Goal: Task Accomplishment & Management: Complete application form

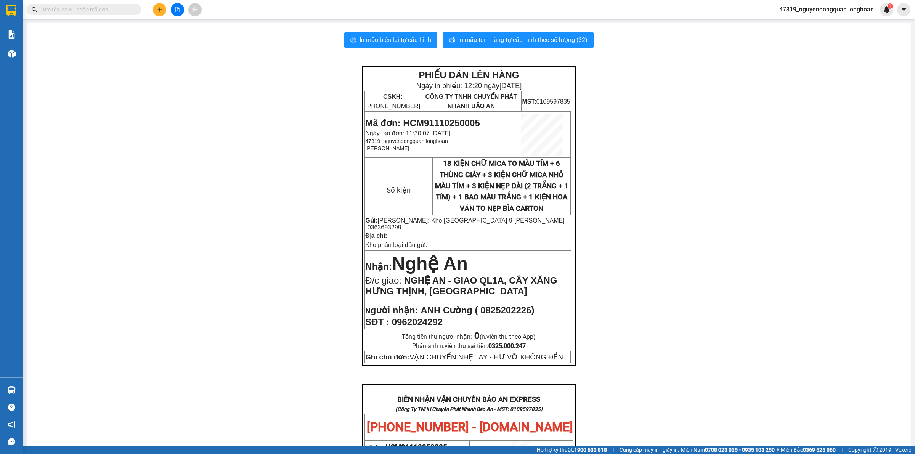
scroll to position [369, 0]
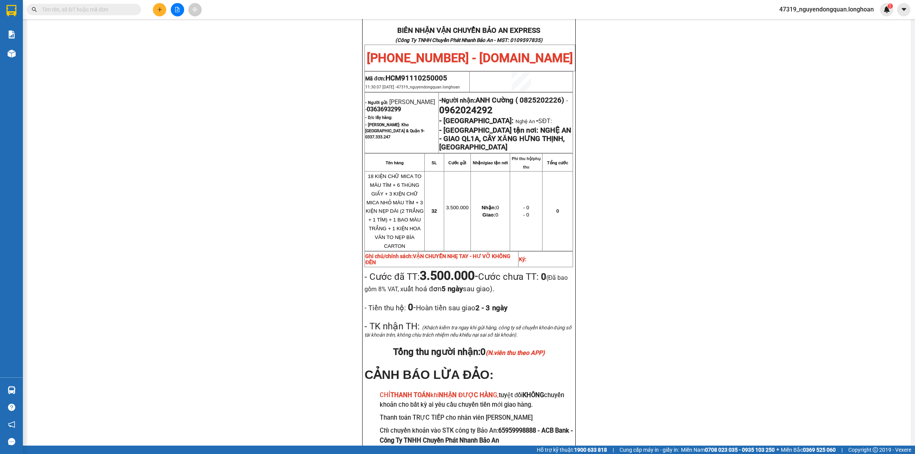
click at [212, 353] on div "PHIẾU DÁN LÊN HÀNG Ngày in phiếu: 12:20 ngày 11-10-2025 CSKH: 1900.06.88.33 CÔN…" at bounding box center [468, 88] width 865 height 782
click at [193, 309] on div "PHIẾU DÁN LÊN HÀNG Ngày in phiếu: 12:20 ngày 11-10-2025 CSKH: 1900.06.88.33 CÔN…" at bounding box center [468, 88] width 865 height 782
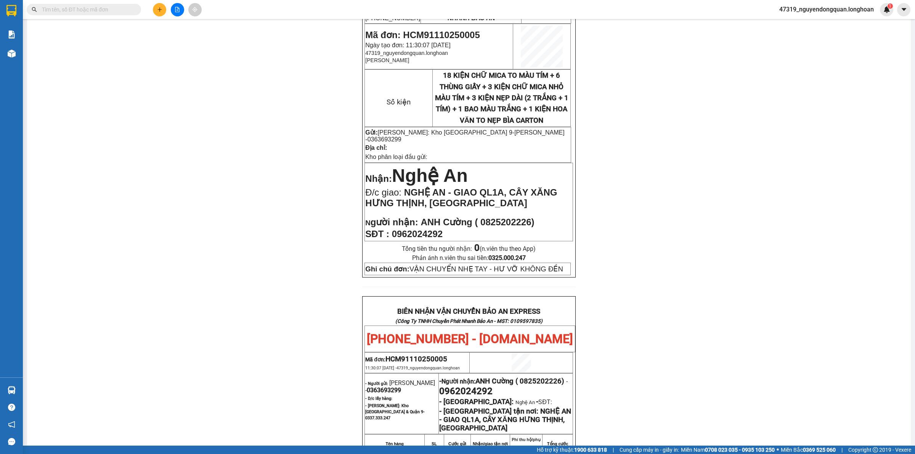
scroll to position [52, 0]
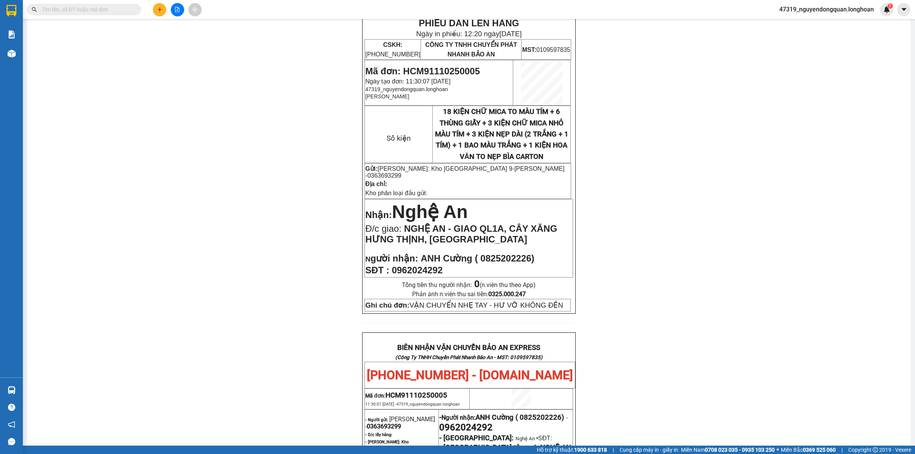
click at [159, 14] on button at bounding box center [159, 9] width 13 height 13
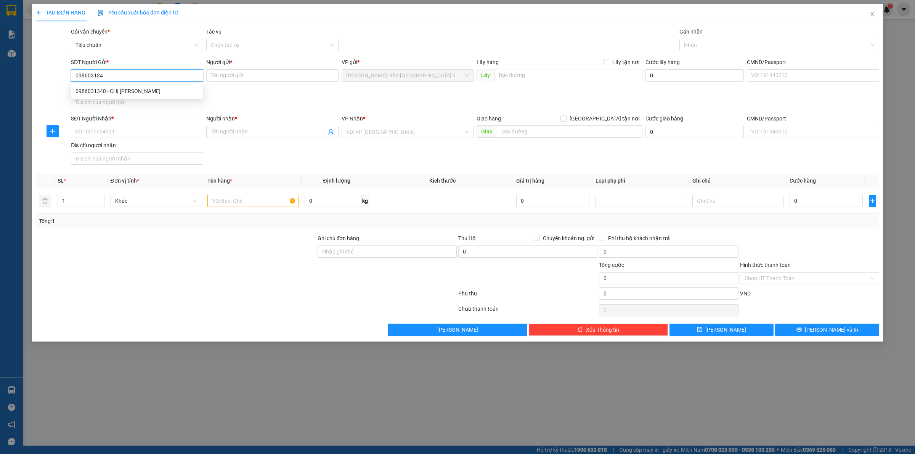
type input "0986031348"
click at [133, 90] on div "0986031348 - CHỊ DUNG" at bounding box center [136, 91] width 123 height 8
type input "CHỊ DUNG"
type input "0986031348"
click at [161, 131] on input "SĐT Người Nhận *" at bounding box center [137, 132] width 132 height 12
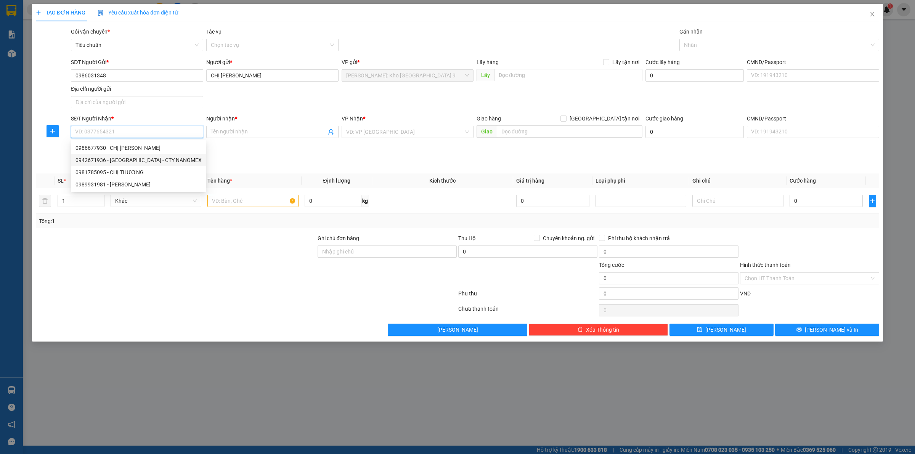
click at [151, 160] on div "0942671936 - HÀ ANH - CTY NANOMEX" at bounding box center [138, 160] width 126 height 8
type input "0942671936"
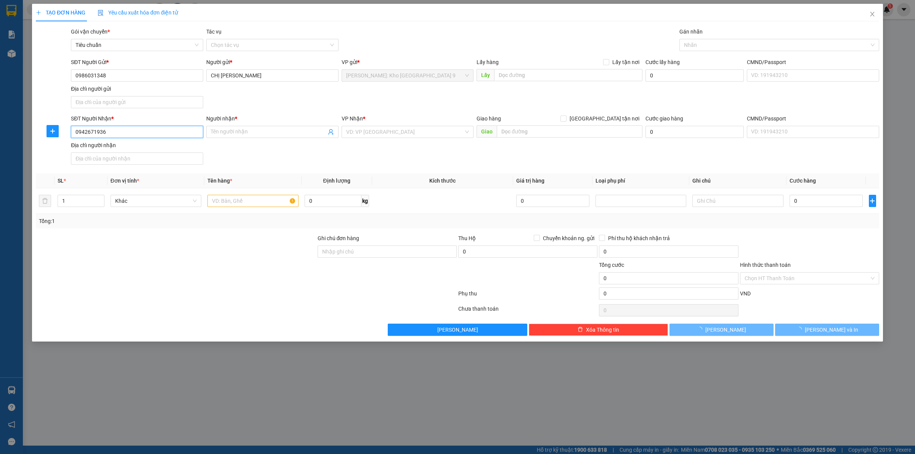
type input "HÀ ANH - CTY NANOMEX"
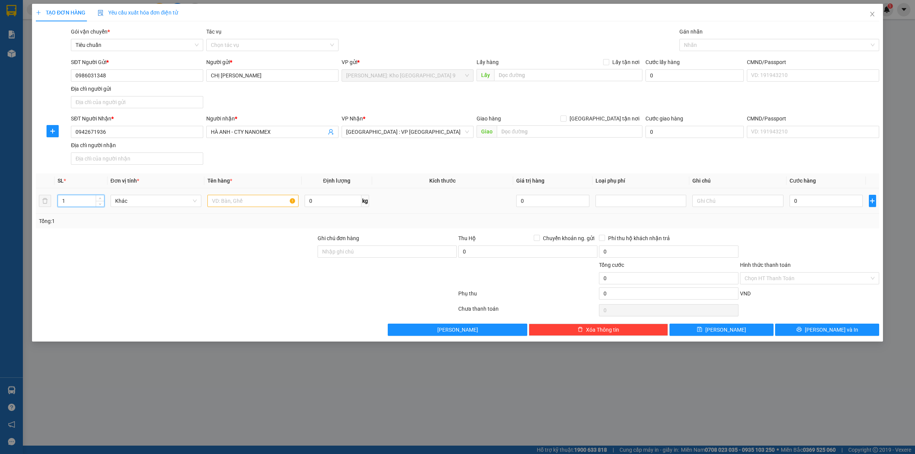
click at [87, 199] on input "1" at bounding box center [81, 200] width 46 height 11
type input "6"
click at [244, 202] on input "text" at bounding box center [252, 201] width 91 height 12
type input "6 THÙNG CARTON"
click at [418, 255] on input "Ghi chú đơn hàng" at bounding box center [386, 251] width 139 height 12
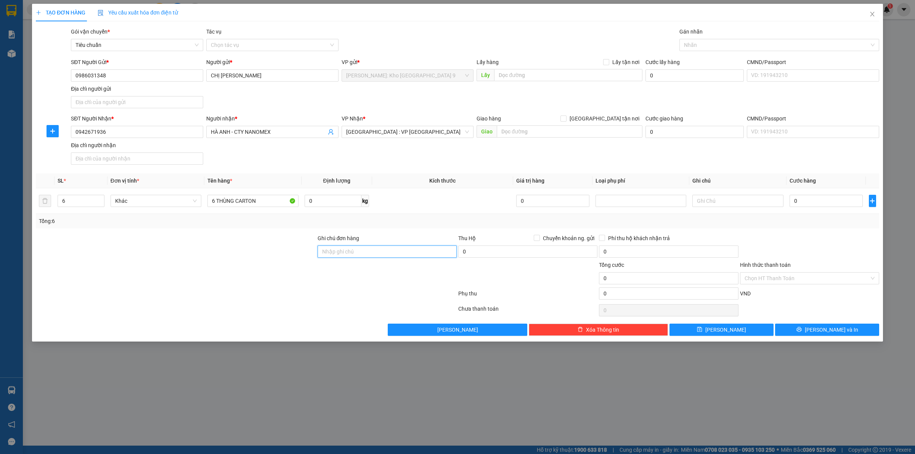
type input "VẬN CHUYỂN NHẸ TAY - HƯ VỠ KHÔNG ĐỀN"
click at [793, 195] on input "0" at bounding box center [825, 201] width 73 height 12
click at [797, 203] on input "0" at bounding box center [825, 201] width 73 height 12
type input "6"
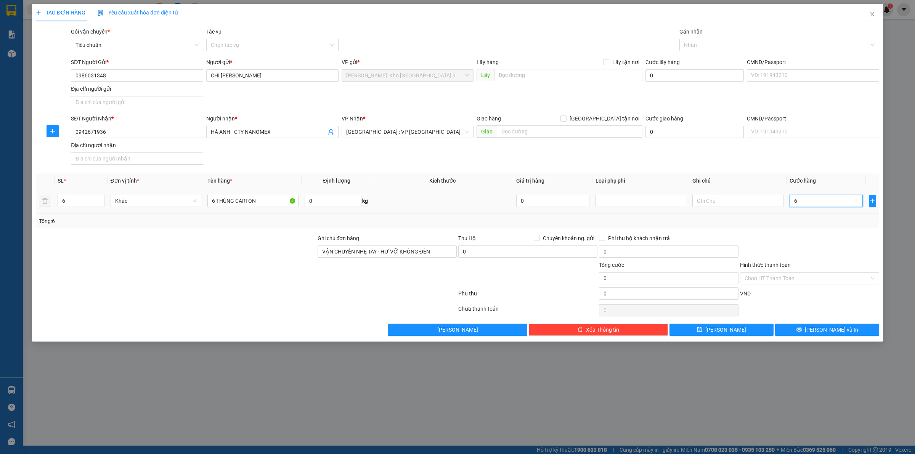
type input "6"
type input "65"
type input "650"
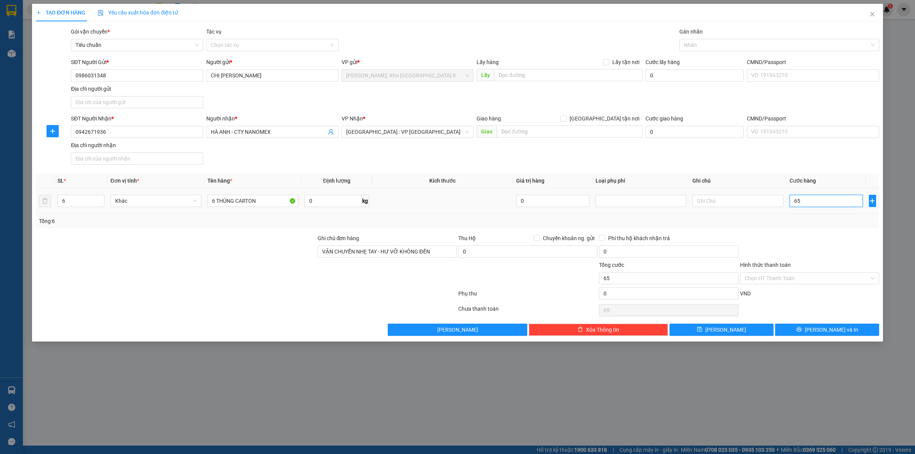
type input "650"
type input "6.500"
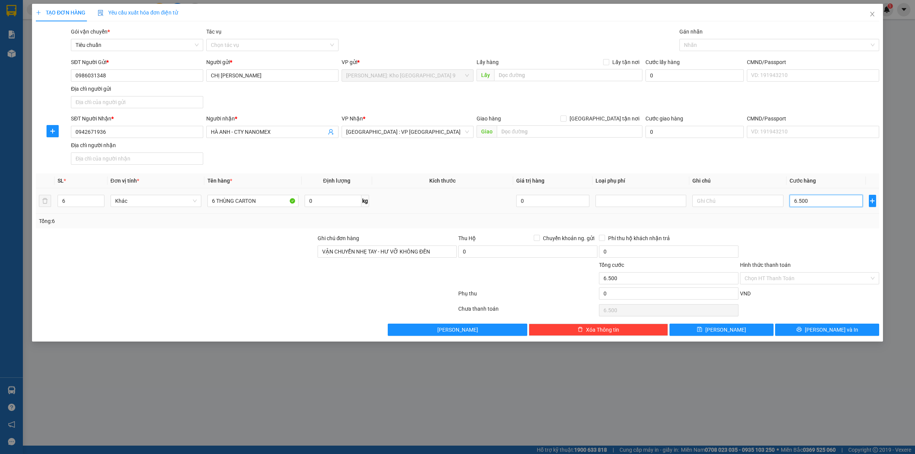
type input "65.000"
type input "650.000"
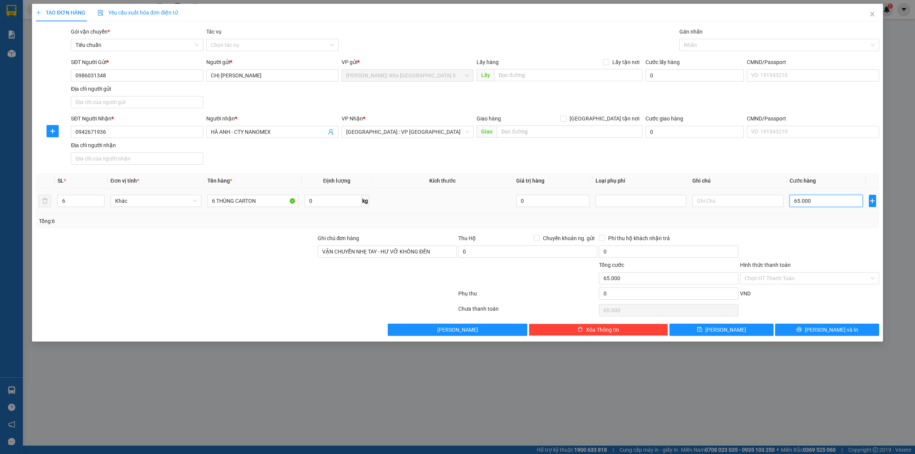
type input "650.000"
drag, startPoint x: 127, startPoint y: 77, endPoint x: 60, endPoint y: 77, distance: 66.3
click at [60, 77] on div "SĐT Người Gửi * 0986031348 Người gửi * CHỊ DUNG VP gửi * Hồ Chí Minh: Kho Thủ Đ…" at bounding box center [457, 84] width 844 height 53
click at [814, 199] on input "650.000" at bounding box center [825, 201] width 73 height 12
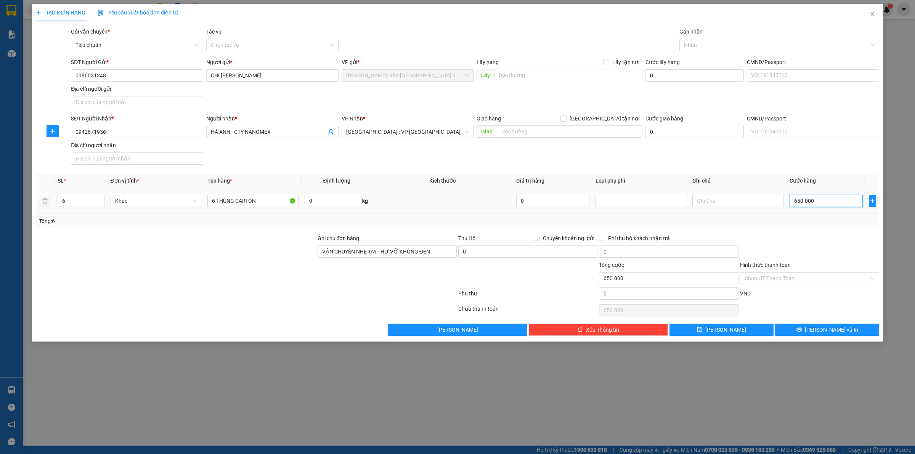
type input "65.000"
type input "6.500"
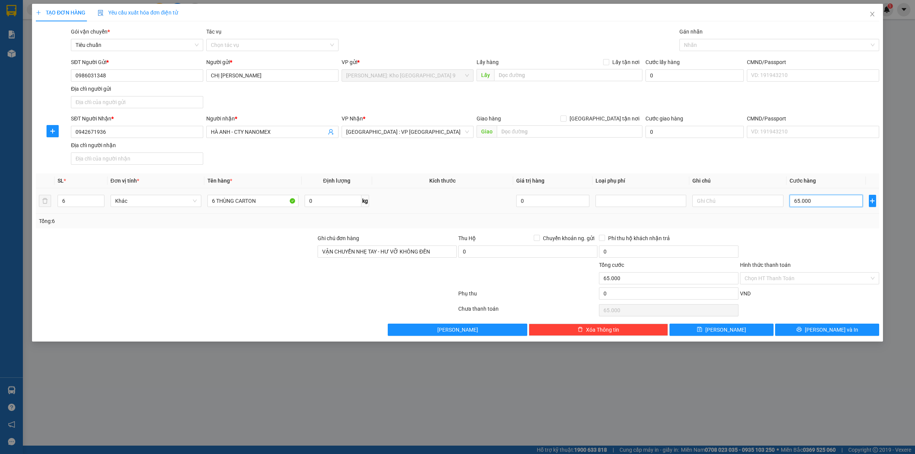
type input "6.500"
type input "650"
type input "65"
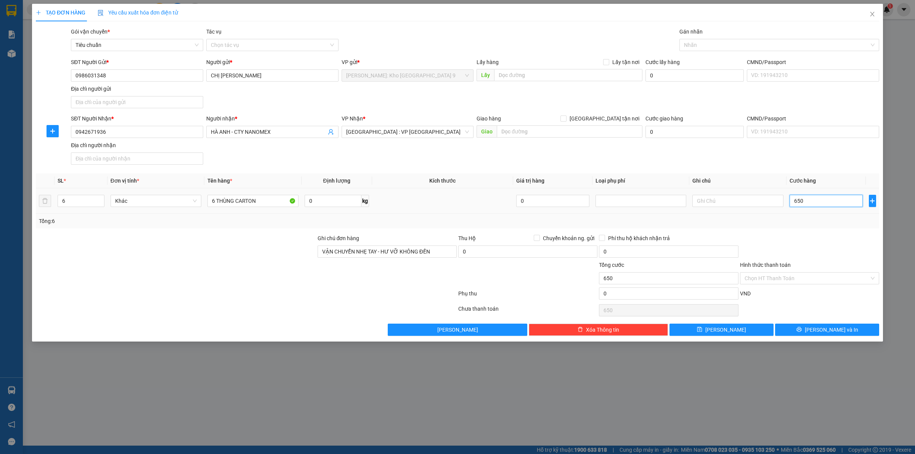
type input "65"
type input "6"
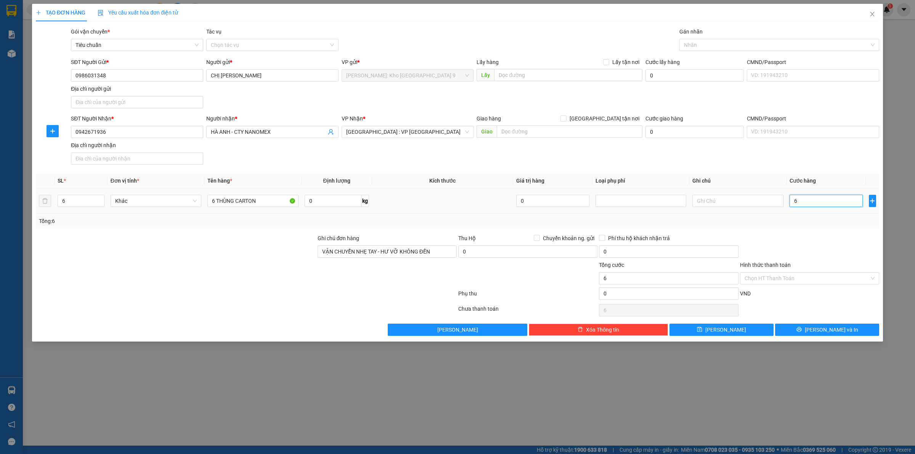
type input "60"
type input "600"
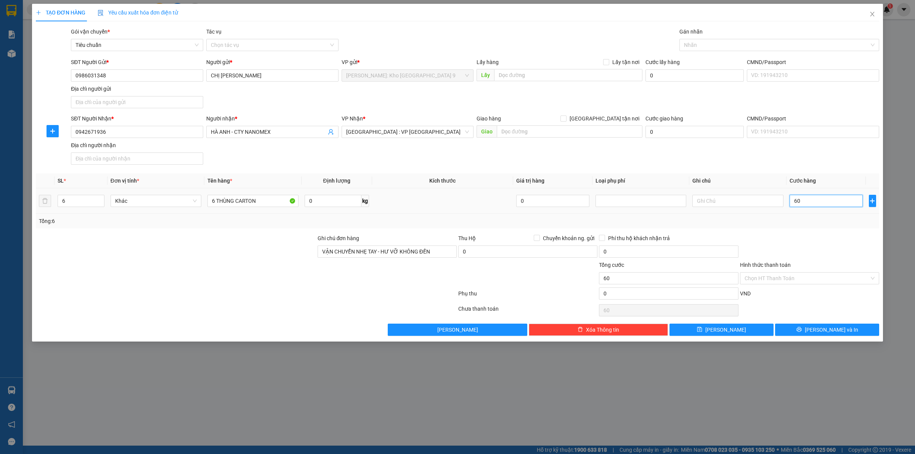
type input "600"
type input "6.000"
type input "60.000"
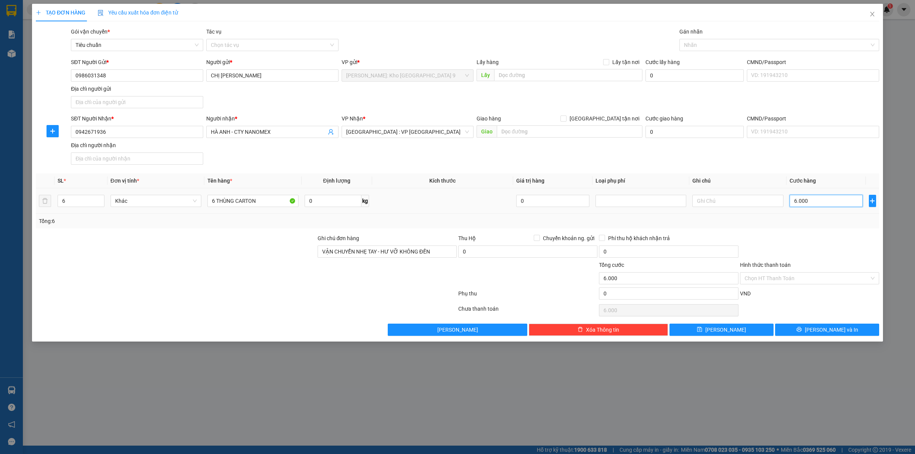
type input "60.000"
type input "600.000"
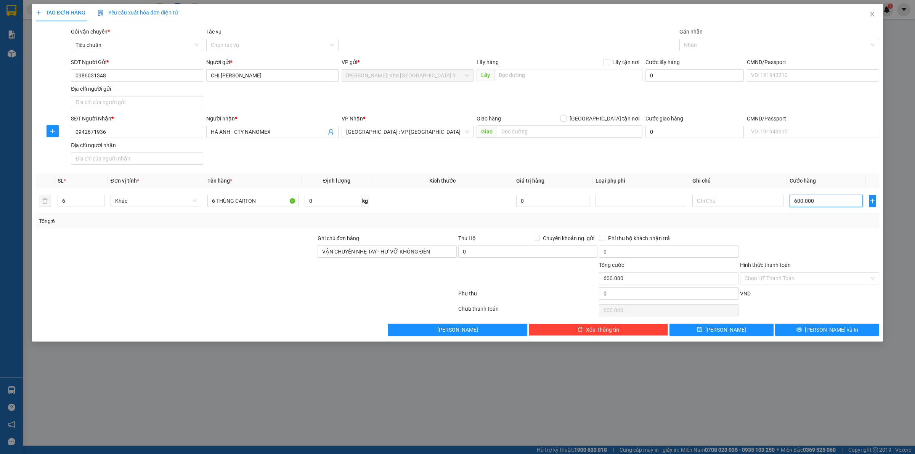
type input "600.000"
click at [808, 261] on div at bounding box center [809, 247] width 141 height 27
click at [807, 333] on button "[PERSON_NAME] và In" at bounding box center [827, 330] width 104 height 12
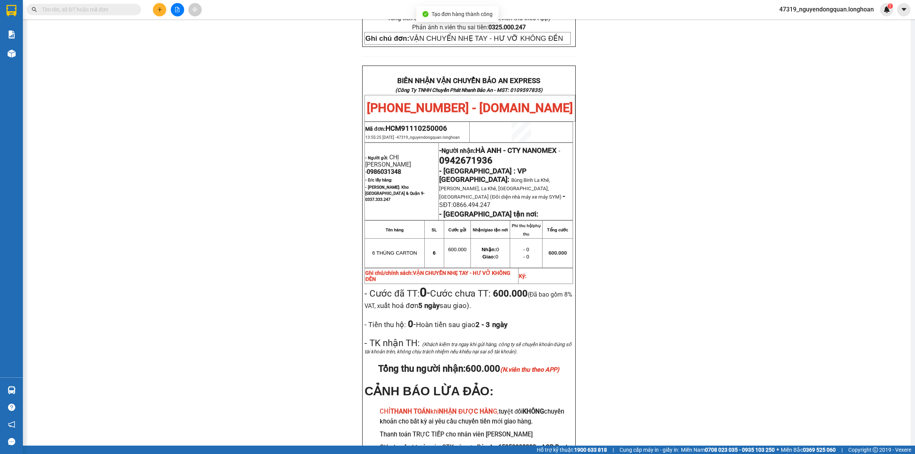
scroll to position [350, 0]
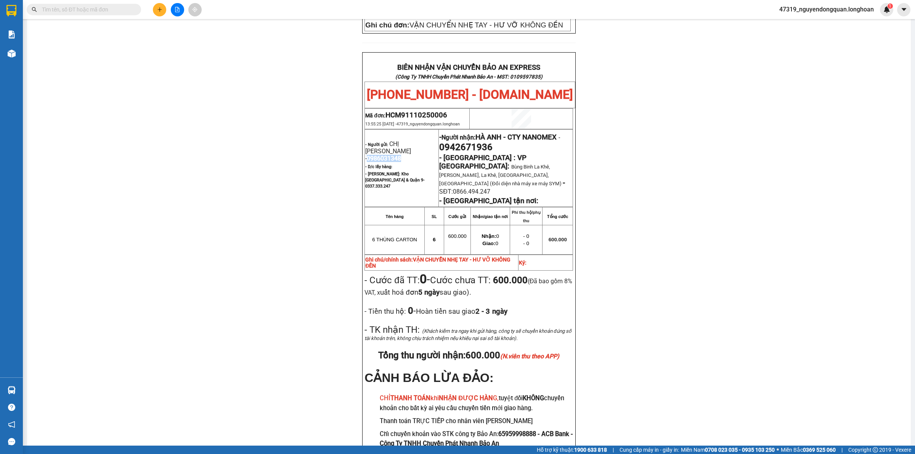
drag, startPoint x: 362, startPoint y: 119, endPoint x: 406, endPoint y: 122, distance: 44.4
click at [406, 140] on p "- Người gửi: CHỊ DUNG - 0986031348" at bounding box center [401, 151] width 73 height 22
copy span "0986031348"
click at [85, 199] on div "PHIẾU DÁN LÊN HÀNG Ngày in phiếu: 13:55 ngày 11-10-2025 CSKH: 1900.06.88.33 CÔN…" at bounding box center [468, 99] width 865 height 766
click at [287, 453] on div "Hỗ trợ kỹ thuật: 1900 633 818 | Cung cấp máy in - giấy in: Miền Nam 0708 023 03…" at bounding box center [455, 449] width 911 height 8
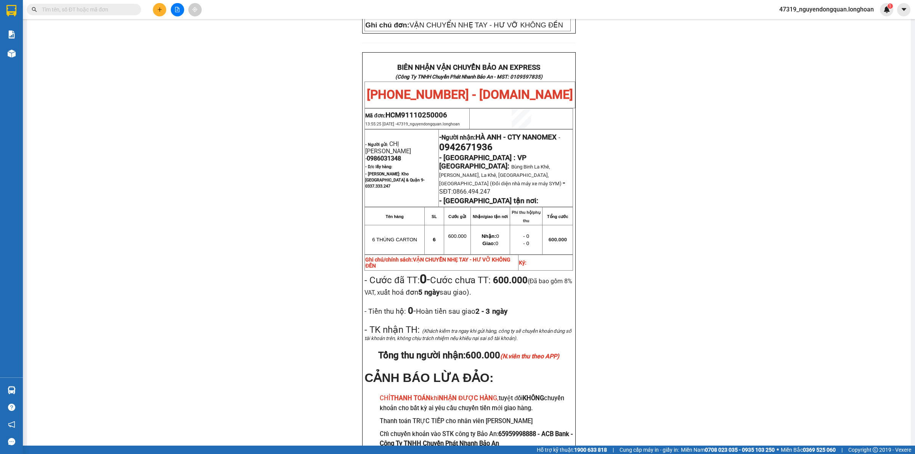
drag, startPoint x: 157, startPoint y: 267, endPoint x: 161, endPoint y: 263, distance: 5.7
click at [157, 265] on div "PHIẾU DÁN LÊN HÀNG Ngày in phiếu: 13:55 ngày 11-10-2025 CSKH: 1900.06.88.33 CÔN…" at bounding box center [468, 99] width 865 height 766
drag, startPoint x: 386, startPoint y: 77, endPoint x: 453, endPoint y: 78, distance: 67.1
click at [453, 111] on p "Mã đơn: HCM91110250006" at bounding box center [417, 115] width 104 height 8
copy span "HCM91110250006"
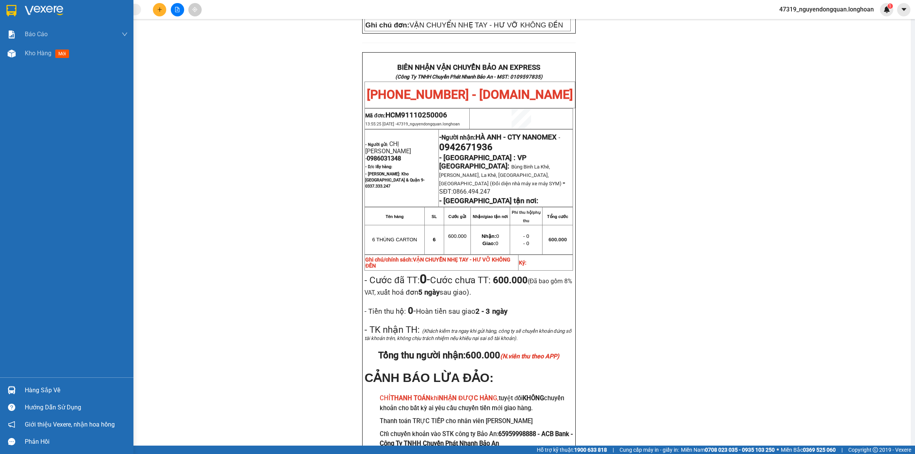
click at [21, 6] on div at bounding box center [66, 12] width 133 height 25
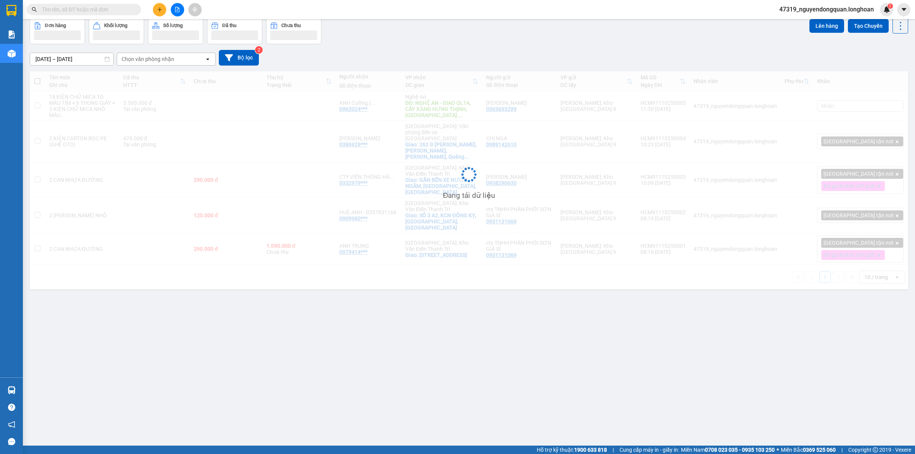
scroll to position [35, 0]
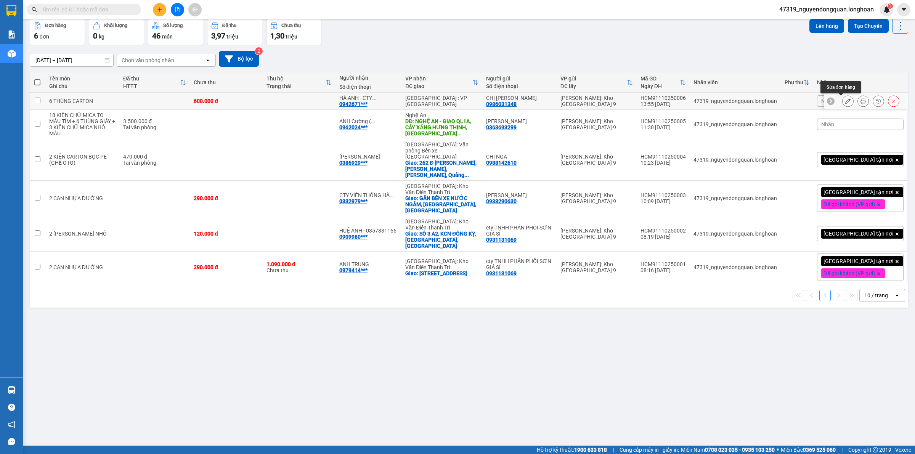
click at [845, 100] on icon at bounding box center [847, 100] width 5 height 5
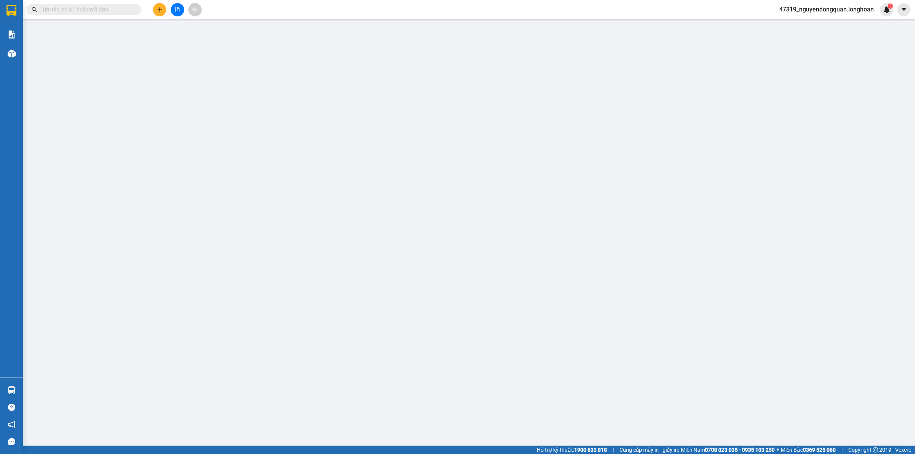
type input "0986031348"
type input "CHỊ [PERSON_NAME]"
type input "0942671936"
type input "HÀ ANH - CTY NANOMEX"
type input "VẬN CHUYỂN NHẸ TAY - HƯ VỠ KHÔNG ĐỀN"
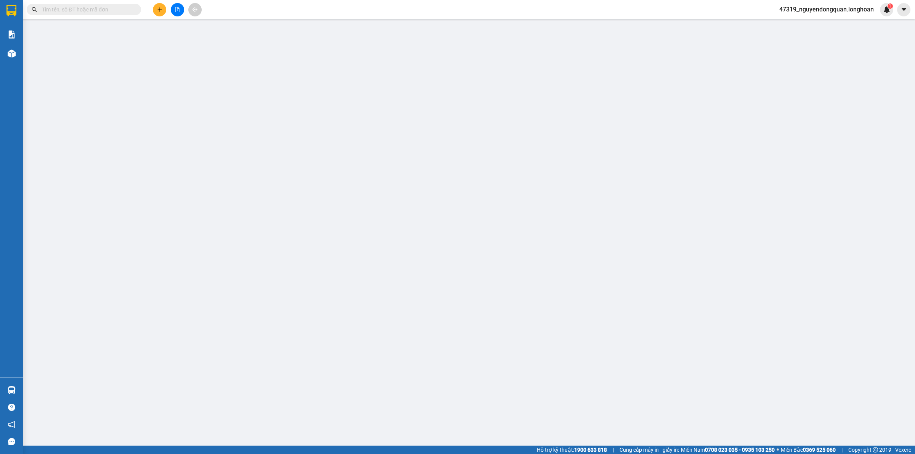
type input "0"
type input "600.000"
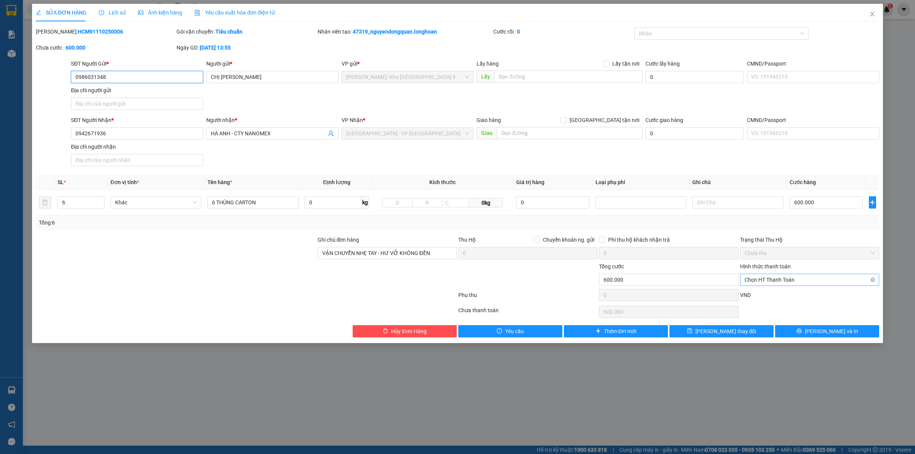
click at [777, 282] on span "Chọn HT Thanh Toán" at bounding box center [809, 279] width 130 height 11
click at [281, 309] on div at bounding box center [246, 311] width 422 height 15
click at [772, 284] on span "Chọn HT Thanh Toán" at bounding box center [809, 279] width 130 height 11
click at [782, 295] on div "Tại văn phòng" at bounding box center [809, 296] width 130 height 8
type input "0"
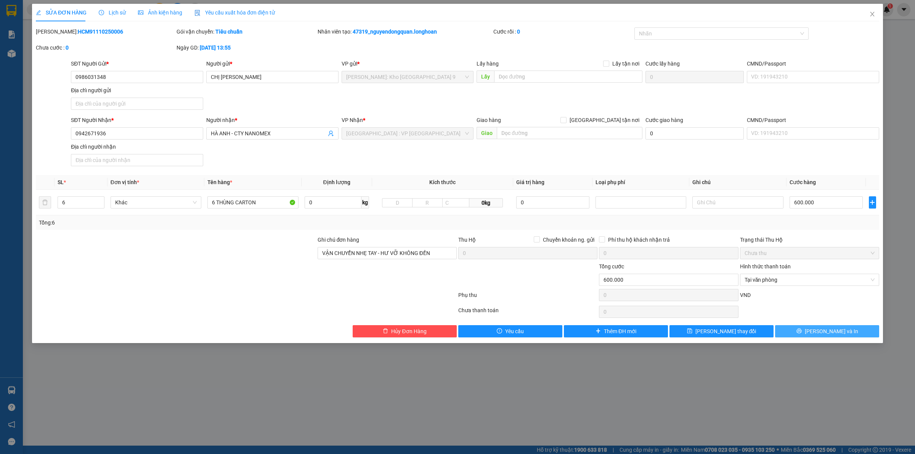
click at [843, 332] on button "Lưu và In" at bounding box center [827, 331] width 104 height 12
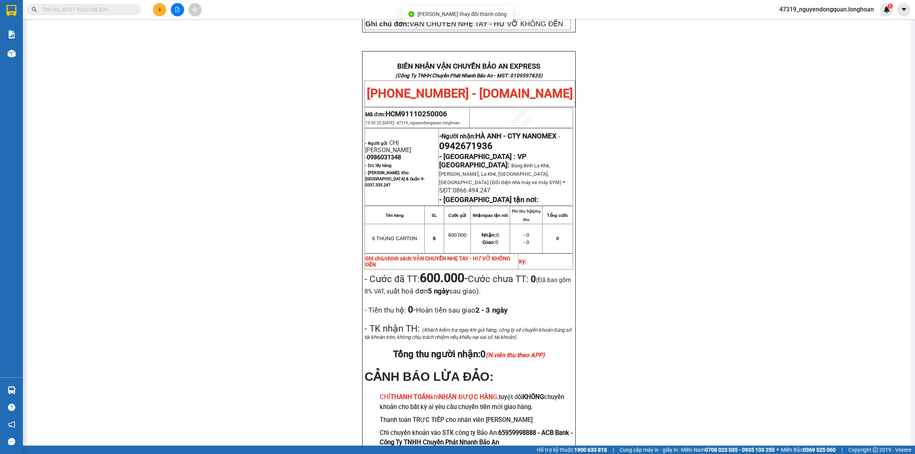
scroll to position [345, 0]
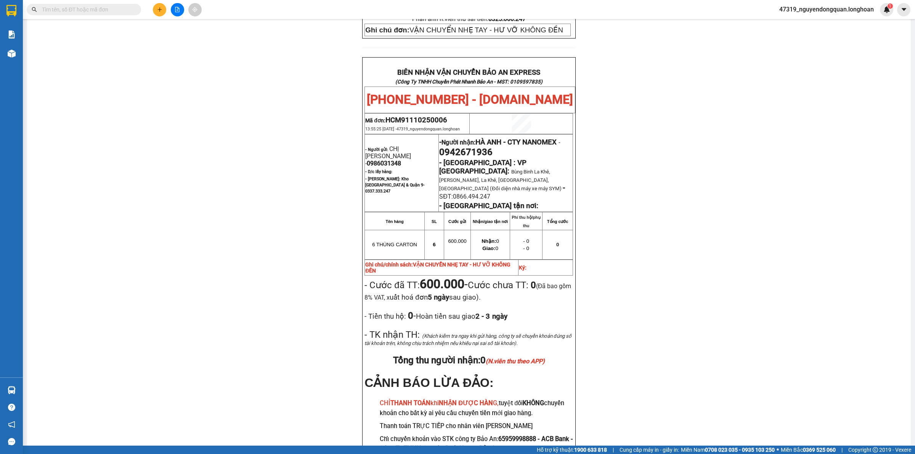
drag, startPoint x: 223, startPoint y: 189, endPoint x: 231, endPoint y: 194, distance: 8.9
click at [223, 191] on div "PHIẾU DÁN LÊN HÀNG Ngày in phiếu: 13:58 ngày 11-10-2025 CSKH: 1900.06.88.33 CÔN…" at bounding box center [468, 104] width 865 height 766
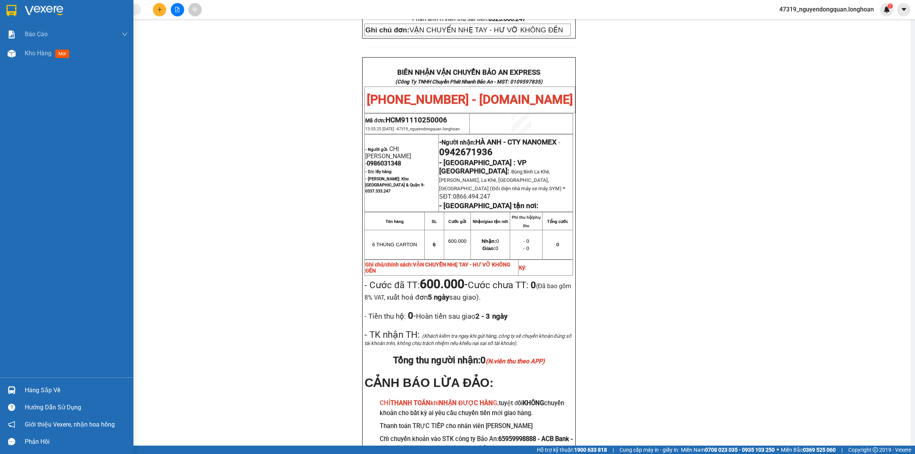
click at [31, 14] on img at bounding box center [44, 10] width 38 height 11
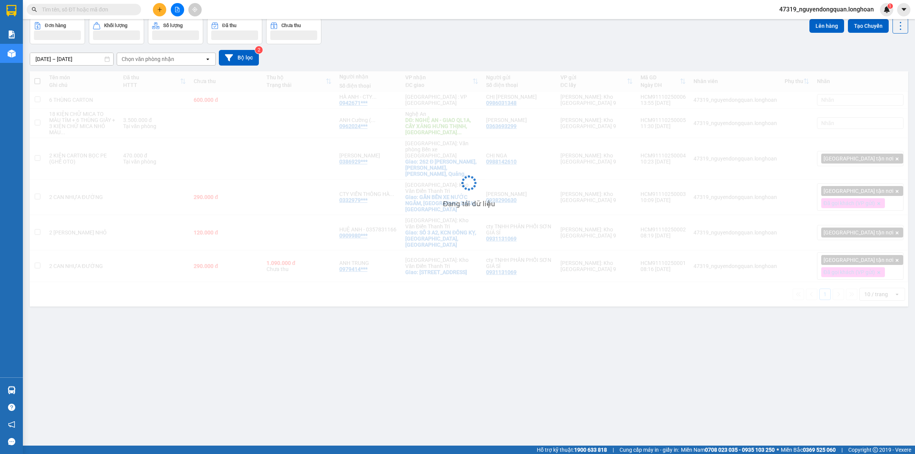
scroll to position [35, 0]
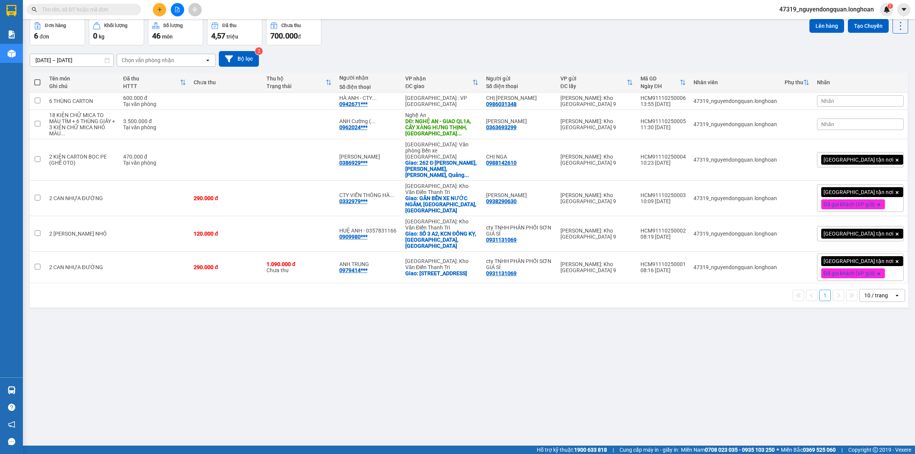
click at [834, 121] on span "Nhãn" at bounding box center [827, 124] width 13 height 6
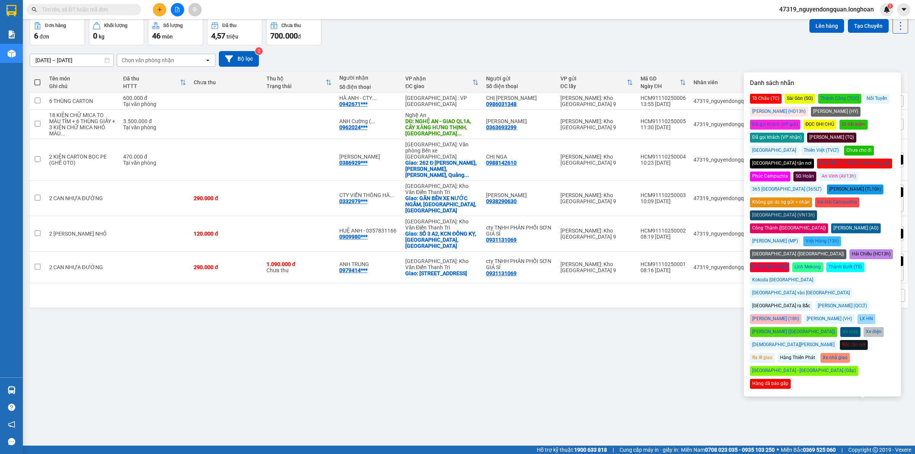
click at [800, 120] on div "Đã gọi khách (VP gửi)" at bounding box center [775, 125] width 50 height 10
click at [649, 416] on div "ver 1.8.146 Kho gửi Trên xe Kho nhận Kho công nợ Hàng đã giao Đơn hàng 6 đơn Kh…" at bounding box center [469, 215] width 884 height 454
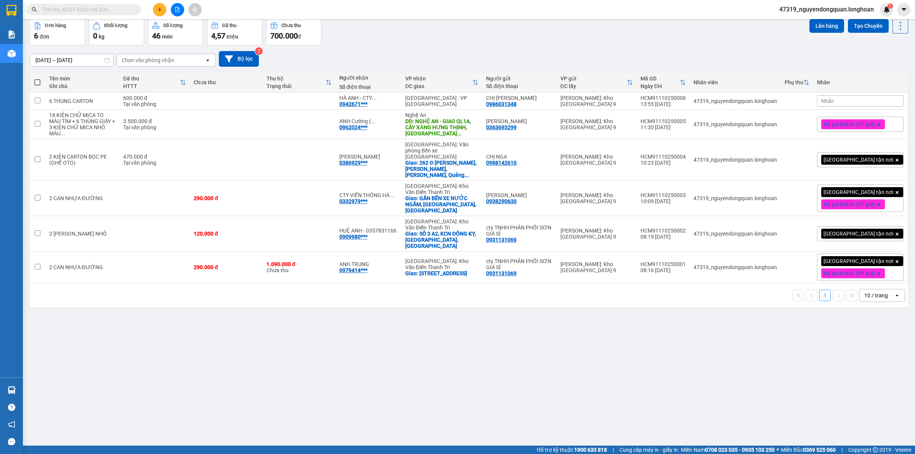
click at [843, 106] on div "Nhãn" at bounding box center [860, 100] width 87 height 11
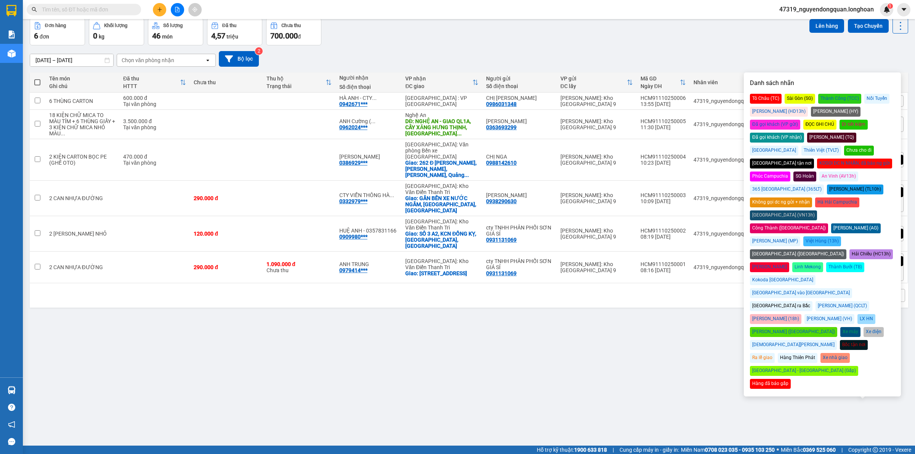
click at [800, 120] on div "Đã gọi khách (VP gửi)" at bounding box center [775, 125] width 50 height 10
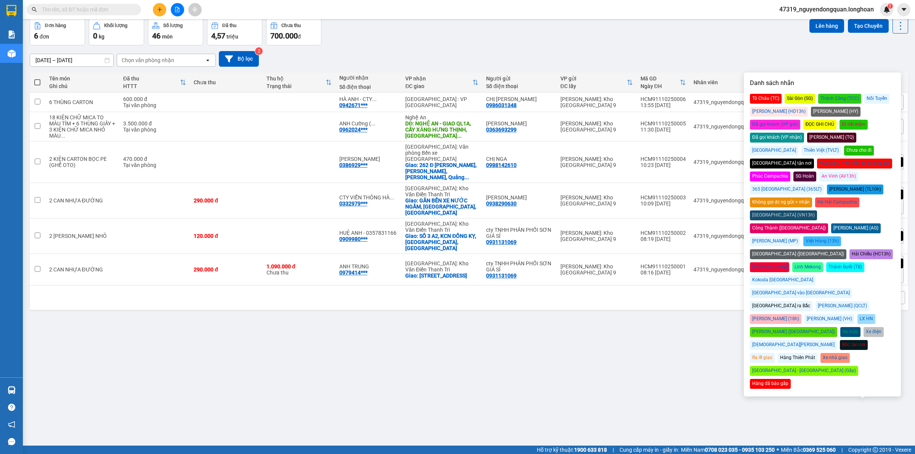
click at [625, 355] on div "ver 1.8.146 Kho gửi Trên xe Kho nhận Kho công nợ Hàng đã giao Đơn hàng 6 đơn Kh…" at bounding box center [469, 215] width 884 height 454
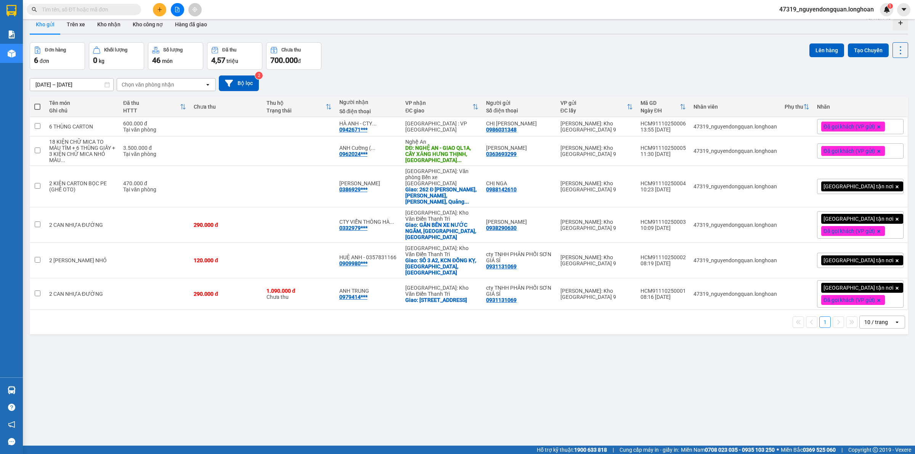
scroll to position [0, 0]
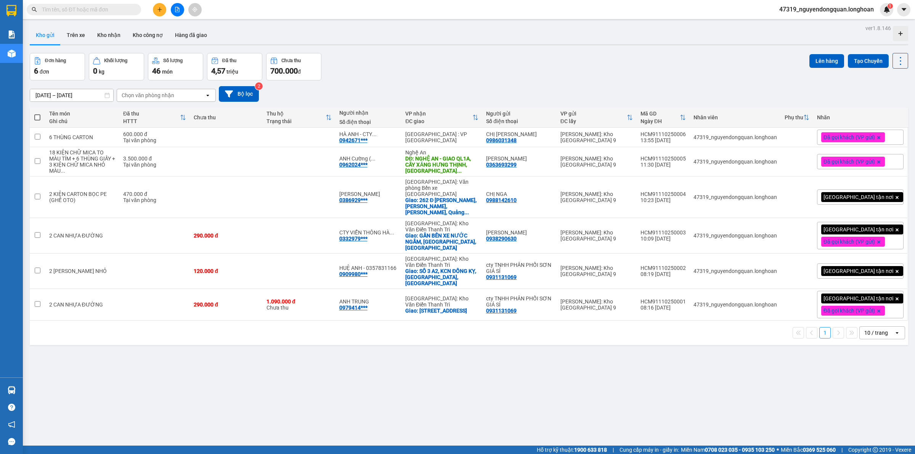
click at [297, 411] on div "ver 1.8.146 Kho gửi Trên xe Kho nhận Kho công nợ Hàng đã giao Đơn hàng 6 đơn Kh…" at bounding box center [469, 250] width 884 height 454
click at [817, 14] on div "47319_nguyendongquan.longhoan 1" at bounding box center [833, 9] width 120 height 13
click at [810, 6] on span "47319_nguyendongquan.longhoan" at bounding box center [826, 10] width 107 height 10
click at [806, 26] on span "Đăng xuất" at bounding box center [829, 23] width 92 height 8
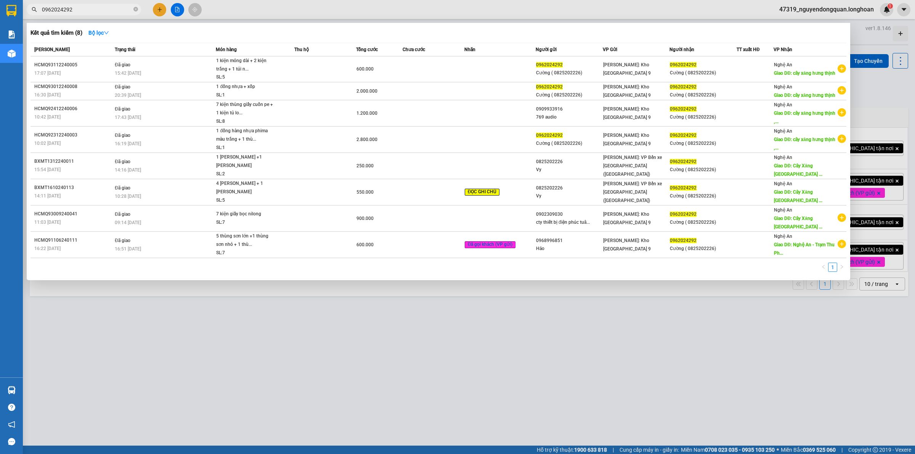
click at [138, 8] on span "0962024292" at bounding box center [84, 9] width 114 height 11
click at [135, 9] on icon "close-circle" at bounding box center [135, 9] width 5 height 5
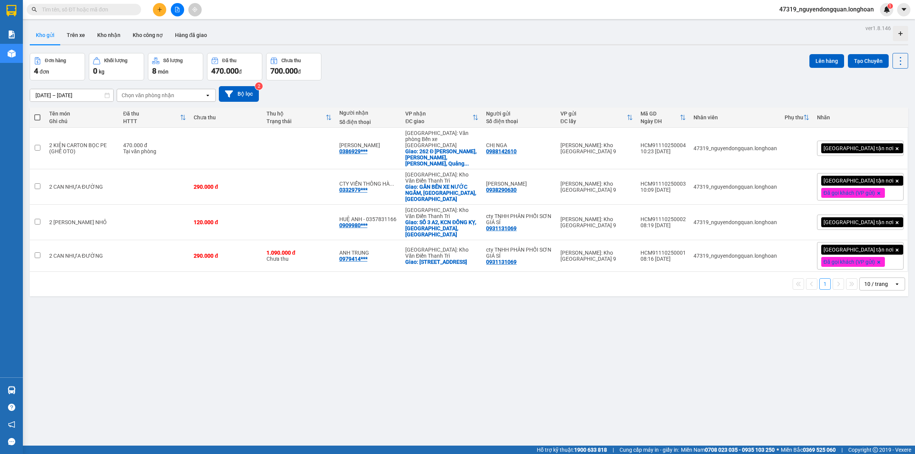
paste input "0986031348"
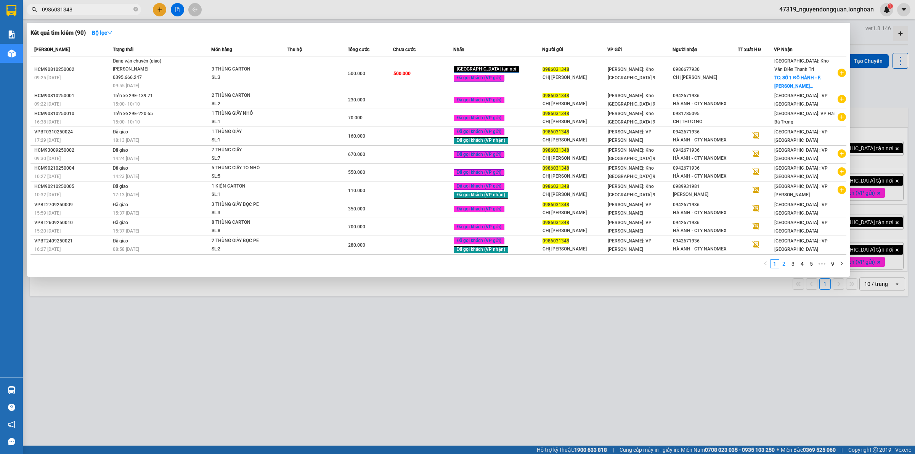
type input "0986031348"
click at [783, 264] on link "2" at bounding box center [783, 264] width 8 height 8
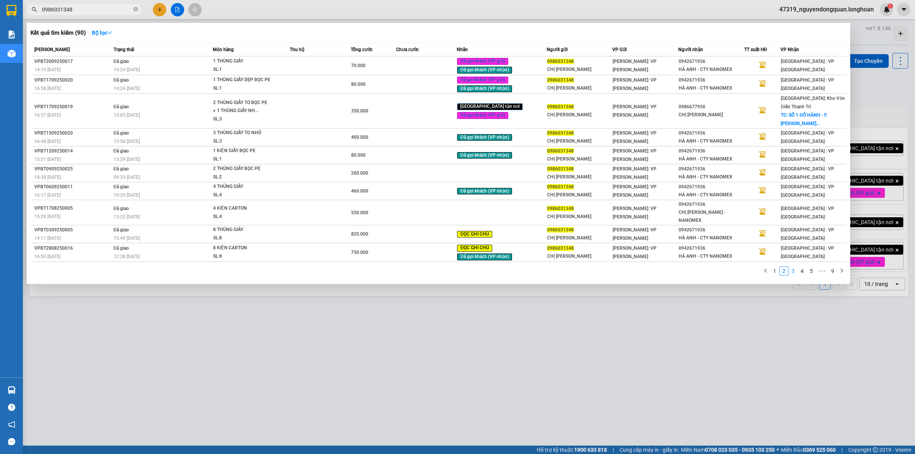
click at [792, 267] on link "3" at bounding box center [792, 271] width 8 height 8
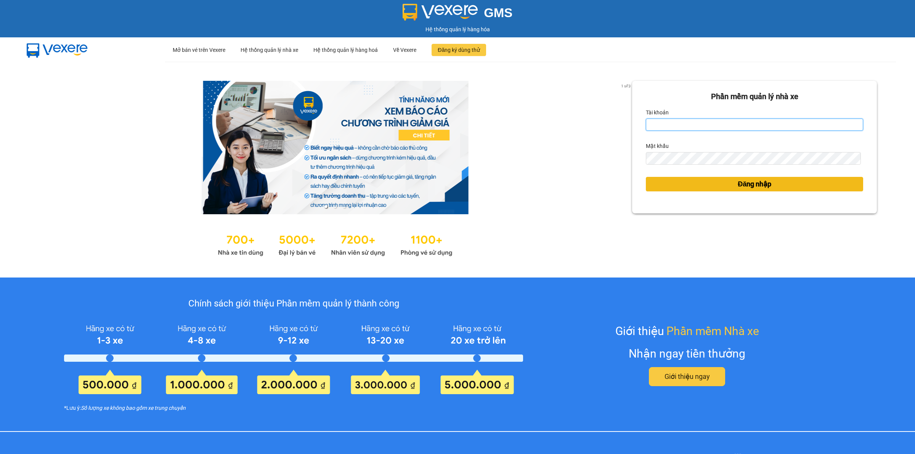
type input "nguyendongquan.longhoan"
click at [788, 187] on button "Đăng nhập" at bounding box center [754, 184] width 217 height 14
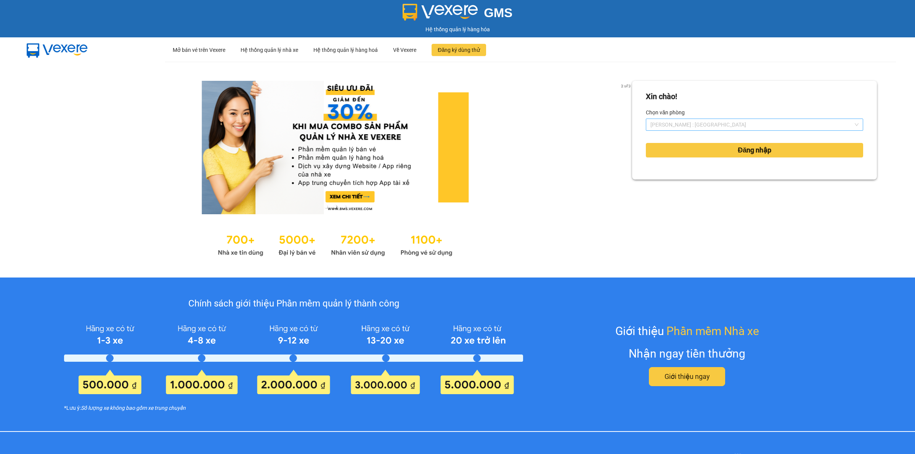
click at [704, 124] on span "[PERSON_NAME] : [GEOGRAPHIC_DATA]" at bounding box center [754, 124] width 208 height 11
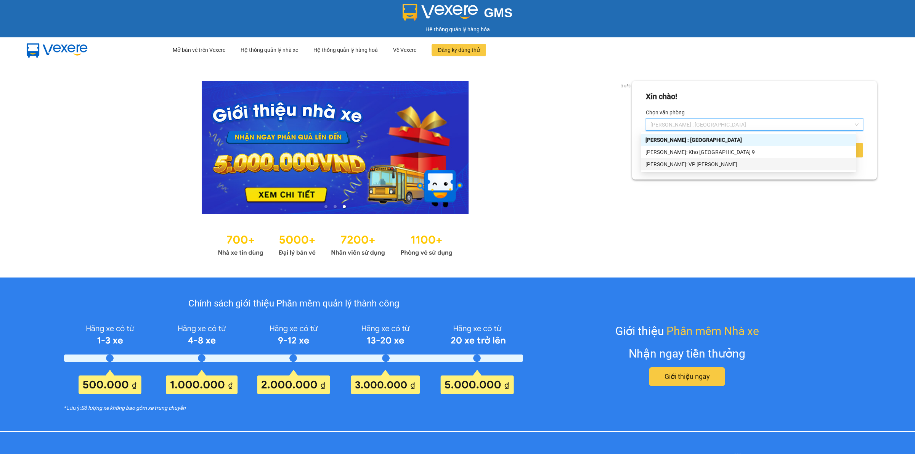
click at [699, 161] on div "[PERSON_NAME]: VP [PERSON_NAME]" at bounding box center [748, 164] width 206 height 8
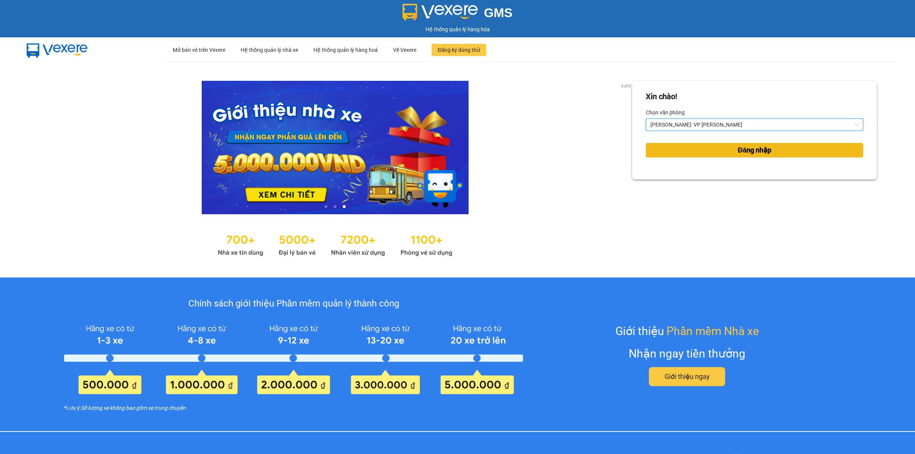
click at [709, 149] on button "Đăng nhập" at bounding box center [754, 150] width 217 height 14
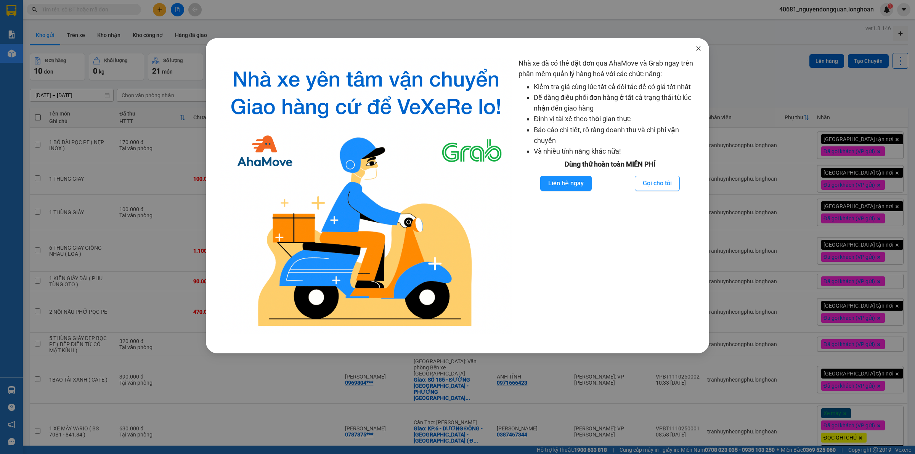
click at [696, 54] on span "Close" at bounding box center [697, 48] width 21 height 21
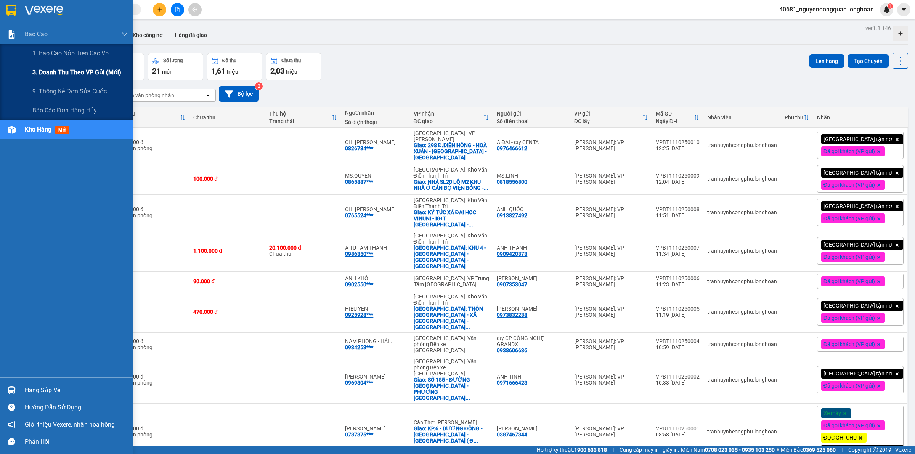
click at [48, 77] on span "3. Doanh Thu theo VP Gửi (mới)" at bounding box center [76, 72] width 89 height 10
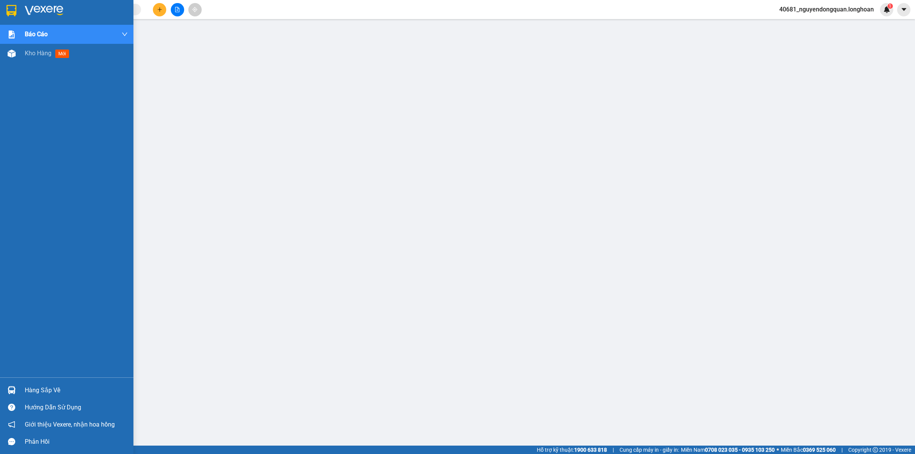
click at [50, 9] on img at bounding box center [44, 10] width 38 height 11
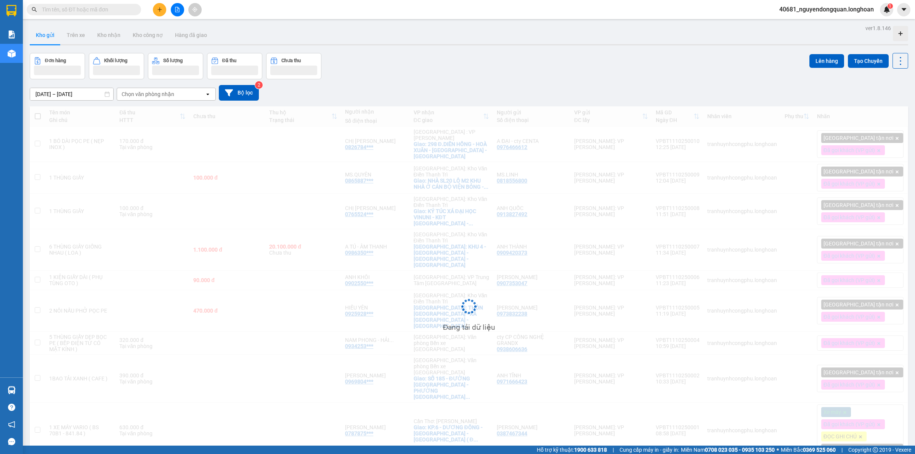
click at [851, 9] on span "40681_nguyendongquan.longhoan" at bounding box center [826, 10] width 107 height 10
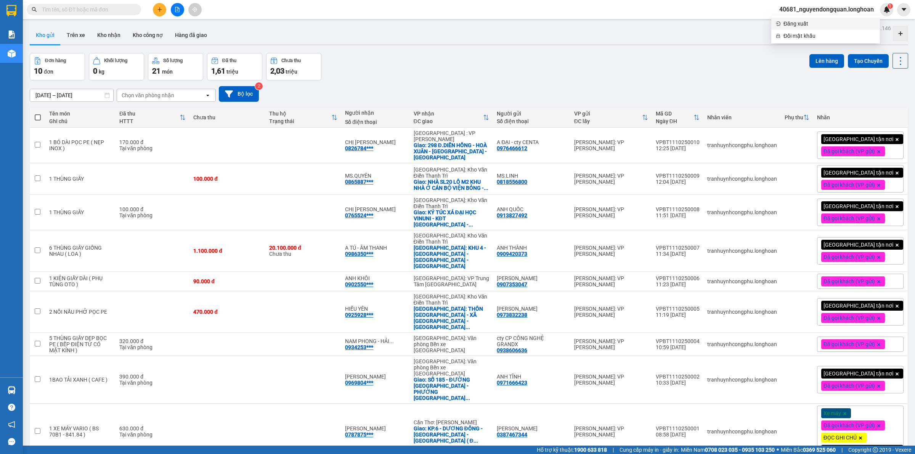
click at [837, 24] on span "Đăng xuất" at bounding box center [829, 23] width 92 height 8
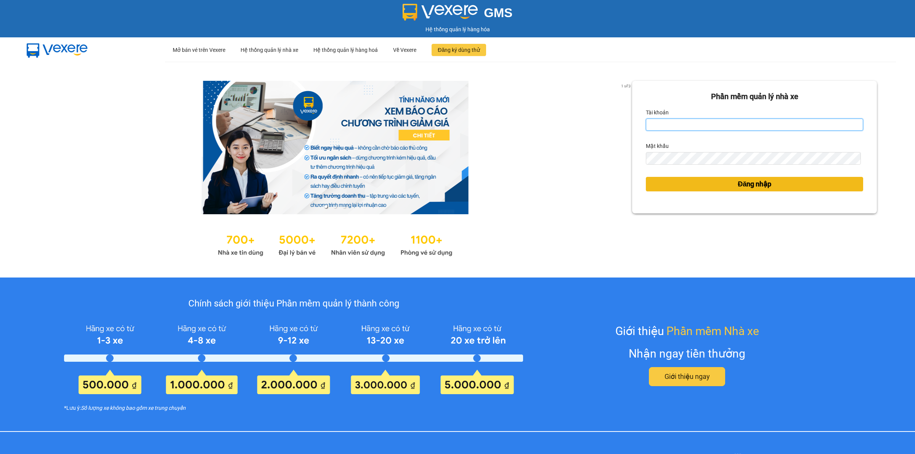
type input "nguyendongquan.longhoan"
click at [768, 183] on button "Đăng nhập" at bounding box center [754, 184] width 217 height 14
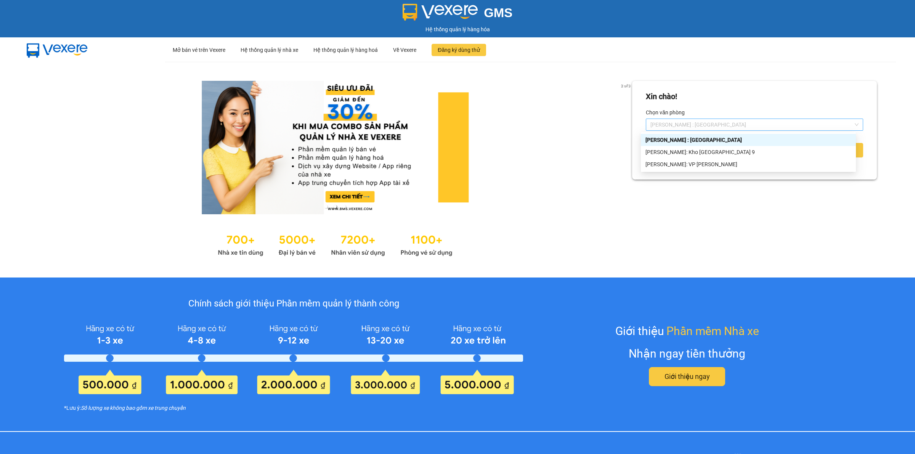
click at [725, 120] on span "[PERSON_NAME] : [GEOGRAPHIC_DATA]" at bounding box center [754, 124] width 208 height 11
click at [718, 148] on div "[PERSON_NAME]: Kho [GEOGRAPHIC_DATA] 9" at bounding box center [748, 152] width 206 height 8
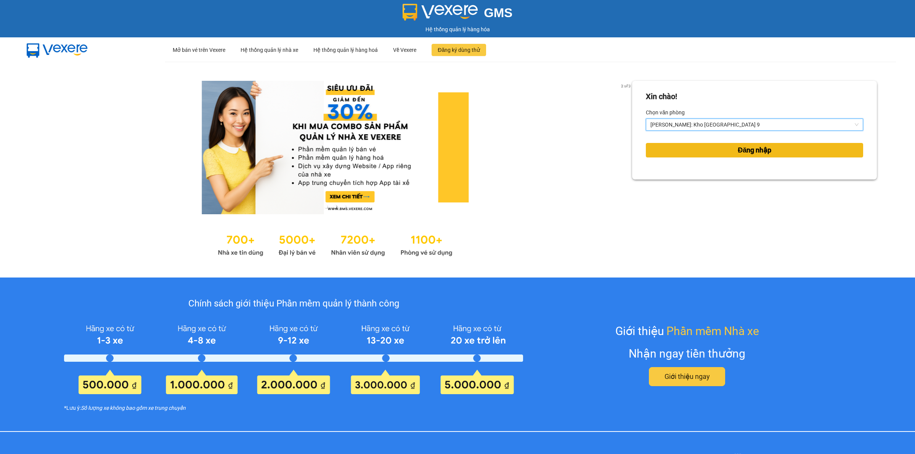
click at [759, 149] on span "Đăng nhập" at bounding box center [754, 150] width 34 height 11
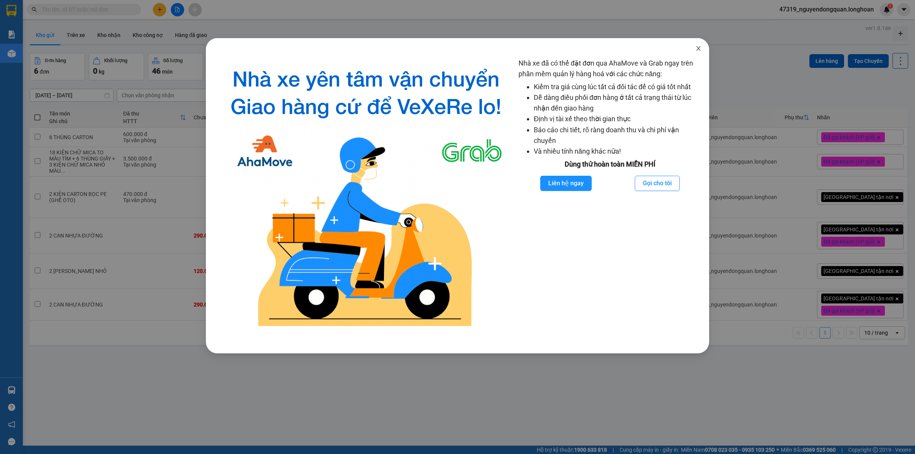
click at [700, 48] on icon "close" at bounding box center [698, 48] width 6 height 6
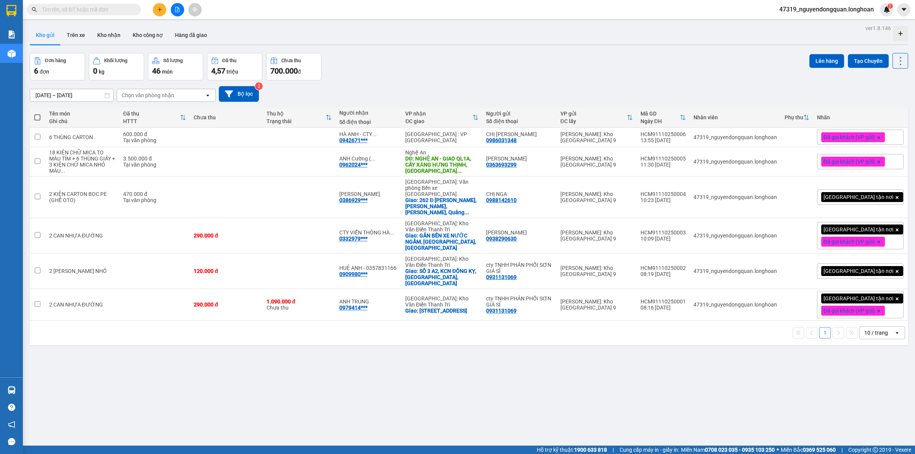
click at [871, 329] on div "10 / trang" at bounding box center [876, 333] width 24 height 8
click at [879, 398] on div "100 / trang" at bounding box center [875, 403] width 46 height 14
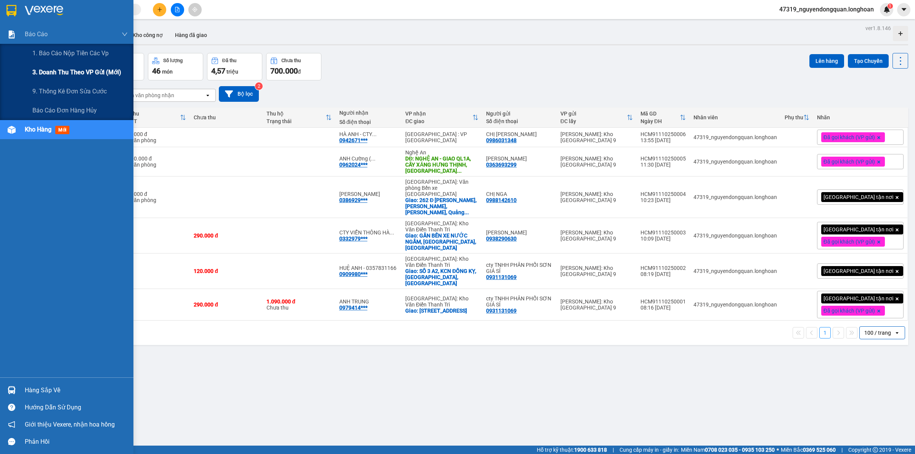
click at [40, 80] on div "3. Doanh Thu theo VP Gửi (mới)" at bounding box center [79, 72] width 95 height 19
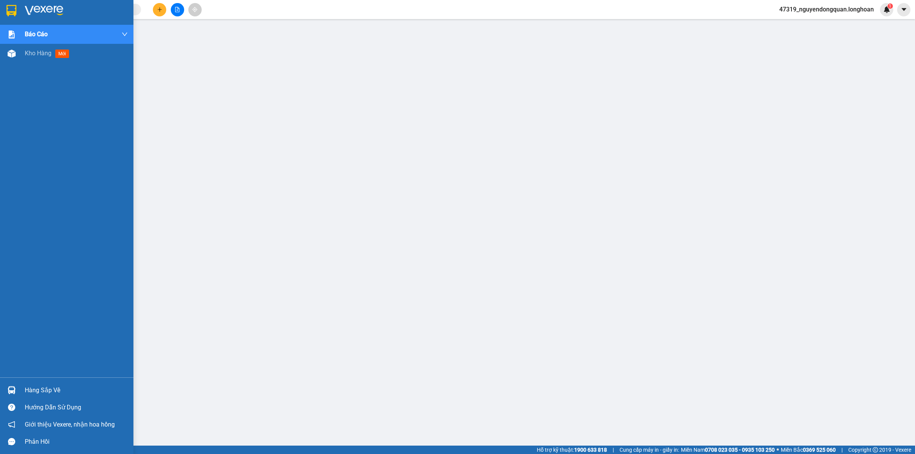
click at [4, 13] on div at bounding box center [66, 12] width 133 height 25
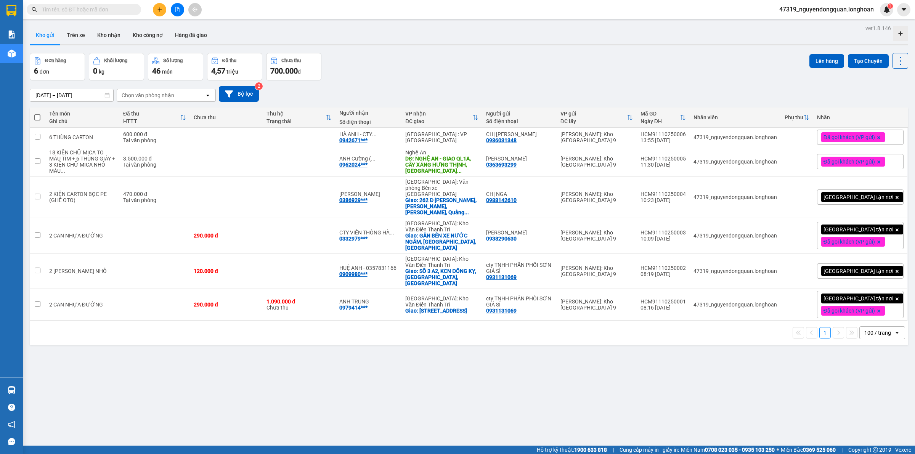
click at [276, 375] on div "ver 1.8.146 Kho gửi Trên xe Kho nhận Kho công nợ Hàng đã giao Đơn hàng 6 đơn Kh…" at bounding box center [469, 250] width 884 height 454
drag, startPoint x: 383, startPoint y: 32, endPoint x: 422, endPoint y: 29, distance: 39.4
click at [383, 32] on div "Kho gửi Trên xe Kho nhận Kho công nợ Hàng đã giao" at bounding box center [469, 36] width 878 height 20
click at [157, 10] on icon "plus" at bounding box center [159, 9] width 5 height 5
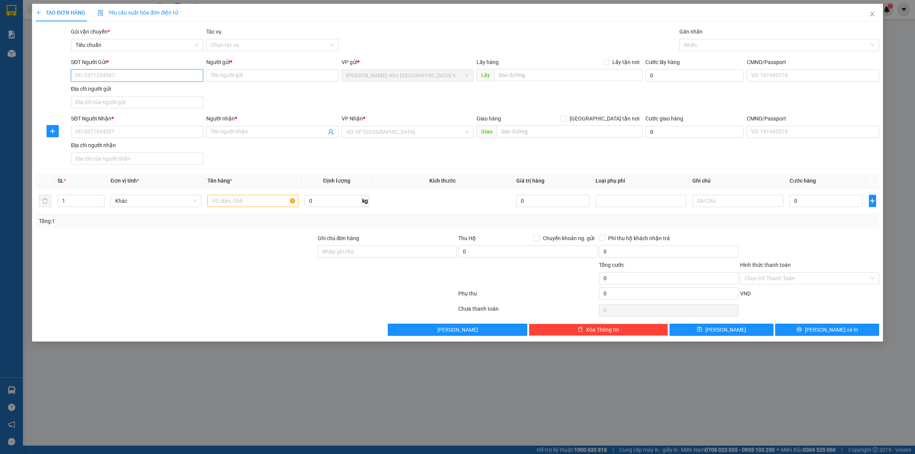
click at [106, 69] on input "SĐT Người Gửi *" at bounding box center [137, 75] width 132 height 12
click at [110, 79] on input "SĐT Người Gửi *" at bounding box center [137, 75] width 132 height 12
type input "0979871338"
click at [267, 79] on input "Người gửi *" at bounding box center [272, 75] width 132 height 12
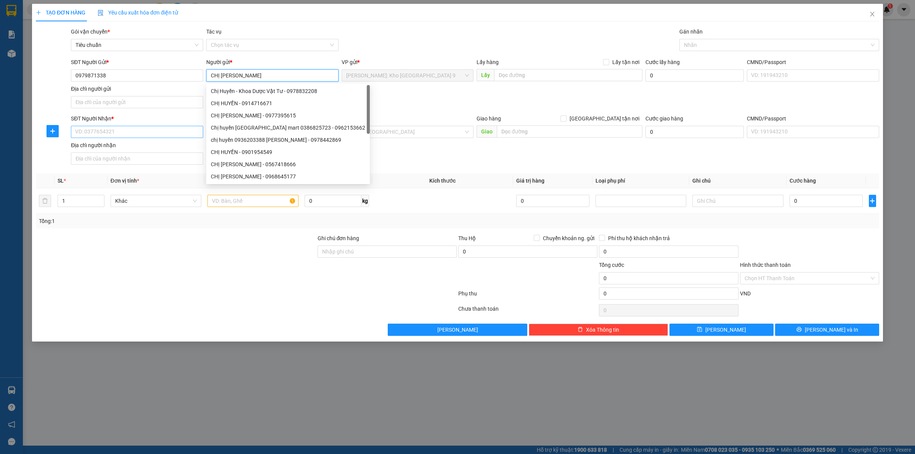
type input "CHỊ [PERSON_NAME]"
drag, startPoint x: 109, startPoint y: 135, endPoint x: 112, endPoint y: 136, distance: 3.9
click at [109, 135] on input "SĐT Người Nhận *" at bounding box center [137, 132] width 132 height 12
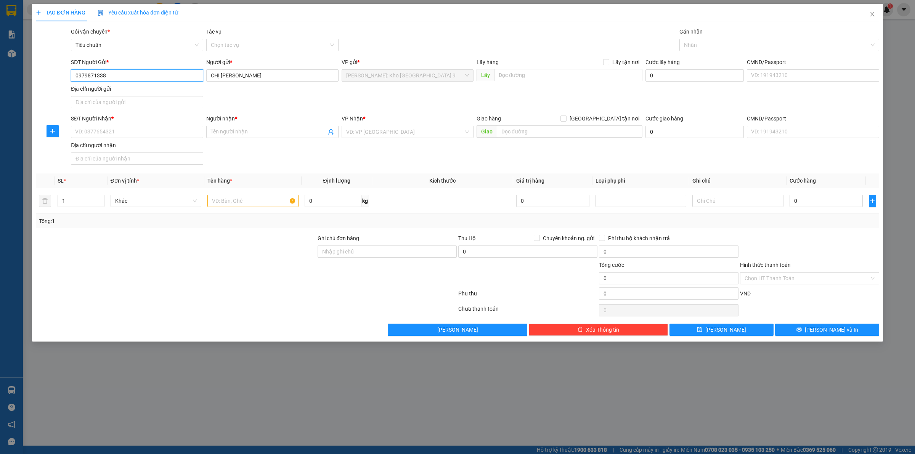
click at [109, 78] on input "0979871338" at bounding box center [137, 75] width 132 height 12
click at [107, 130] on input "SĐT Người Nhận *" at bounding box center [137, 132] width 132 height 12
type input "0964589755"
click at [236, 128] on span at bounding box center [272, 132] width 132 height 12
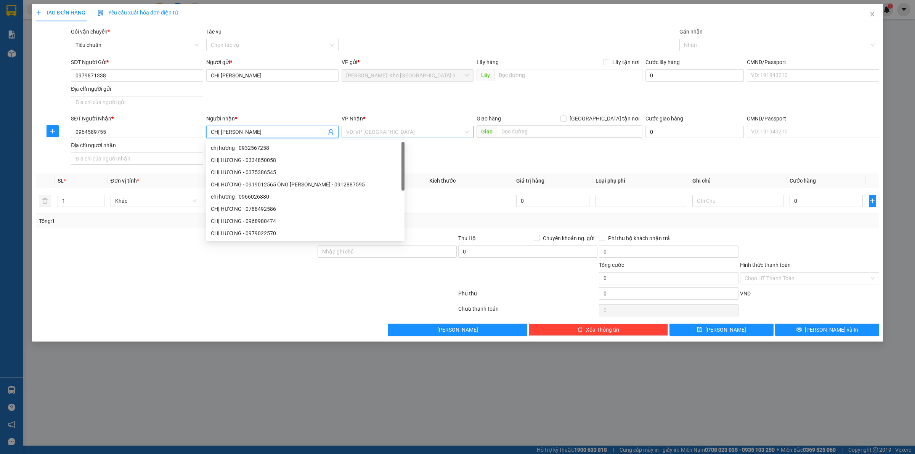
type input "CHỊ [PERSON_NAME]"
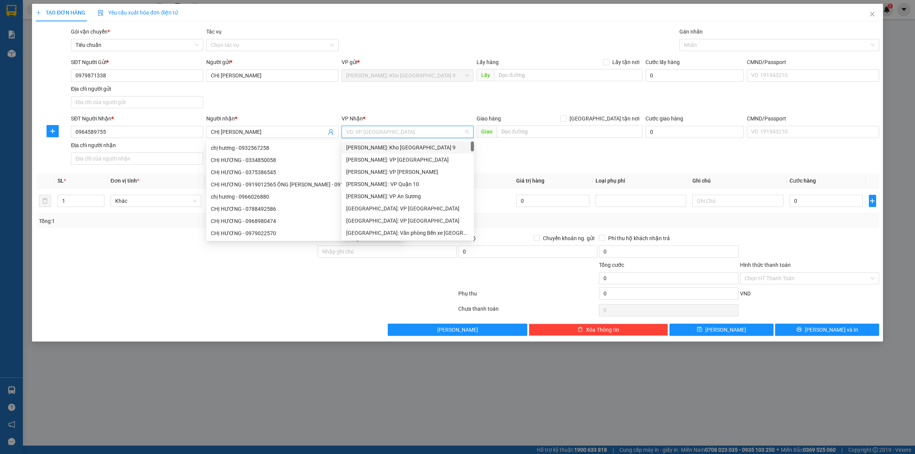
click at [412, 131] on input "search" at bounding box center [405, 131] width 118 height 11
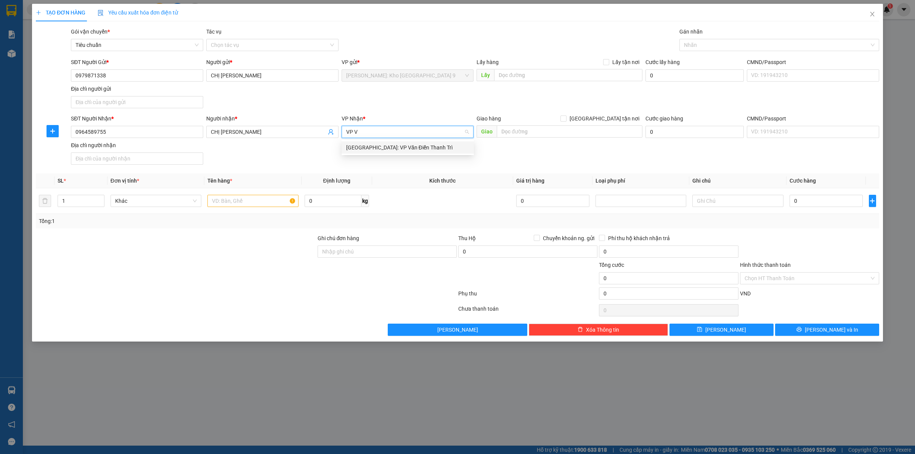
type input "VP VĂ"
click at [422, 146] on div "[GEOGRAPHIC_DATA]: VP Văn Điển Thanh Trì" at bounding box center [407, 147] width 123 height 8
click at [235, 205] on input "text" at bounding box center [252, 201] width 91 height 12
type input "1 XE MÁY LEAD BS: 29E1-78113"
click at [363, 254] on input "Ghi chú đơn hàng" at bounding box center [386, 251] width 139 height 12
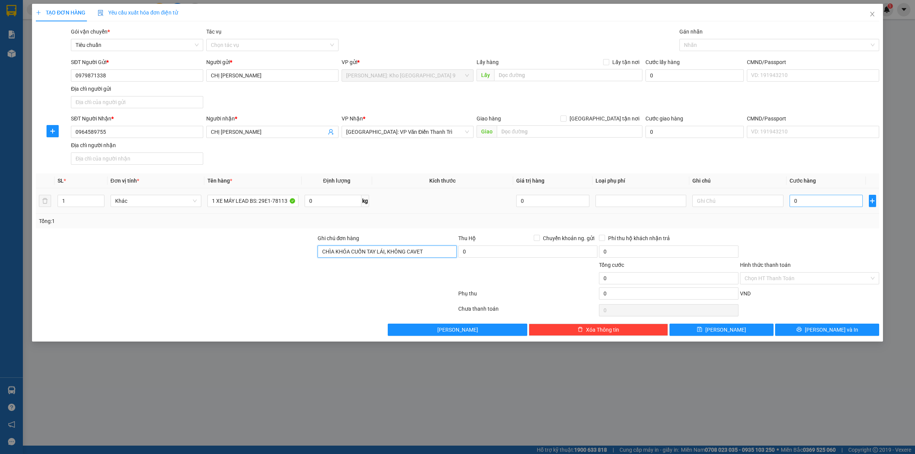
type input "CHÌA KHÓA CUỐN TAY LÁI, KHÔNG CAVET"
click at [812, 205] on input "0" at bounding box center [825, 201] width 73 height 12
type input "01"
type input "1"
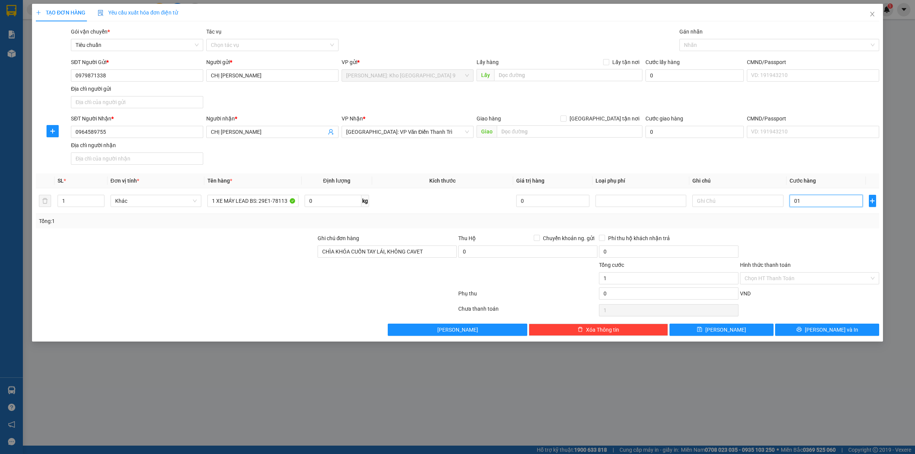
type input "011"
type input "11"
type input "0.113"
type input "113"
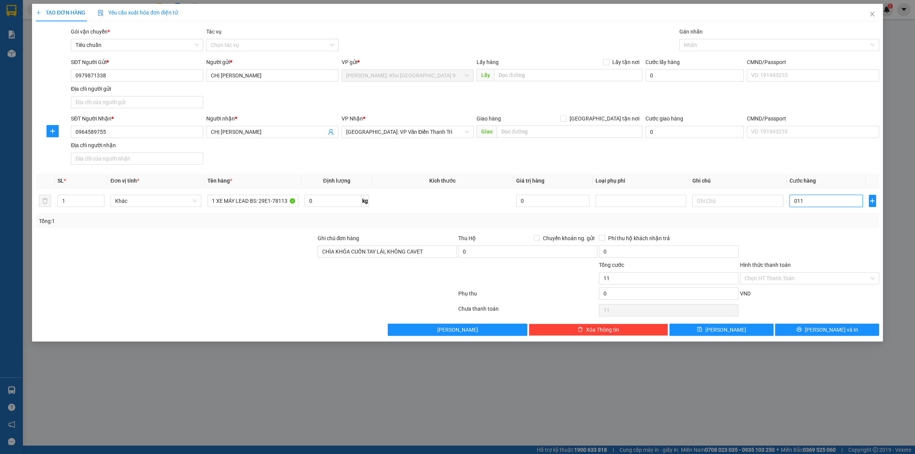
type input "113"
type input "01.130"
type input "1.130"
type input "011.300"
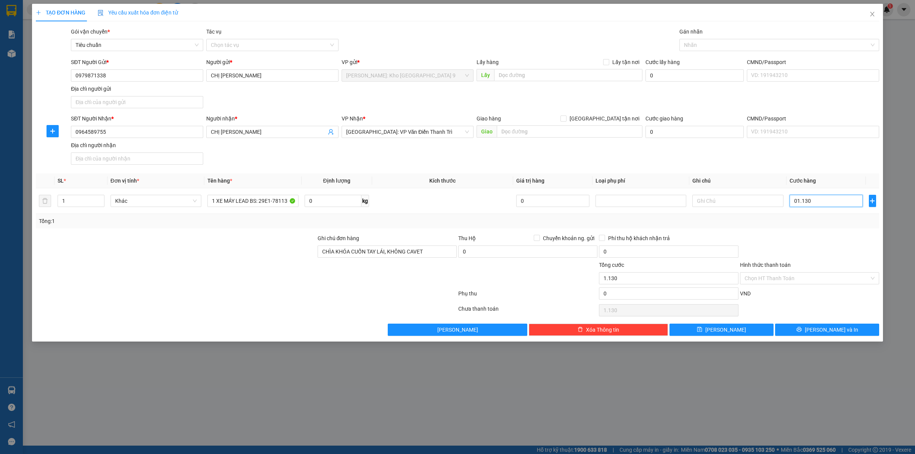
type input "11.300"
type input "0.113.000"
type input "113.000"
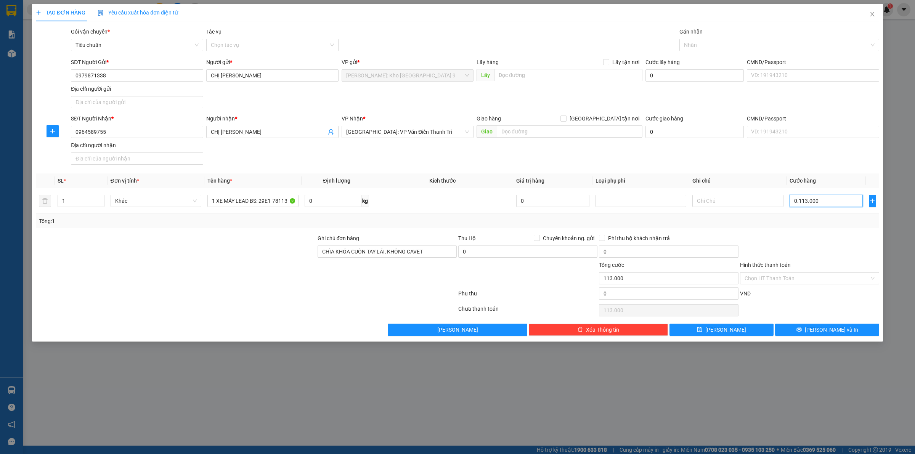
type input "01.130.000"
type input "1.130.000"
click at [803, 236] on div at bounding box center [809, 247] width 141 height 27
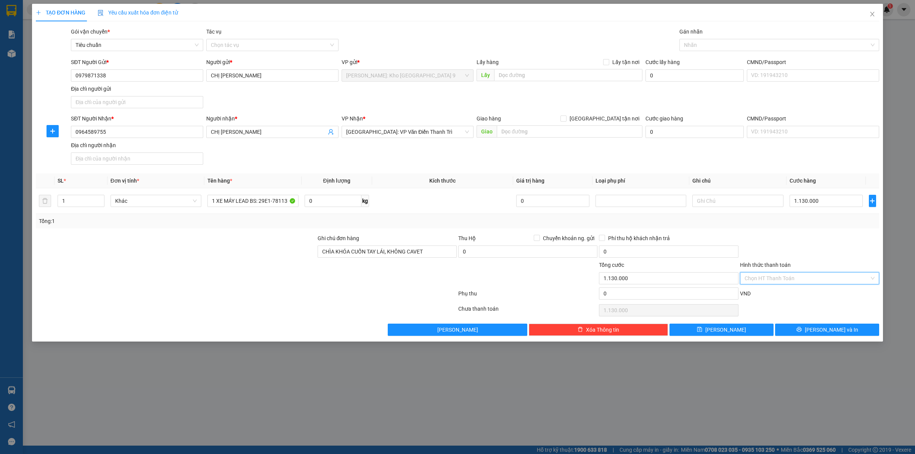
click at [784, 282] on input "Hình thức thanh toán" at bounding box center [806, 277] width 125 height 11
click at [788, 292] on div "Tại văn phòng" at bounding box center [809, 294] width 130 height 8
type input "0"
click at [801, 331] on icon "printer" at bounding box center [798, 329] width 5 height 5
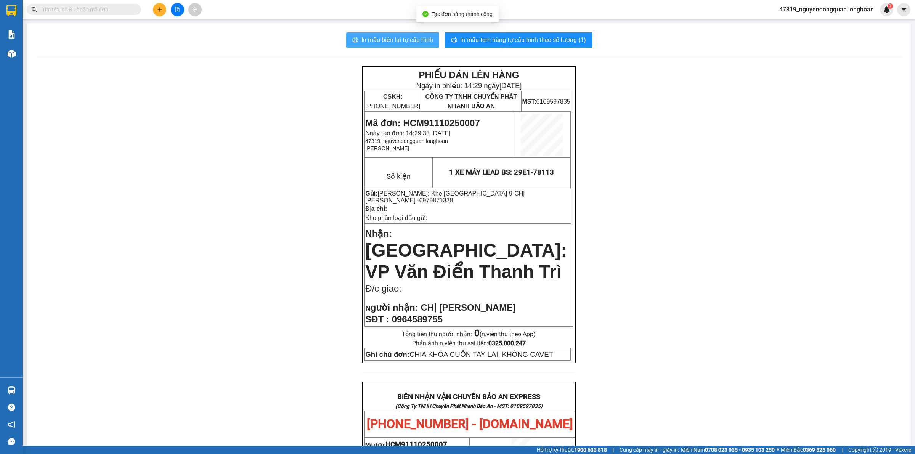
click at [397, 44] on span "In mẫu biên lai tự cấu hình" at bounding box center [397, 40] width 72 height 10
click at [402, 42] on span "In mẫu biên lai tự cấu hình" at bounding box center [397, 40] width 72 height 10
click at [399, 44] on span "In mẫu biên lai tự cấu hình" at bounding box center [397, 40] width 72 height 10
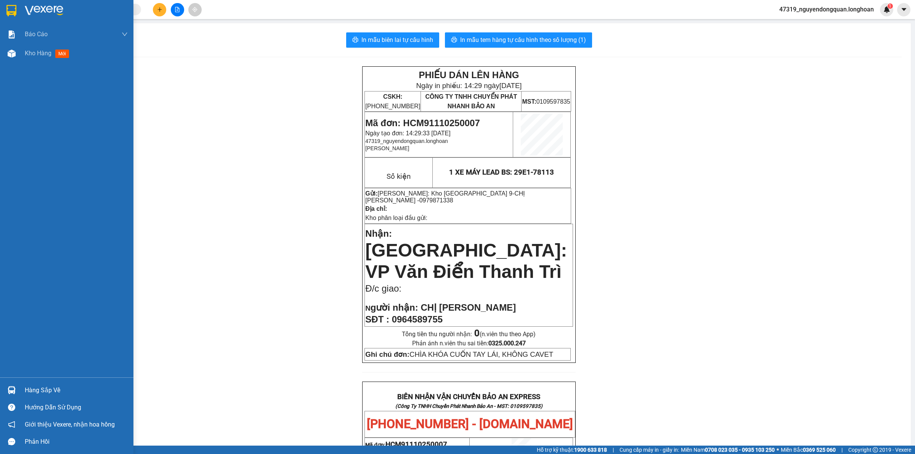
click at [8, 19] on div at bounding box center [66, 12] width 133 height 25
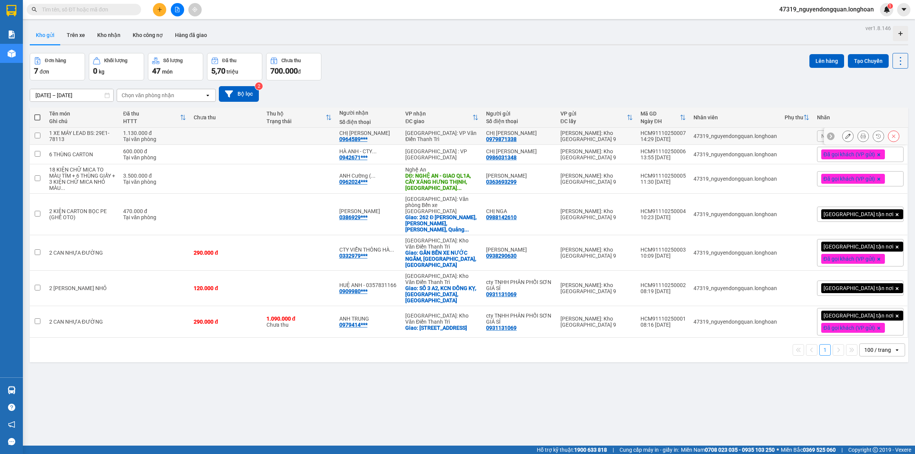
click at [860, 135] on button at bounding box center [862, 136] width 11 height 13
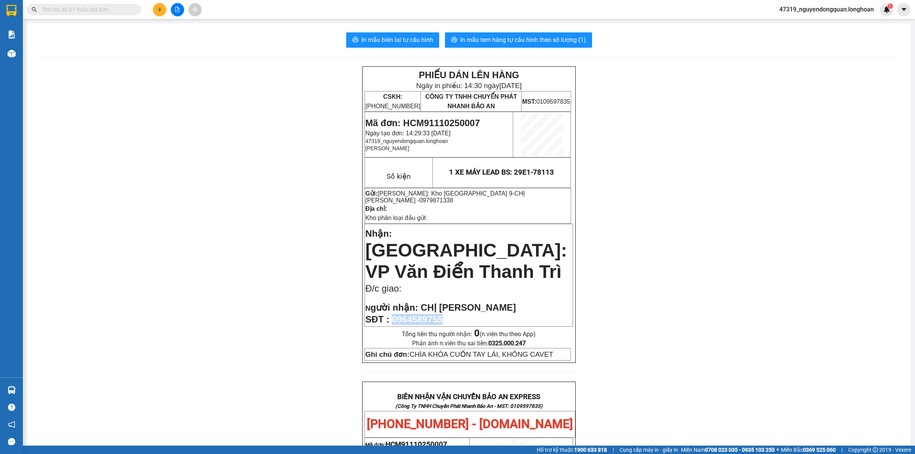
drag, startPoint x: 392, startPoint y: 299, endPoint x: 449, endPoint y: 296, distance: 57.2
click at [449, 314] on p "SĐT : 0964589755" at bounding box center [468, 319] width 207 height 11
copy span "0964589755"
click at [151, 170] on div "PHIẾU DÁN LÊN HÀNG Ngày in phiếu: 14:30 ngày 11-10-2025 CSKH: 1900.06.88.33 CÔN…" at bounding box center [468, 431] width 865 height 731
click at [240, 283] on div "PHIẾU DÁN LÊN HÀNG Ngày in phiếu: 14:30 ngày 11-10-2025 CSKH: 1900.06.88.33 CÔN…" at bounding box center [468, 431] width 865 height 731
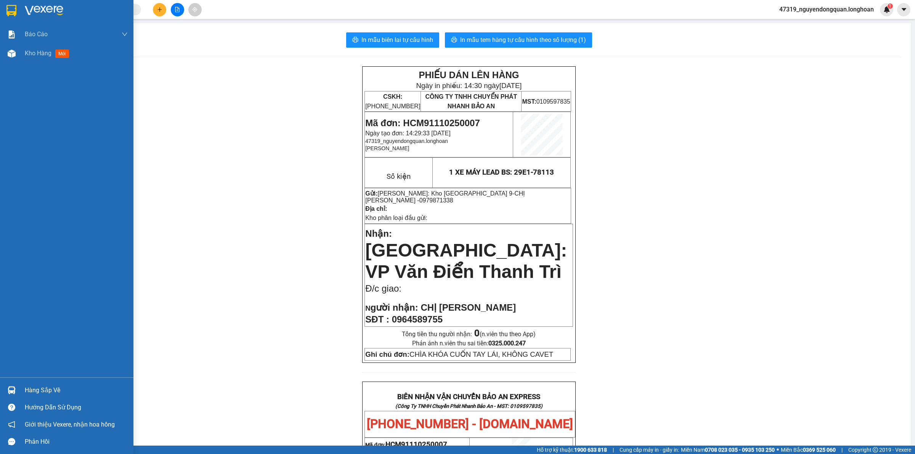
drag, startPoint x: 24, startPoint y: 10, endPoint x: 914, endPoint y: 141, distance: 899.8
click at [25, 10] on div at bounding box center [66, 12] width 133 height 25
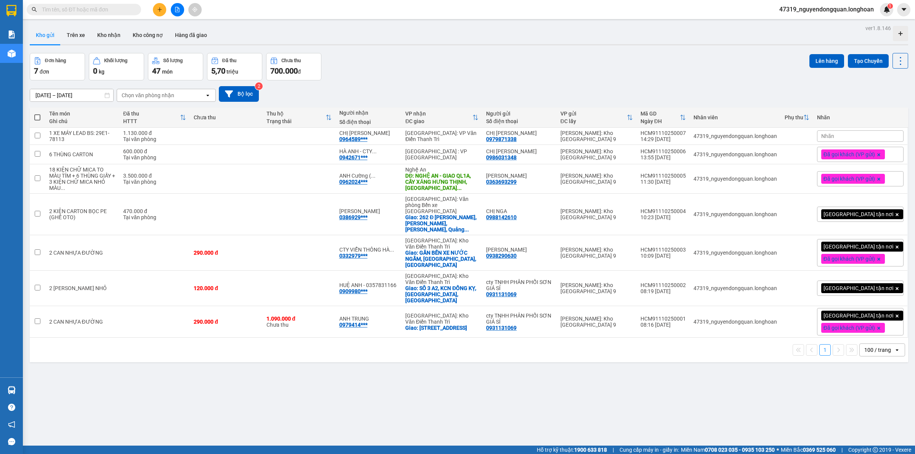
click at [835, 140] on div "Nhãn" at bounding box center [860, 135] width 87 height 11
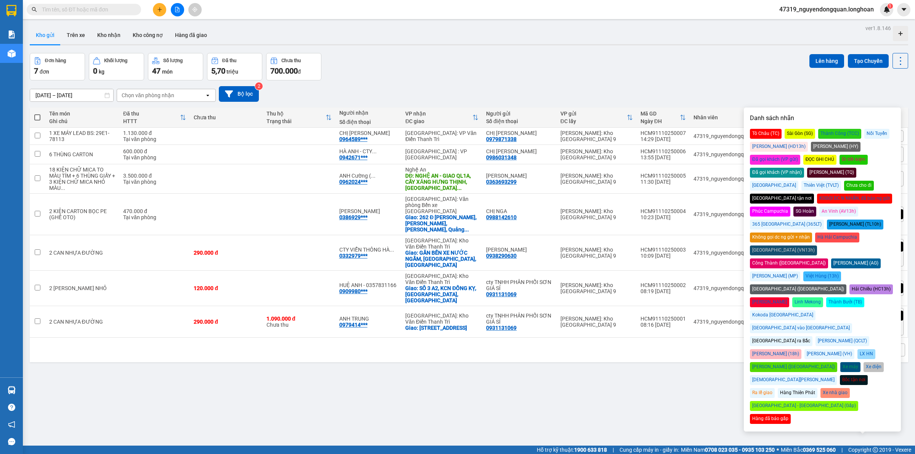
click at [800, 155] on div "Đã gọi khách (VP gửi)" at bounding box center [775, 160] width 50 height 10
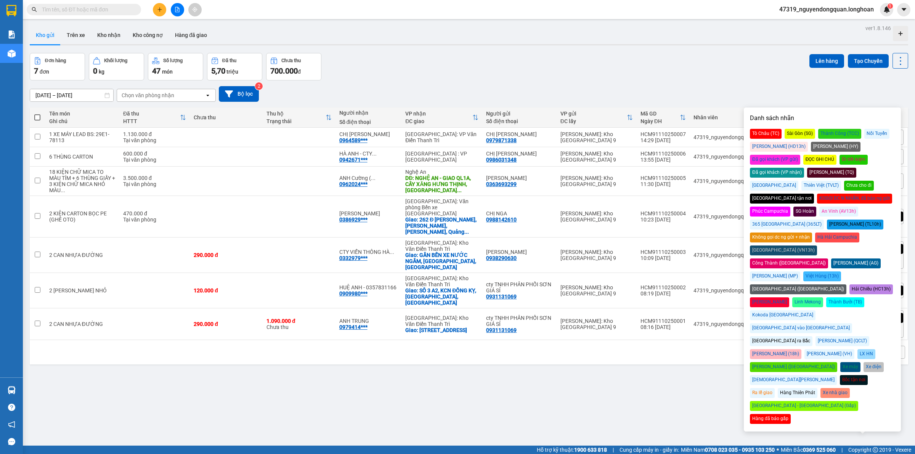
click at [656, 79] on div "Đơn hàng 7 đơn Khối lượng 0 kg Số lượng 47 món Đã thu 5,70 triệu Chưa thu 700.0…" at bounding box center [469, 66] width 878 height 27
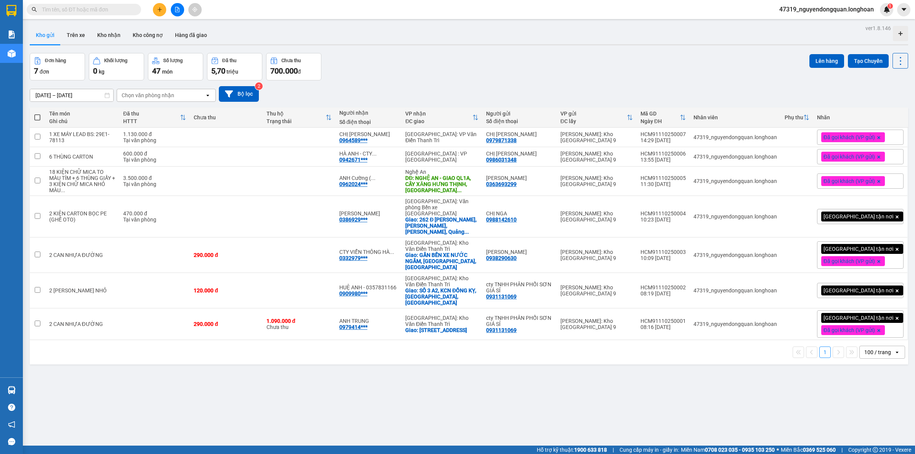
click at [164, 14] on button at bounding box center [159, 9] width 13 height 13
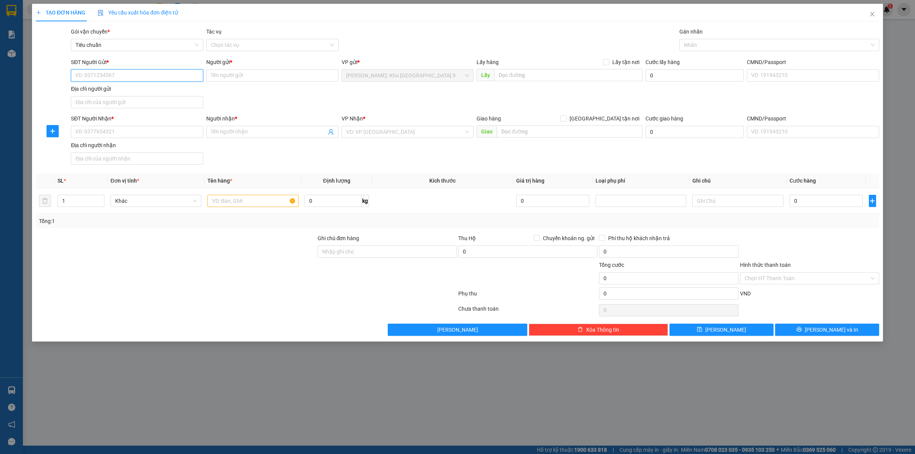
click at [162, 77] on input "SĐT Người Gửi *" at bounding box center [137, 75] width 132 height 12
click at [120, 94] on div "0876999974 - LÊ VĂN NGUYÊN" at bounding box center [136, 91] width 123 height 8
type input "0876999974"
type input "[PERSON_NAME]"
checkbox input "true"
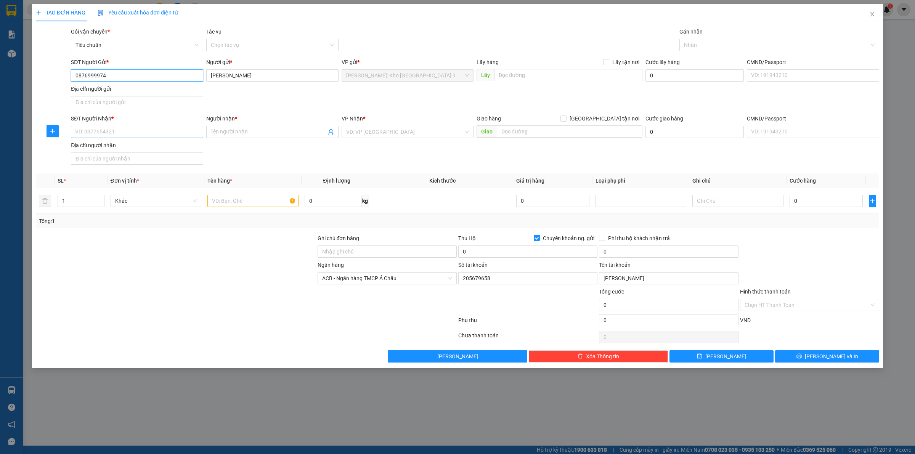
type input "0876999974"
click at [147, 136] on input "SĐT Người Nhận *" at bounding box center [137, 132] width 132 height 12
click at [161, 136] on input "SĐT Người Nhận *" at bounding box center [137, 132] width 132 height 12
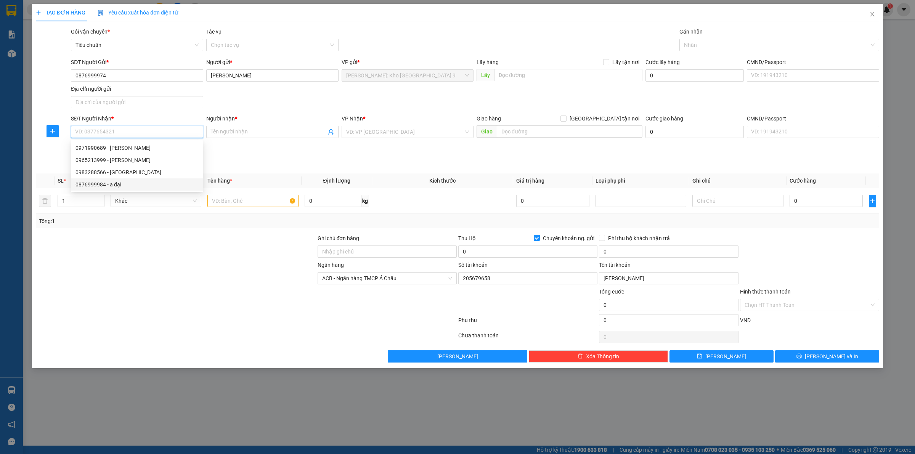
paste input "0962666135"
click at [156, 137] on input "0962666135" at bounding box center [137, 132] width 132 height 12
type input "0962666135"
click at [248, 132] on input "Người nhận *" at bounding box center [268, 132] width 115 height 8
drag, startPoint x: 352, startPoint y: 163, endPoint x: 263, endPoint y: 143, distance: 91.7
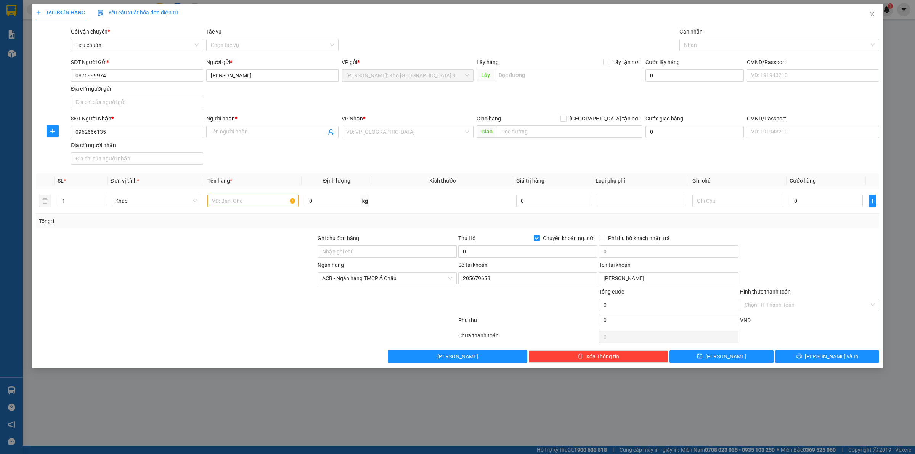
click at [352, 163] on div "SĐT Người Nhận * 0962666135 Người nhận * Tên người nhận VP Nhận * VD: VP Sài Gò…" at bounding box center [474, 140] width 811 height 53
click at [231, 127] on span at bounding box center [272, 132] width 132 height 12
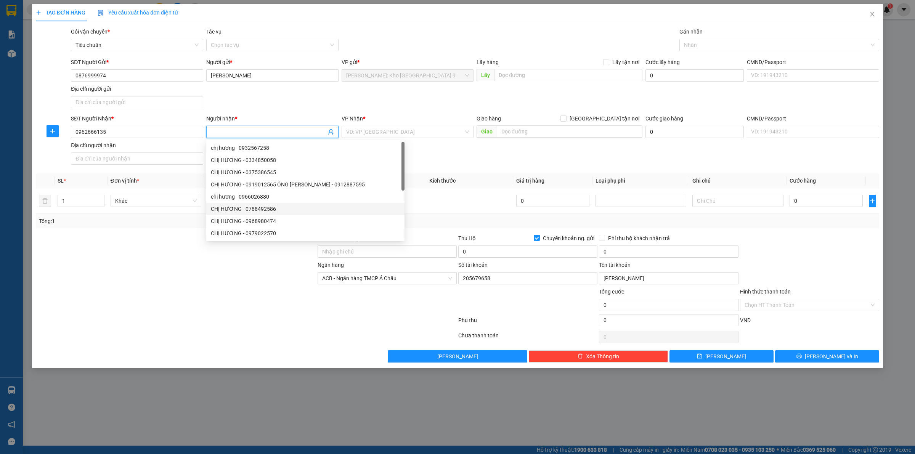
type input "n"
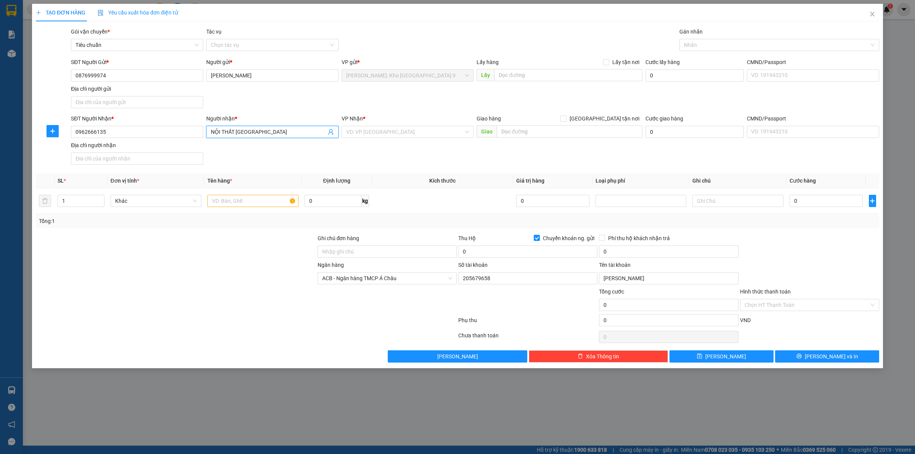
type input "NỘI THẤT [GEOGRAPHIC_DATA]"
click at [410, 163] on div "SĐT Người Nhận * 0962666135 Người nhận * NỘI THẤT PHÚ HƯNG VP Nhận * VD: VP Sài…" at bounding box center [474, 140] width 811 height 53
click at [398, 134] on input "search" at bounding box center [405, 131] width 118 height 11
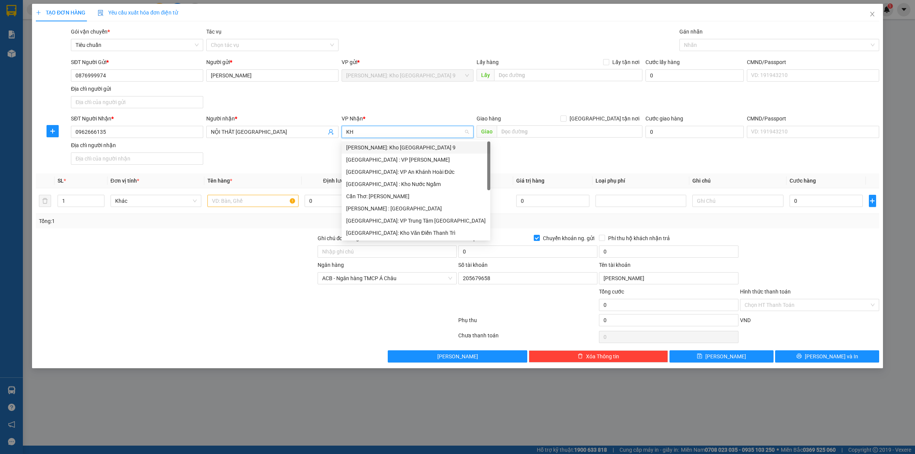
type input "K"
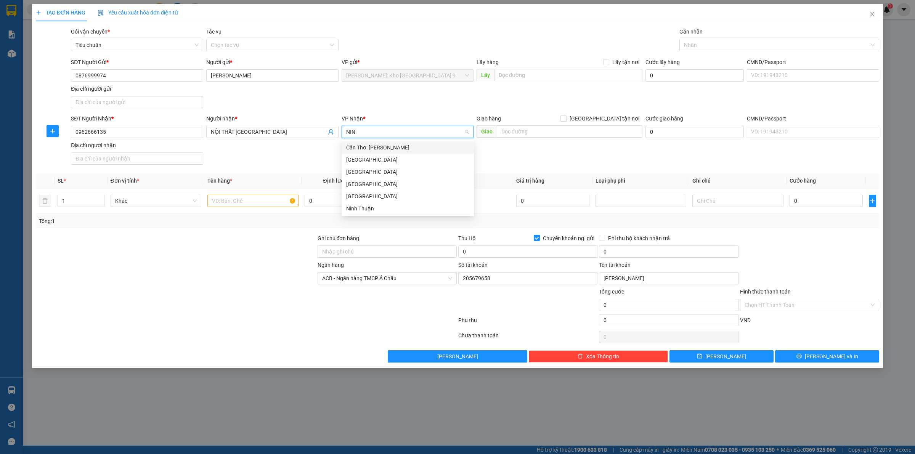
type input "NINH"
click at [392, 194] on div "[GEOGRAPHIC_DATA]" at bounding box center [407, 196] width 123 height 8
click at [567, 136] on input "text" at bounding box center [570, 131] width 146 height 12
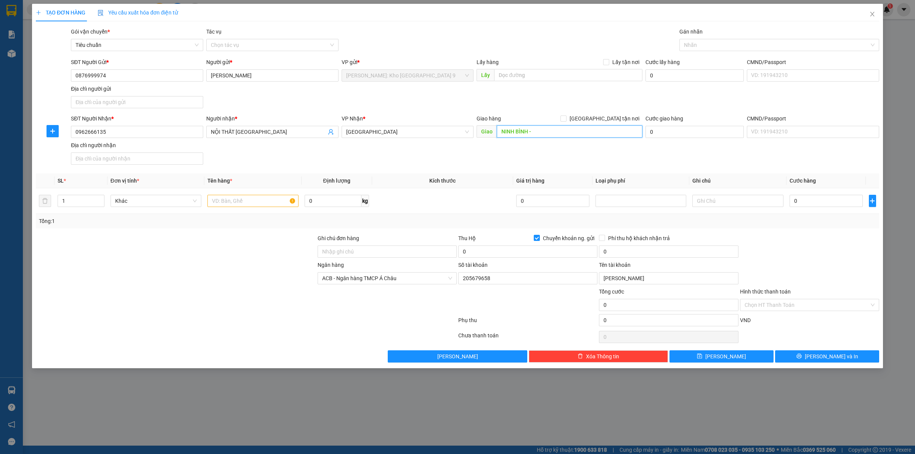
click at [572, 130] on input "NINH BÌNH -" at bounding box center [570, 131] width 146 height 12
paste input "TP Ninh Bình - Trạm Thu Phí Cao Bồ"
type input "NINH BÌNH - TP Ninh Bình - Trạm Thu Phí Cao Bồ"
type input "2"
click at [96, 199] on span "Increase Value" at bounding box center [100, 198] width 8 height 7
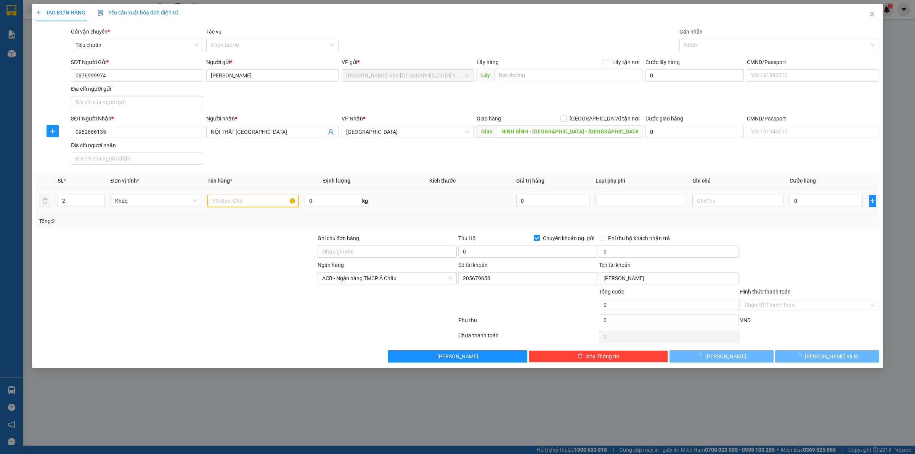
click at [229, 200] on input "text" at bounding box center [252, 201] width 91 height 12
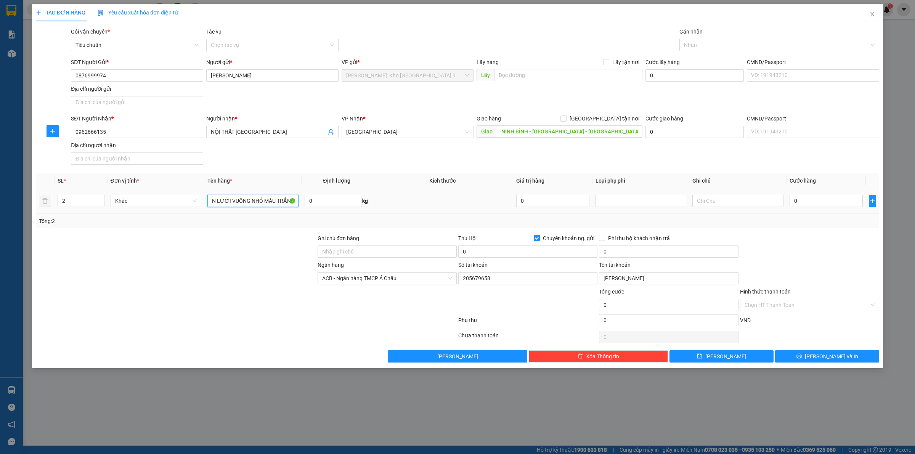
scroll to position [0, 107]
type input "2 KIỆN QUẠT CÔNG NGHIỆP BỌC PE + 1 KIỆN LƯỚI VUÔNG NHỎ MÀU TRẮNG"
click at [812, 196] on input "0" at bounding box center [825, 201] width 73 height 12
click at [362, 250] on input "Ghi chú đơn hàng" at bounding box center [386, 251] width 139 height 12
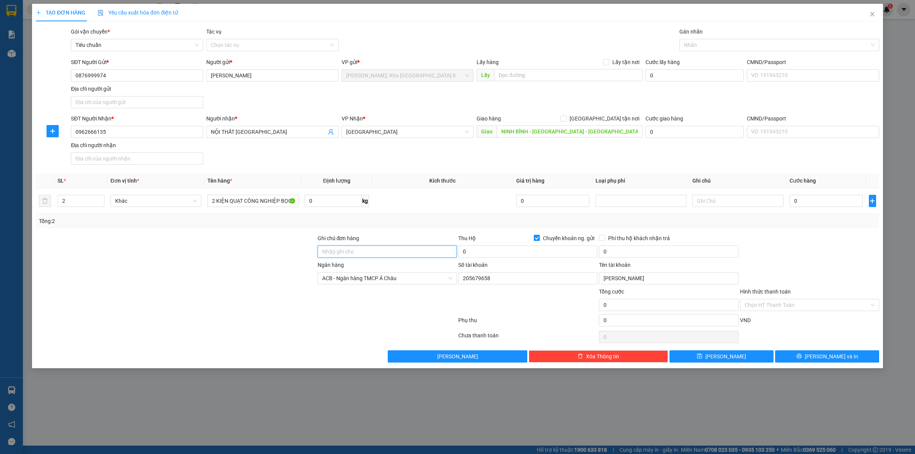
type input "VẬN CHUYỂN NHẸ TAY - HƯ VỠ KHÔNG ĐỀN"
click at [802, 203] on input "0" at bounding box center [825, 201] width 73 height 12
type input "03"
type input "3"
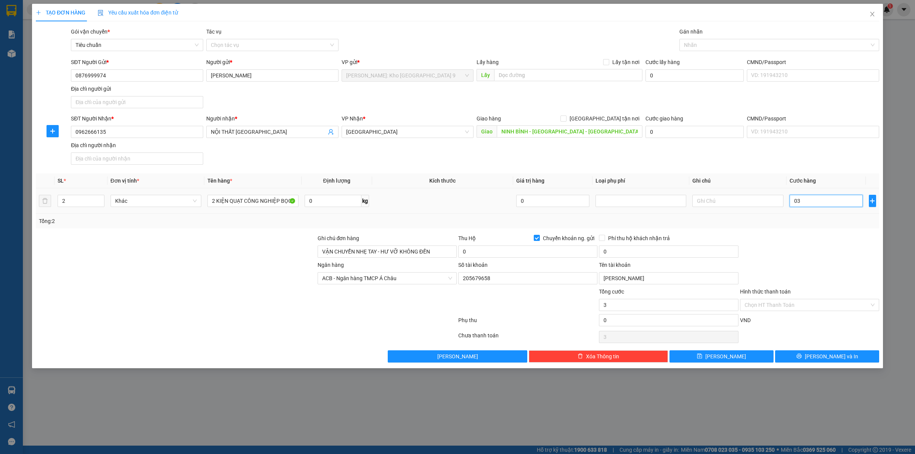
type input "035"
type input "35"
type input "0.350"
type input "350"
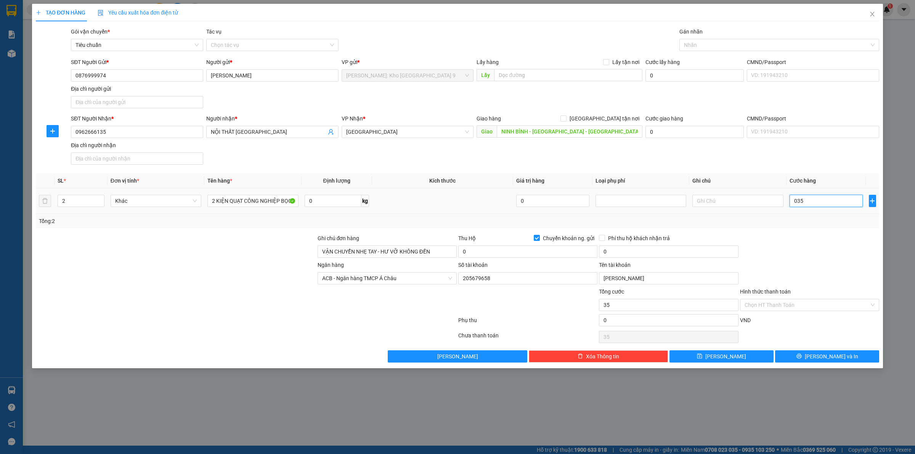
type input "350"
type input "03.500"
type input "3.500"
type input "035.000"
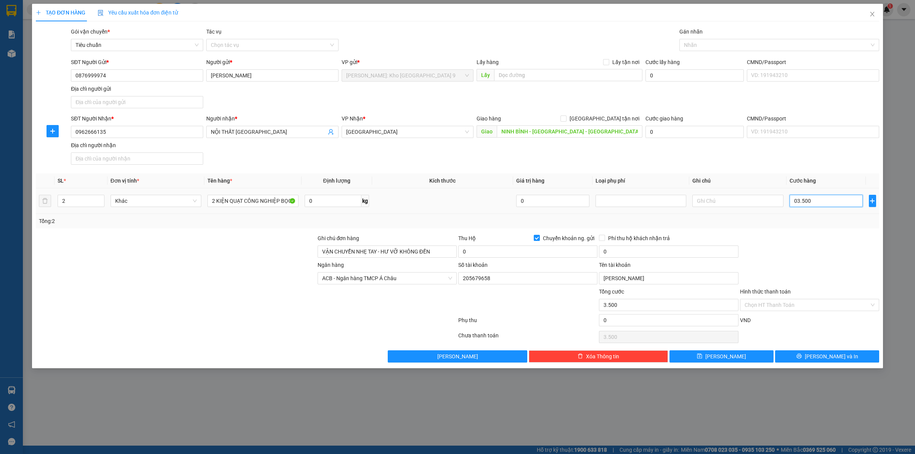
type input "35.000"
type input "0.350.000"
type input "350.000"
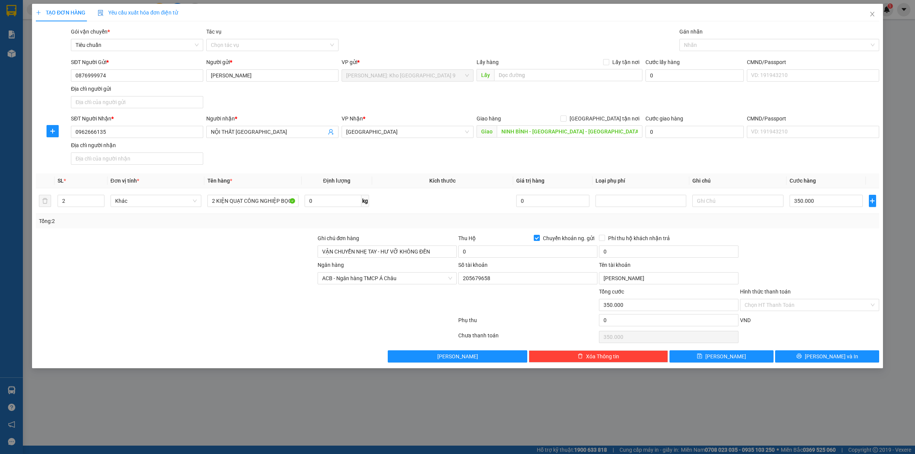
click at [789, 264] on div "Ngân hàng ACB - Ngân hàng TMCP Á Châu Số tài khoản 205679658 Tên tài khoản LÊ V…" at bounding box center [457, 274] width 844 height 27
click at [825, 198] on input "350.000" at bounding box center [825, 201] width 73 height 12
type input "0"
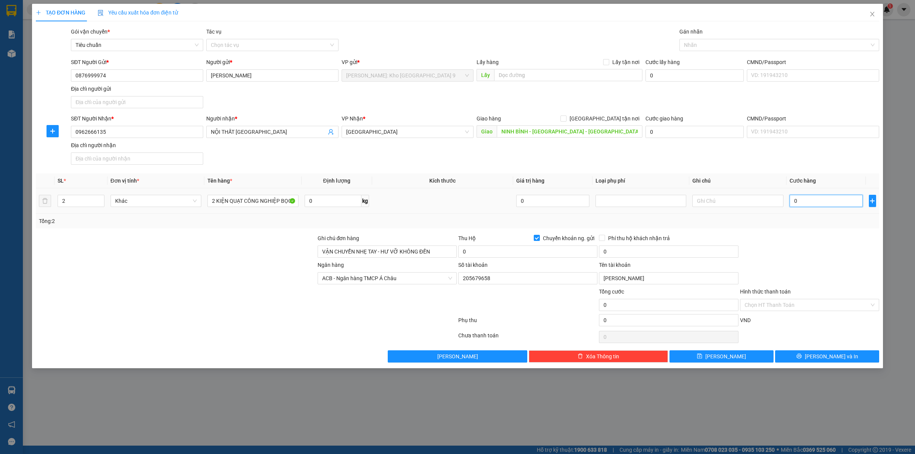
type input "04"
type input "4"
type input "046"
type input "46"
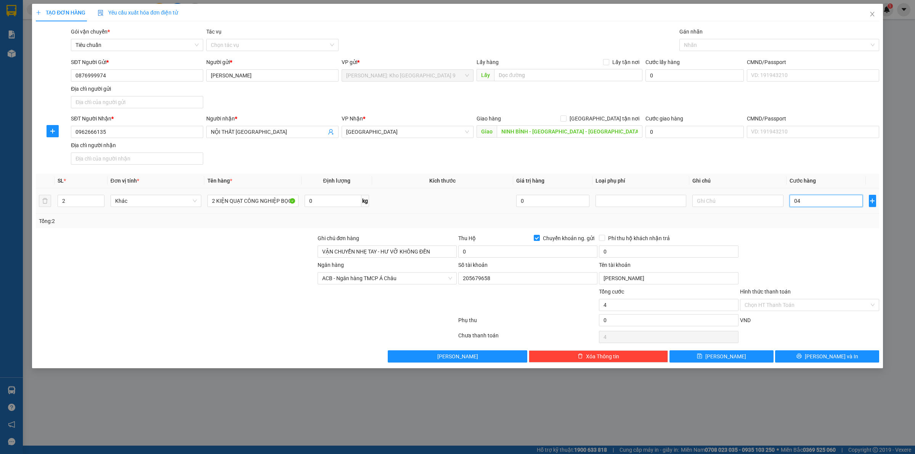
type input "46"
type input "0.460"
type input "460"
type input "04.600"
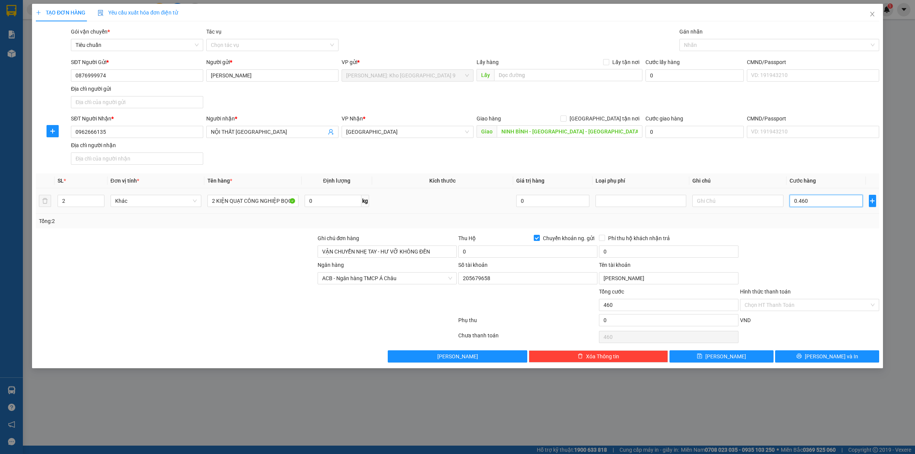
type input "4.600"
type input "046.000"
type input "46.000"
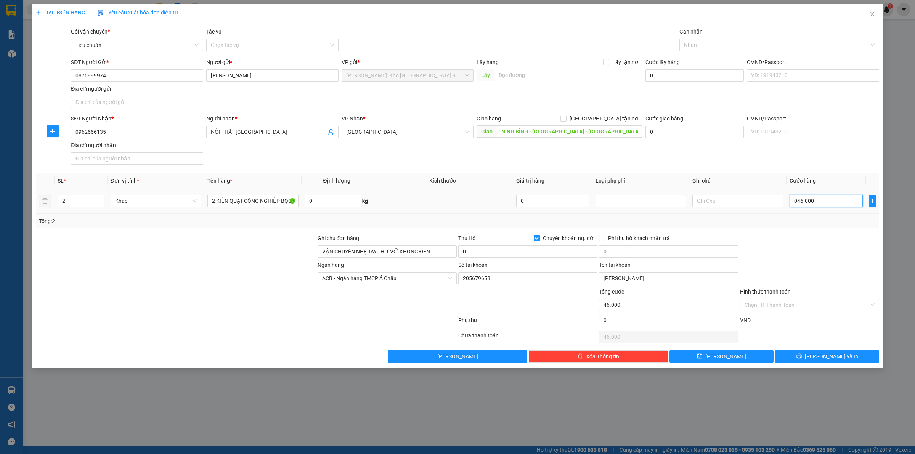
type input "0.460.000"
type input "460.000"
click at [251, 344] on div at bounding box center [246, 336] width 422 height 15
drag, startPoint x: 124, startPoint y: 73, endPoint x: 68, endPoint y: 85, distance: 57.6
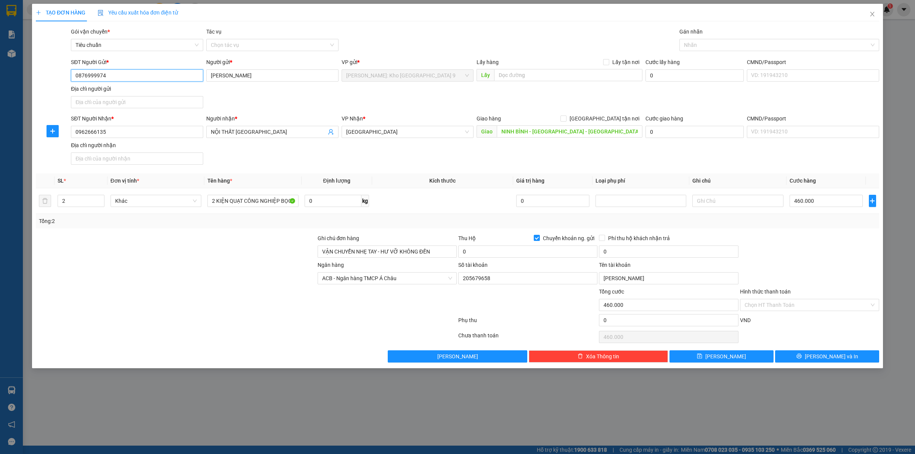
click at [69, 84] on div "SĐT Người Gửi * 0876999974 0876999974" at bounding box center [136, 71] width 135 height 27
click at [820, 204] on input "460.000" at bounding box center [825, 201] width 73 height 12
type input "0"
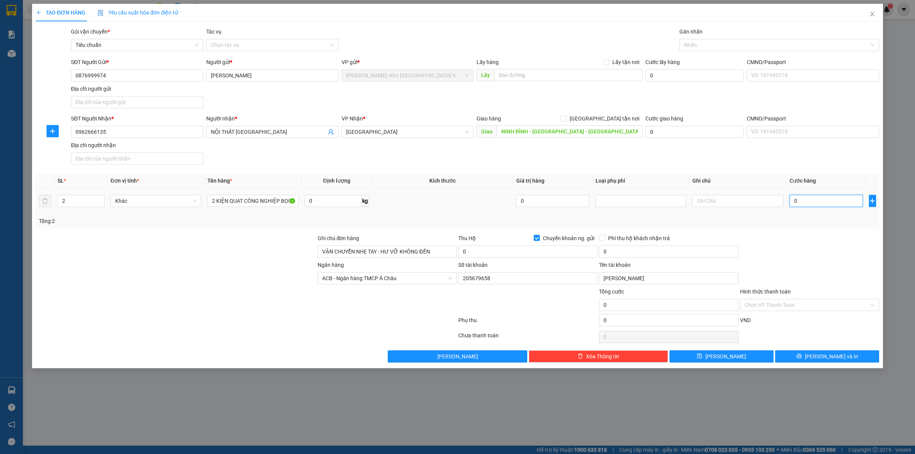
type input "04"
type input "4"
type input "047"
type input "47"
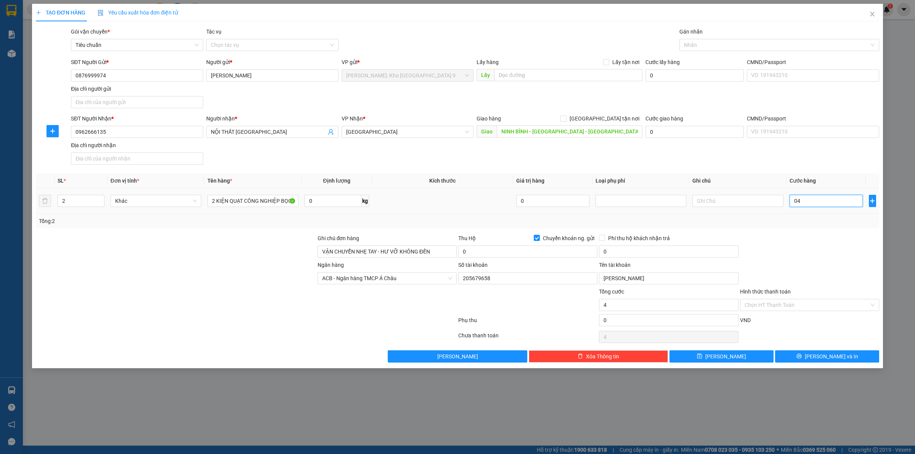
type input "47"
type input "0.470"
type input "470"
type input "04.700"
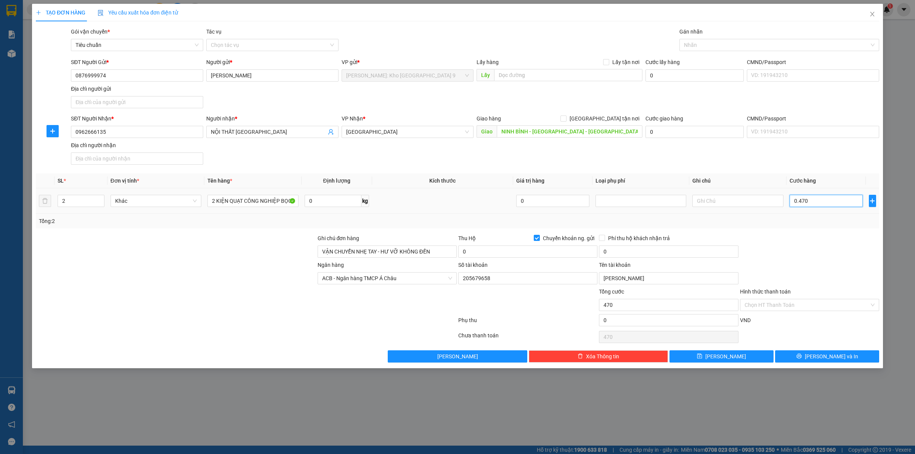
type input "4.700"
type input "047.000"
type input "47.000"
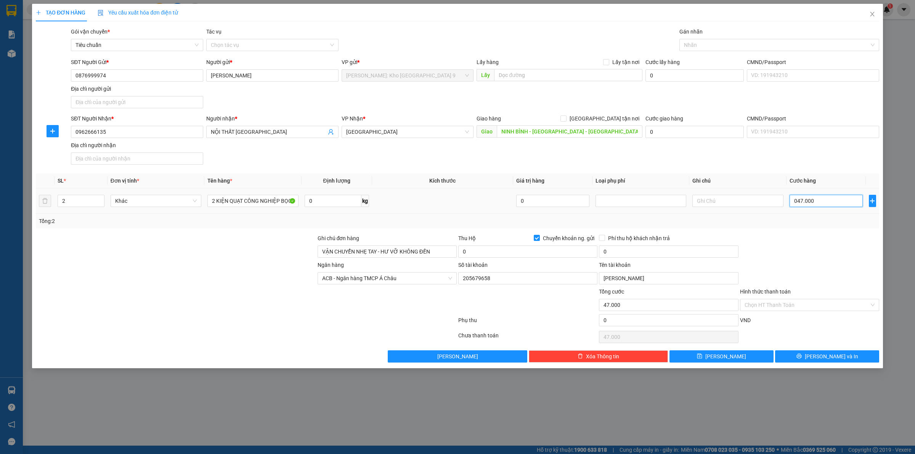
type input "0.470.000"
type input "470.000"
click at [806, 254] on div at bounding box center [809, 247] width 141 height 27
click at [841, 199] on input "470.000" at bounding box center [825, 201] width 73 height 12
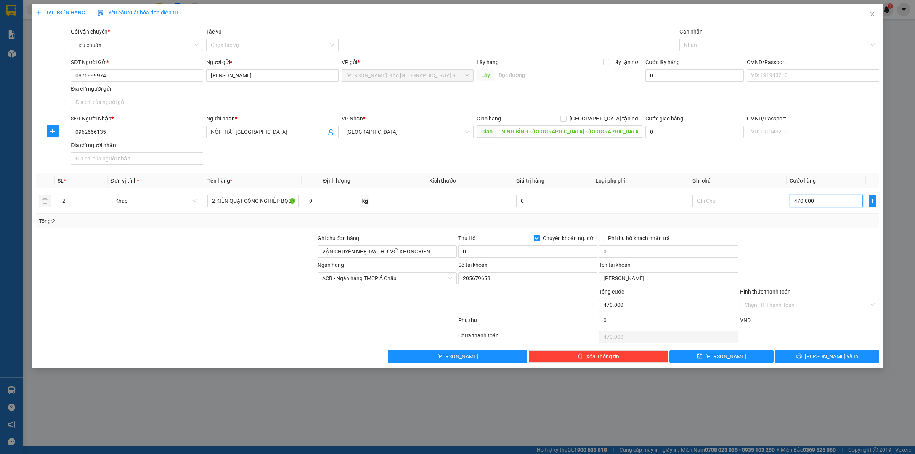
type input "0"
type input "05"
type input "5"
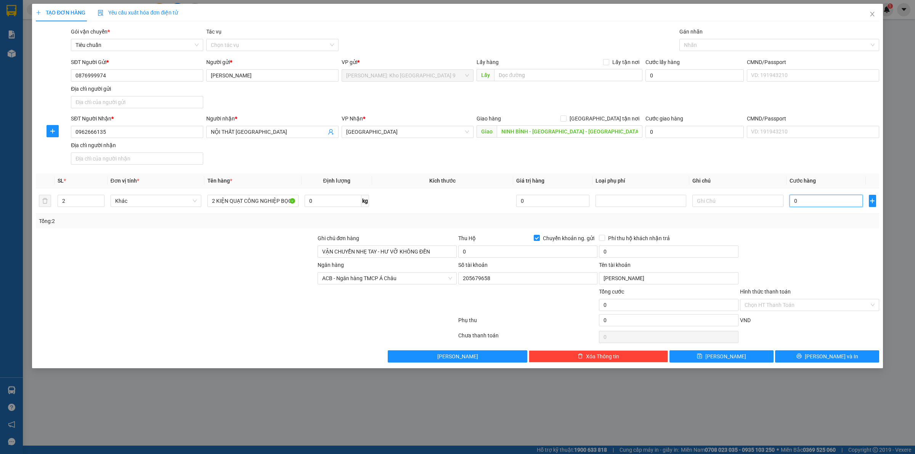
type input "5"
type input "050"
type input "50"
type input "0.500"
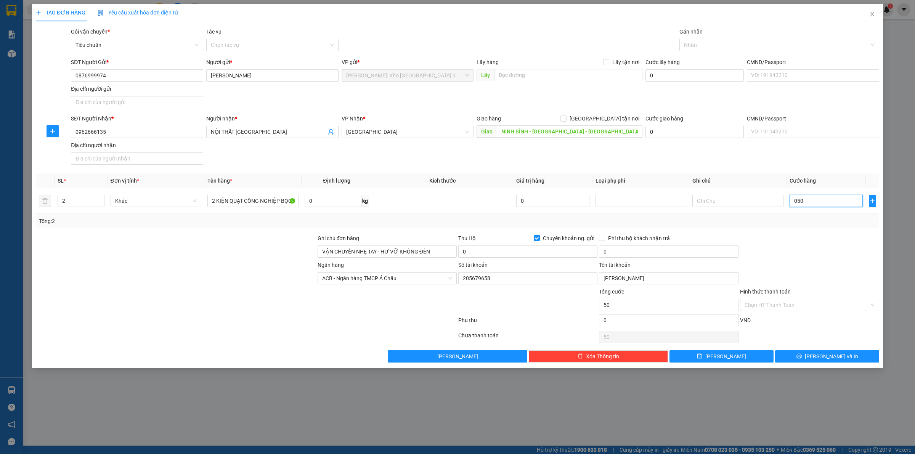
type input "500"
type input "05.000"
type input "5.000"
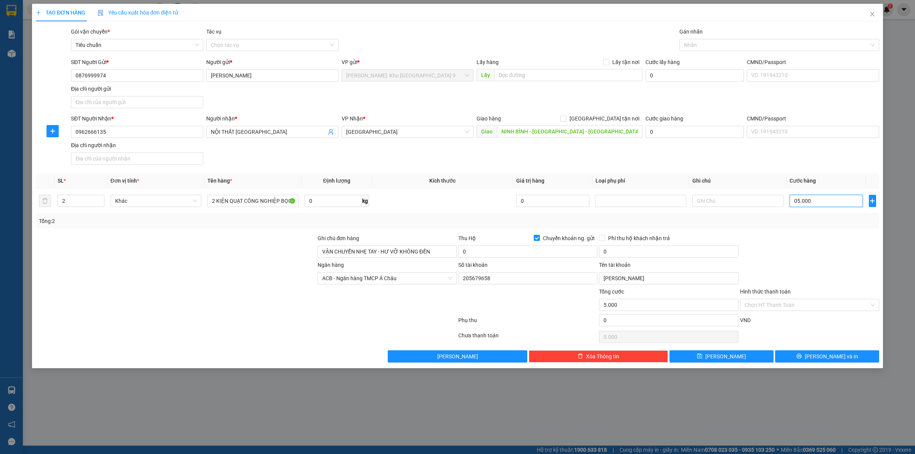
type input "050.000"
type input "50.000"
type input "0.500.000"
type input "500.000"
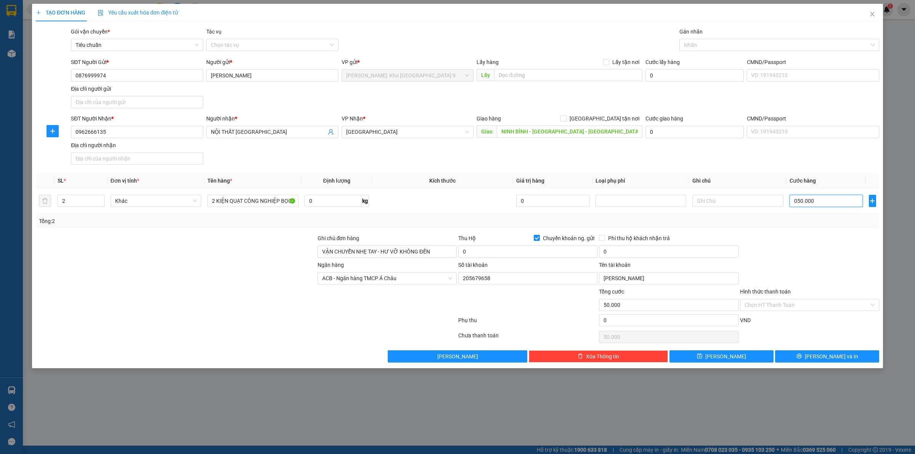
type input "500.000"
click at [794, 272] on div "Ngân hàng ACB - Ngân hàng TMCP Á Châu Số tài khoản 205679658 Tên tài khoản LÊ V…" at bounding box center [457, 274] width 844 height 27
click at [799, 354] on button "Lưu và In" at bounding box center [827, 356] width 104 height 12
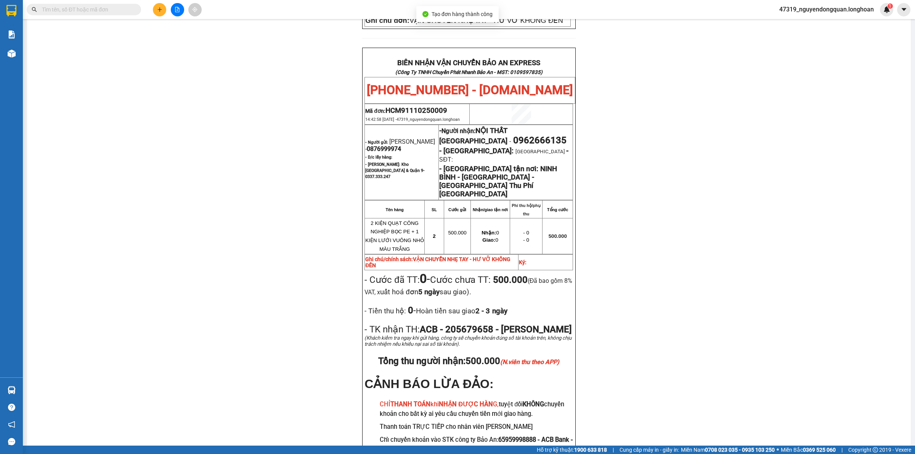
scroll to position [342, 0]
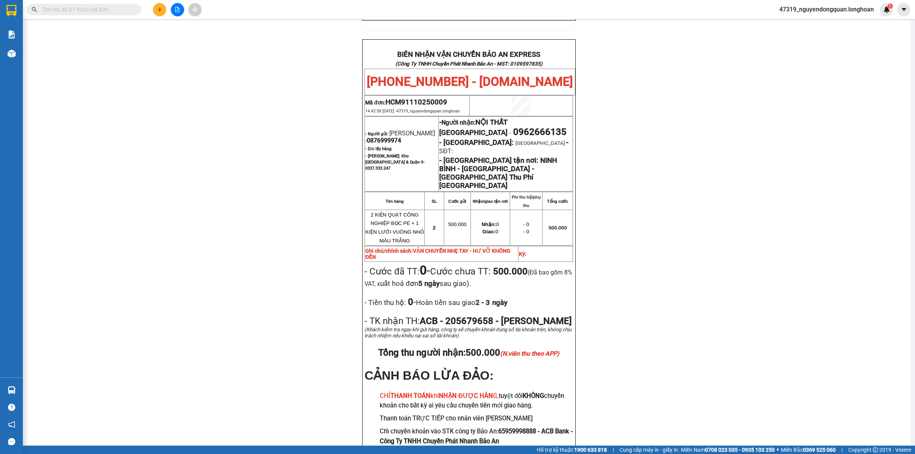
drag, startPoint x: 200, startPoint y: 193, endPoint x: 197, endPoint y: 188, distance: 6.0
click at [200, 192] on div "PHIẾU DÁN LÊN HÀNG Ngày in phiếu: 14:43 ngày 11-10-2025 CSKH: 1900.06.88.33 CÔN…" at bounding box center [468, 102] width 865 height 756
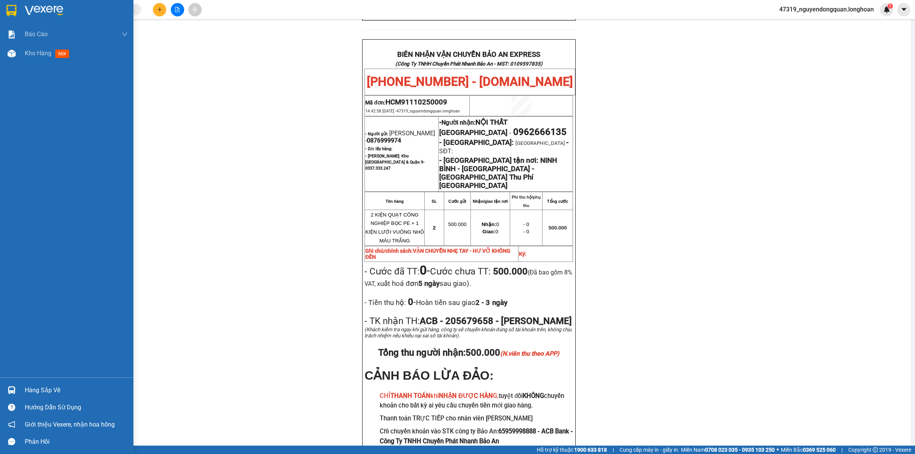
click at [15, 10] on img at bounding box center [11, 10] width 10 height 11
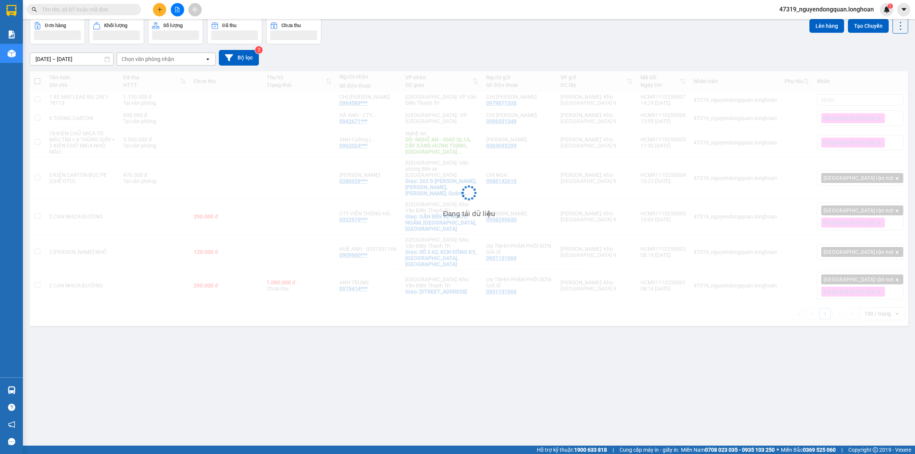
scroll to position [35, 0]
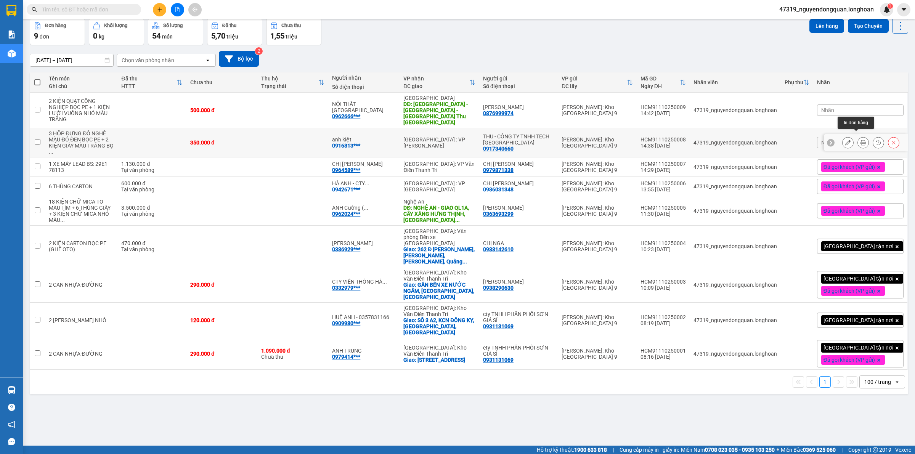
click at [860, 140] on icon at bounding box center [862, 142] width 5 height 5
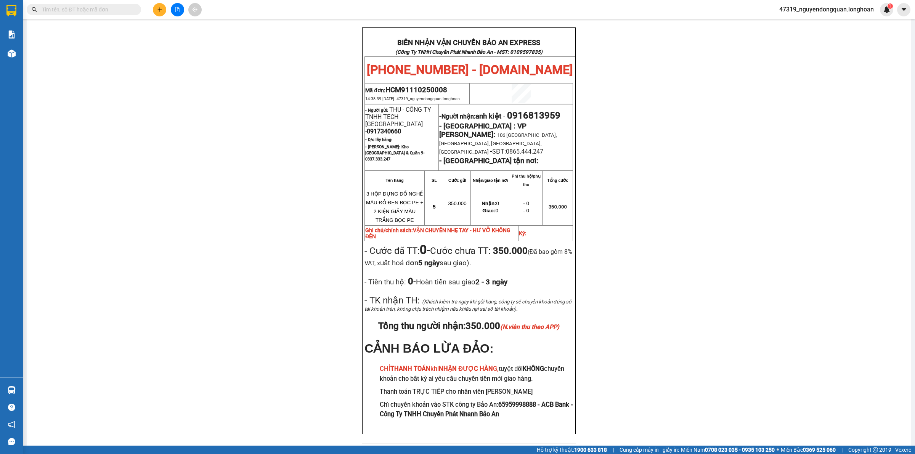
scroll to position [364, 0]
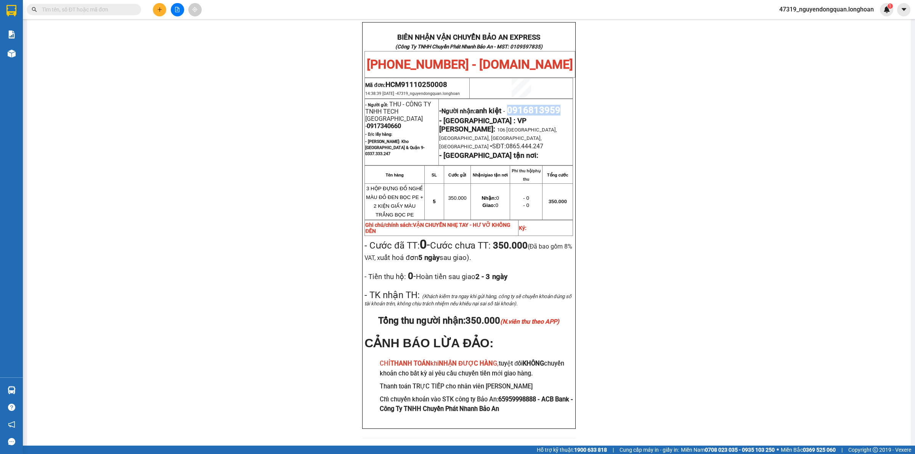
drag, startPoint x: 512, startPoint y: 113, endPoint x: 567, endPoint y: 111, distance: 54.9
click at [567, 111] on p "- Người nhận: anh kiệt - 0916813959" at bounding box center [505, 110] width 133 height 11
copy span "0916813959"
click at [283, 126] on div "PHIẾU DÁN LÊN HÀNG Ngày in phiếu: 14:43 ngày 11-10-2025 CSKH: 1900.06.88.33 CÔN…" at bounding box center [468, 74] width 865 height 745
click at [278, 260] on div "PHIẾU DÁN LÊN HÀNG Ngày in phiếu: 14:43 ngày 11-10-2025 CSKH: 1900.06.88.33 CÔN…" at bounding box center [468, 74] width 865 height 745
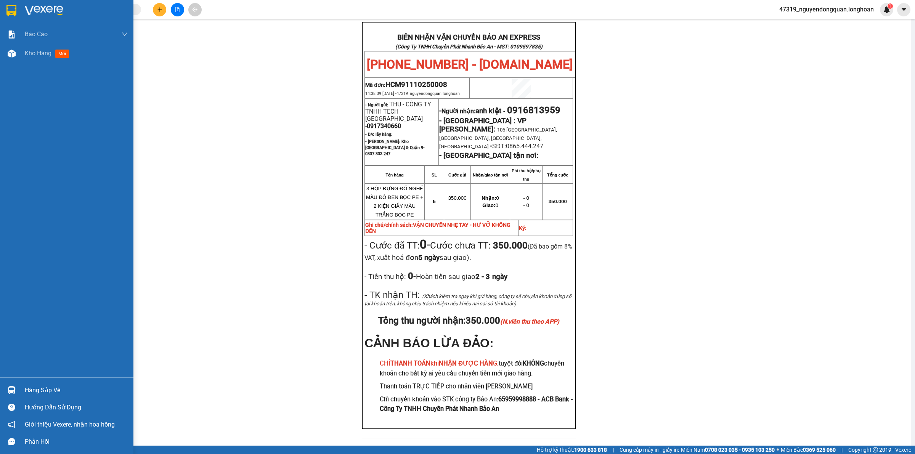
click at [20, 17] on div at bounding box center [66, 12] width 133 height 25
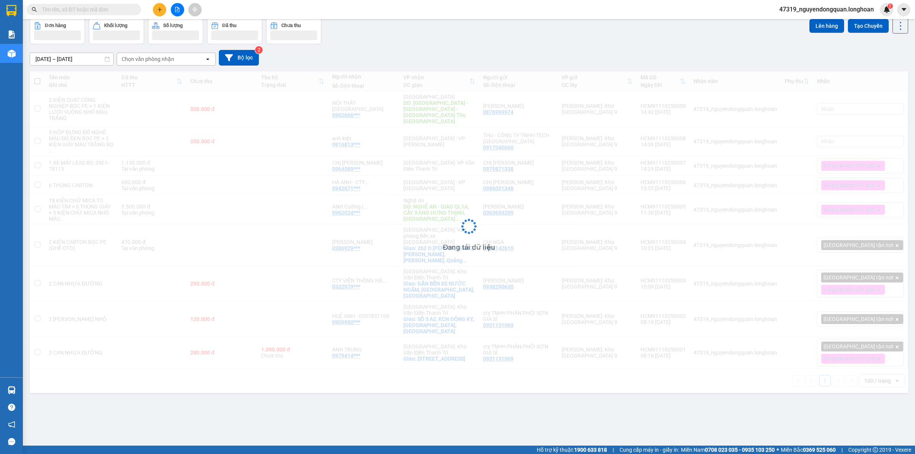
scroll to position [35, 0]
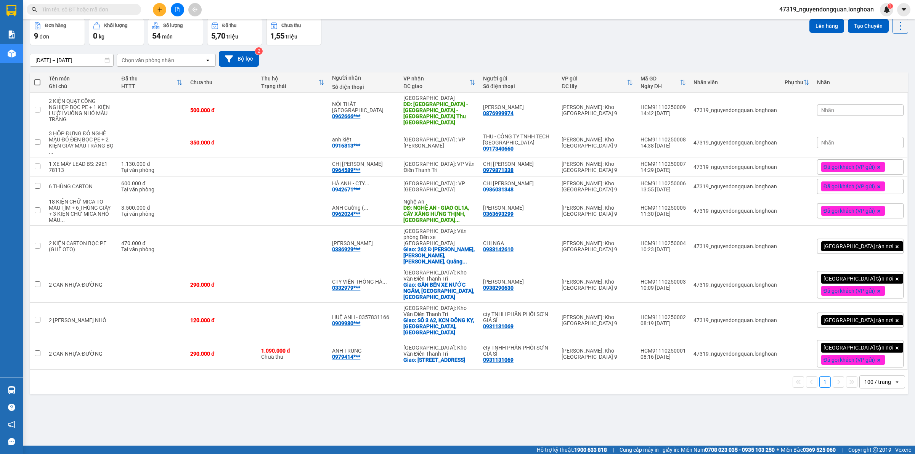
click at [843, 140] on div "Nhãn" at bounding box center [860, 142] width 87 height 11
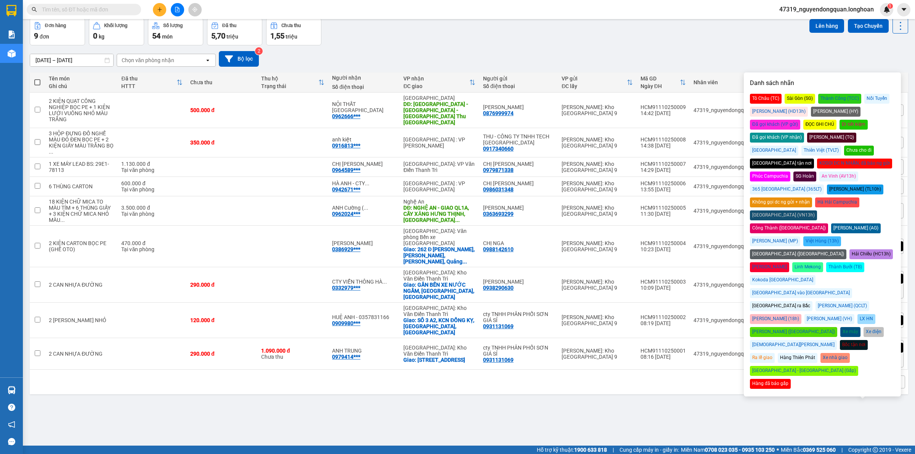
click at [800, 120] on div "Đã gọi khách (VP gửi)" at bounding box center [775, 125] width 50 height 10
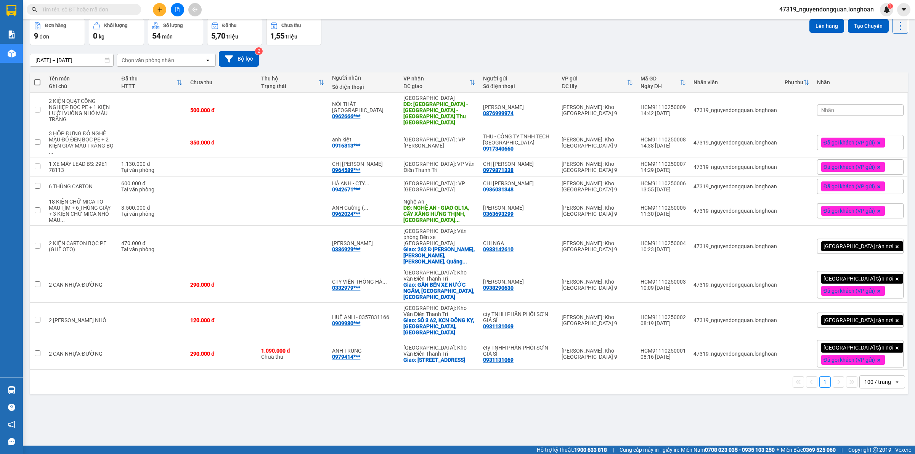
click at [741, 67] on div "[DATE] – [DATE] Press the down arrow key to interact with the calendar and sele…" at bounding box center [469, 58] width 878 height 27
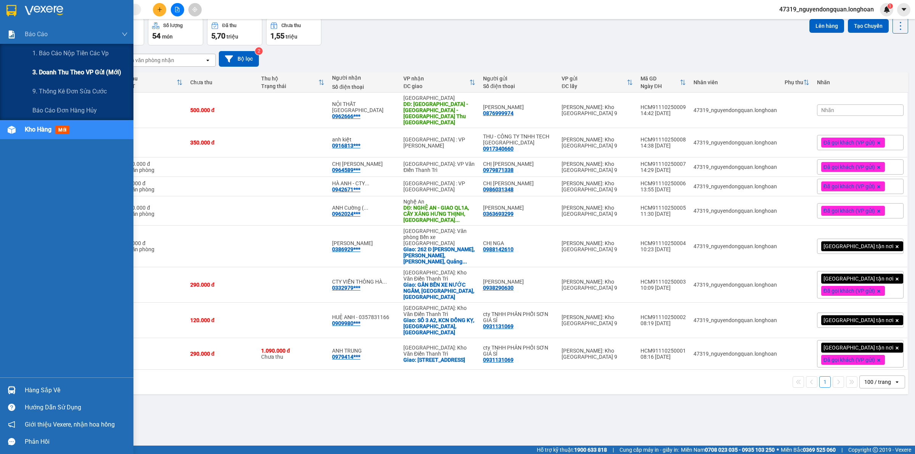
click at [56, 69] on span "3. Doanh Thu theo VP Gửi (mới)" at bounding box center [76, 72] width 89 height 10
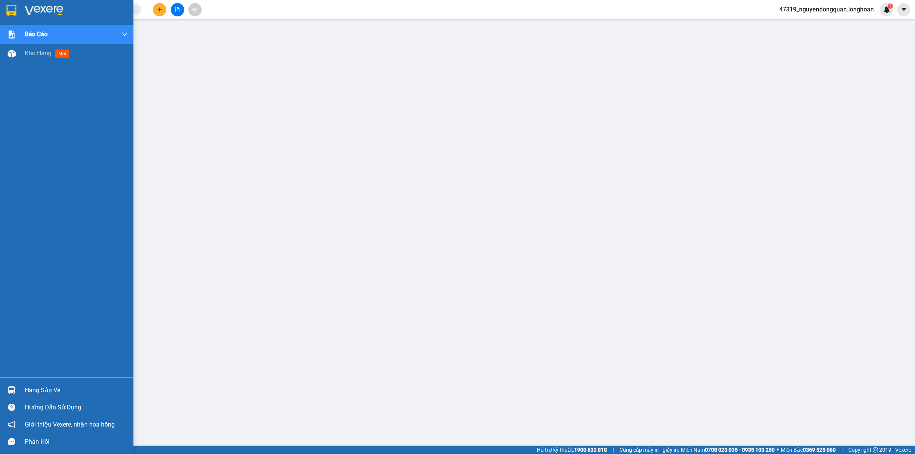
click at [19, 13] on div at bounding box center [66, 12] width 133 height 25
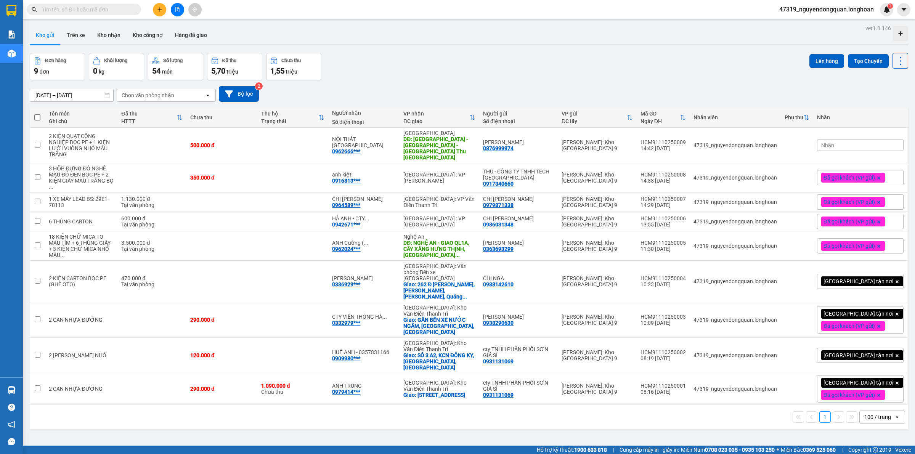
click at [397, 45] on div at bounding box center [469, 44] width 878 height 1
click at [857, 215] on button at bounding box center [862, 221] width 11 height 13
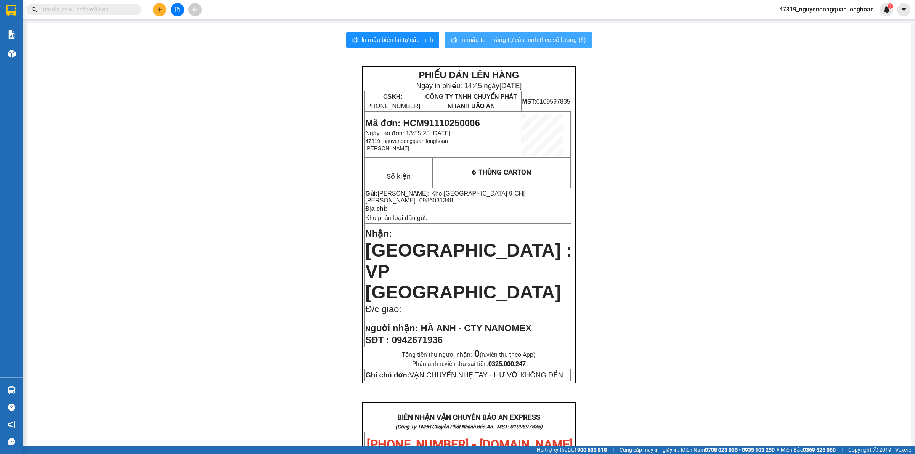
click at [542, 40] on span "In mẫu tem hàng tự cấu hình theo số lượng (6)" at bounding box center [523, 40] width 126 height 10
click at [163, 10] on button at bounding box center [159, 9] width 13 height 13
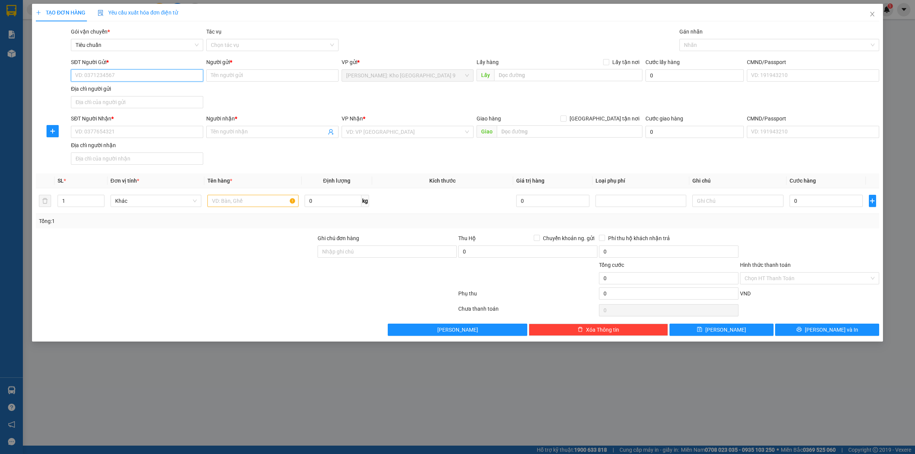
click at [160, 80] on input "SĐT Người Gửi *" at bounding box center [137, 75] width 132 height 12
type input "0989500799"
click at [160, 88] on div "0989500799 - ANH QUÂN" at bounding box center [136, 91] width 123 height 8
type input "ANH QUÂN"
type input "0989500799"
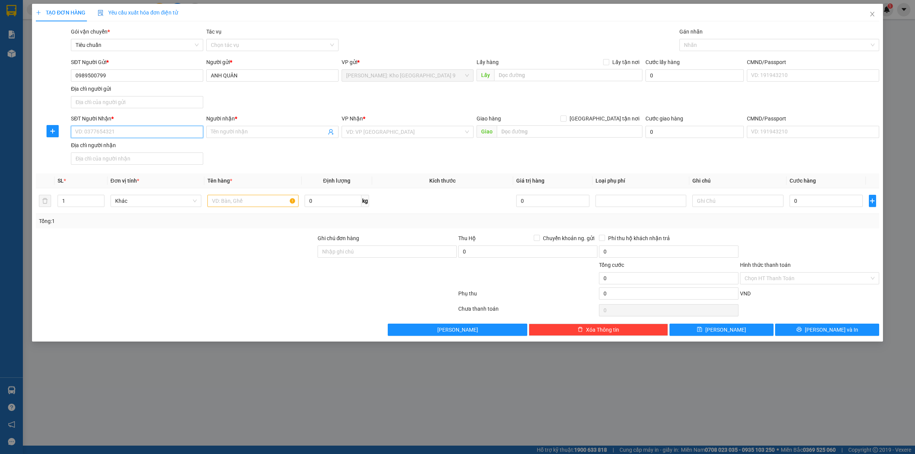
click at [147, 132] on input "SĐT Người Nhận *" at bounding box center [137, 132] width 132 height 12
click at [143, 149] on div "0987913828 - Tùng" at bounding box center [136, 148] width 123 height 8
type input "0987913828"
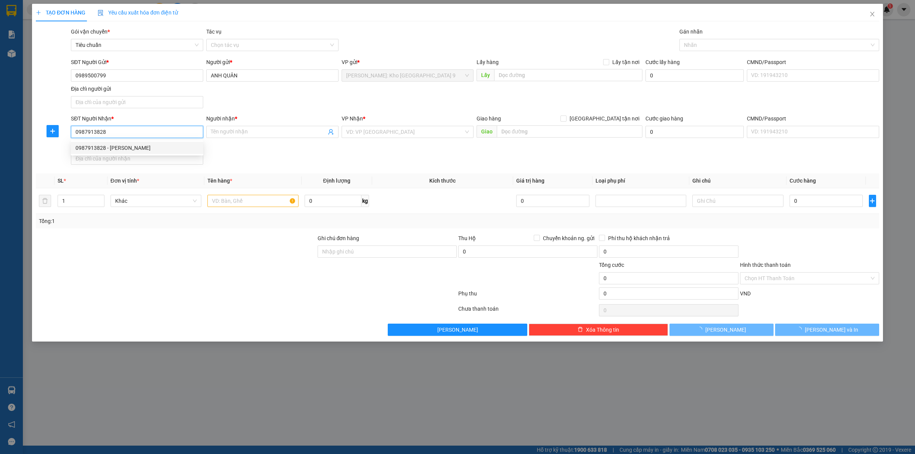
type input "Tùng"
drag, startPoint x: 125, startPoint y: 130, endPoint x: 49, endPoint y: 137, distance: 76.1
click at [49, 137] on div "SĐT Người Nhận * 0987913828 Người nhận * Tùng VP Nhận * Hải Phòng: Văn phòng Bế…" at bounding box center [457, 140] width 844 height 53
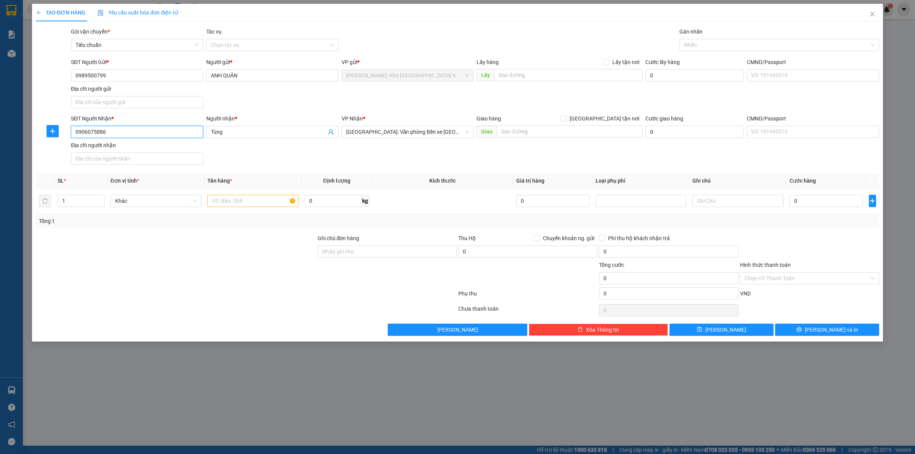
click at [168, 135] on input "0906075886" at bounding box center [137, 132] width 132 height 12
type input "0906075886"
drag, startPoint x: 233, startPoint y: 132, endPoint x: 208, endPoint y: 143, distance: 27.5
click at [208, 143] on div "SĐT Người Nhận * 0906075886 Người nhận * Tùng Tùng VP Nhận * Hải Phòng: Văn phò…" at bounding box center [474, 140] width 811 height 53
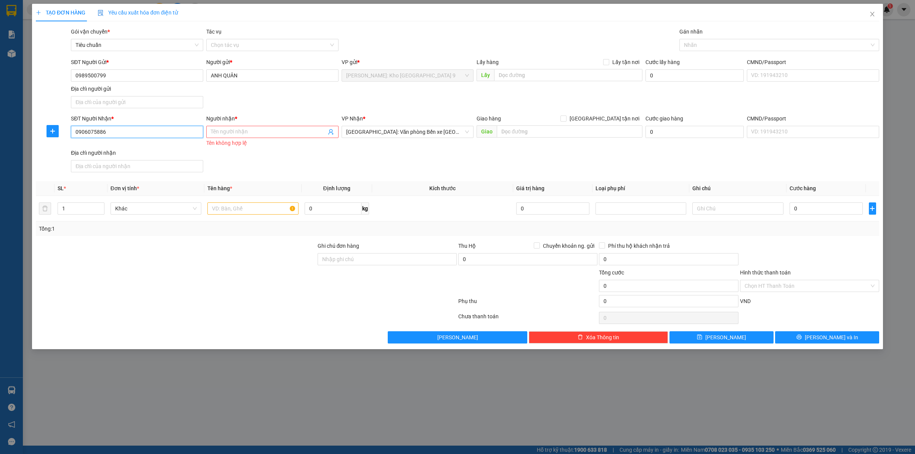
drag, startPoint x: 109, startPoint y: 131, endPoint x: 72, endPoint y: 142, distance: 38.8
click at [67, 144] on div "SĐT Người Nhận * 0906075886 0906075886 Người nhận * Tên người nhận Tên không hợ…" at bounding box center [457, 144] width 844 height 61
click at [268, 135] on input "Người nhận *" at bounding box center [268, 132] width 115 height 8
type input "m"
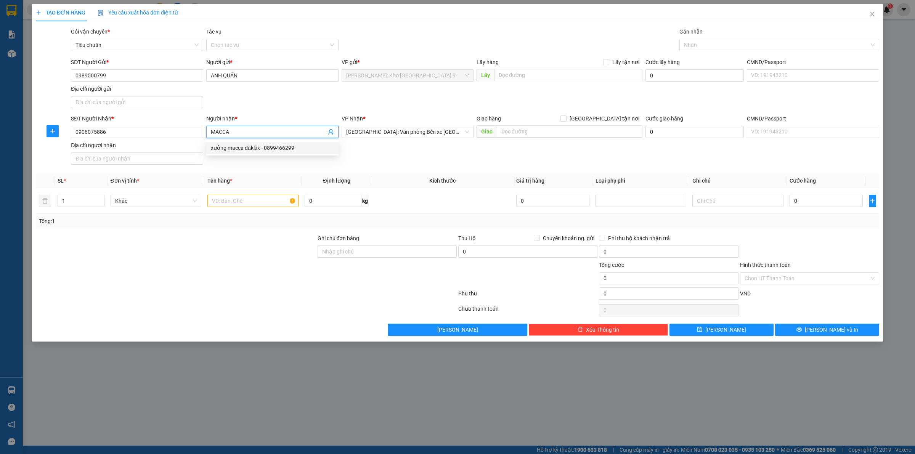
type input "MACCA"
click at [379, 156] on div "SĐT Người Nhận * 0906075886 Người nhận * MACCA VP Nhận * Hải Phòng: Văn phòng B…" at bounding box center [474, 140] width 811 height 53
click at [509, 136] on input "text" at bounding box center [570, 131] width 146 height 12
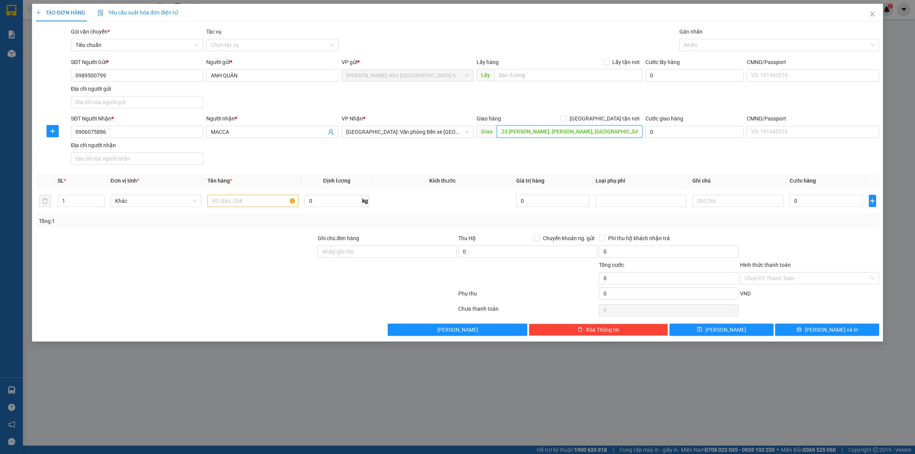
type input "23 LÊ ĐẠI HÀNH, P HỒNG BÀNG, HẢI PHÒNG"
click at [613, 135] on input "23 LÊ ĐẠI HÀNH, P HỒNG BÀNG, HẢI PHÒNG" at bounding box center [570, 131] width 146 height 12
drag, startPoint x: 602, startPoint y: 119, endPoint x: 726, endPoint y: 72, distance: 132.4
click at [566, 119] on input "[GEOGRAPHIC_DATA] tận nơi" at bounding box center [562, 117] width 5 height 5
checkbox input "true"
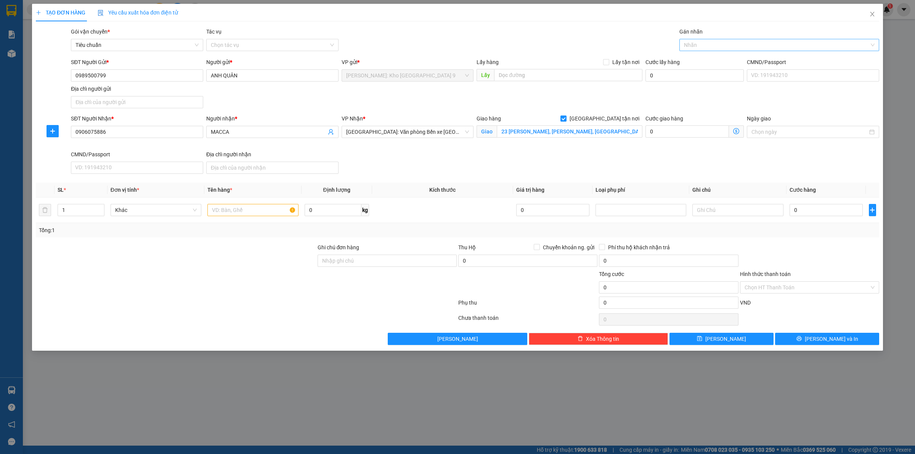
click at [742, 46] on div at bounding box center [775, 44] width 188 height 9
type input "GIAO"
click at [719, 64] on div "[GEOGRAPHIC_DATA] tận nơi" at bounding box center [779, 60] width 191 height 8
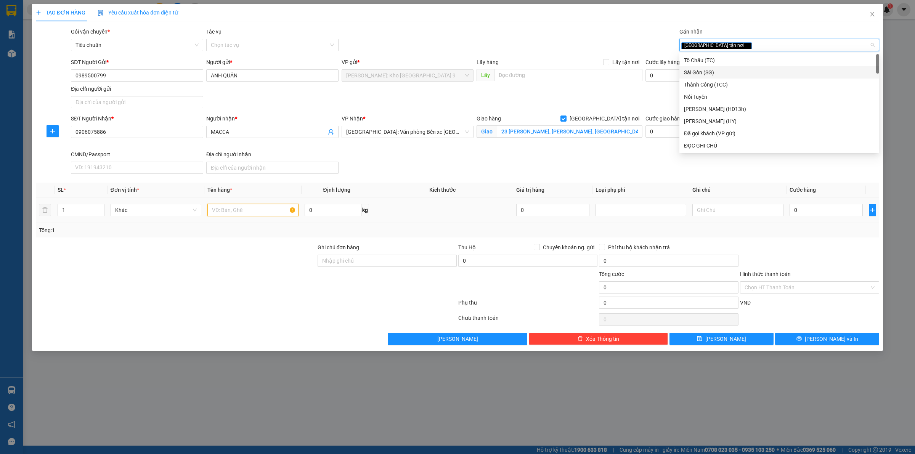
click at [219, 210] on input "text" at bounding box center [252, 210] width 91 height 12
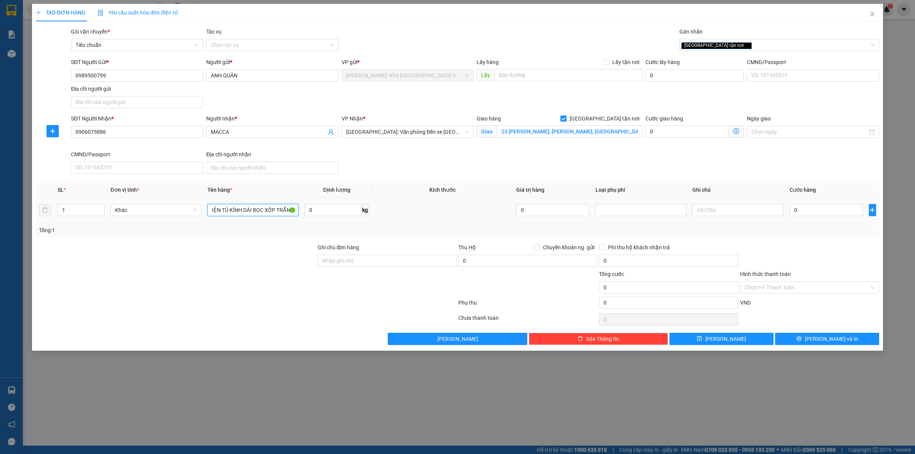
scroll to position [0, 9]
type input "1 KIỆN TỦ KÍNH DÀI BỌC XỐP TRẮNG"
click at [377, 262] on input "Ghi chú đơn hàng" at bounding box center [386, 261] width 139 height 12
type input "VẬN CHUYỂN NHẸ TAY - HƯ VỠ KHÔNG ĐỀN"
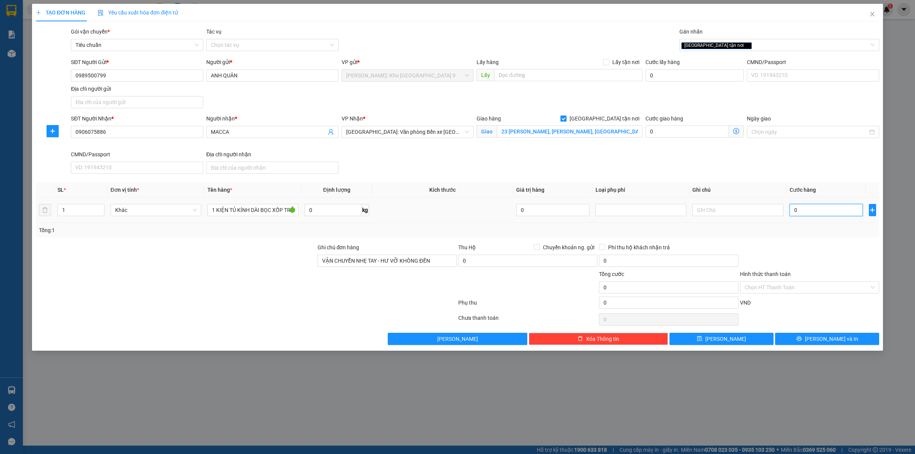
click at [814, 212] on input "0" at bounding box center [825, 210] width 73 height 12
click at [296, 290] on div at bounding box center [176, 283] width 282 height 27
click at [809, 210] on input "0" at bounding box center [825, 210] width 73 height 12
type input "9"
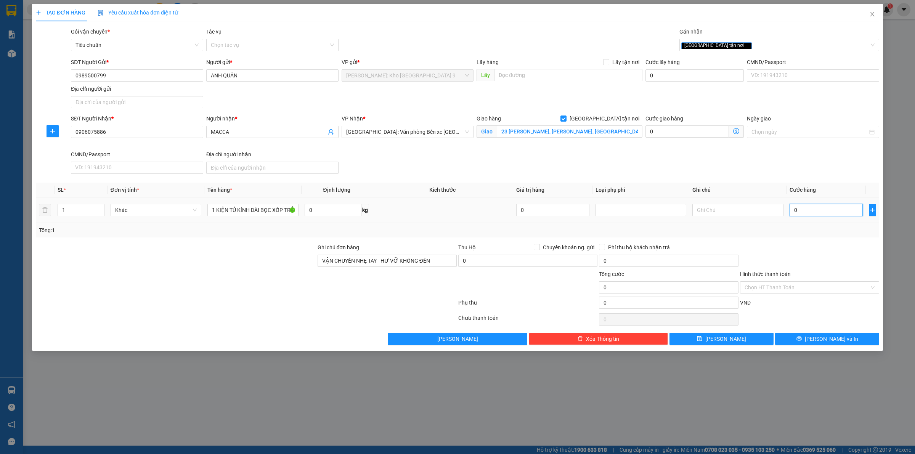
type input "9"
type input "93"
type input "930"
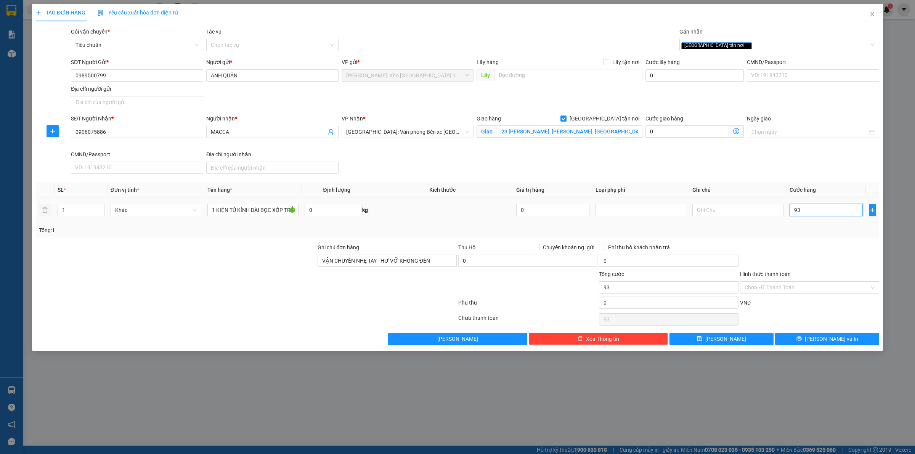
type input "930"
type input "9.300"
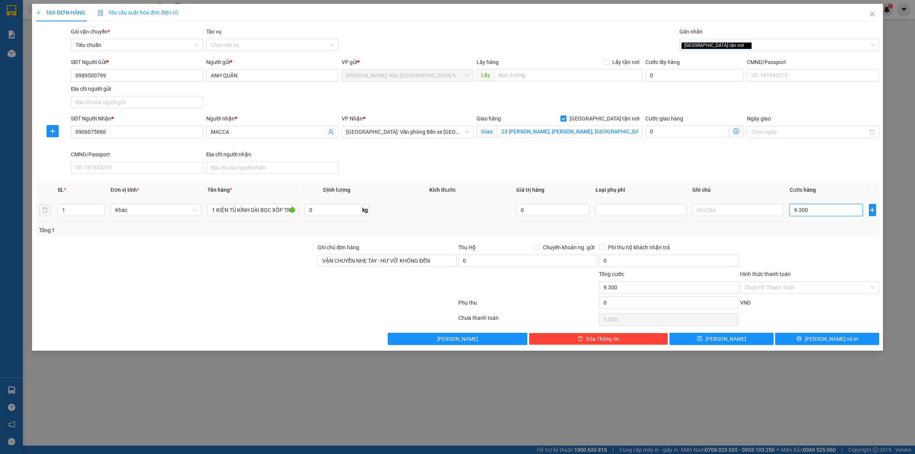
type input "93.000"
type input "930.000"
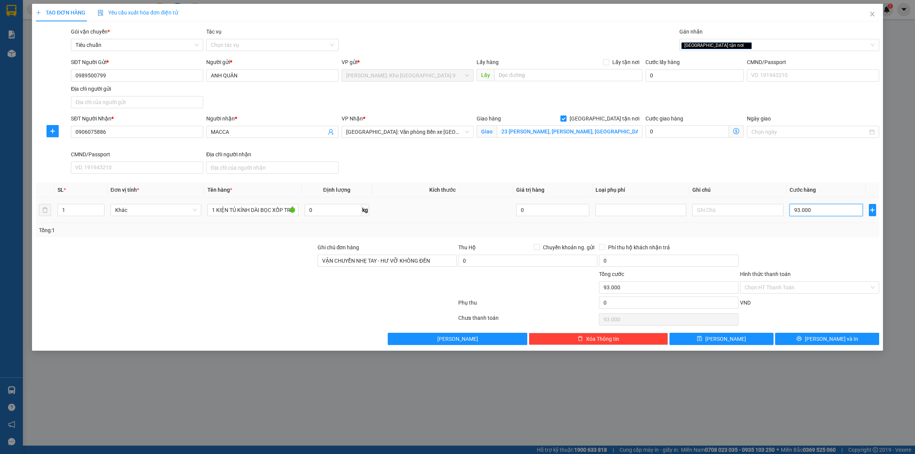
type input "930.000"
click at [813, 245] on div at bounding box center [809, 256] width 141 height 27
click at [806, 344] on button "[PERSON_NAME] và In" at bounding box center [827, 339] width 104 height 12
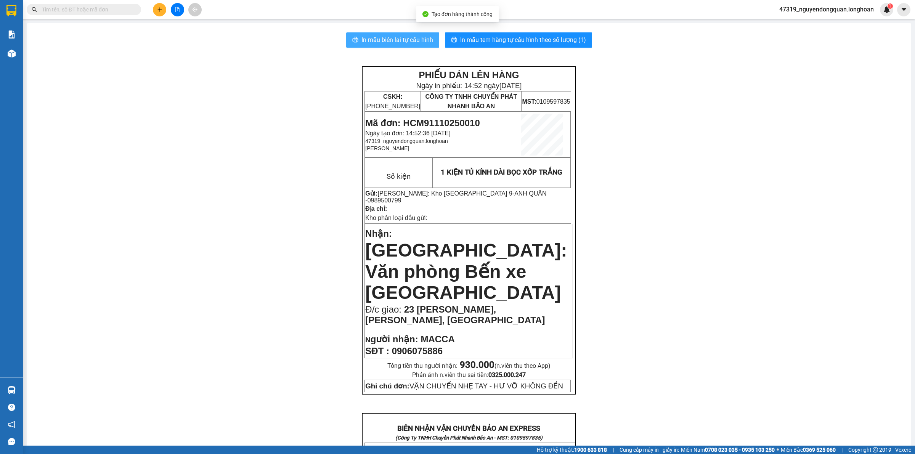
click at [413, 38] on span "In mẫu biên lai tự cấu hình" at bounding box center [397, 40] width 72 height 10
click at [173, 200] on div "PHIẾU DÁN LÊN HÀNG Ngày in phiếu: 14:52 ngày 11-10-2025 CSKH: 1900.06.88.33 CÔN…" at bounding box center [468, 458] width 865 height 785
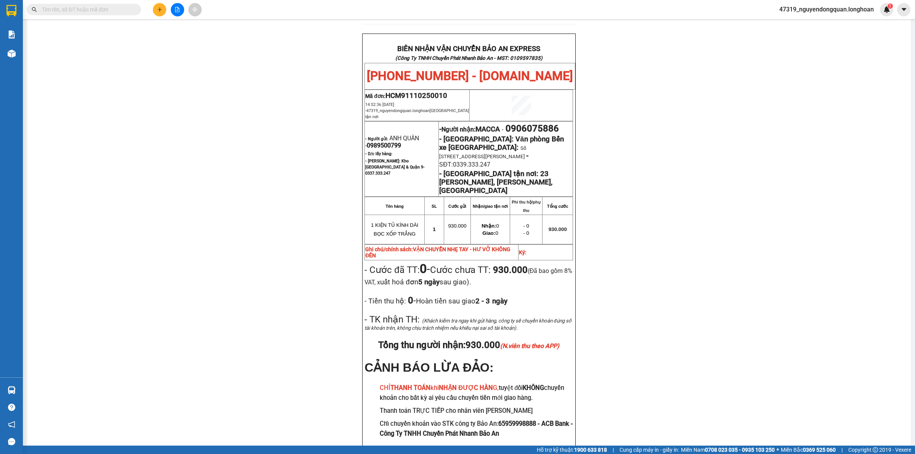
scroll to position [378, 0]
click at [187, 154] on div "PHIẾU DÁN LÊN HÀNG Ngày in phiếu: 14:52 ngày 11-10-2025 CSKH: 1900.06.88.33 CÔN…" at bounding box center [468, 80] width 865 height 785
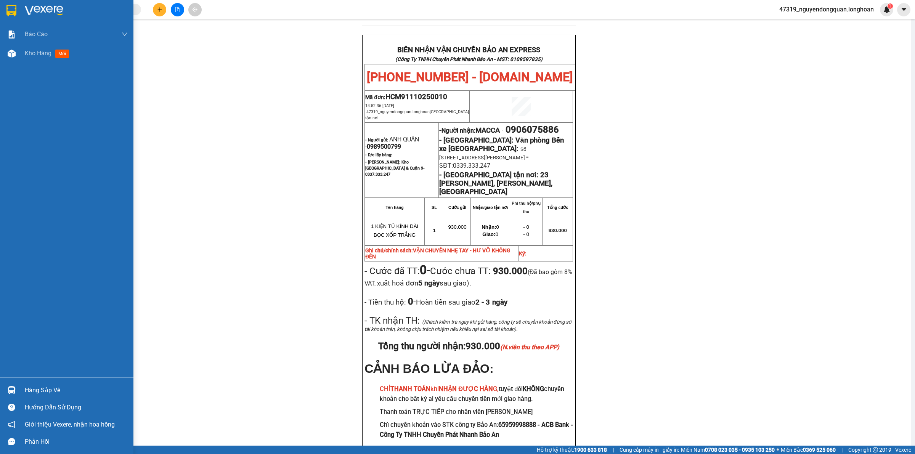
click at [16, 18] on div at bounding box center [66, 12] width 133 height 25
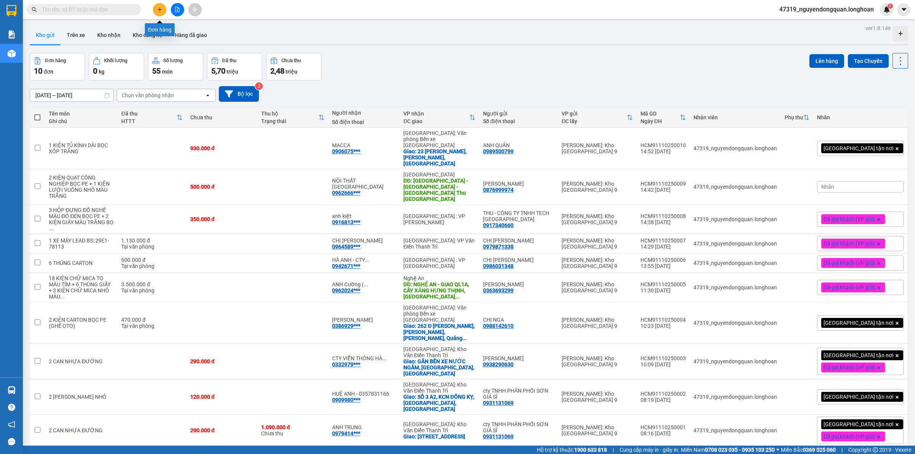
click at [160, 10] on icon "plus" at bounding box center [159, 9] width 5 height 5
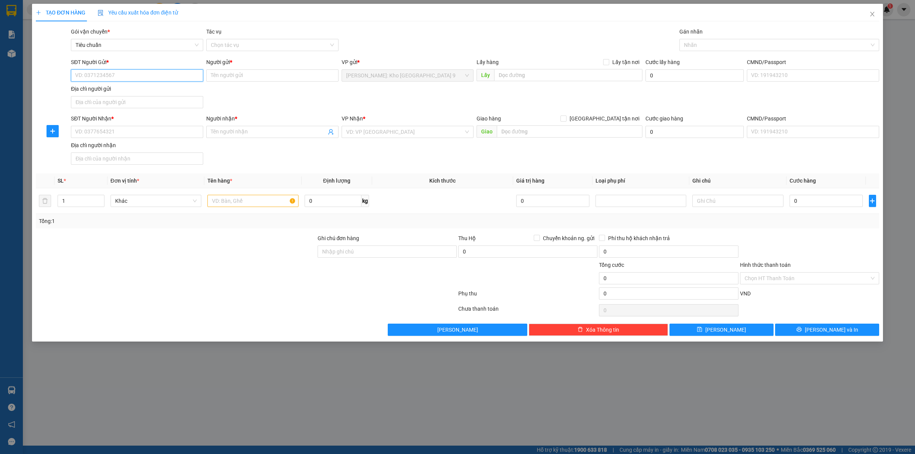
click at [153, 73] on input "SĐT Người Gửi *" at bounding box center [137, 75] width 132 height 12
type input "0988456677"
click at [161, 94] on div "0988456677 - XE ĐẠP ZBIKE" at bounding box center [136, 91] width 123 height 8
type input "XE ĐẠP ZBIKE"
checkbox input "true"
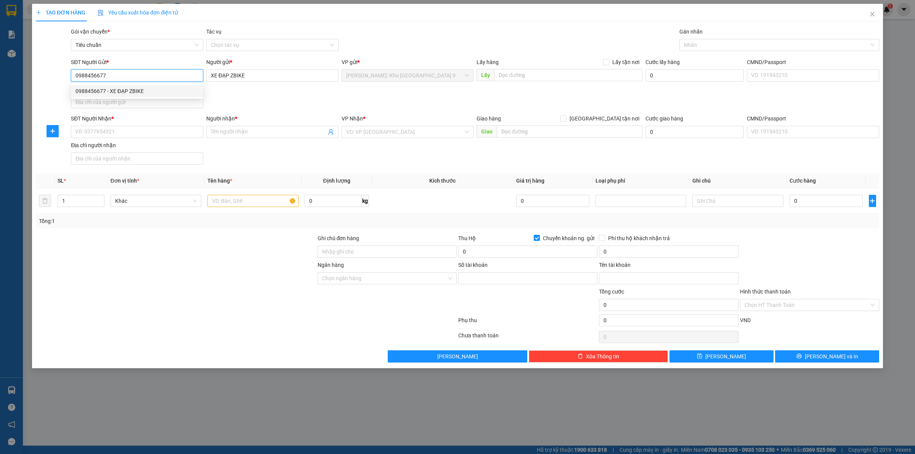
type input "0988456677"
type input "NGUYEN MINH TUAN"
type input "0988456677"
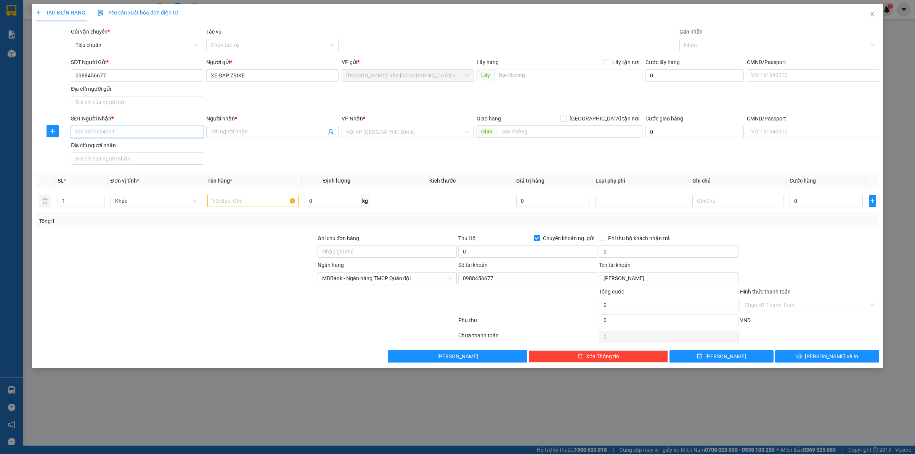
click at [170, 131] on input "SĐT Người Nhận *" at bounding box center [137, 132] width 132 height 12
type input "0904448884"
click at [233, 136] on input "Người nhận *" at bounding box center [268, 132] width 115 height 8
type input "MR [PERSON_NAME]"
click at [376, 136] on input "search" at bounding box center [405, 131] width 118 height 11
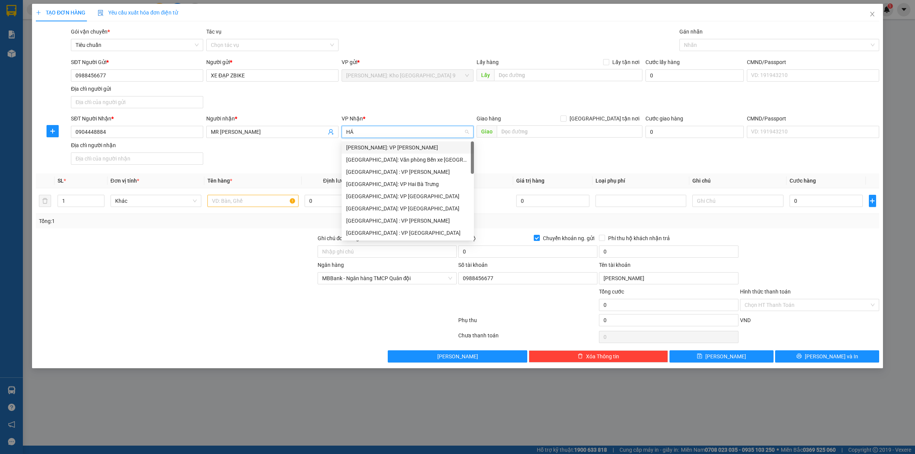
type input "HẢI"
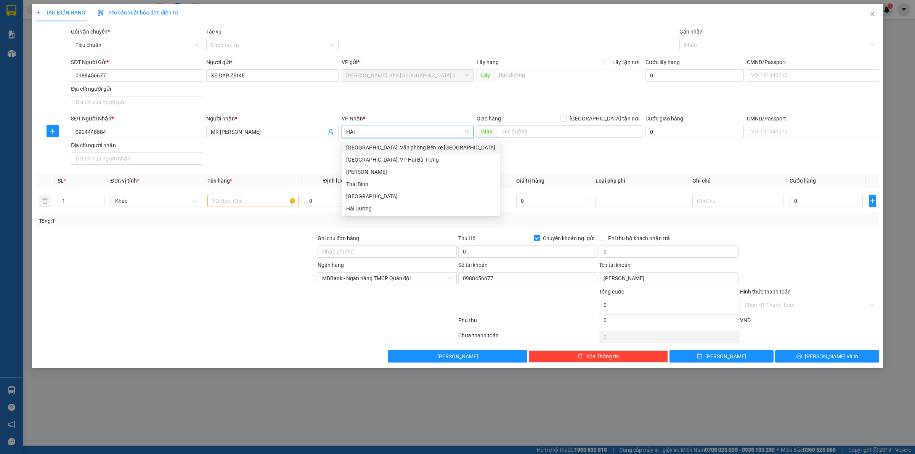
drag, startPoint x: 418, startPoint y: 145, endPoint x: 547, endPoint y: 146, distance: 128.8
click at [419, 146] on div "[GEOGRAPHIC_DATA]: Văn phòng Bến xe [GEOGRAPHIC_DATA]" at bounding box center [420, 147] width 149 height 8
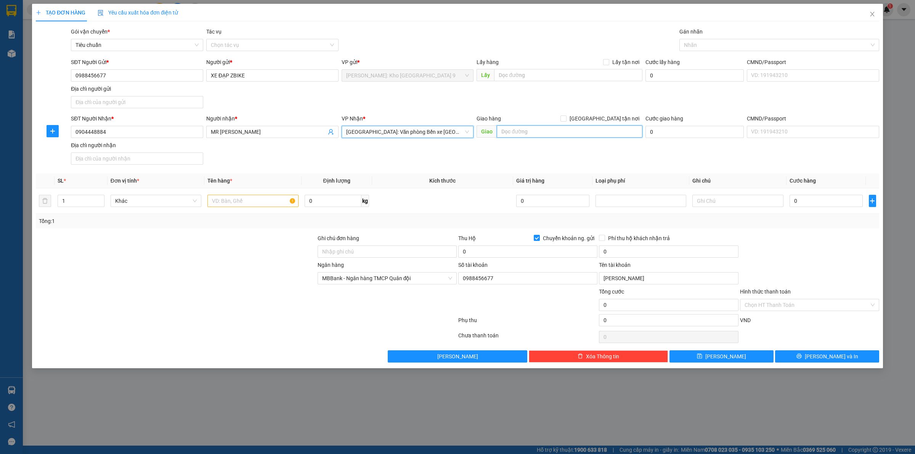
click at [553, 136] on input "text" at bounding box center [570, 131] width 146 height 12
type input "199 SƠN TÂY, Q HOÀN KIẾM, HẢI PHÒNG"
click at [566, 117] on input "[GEOGRAPHIC_DATA] tận nơi" at bounding box center [562, 117] width 5 height 5
checkbox input "true"
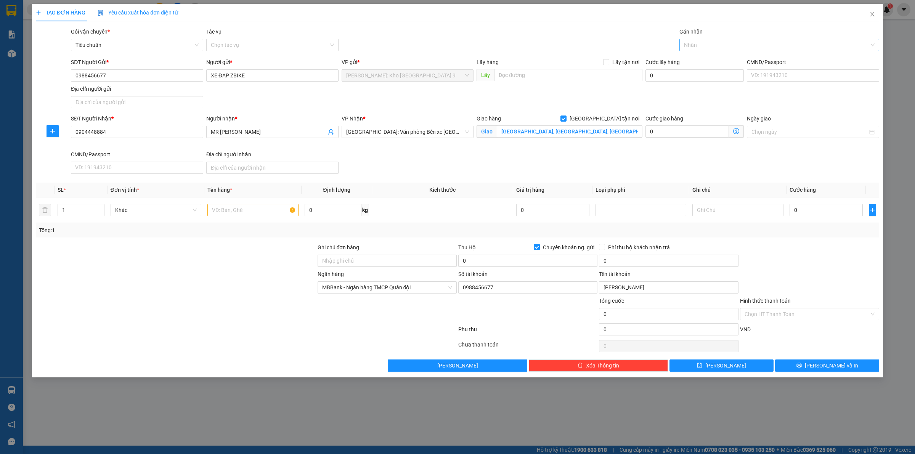
click at [696, 43] on div at bounding box center [775, 44] width 188 height 9
type input "GIAO"
click at [702, 60] on div "[GEOGRAPHIC_DATA] tận nơi" at bounding box center [779, 60] width 191 height 8
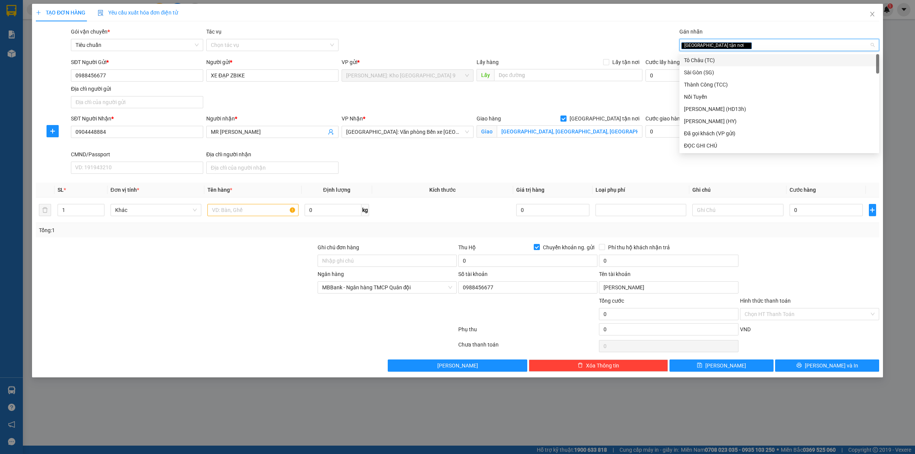
drag, startPoint x: 537, startPoint y: 157, endPoint x: 540, endPoint y: 157, distance: 3.8
click at [537, 157] on div "SĐT Người Nhận * 0904448884 Người nhận * MR THƯƠNG VP Nhận * Hải Phòng: Văn phò…" at bounding box center [474, 145] width 811 height 62
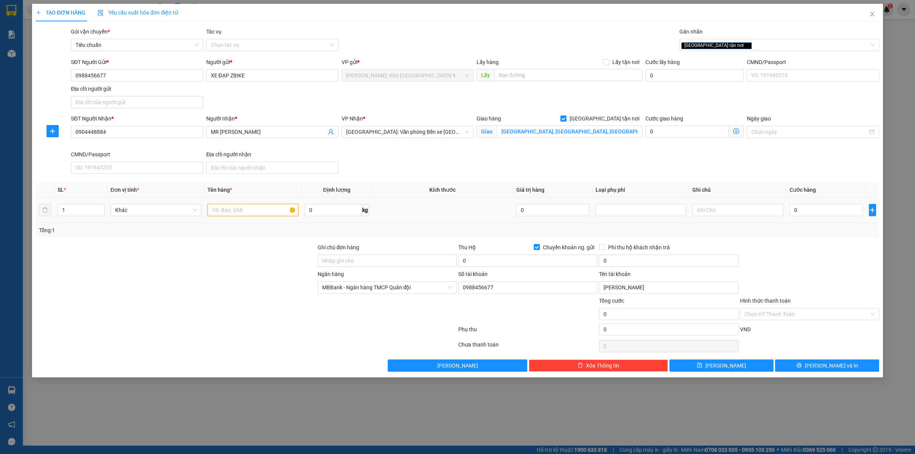
click at [238, 214] on input "text" at bounding box center [252, 210] width 91 height 12
click at [570, 134] on input "199 SƠN TÂY, Q HOÀN KIẾM, HẢI PHÒNG" at bounding box center [570, 131] width 146 height 12
click at [570, 132] on input "199 SƠN TÂY, Q HOÀN KIẾM, HẢI PHÒNG" at bounding box center [570, 131] width 146 height 12
type input "199 SƠN TÂY, Q KIẾN AN, HẢI PHÒNG"
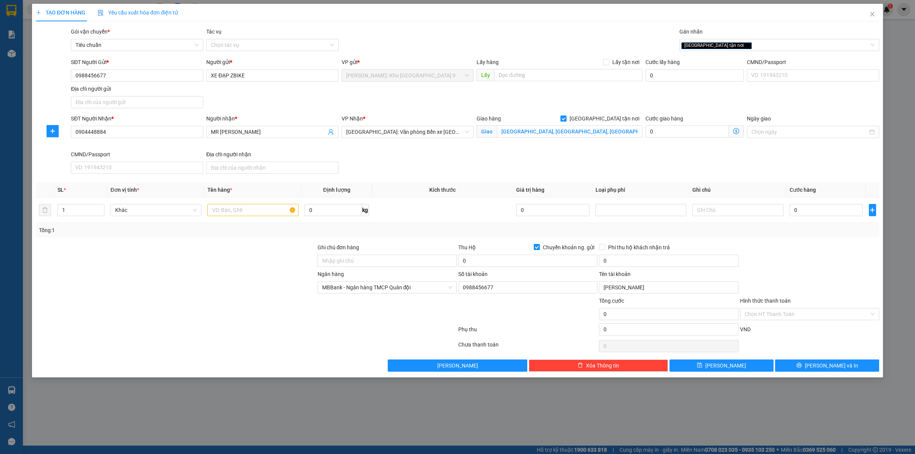
click at [464, 141] on div "VP Nhận * Hải Phòng: Văn phòng Bến xe Thượng Lý" at bounding box center [407, 132] width 135 height 36
click at [226, 217] on div at bounding box center [252, 209] width 91 height 15
click at [236, 210] on input "text" at bounding box center [252, 210] width 91 height 12
type input "1 XE ĐẠP BỌC XỐP NỔ"
click at [364, 257] on input "Ghi chú đơn hàng" at bounding box center [386, 261] width 139 height 12
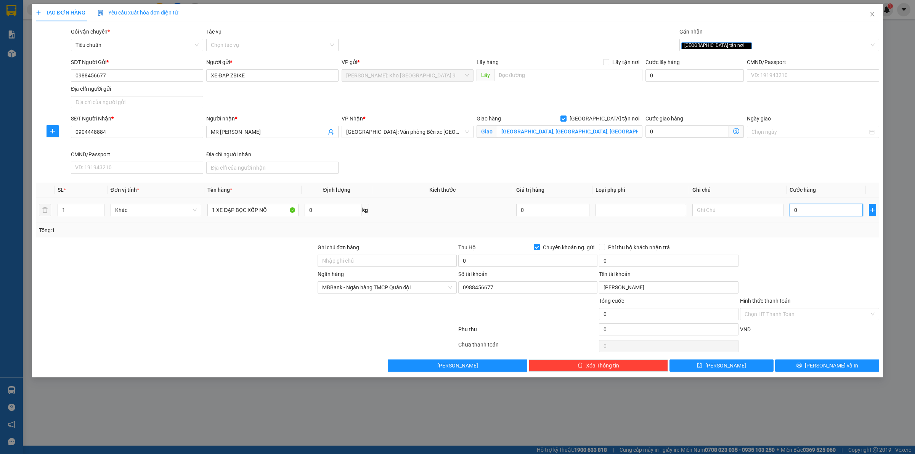
click at [812, 208] on input "0" at bounding box center [825, 210] width 73 height 12
type input "05"
type input "5"
type input "050"
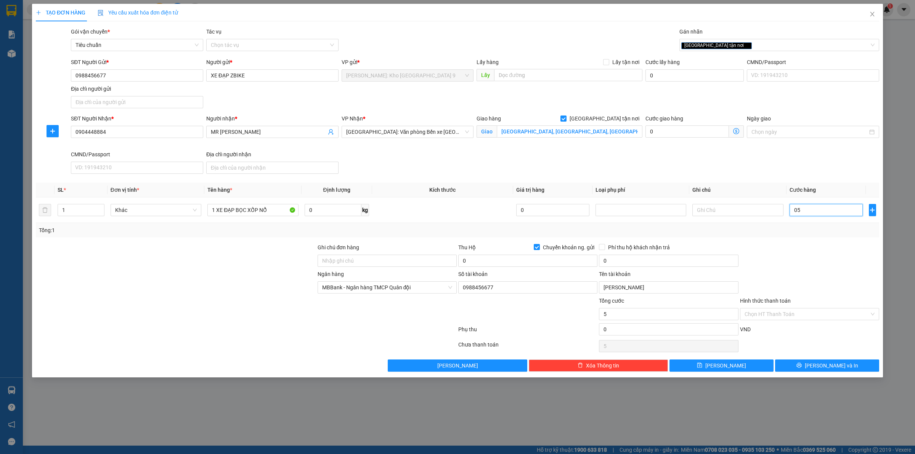
type input "50"
type input "0.500"
type input "500"
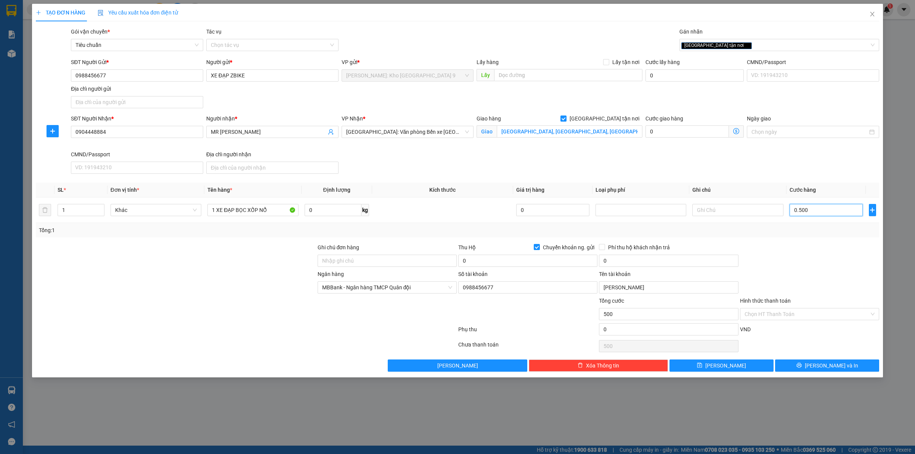
type input "05.000"
type input "5.000"
type input "050.000"
type input "50.000"
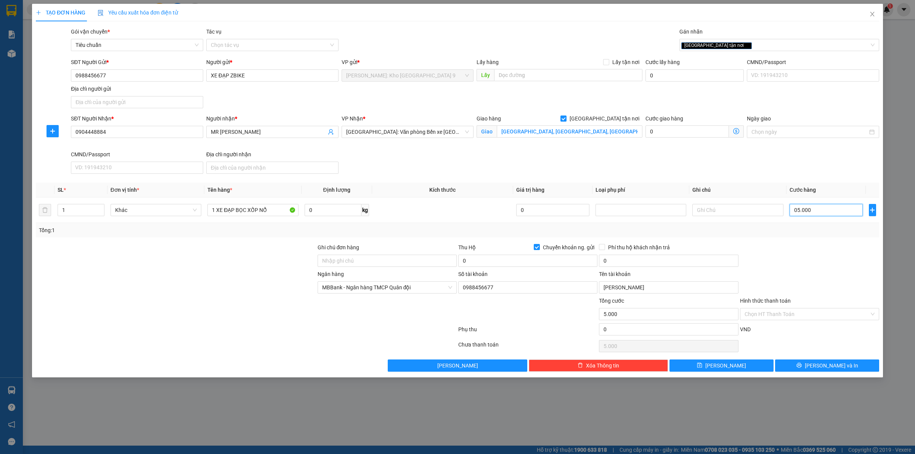
type input "50.000"
type input "0.500.000"
type input "500.000"
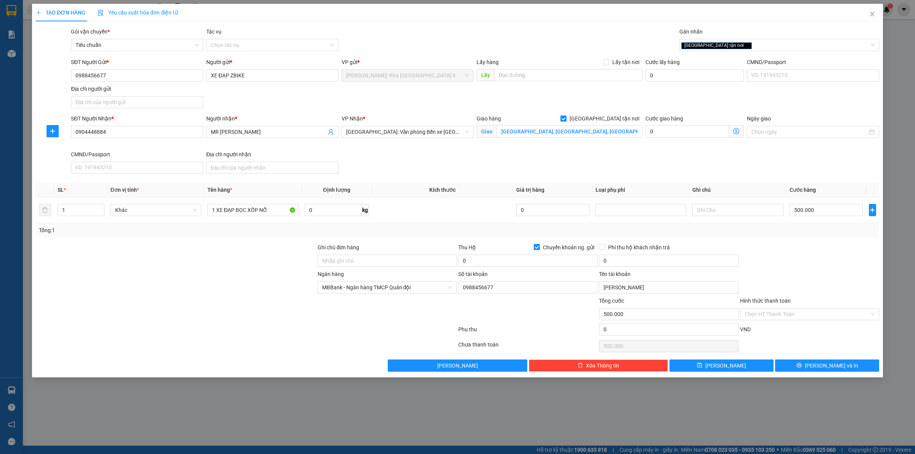
click at [844, 268] on div at bounding box center [809, 256] width 141 height 27
click at [503, 264] on input "0" at bounding box center [527, 261] width 139 height 12
type input "17.000.000"
click at [652, 266] on input "0" at bounding box center [668, 261] width 139 height 12
type input "35.000"
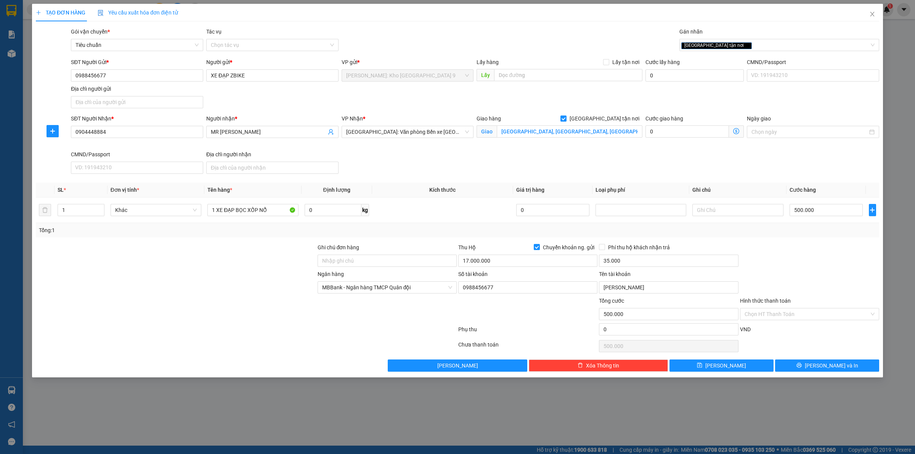
click at [862, 256] on div at bounding box center [809, 256] width 141 height 27
click at [801, 368] on icon "printer" at bounding box center [798, 364] width 5 height 5
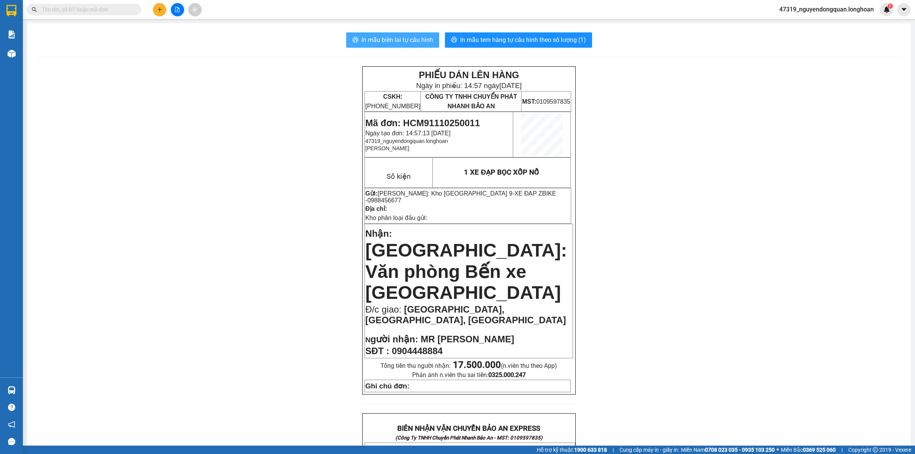
click at [393, 40] on span "In mẫu biên lai tự cấu hình" at bounding box center [397, 40] width 72 height 10
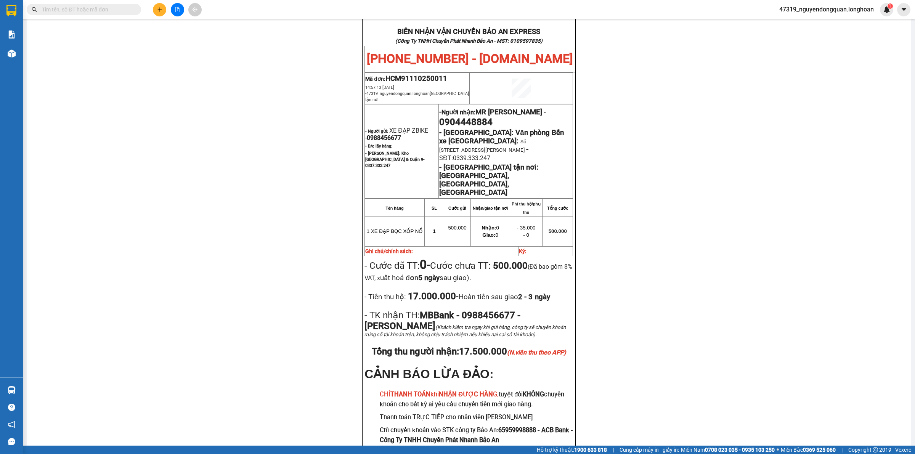
click at [285, 331] on div "PHIẾU DÁN LÊN HÀNG Ngày in phiếu: 14:57 ngày 11-10-2025 CSKH: 1900.06.88.33 CÔN…" at bounding box center [468, 74] width 865 height 809
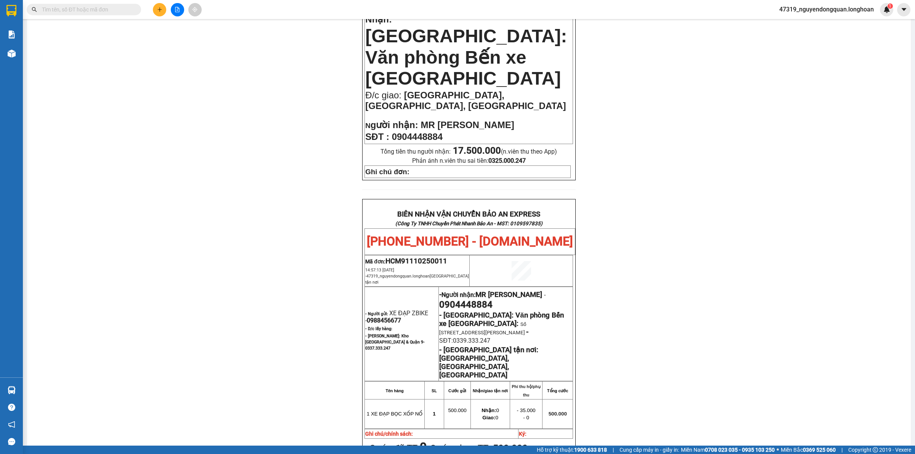
scroll to position [415, 0]
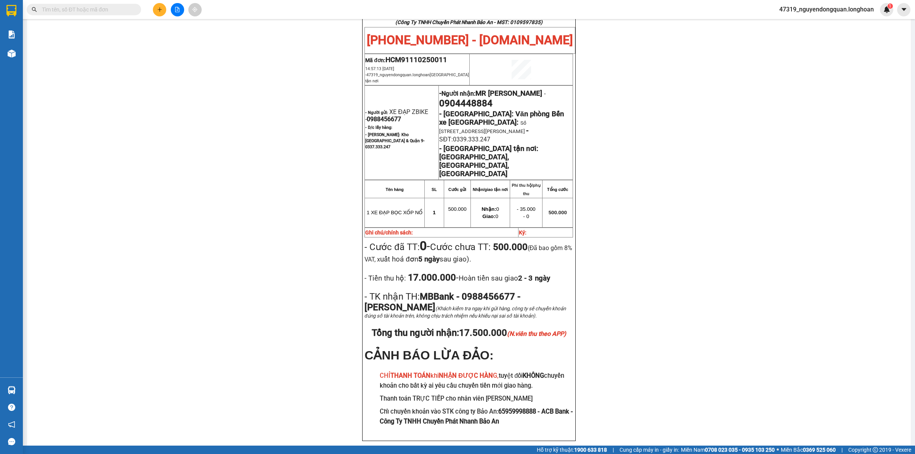
drag, startPoint x: 210, startPoint y: 157, endPoint x: 103, endPoint y: 55, distance: 148.0
click at [209, 156] on div "PHIẾU DÁN LÊN HÀNG Ngày in phiếu: 14:57 ngày 11-10-2025 CSKH: 1900.06.88.33 CÔN…" at bounding box center [468, 55] width 865 height 809
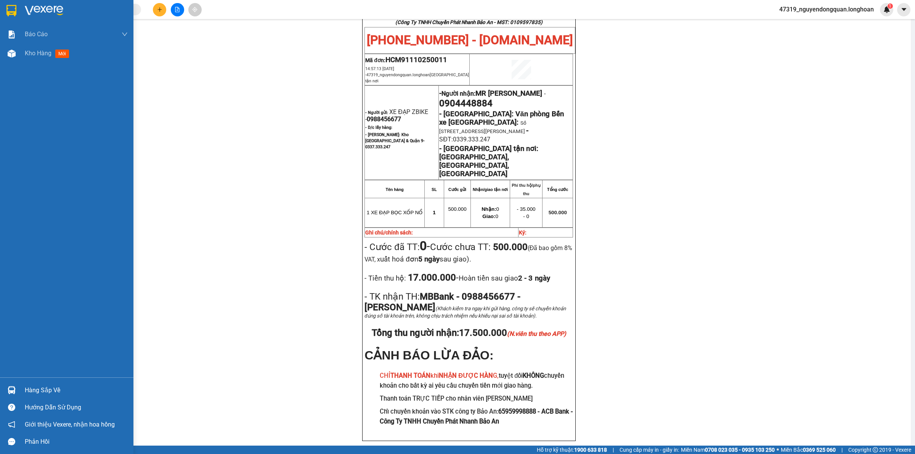
click at [2, 13] on div at bounding box center [66, 12] width 133 height 25
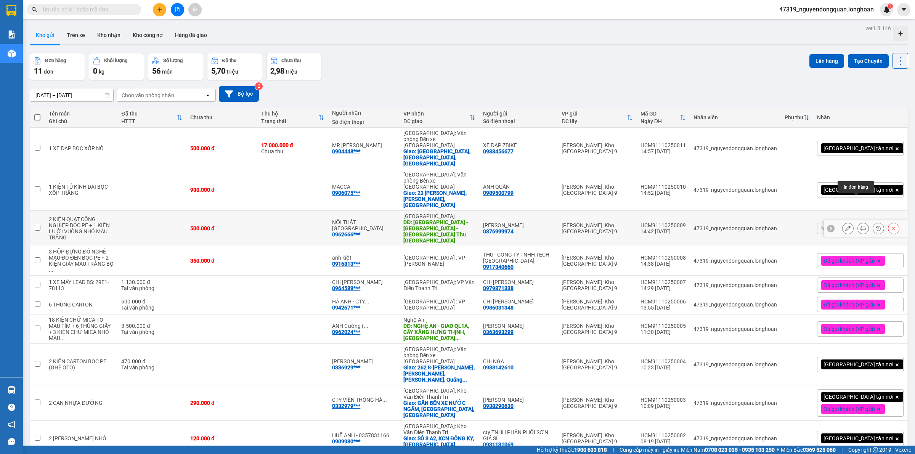
click at [860, 226] on icon at bounding box center [862, 228] width 5 height 5
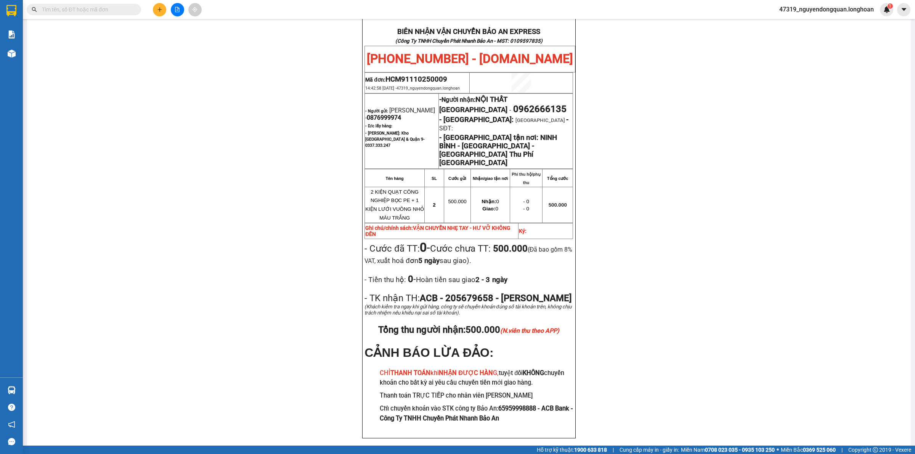
scroll to position [351, 0]
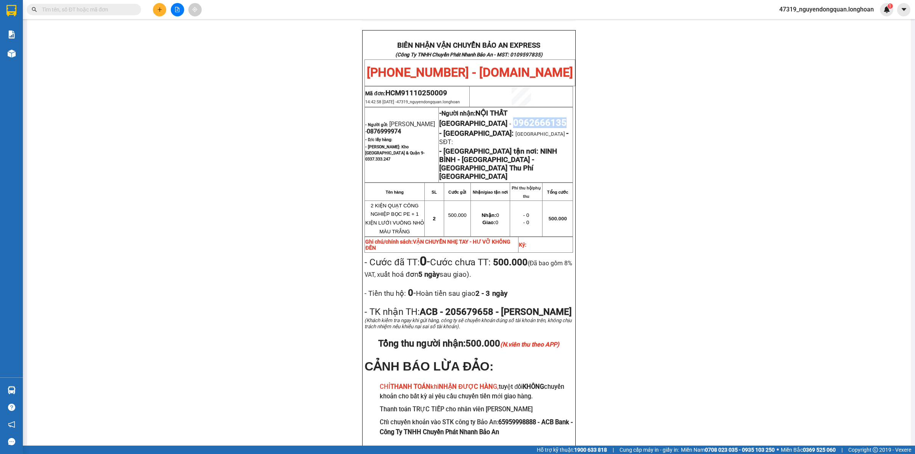
drag, startPoint x: 437, startPoint y: 116, endPoint x: 501, endPoint y: 118, distance: 64.0
click at [501, 118] on p "- Người nhận: NỘI THẤT PHÚ HƯNG - 0962666135" at bounding box center [505, 118] width 133 height 19
copy span "0962666135"
click at [225, 174] on div "PHIẾU DÁN LÊN HÀNG Ngày in phiếu: 14:57 ngày 11-10-2025 CSKH: 1900.06.88.33 CÔN…" at bounding box center [468, 93] width 865 height 756
click at [252, 227] on div "PHIẾU DÁN LÊN HÀNG Ngày in phiếu: 14:57 ngày 11-10-2025 CSKH: 1900.06.88.33 CÔN…" at bounding box center [468, 93] width 865 height 756
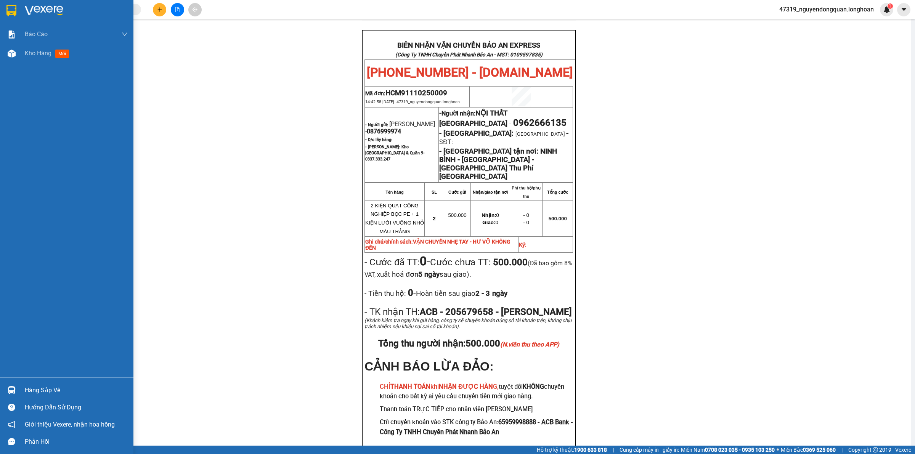
click at [9, 16] on div at bounding box center [11, 10] width 13 height 13
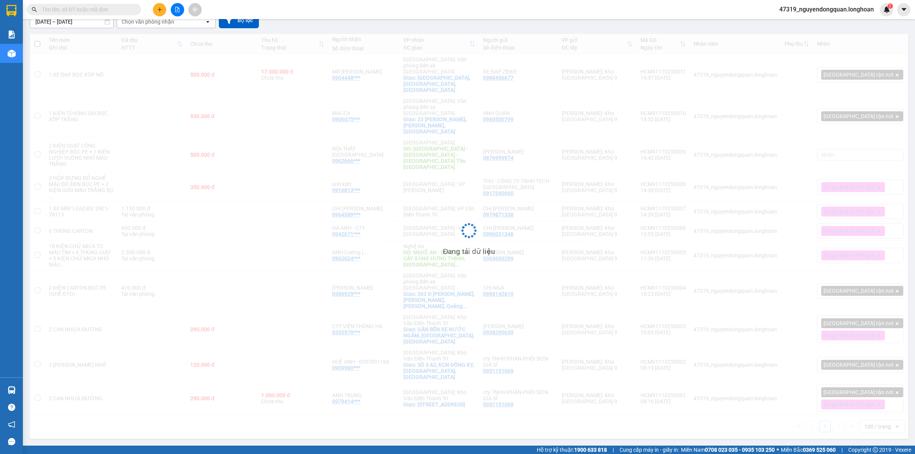
scroll to position [35, 0]
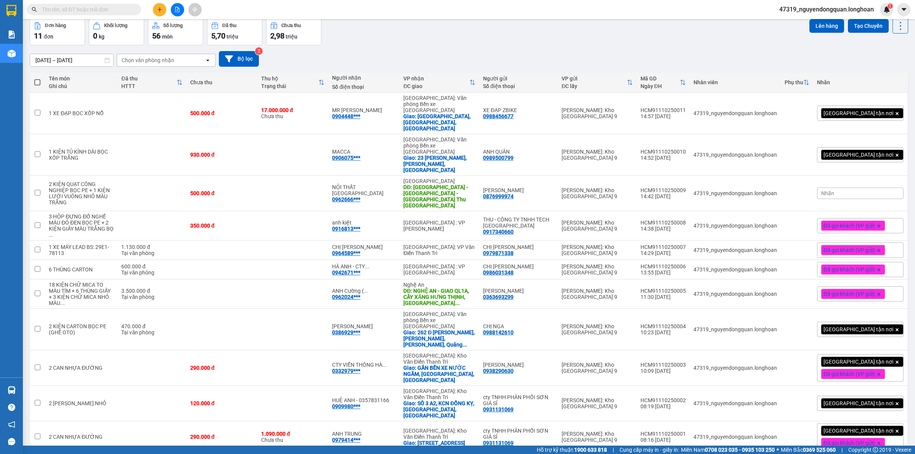
click at [841, 187] on div "Nhãn" at bounding box center [860, 192] width 87 height 11
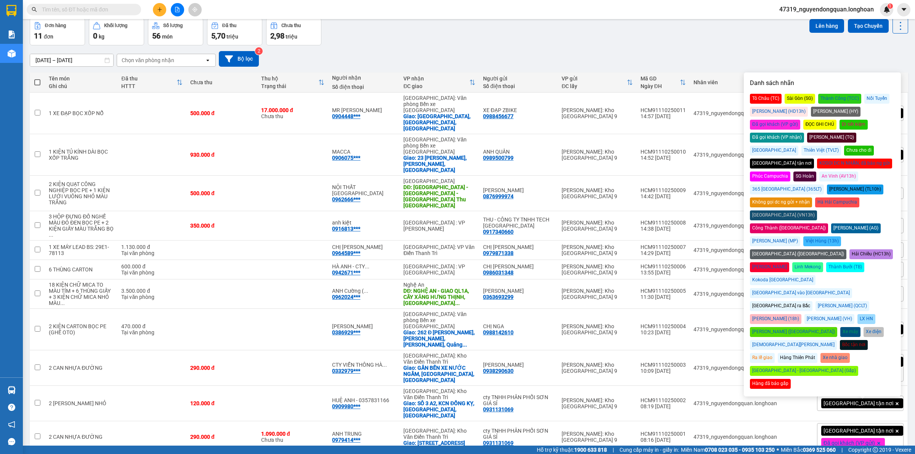
click at [800, 120] on div "Đã gọi khách (VP gửi)" at bounding box center [775, 125] width 50 height 10
click at [736, 38] on div "Đơn hàng 11 đơn Khối lượng 0 kg Số lượng 56 món Đã thu 5,70 triệu Chưa thu 2,98…" at bounding box center [469, 31] width 878 height 27
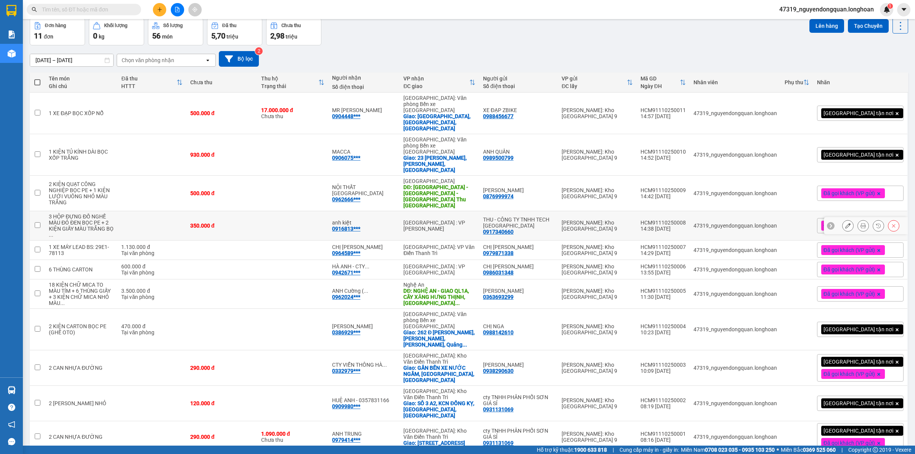
click at [857, 219] on button at bounding box center [862, 225] width 11 height 13
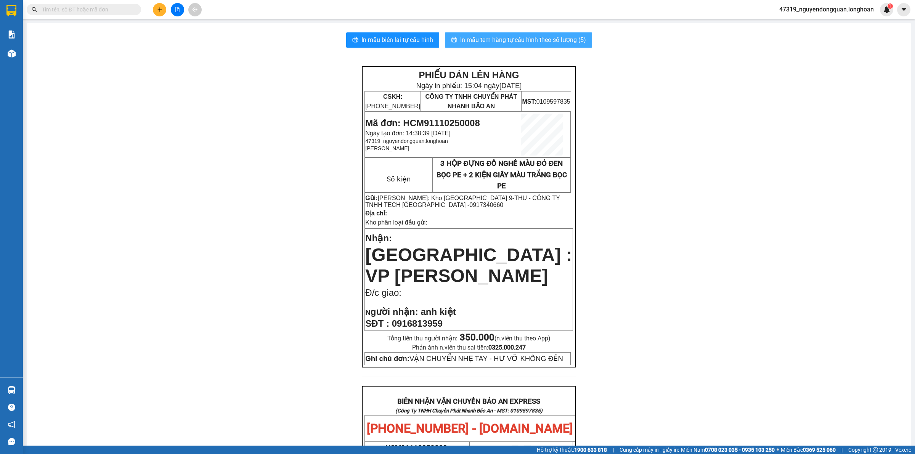
click at [541, 35] on span "In mẫu tem hàng tự cấu hình theo số lượng (5)" at bounding box center [523, 40] width 126 height 10
click at [281, 195] on div "PHIẾU DÁN LÊN HÀNG Ngày in phiếu: 15:04 ngày 11-10-2025 CSKH: 1900.06.88.33 CÔN…" at bounding box center [468, 441] width 865 height 750
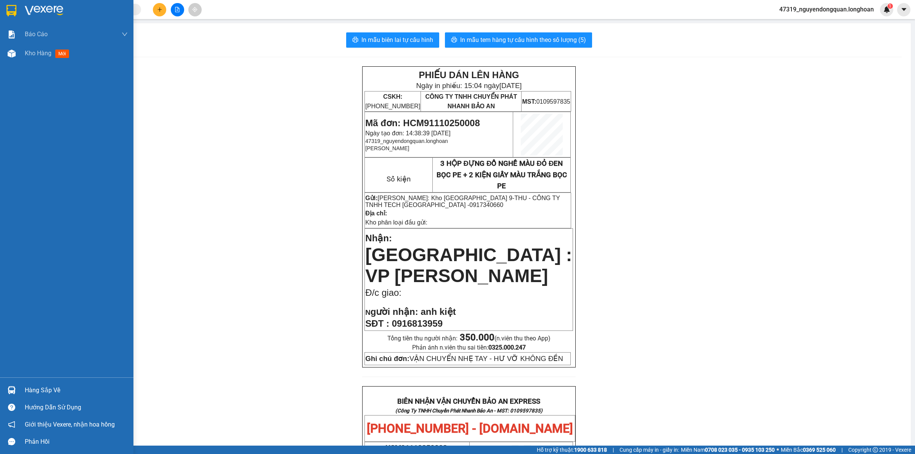
click at [18, 14] on div at bounding box center [66, 12] width 133 height 25
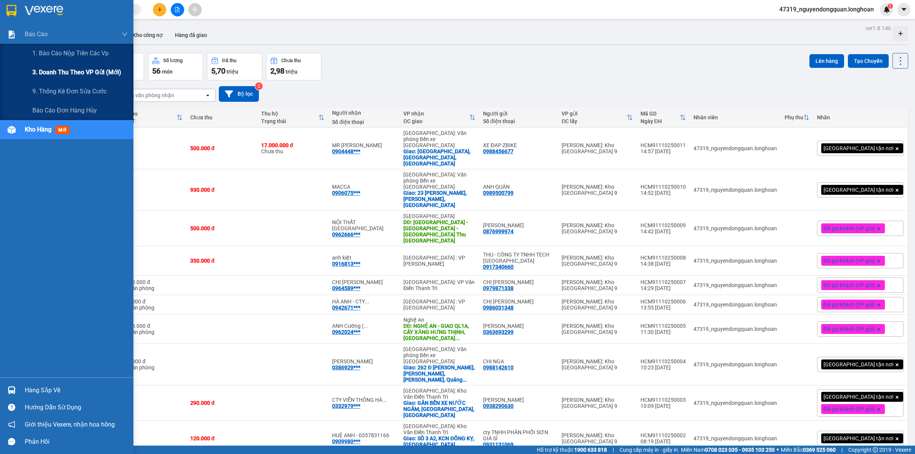
click at [45, 66] on div "3. Doanh Thu theo VP Gửi (mới)" at bounding box center [79, 72] width 95 height 19
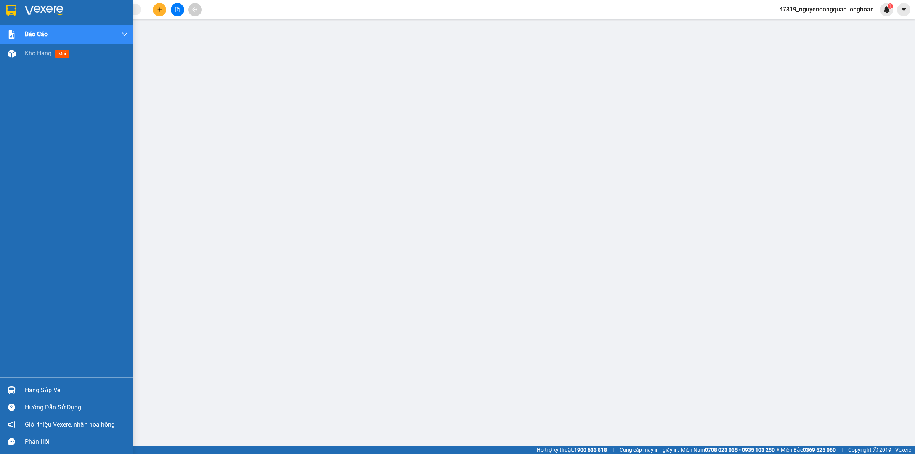
click at [18, 14] on div at bounding box center [66, 12] width 133 height 25
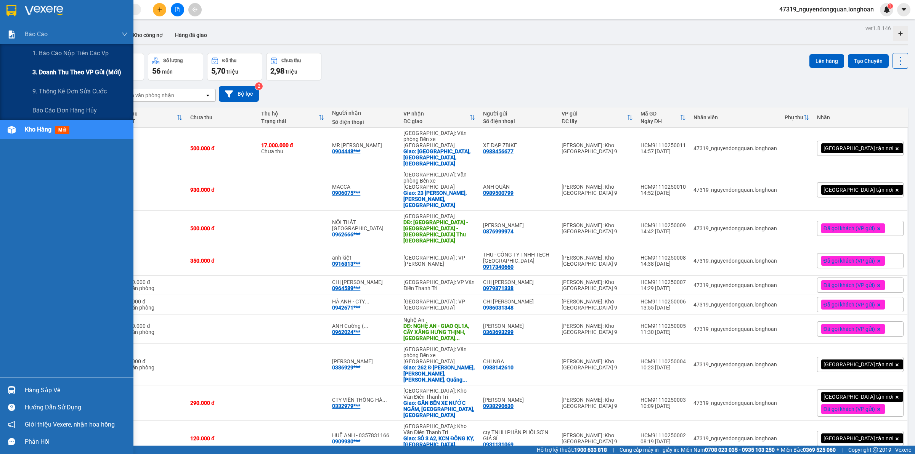
click at [52, 68] on span "3. Doanh Thu theo VP Gửi (mới)" at bounding box center [76, 72] width 89 height 10
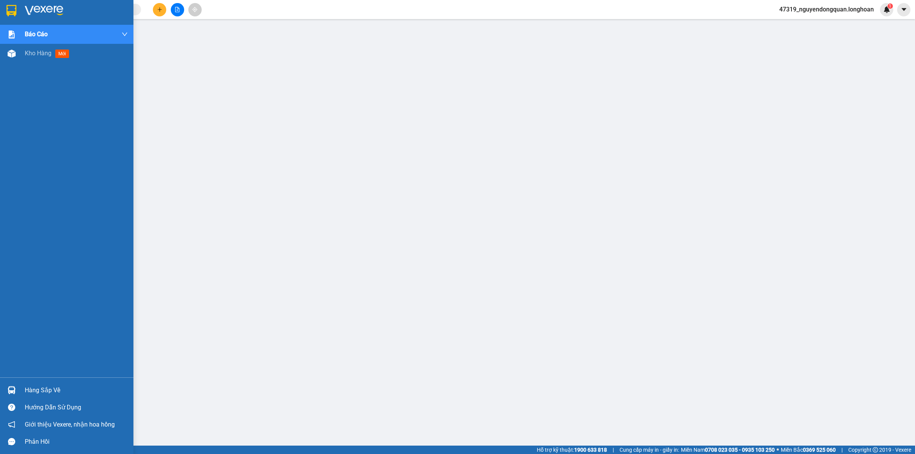
click at [2, 6] on div at bounding box center [66, 12] width 133 height 25
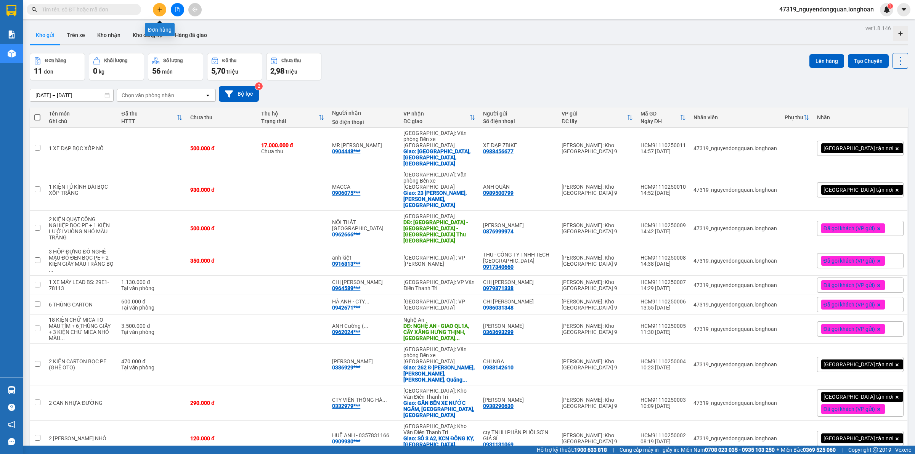
click at [161, 7] on icon "plus" at bounding box center [159, 9] width 5 height 5
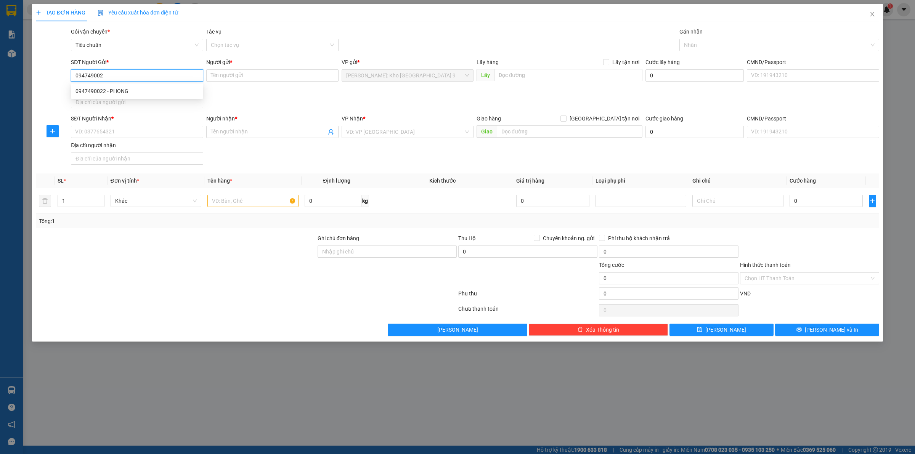
type input "0947490022"
click at [116, 92] on div "0947490022 - PHONG" at bounding box center [136, 91] width 123 height 8
type input "PHONG"
click at [189, 135] on input "SĐT Người Nhận *" at bounding box center [137, 132] width 132 height 12
click at [157, 132] on input "0989290620" at bounding box center [137, 132] width 132 height 12
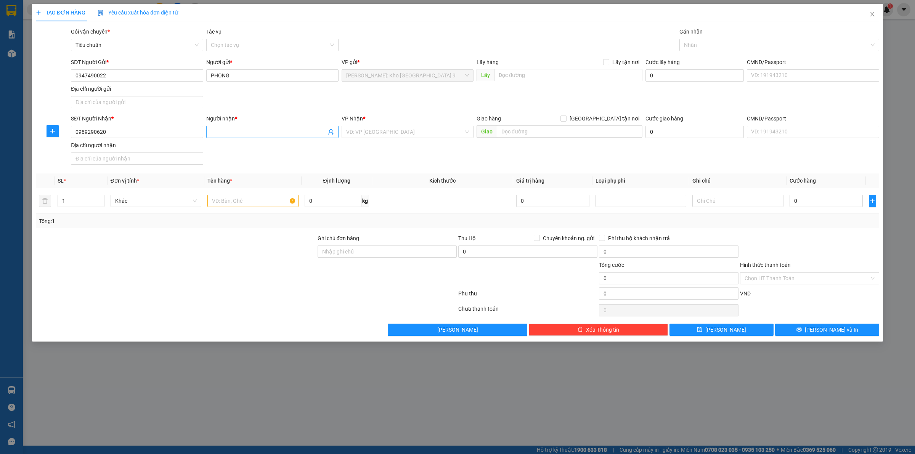
click at [276, 128] on input "Người nhận *" at bounding box center [268, 132] width 115 height 8
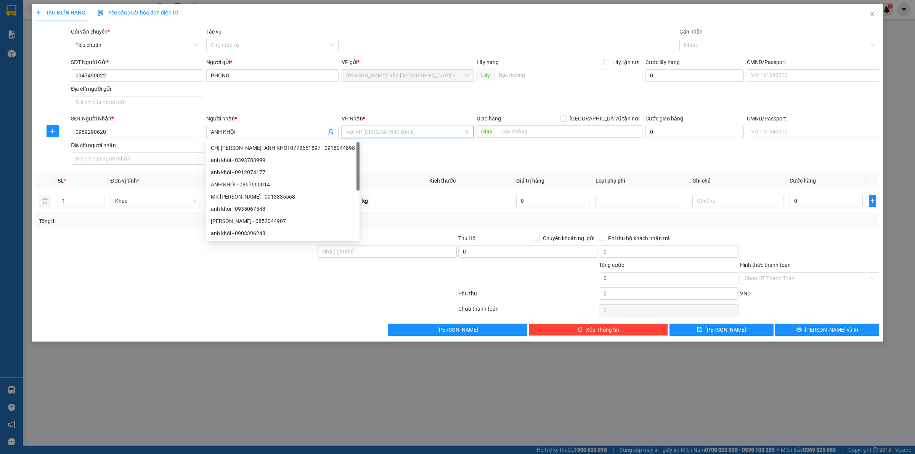
click at [370, 132] on input "search" at bounding box center [405, 131] width 118 height 11
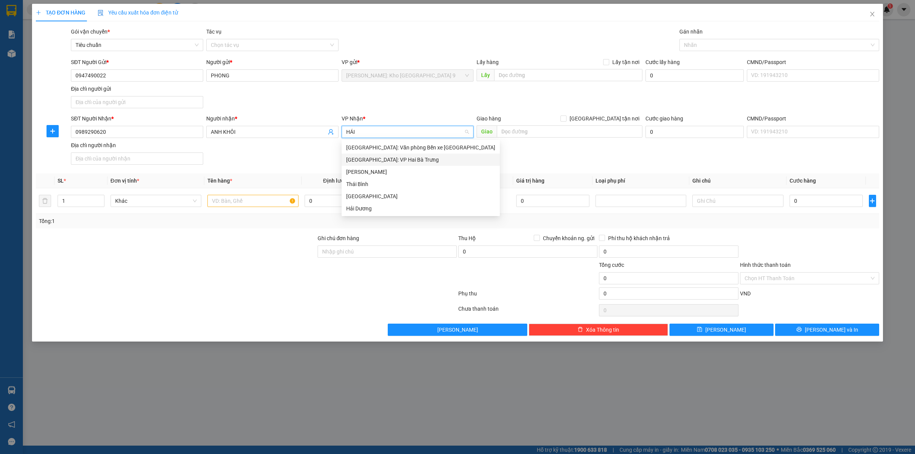
click at [402, 154] on div "Hà Nội: VP Hai Bà Trưng" at bounding box center [420, 160] width 158 height 12
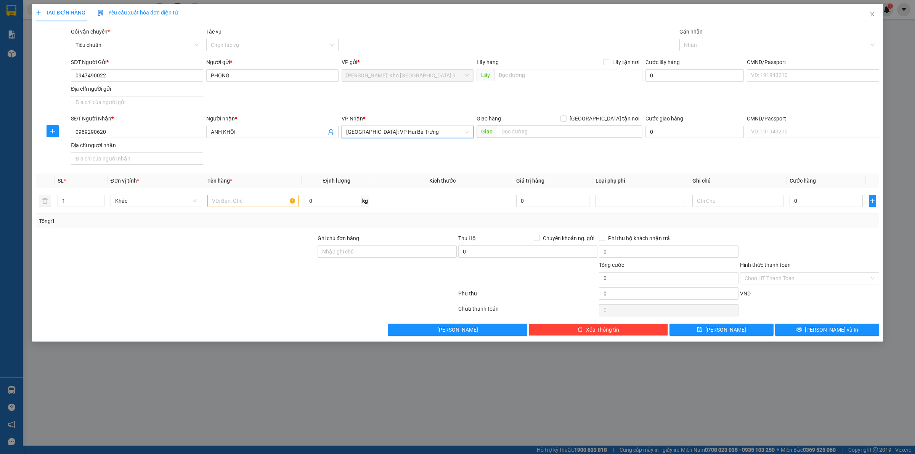
click at [407, 136] on span "Hà Nội: VP Hai Bà Trưng" at bounding box center [407, 131] width 123 height 11
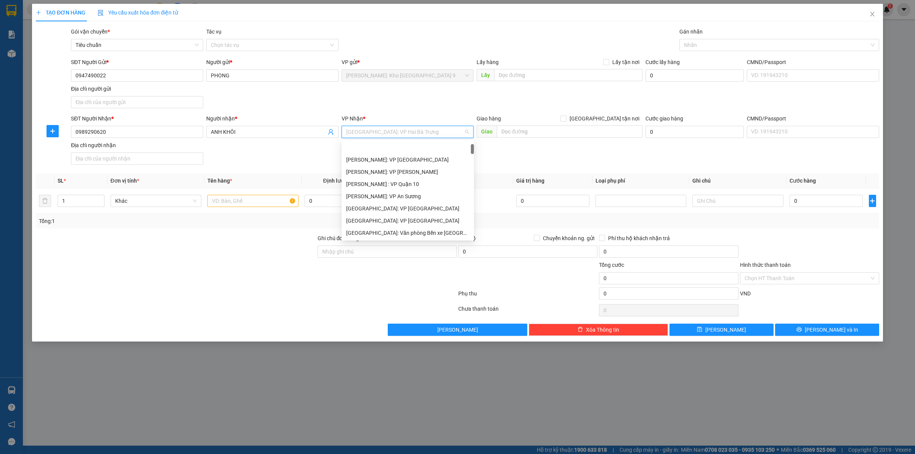
scroll to position [24, 0]
click at [422, 212] on div "[GEOGRAPHIC_DATA]: Văn phòng Bến xe [GEOGRAPHIC_DATA]" at bounding box center [407, 209] width 123 height 8
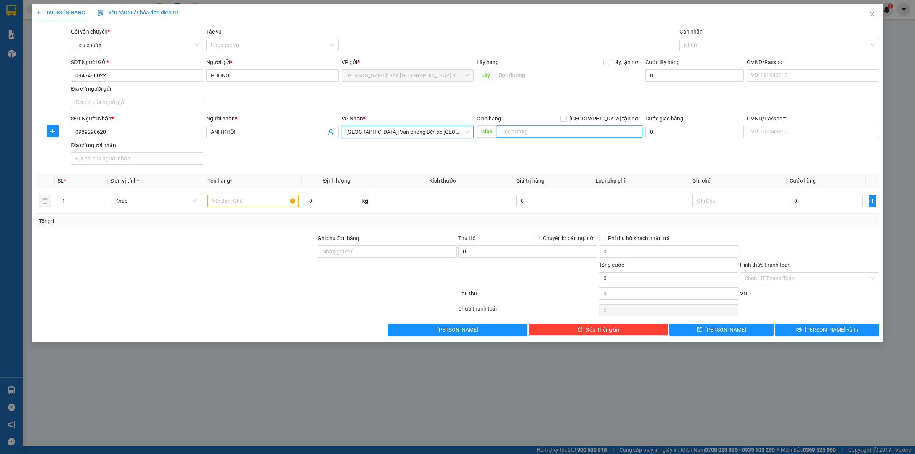
click at [570, 132] on input "text" at bounding box center [570, 131] width 146 height 12
drag, startPoint x: 615, startPoint y: 133, endPoint x: 488, endPoint y: 145, distance: 128.3
click at [488, 145] on div "SĐT Người Nhận * 0989290620 Người nhận * ANH KHÔI VP Nhận * Hải Phòng: Văn phòn…" at bounding box center [474, 140] width 811 height 53
click at [622, 133] on input "SỐ 141 Đ HỒNG HẢI, TỔ 4, KHU 4C, HẠ LONG" at bounding box center [570, 131] width 146 height 12
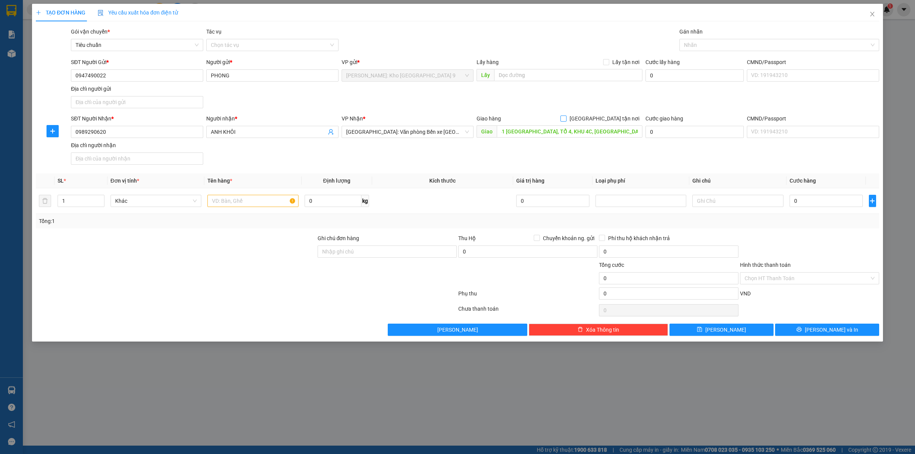
click at [566, 120] on input "[GEOGRAPHIC_DATA] tận nơi" at bounding box center [562, 117] width 5 height 5
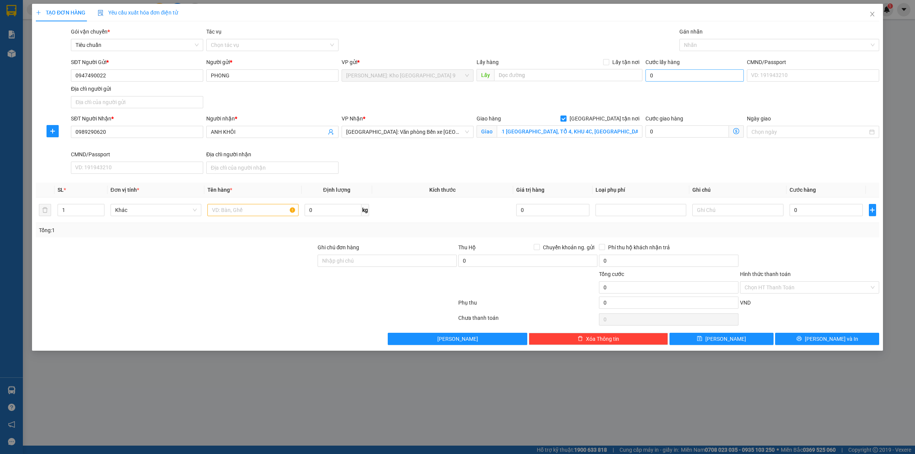
scroll to position [0, 0]
click at [731, 50] on div "Nhãn" at bounding box center [779, 45] width 200 height 12
click at [726, 54] on div "[GEOGRAPHIC_DATA] tận nơi" at bounding box center [779, 60] width 200 height 12
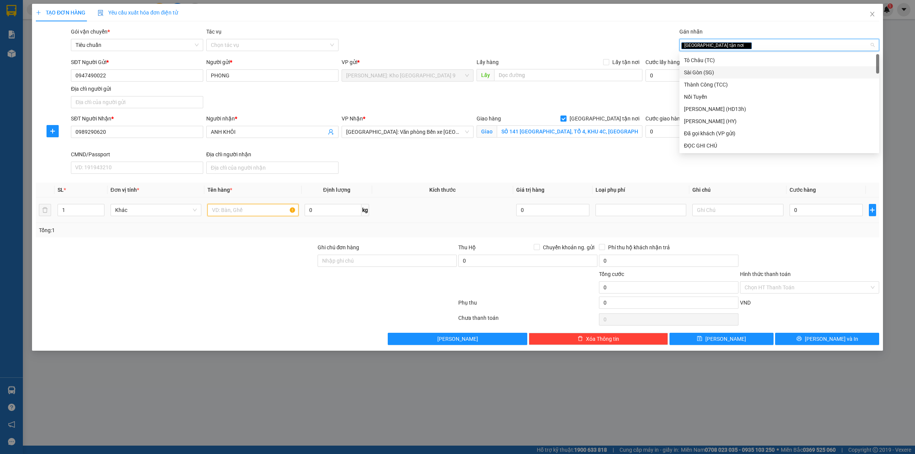
click at [217, 213] on input "text" at bounding box center [252, 210] width 91 height 12
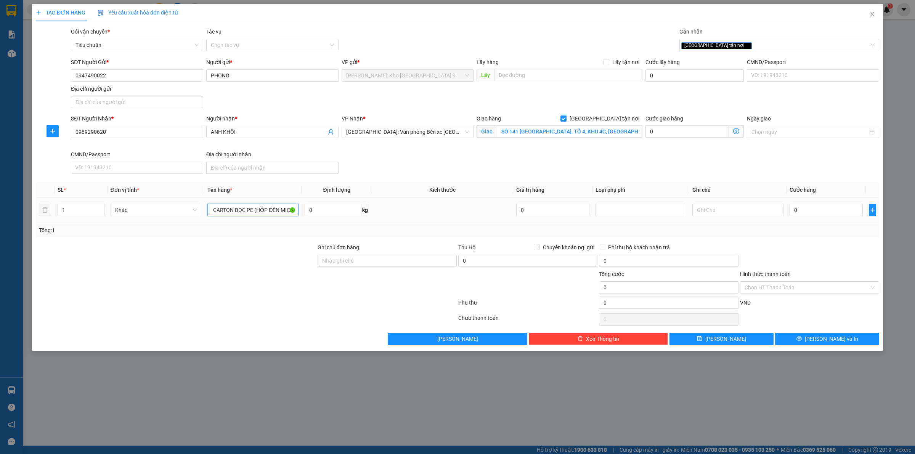
scroll to position [0, 18]
drag, startPoint x: 398, startPoint y: 265, endPoint x: 403, endPoint y: 264, distance: 4.7
click at [398, 265] on input "Ghi chú đơn hàng" at bounding box center [386, 261] width 139 height 12
click at [812, 215] on input "0" at bounding box center [825, 210] width 73 height 12
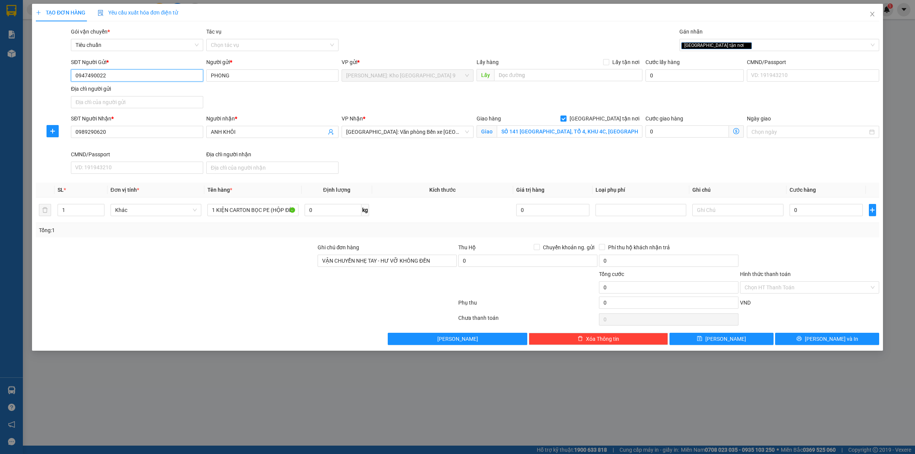
drag, startPoint x: 114, startPoint y: 73, endPoint x: 77, endPoint y: 79, distance: 38.1
click at [67, 79] on div "SĐT Người Gửi * 0947490022 Người gửi * PHONG VP gửi * Hồ Chí Minh: Kho Thủ Đức …" at bounding box center [457, 84] width 844 height 53
click at [77, 79] on input "0947490022" at bounding box center [137, 75] width 132 height 12
drag, startPoint x: 74, startPoint y: 77, endPoint x: 121, endPoint y: 82, distance: 48.0
click at [121, 82] on div "SĐT Người Gửi * 0947490022 0947490022" at bounding box center [137, 71] width 132 height 27
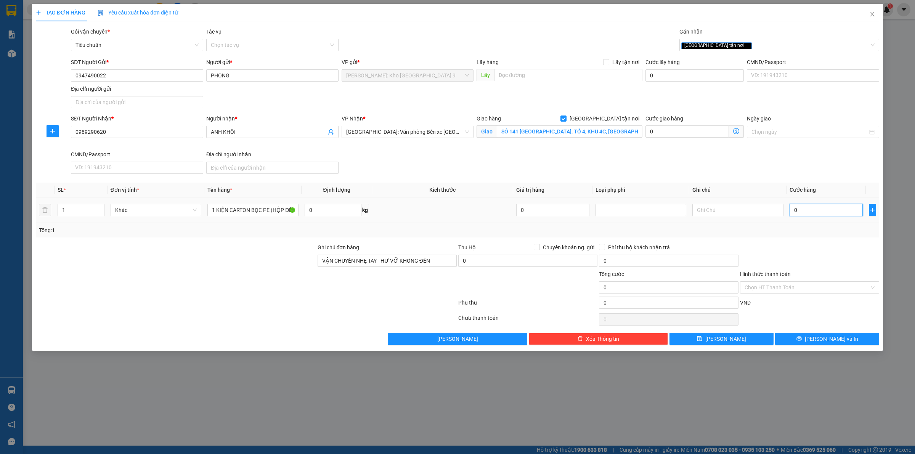
click at [805, 213] on input "0" at bounding box center [825, 210] width 73 height 12
click at [799, 207] on input "0" at bounding box center [825, 210] width 73 height 12
click at [795, 244] on div at bounding box center [809, 256] width 141 height 27
click at [799, 342] on button "[PERSON_NAME] và In" at bounding box center [827, 339] width 104 height 12
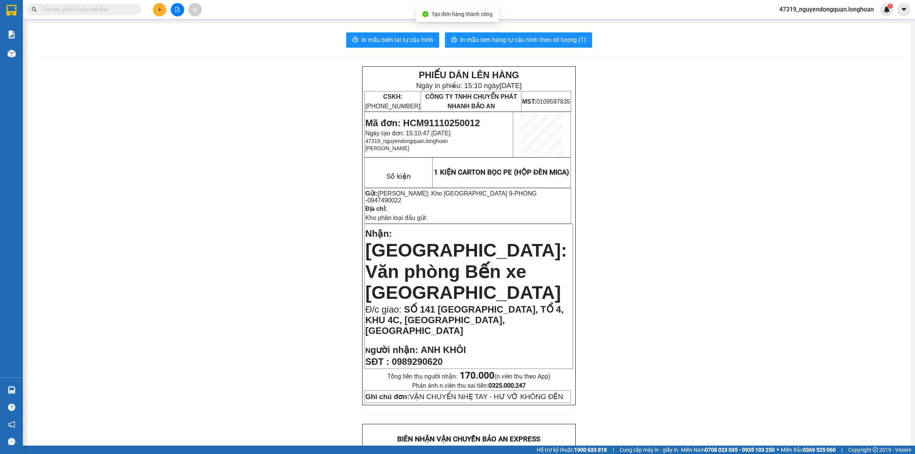
click at [380, 48] on div "In mẫu biên lai tự cấu hình In mẫu tem hàng tự cấu hình theo số lượng (1) PHIẾU…" at bounding box center [468, 451] width 883 height 856
click at [387, 39] on span "In mẫu biên lai tự cấu hình" at bounding box center [397, 40] width 72 height 10
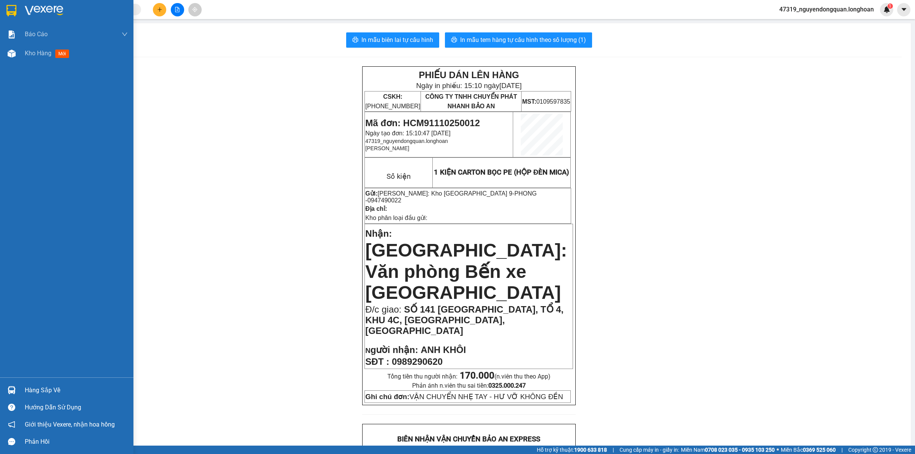
click at [10, 8] on img at bounding box center [11, 10] width 10 height 11
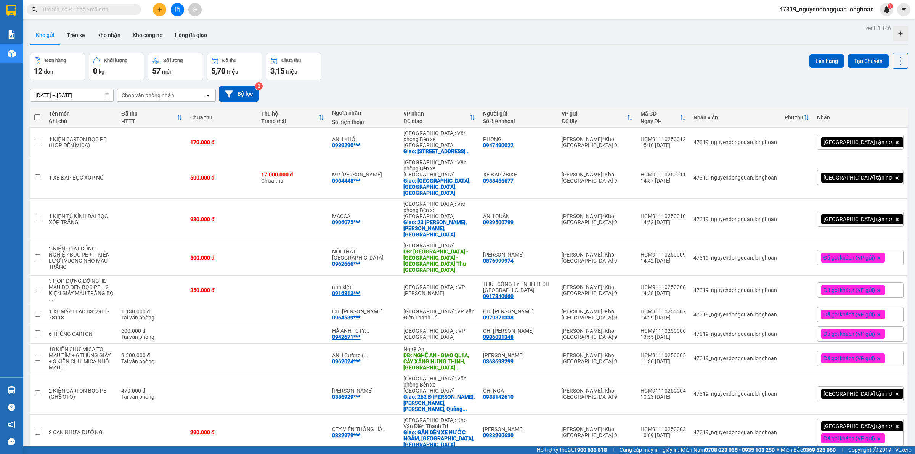
click at [354, 64] on div "Đơn hàng 12 đơn Khối lượng 0 kg Số lượng 57 món Đã thu 5,70 triệu Chưa thu 3,15…" at bounding box center [469, 66] width 878 height 27
click at [860, 255] on icon at bounding box center [862, 257] width 5 height 5
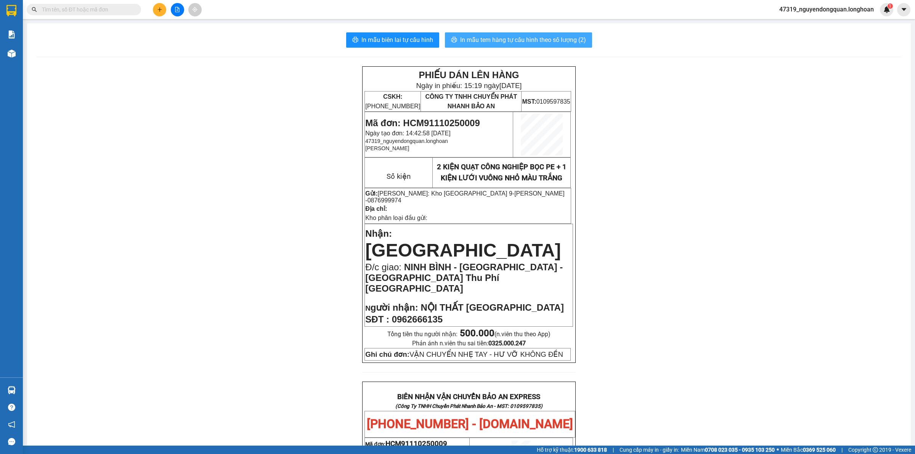
click at [563, 46] on button "In mẫu tem hàng tự cấu hình theo số lượng (2)" at bounding box center [518, 39] width 147 height 15
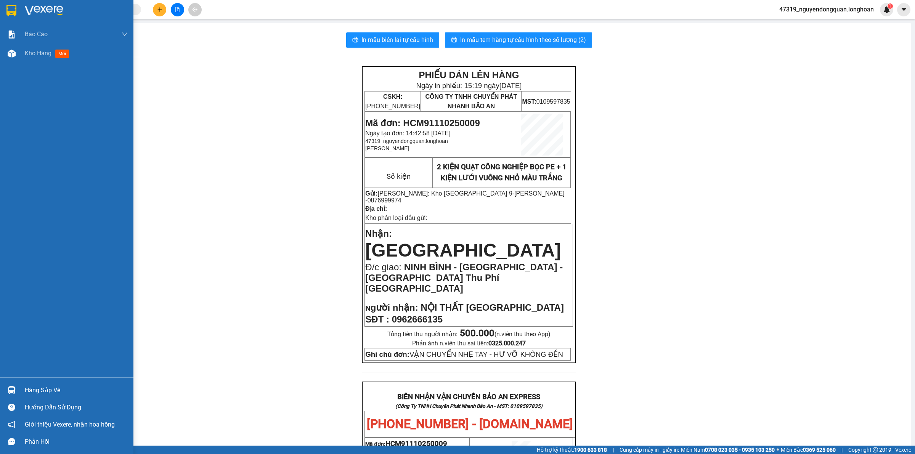
click at [24, 16] on div at bounding box center [66, 12] width 133 height 25
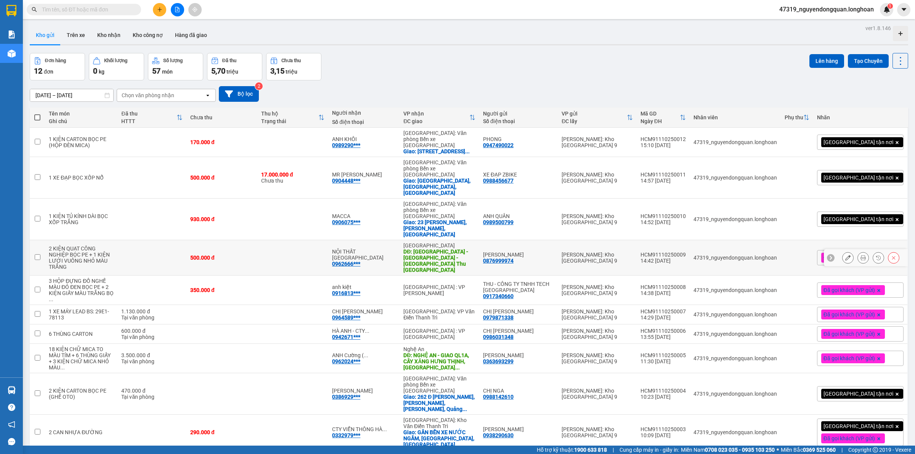
click at [842, 251] on button at bounding box center [847, 257] width 11 height 13
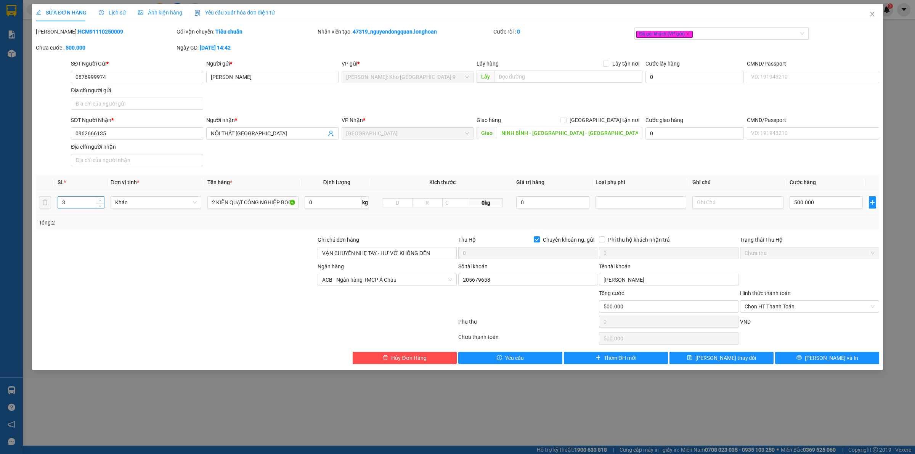
click at [99, 199] on icon "up" at bounding box center [100, 200] width 3 height 3
click at [801, 360] on icon "printer" at bounding box center [798, 357] width 5 height 5
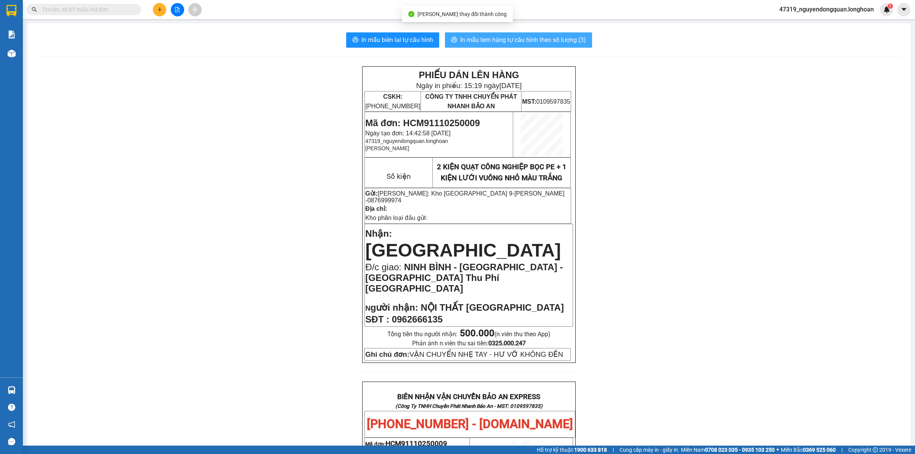
click at [557, 40] on span "In mẫu tem hàng tự cấu hình theo số lượng (3)" at bounding box center [523, 40] width 126 height 10
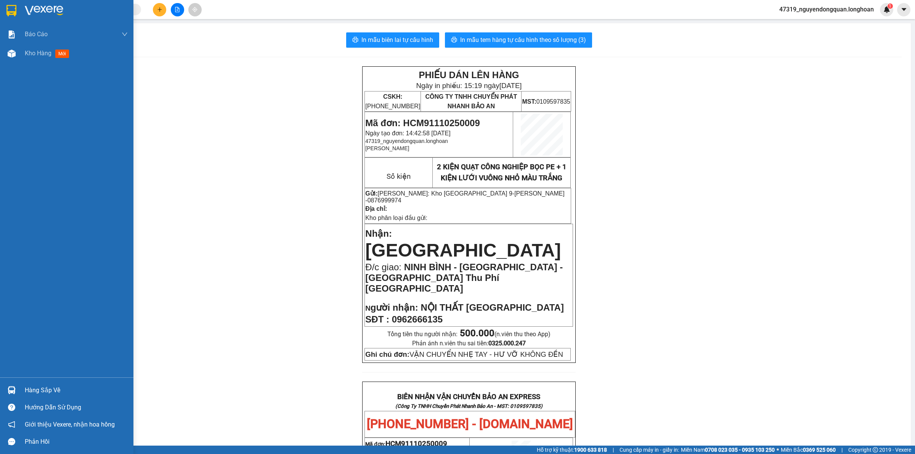
click at [14, 5] on img at bounding box center [11, 10] width 10 height 11
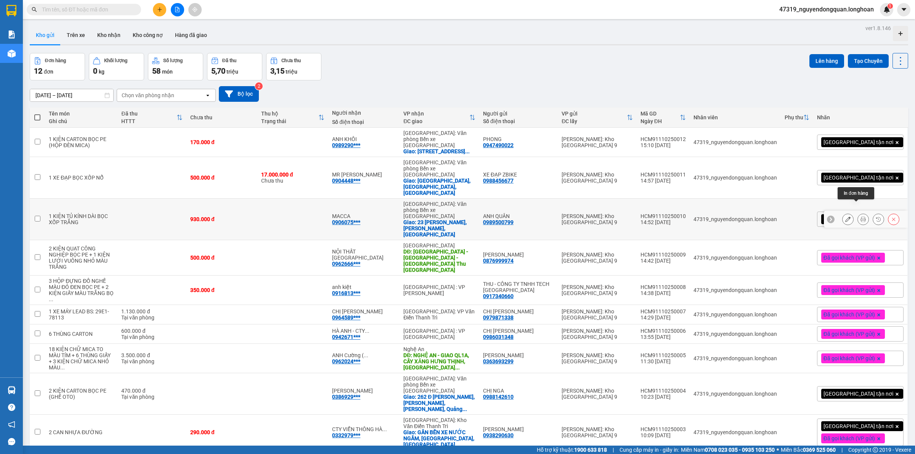
click at [860, 216] on icon at bounding box center [862, 218] width 5 height 5
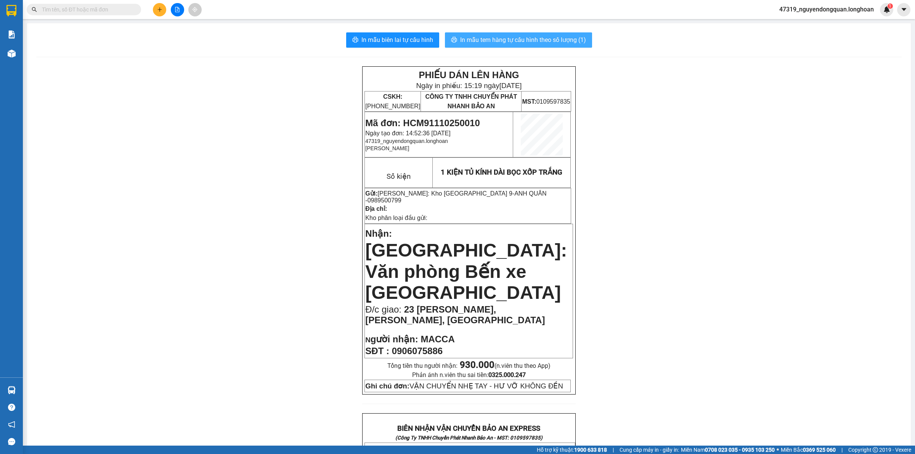
click at [570, 46] on button "In mẫu tem hàng tự cấu hình theo số lượng (1)" at bounding box center [518, 39] width 147 height 15
click at [179, 212] on div "PHIẾU DÁN LÊN HÀNG Ngày in phiếu: 15:19 ngày 11-10-2025 CSKH: 1900.06.88.33 CÔN…" at bounding box center [468, 458] width 865 height 785
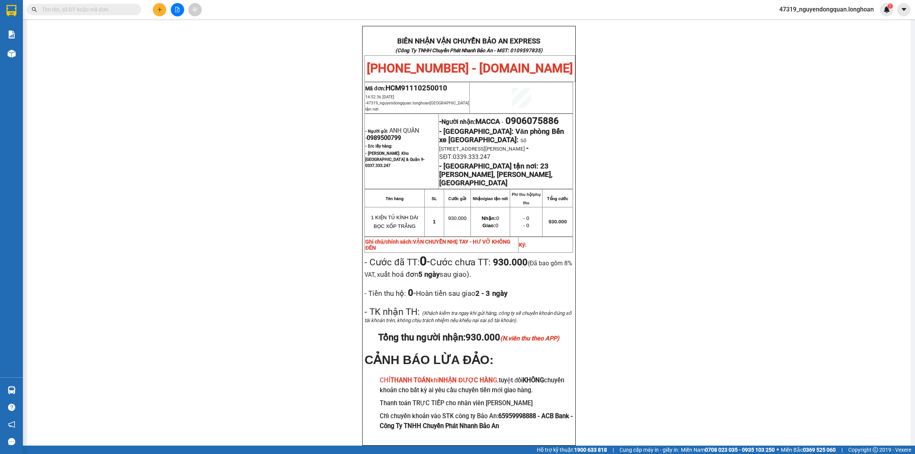
scroll to position [382, 0]
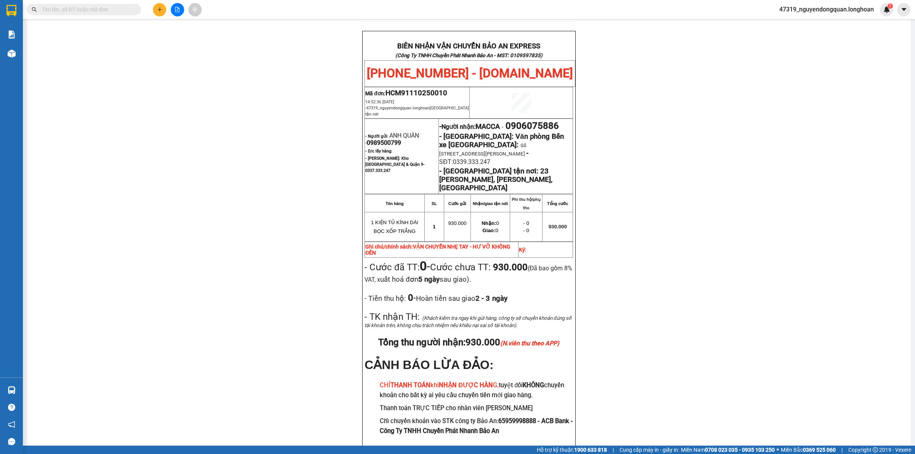
click at [302, 229] on div "PHIẾU DÁN LÊN HÀNG Ngày in phiếu: 15:19 ngày 11-10-2025 CSKH: 1900.06.88.33 CÔN…" at bounding box center [468, 76] width 865 height 785
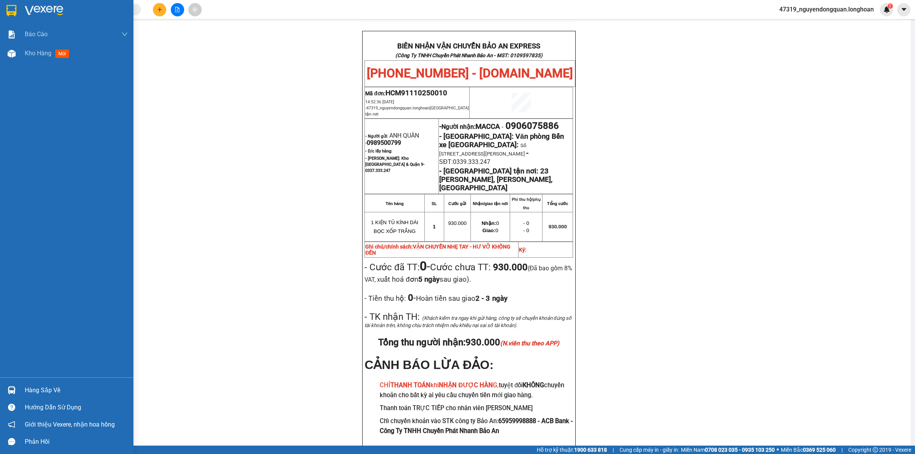
click at [14, 13] on img at bounding box center [11, 10] width 10 height 11
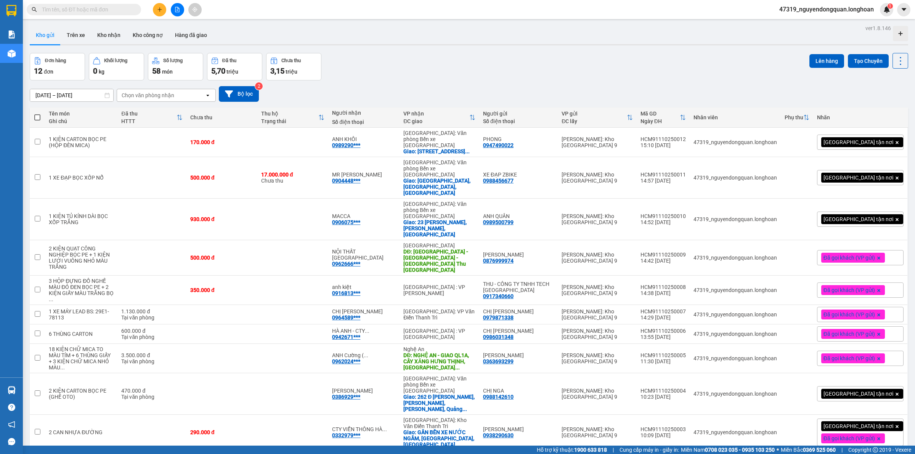
click at [887, 215] on div "[GEOGRAPHIC_DATA] tận nơi" at bounding box center [860, 218] width 87 height 15
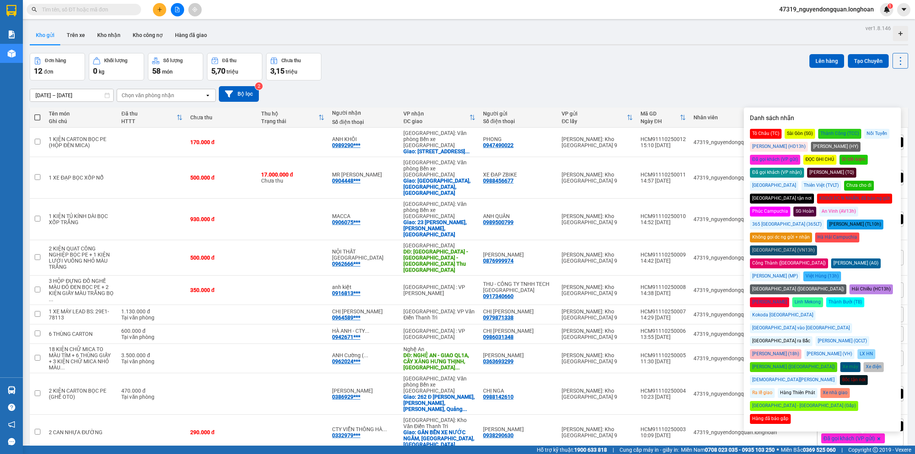
click at [800, 155] on div "Đã gọi khách (VP gửi)" at bounding box center [775, 160] width 50 height 10
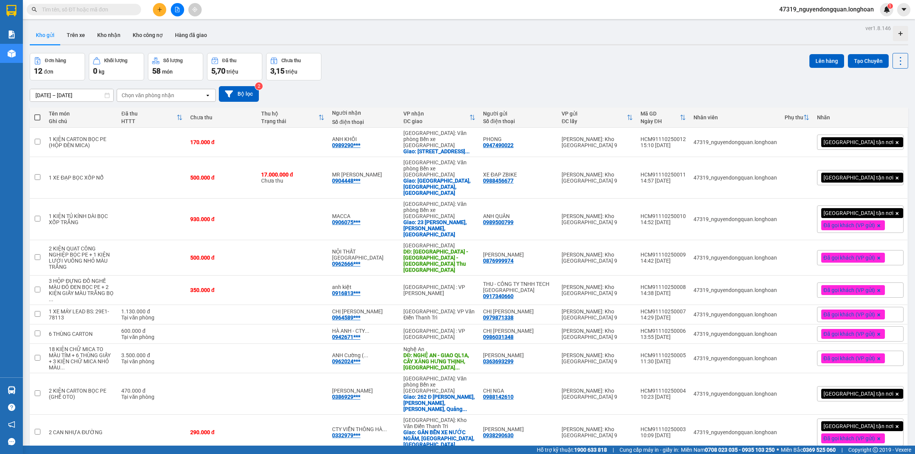
click at [599, 86] on div "[DATE] – [DATE] Press the down arrow key to interact with the calendar and sele…" at bounding box center [469, 94] width 878 height 16
click at [860, 216] on icon at bounding box center [862, 218] width 5 height 5
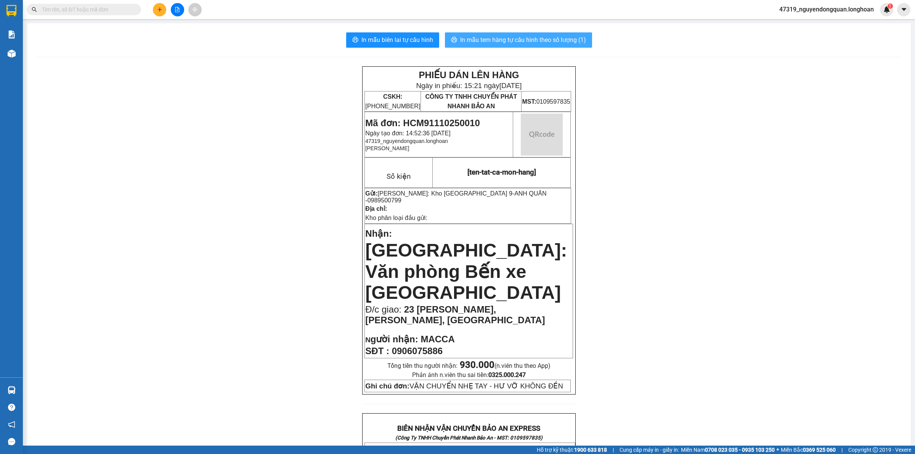
click at [563, 42] on span "In mẫu tem hàng tự cấu hình theo số lượng (1)" at bounding box center [523, 40] width 126 height 10
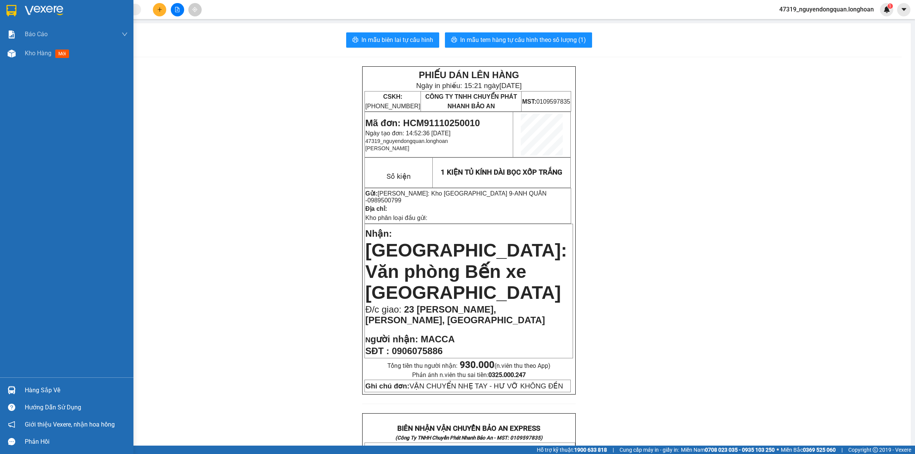
drag, startPoint x: 14, startPoint y: 10, endPoint x: 282, endPoint y: 450, distance: 515.3
click at [14, 10] on img at bounding box center [11, 10] width 10 height 11
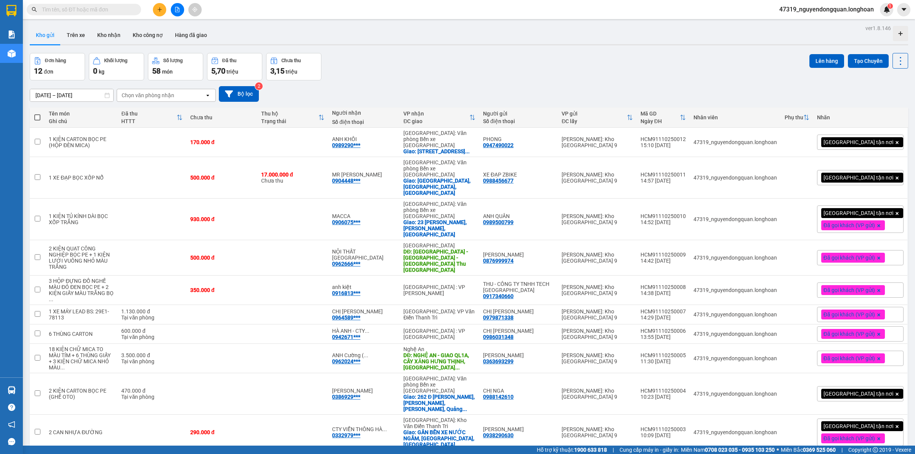
click at [315, 107] on div "[DATE] – [DATE] Press the down arrow key to interact with the calendar and sele…" at bounding box center [469, 93] width 878 height 27
click at [860, 143] on icon at bounding box center [862, 141] width 5 height 5
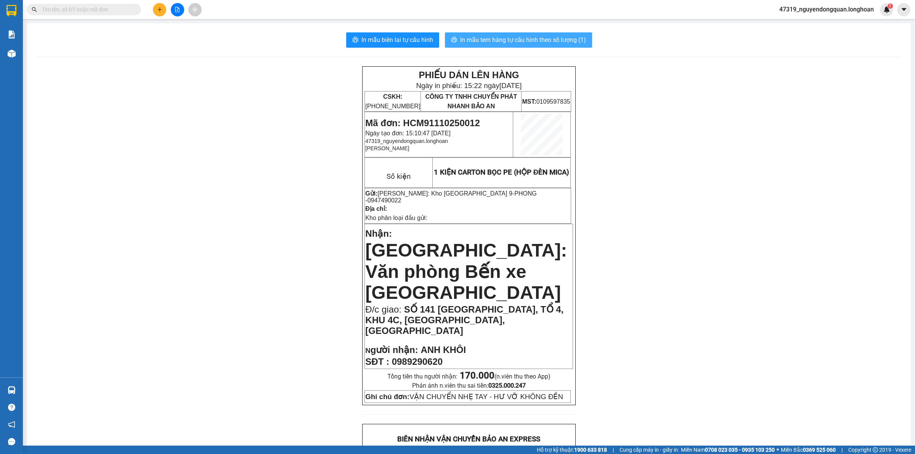
click at [528, 46] on button "In mẫu tem hàng tự cấu hình theo số lượng (1)" at bounding box center [518, 39] width 147 height 15
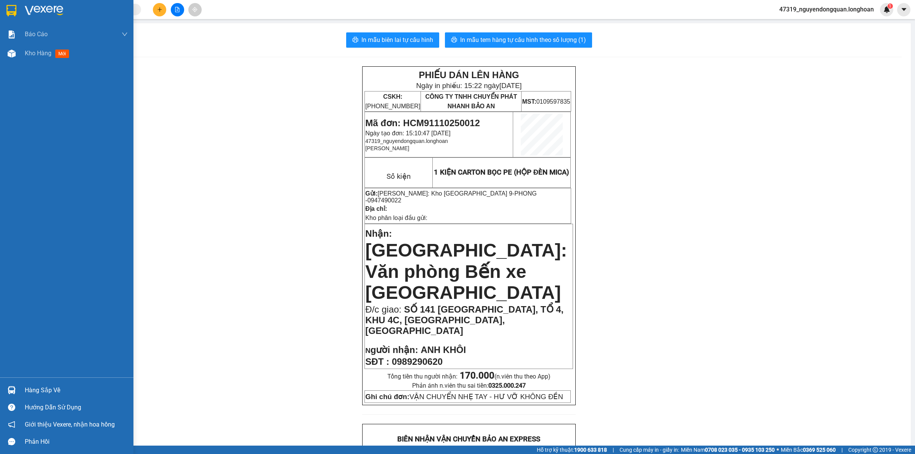
click at [44, 17] on div at bounding box center [66, 12] width 133 height 25
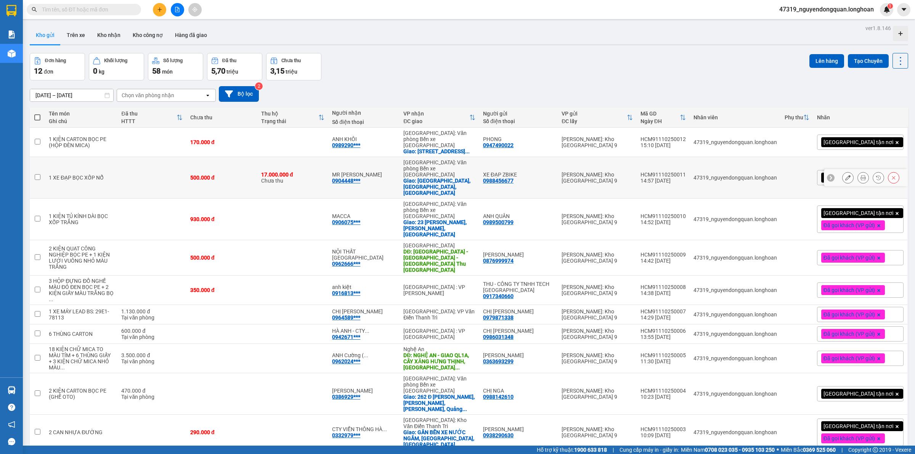
click at [858, 179] on button at bounding box center [862, 177] width 11 height 13
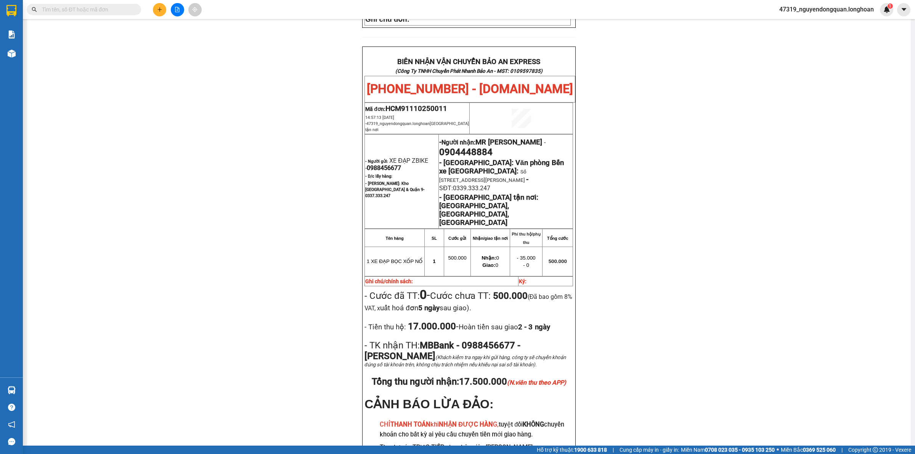
scroll to position [370, 0]
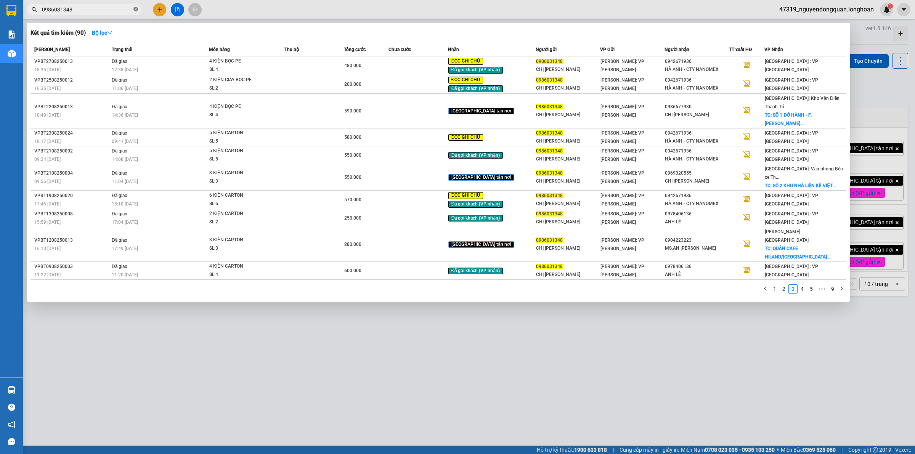
click at [136, 10] on icon "close-circle" at bounding box center [135, 9] width 5 height 5
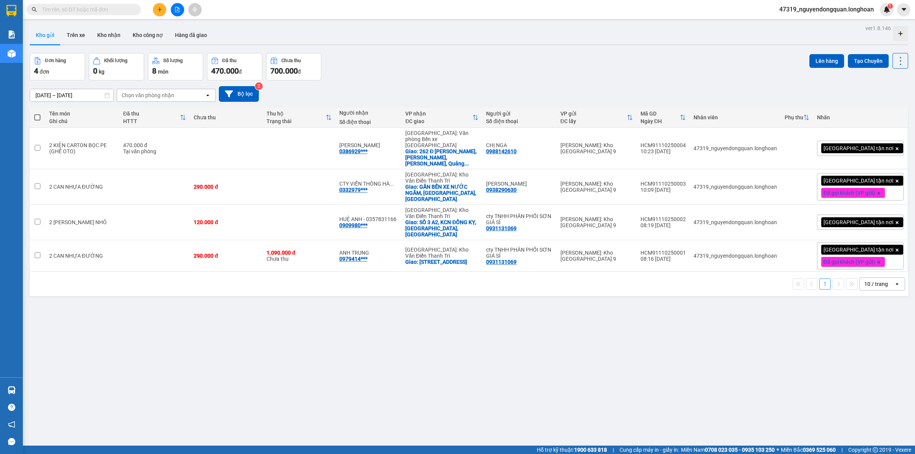
click at [163, 11] on button at bounding box center [159, 9] width 13 height 13
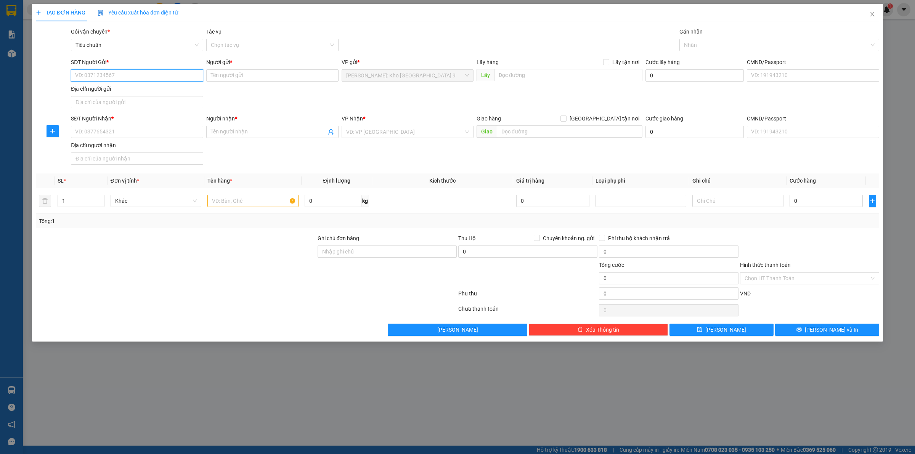
click at [159, 76] on input "SĐT Người Gửi *" at bounding box center [137, 75] width 132 height 12
click at [150, 79] on input "SĐT Người Gửi *" at bounding box center [137, 75] width 132 height 12
type input "0917340660"
click at [145, 77] on input "0917340660" at bounding box center [137, 75] width 132 height 12
click at [147, 90] on div "0917340660 - THU - CÔNG TY TNHH TECH [GEOGRAPHIC_DATA]" at bounding box center [151, 91] width 153 height 8
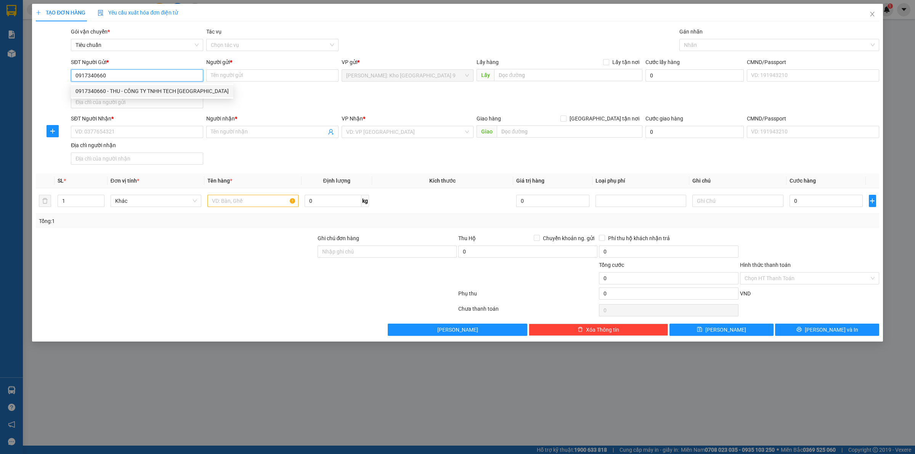
type input "THU - CÔNG TY TNHH TECH [GEOGRAPHIC_DATA]"
type input "0917340660"
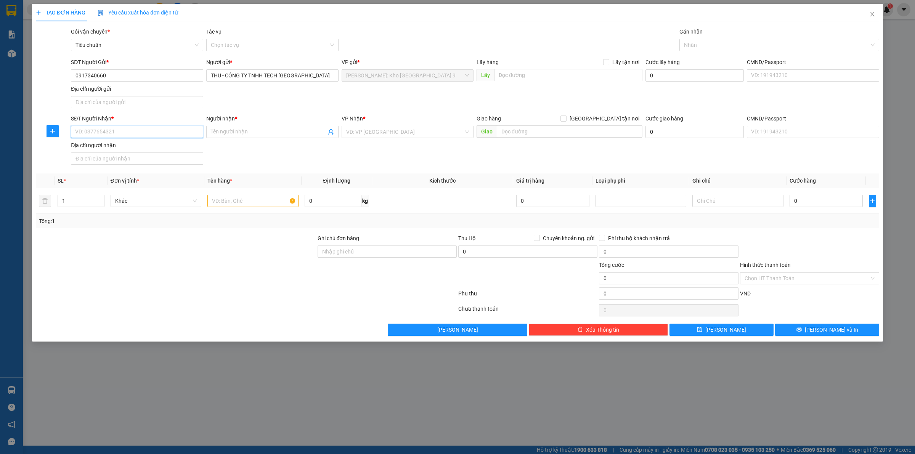
click at [181, 137] on input "SĐT Người Nhận *" at bounding box center [137, 132] width 132 height 12
drag, startPoint x: 146, startPoint y: 117, endPoint x: 141, endPoint y: 126, distance: 9.5
click at [144, 122] on div "SĐT Người Nhận *" at bounding box center [137, 118] width 132 height 8
click at [144, 126] on input "SĐT Người Nhận *" at bounding box center [137, 132] width 132 height 12
click at [140, 128] on input "SĐT Người Nhận *" at bounding box center [137, 132] width 132 height 12
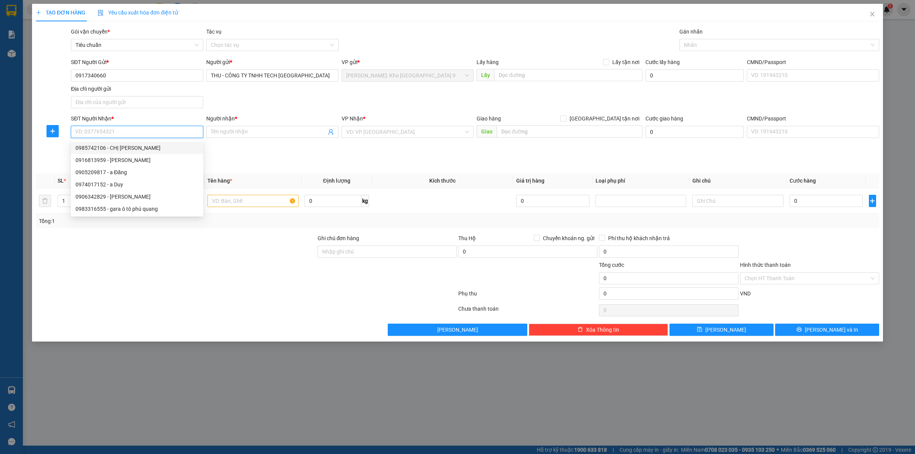
paste input "0916 813 959"
click at [98, 133] on input "0916 813 959" at bounding box center [137, 132] width 132 height 12
click at [88, 132] on input "0916 813959" at bounding box center [137, 132] width 132 height 12
click at [89, 133] on input "0916 813959" at bounding box center [137, 132] width 132 height 12
type input "0916813959"
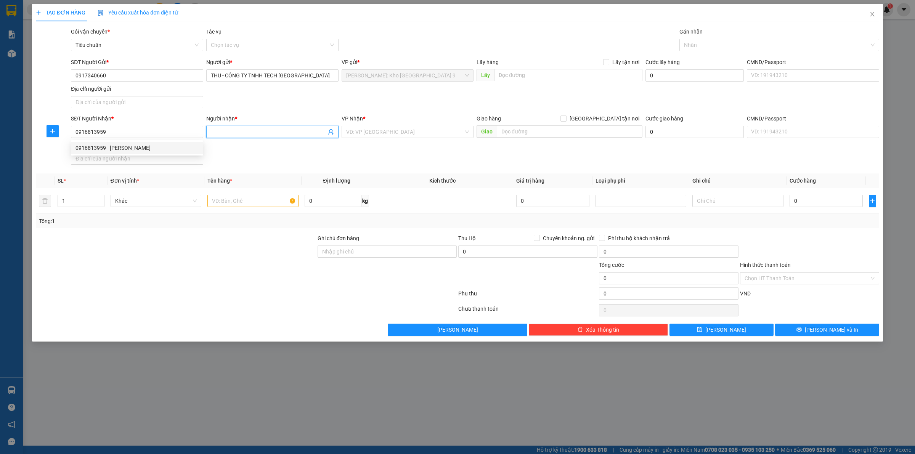
click at [217, 131] on input "Người nhận *" at bounding box center [268, 132] width 115 height 8
click at [179, 134] on input "0916813959" at bounding box center [137, 132] width 132 height 12
click at [163, 147] on div "0916813959 - [PERSON_NAME]" at bounding box center [136, 148] width 123 height 8
type input "anh kiệt"
checkbox input "true"
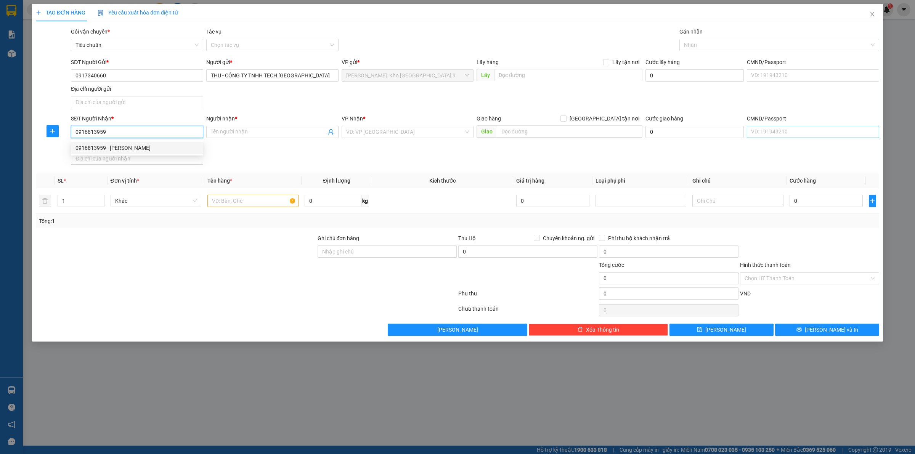
type input "cuối ngõ 11,phố [PERSON_NAME],p.mai dịch,[GEOGRAPHIC_DATA],[GEOGRAPHIC_DATA]"
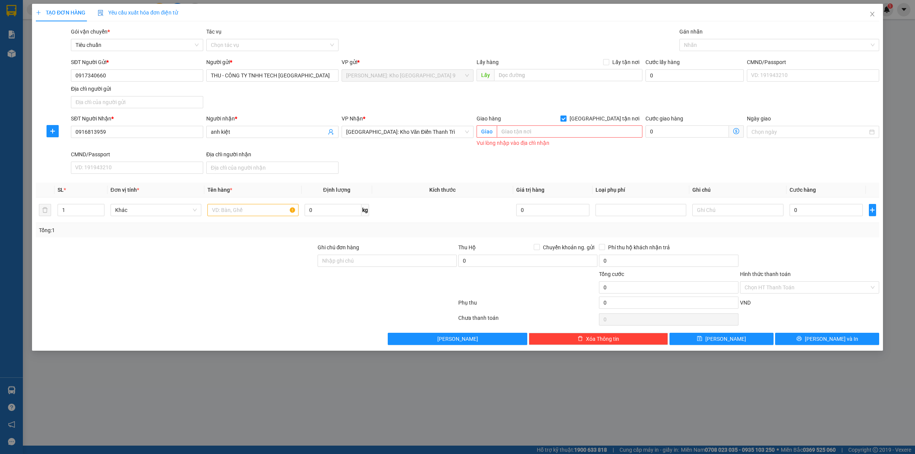
click at [566, 118] on input "[GEOGRAPHIC_DATA] tận nơi" at bounding box center [562, 117] width 5 height 5
checkbox input "false"
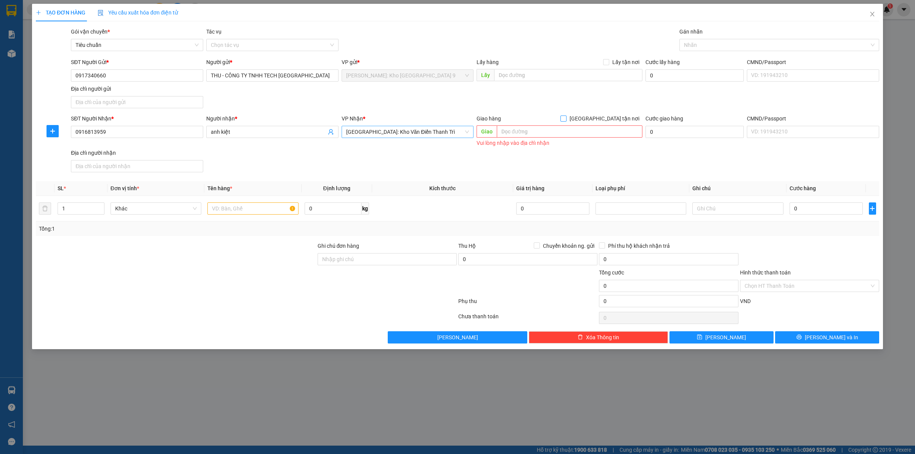
click at [449, 133] on span "[GEOGRAPHIC_DATA]: Kho Văn Điển Thanh Trì" at bounding box center [407, 131] width 123 height 11
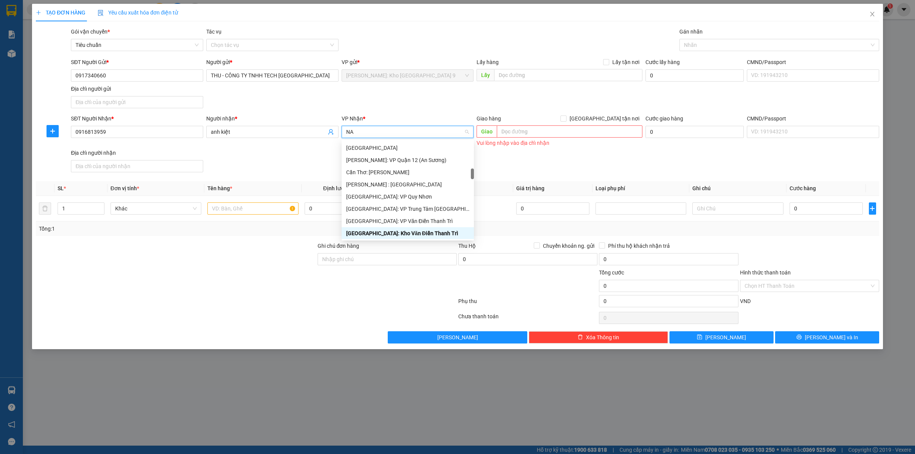
scroll to position [12, 0]
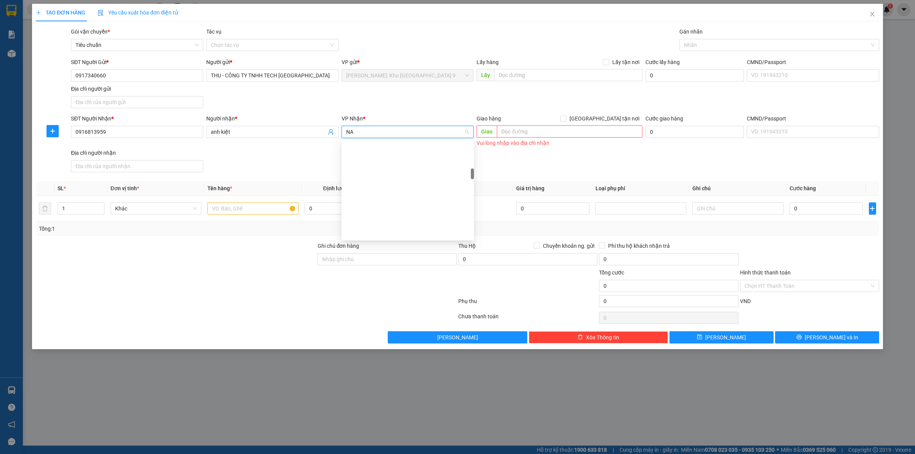
type input "NAM"
click at [443, 149] on div "[GEOGRAPHIC_DATA] : VP [PERSON_NAME]" at bounding box center [407, 147] width 123 height 8
click at [99, 207] on icon "up" at bounding box center [100, 206] width 3 height 3
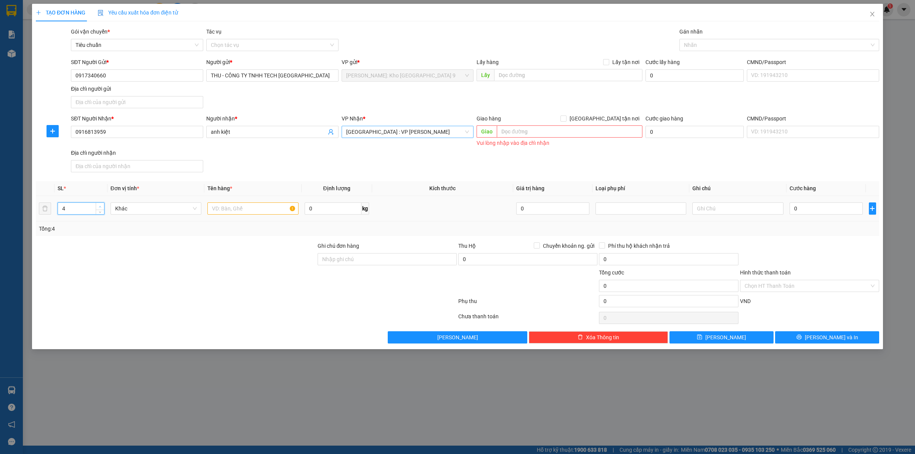
click at [99, 207] on icon "up" at bounding box center [100, 206] width 3 height 3
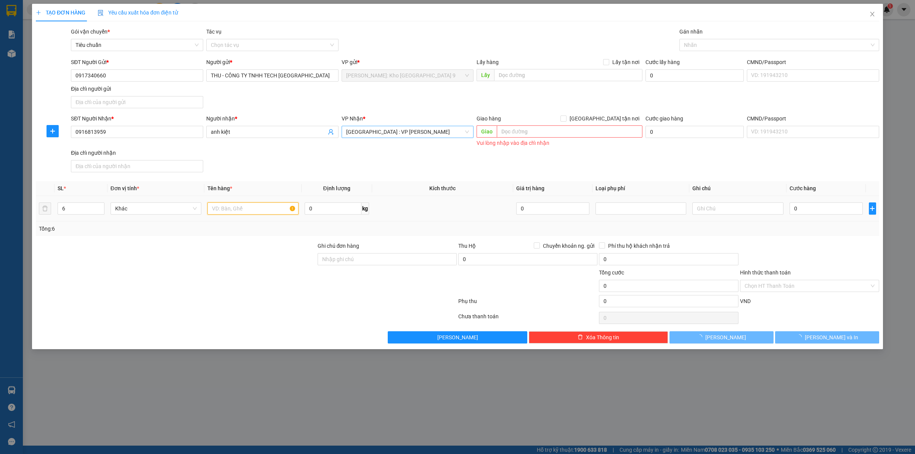
click at [250, 207] on input "text" at bounding box center [252, 208] width 91 height 12
type input "5"
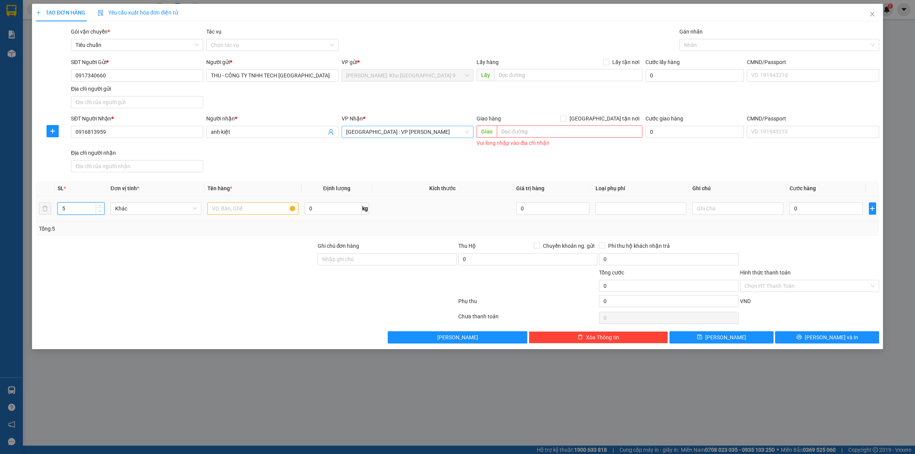
click at [99, 211] on icon "down" at bounding box center [100, 211] width 3 height 3
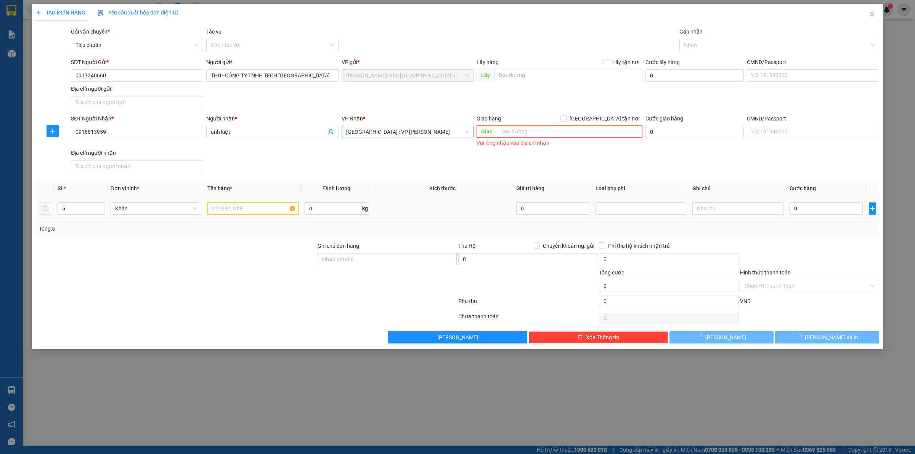
drag, startPoint x: 278, startPoint y: 213, endPoint x: 279, endPoint y: 216, distance: 3.8
click at [278, 213] on input "text" at bounding box center [252, 208] width 91 height 12
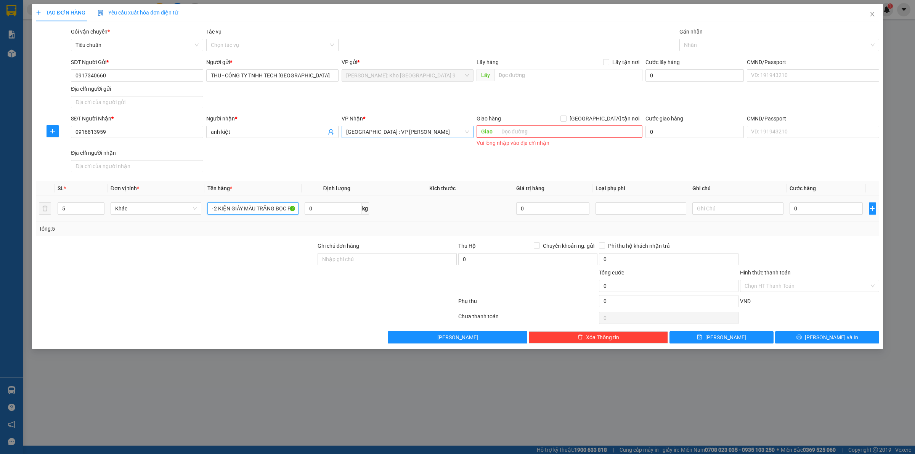
scroll to position [0, 115]
type input "3 HỘP ĐỰNG ĐỒ NGHỀ MÀU ĐỎ ĐEN BỌC PE + 2 KIỆN GIẤY MÀU TRẮNG BỌC PE"
click at [347, 260] on input "Ghi chú đơn hàng" at bounding box center [386, 259] width 139 height 12
type input "VẬN CHUYỂN NHẸ TAY - HƯ VỠ KHÔNG ĐỀN"
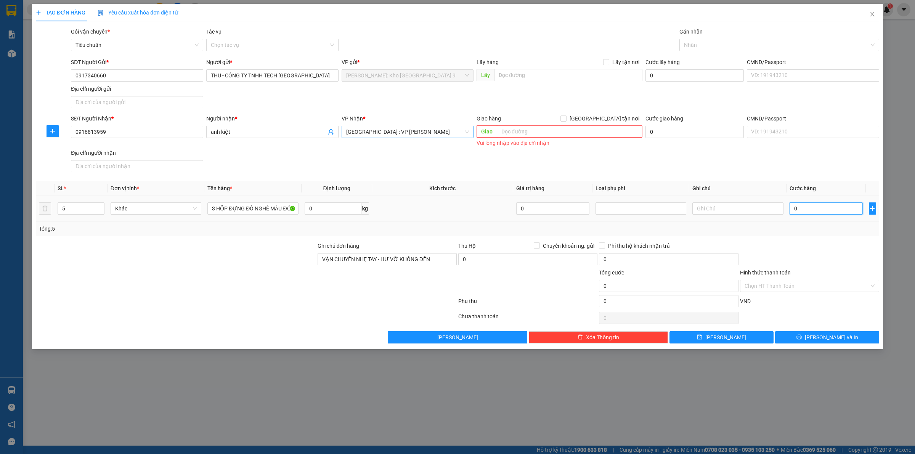
click at [804, 207] on input "0" at bounding box center [825, 208] width 73 height 12
type input "3"
type input "35"
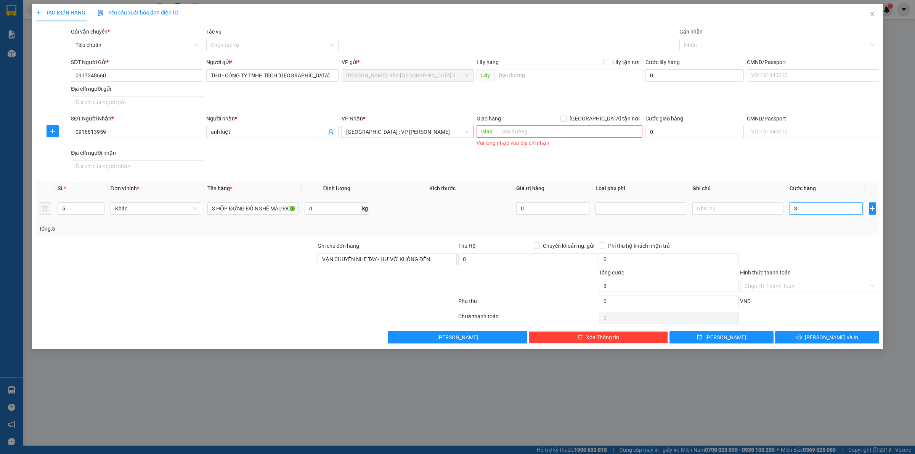
type input "35"
type input "350"
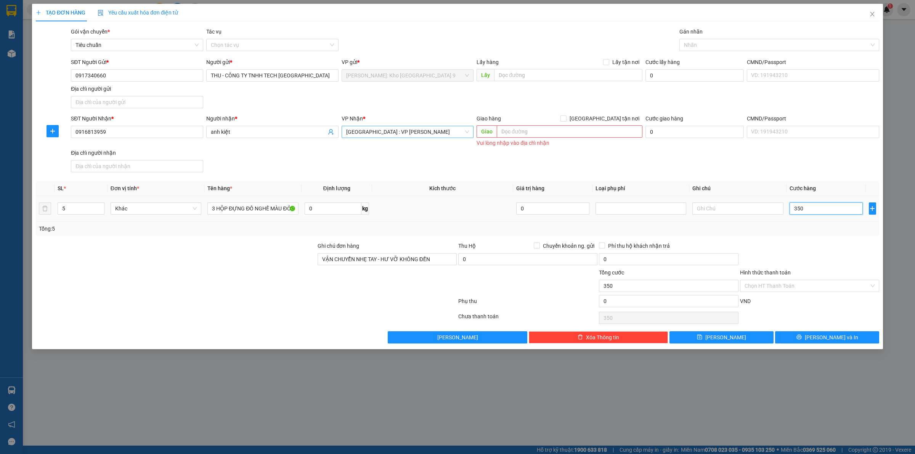
type input "3.500"
type input "35.000"
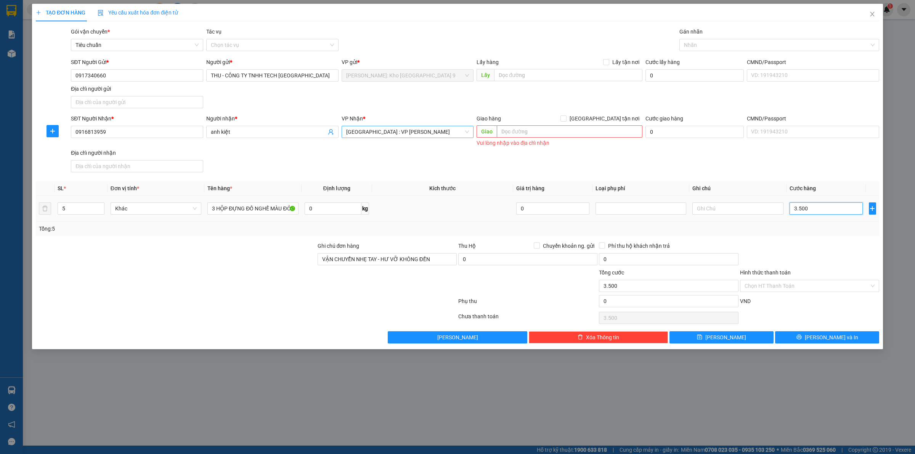
type input "35.000"
type input "350.000"
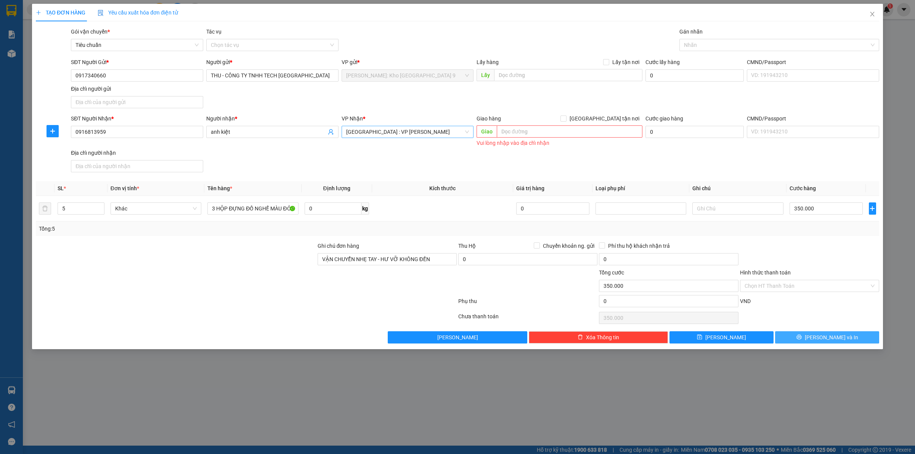
click at [838, 340] on span "Lưu và In" at bounding box center [830, 337] width 53 height 8
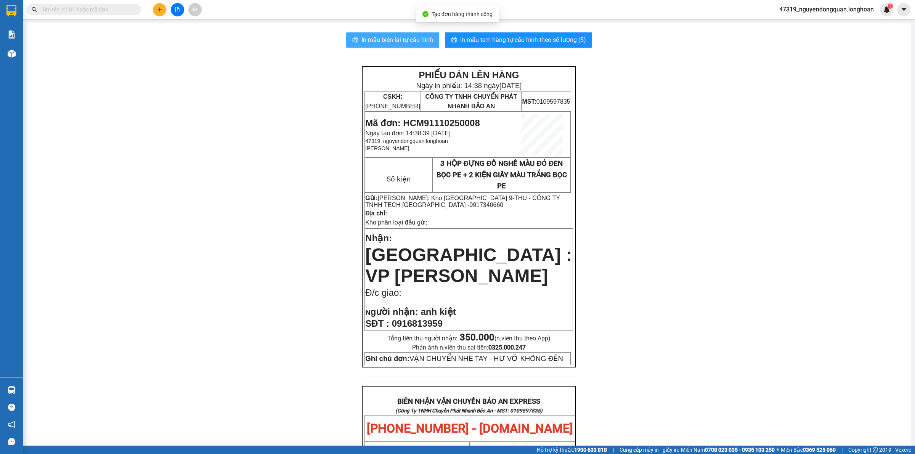
drag, startPoint x: 391, startPoint y: 37, endPoint x: 608, endPoint y: 176, distance: 257.5
click at [391, 37] on span "In mẫu biên lai tự cấu hình" at bounding box center [397, 40] width 72 height 10
click at [287, 277] on div "PHIẾU DÁN LÊN HÀNG Ngày in phiếu: 14:38 ngày 11-10-2025 CSKH: 1900.06.88.33 CÔN…" at bounding box center [468, 438] width 865 height 745
click at [113, 8] on input "text" at bounding box center [87, 9] width 90 height 8
paste input "0876999974"
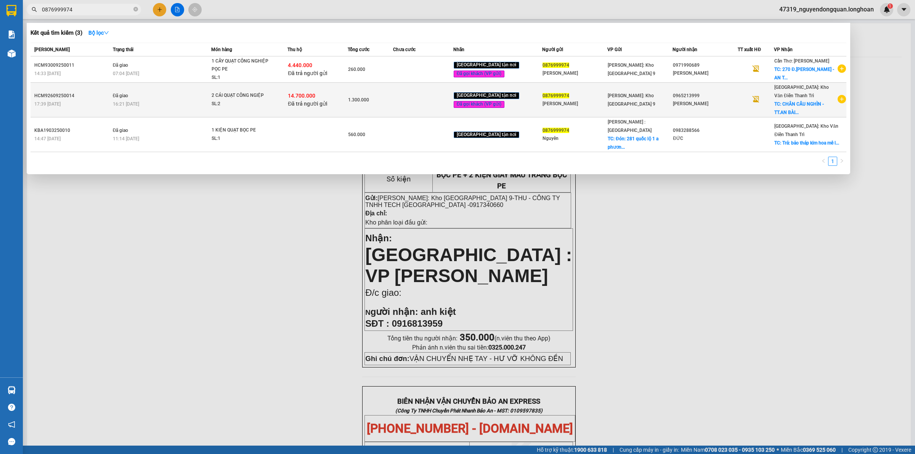
type input "0876999974"
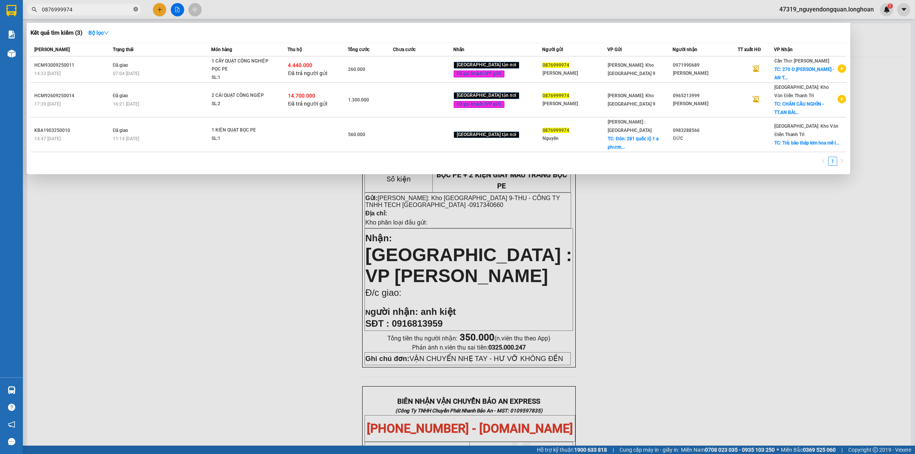
click at [133, 8] on icon "close-circle" at bounding box center [135, 9] width 5 height 5
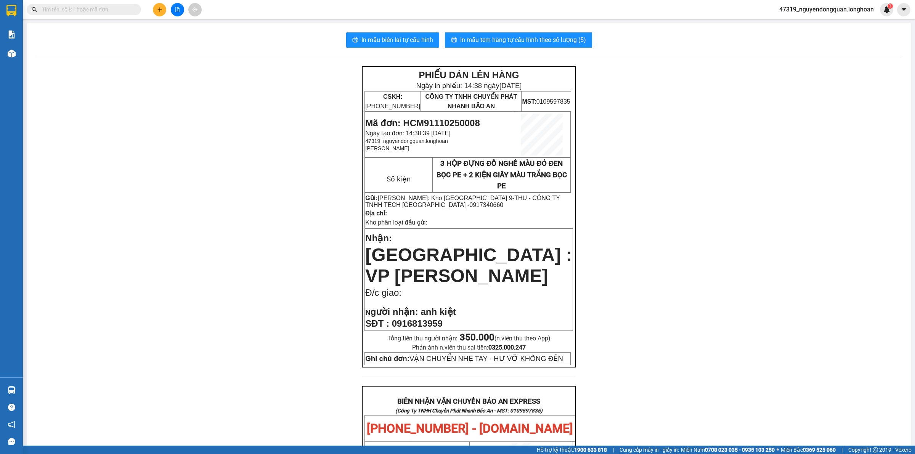
paste input "0947490022"
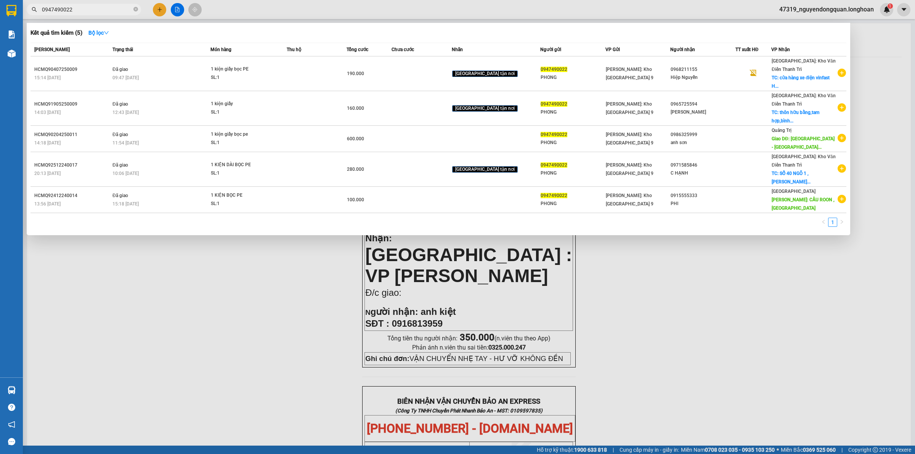
type input "0947490022"
click at [157, 372] on div at bounding box center [457, 227] width 915 height 454
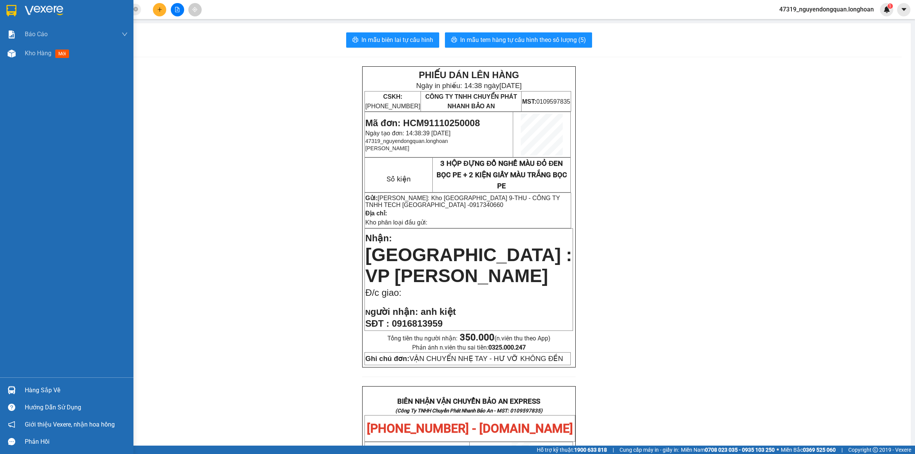
click at [49, 11] on img at bounding box center [44, 10] width 38 height 11
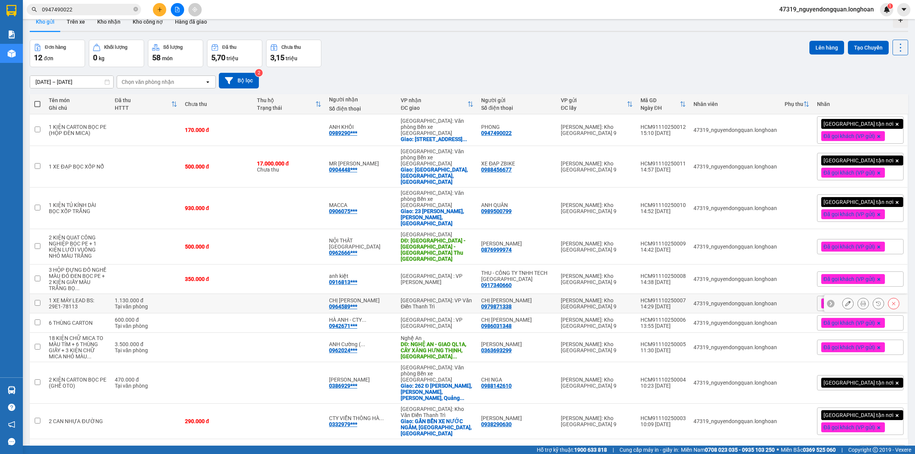
scroll to position [35, 0]
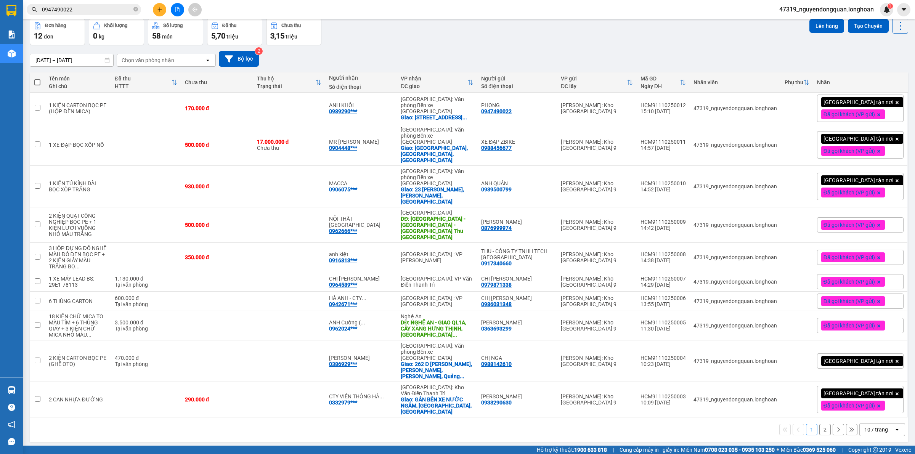
click at [894, 426] on icon "open" at bounding box center [897, 429] width 6 height 6
click at [881, 386] on span "100 / trang" at bounding box center [871, 383] width 27 height 8
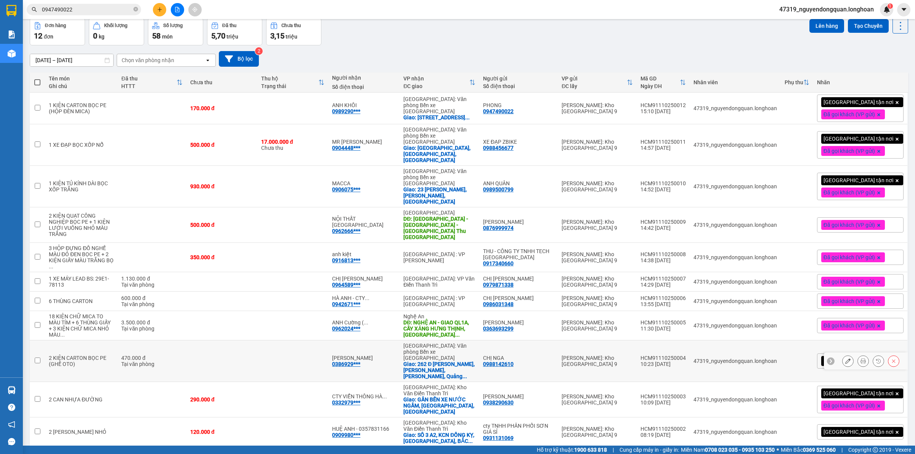
scroll to position [64, 0]
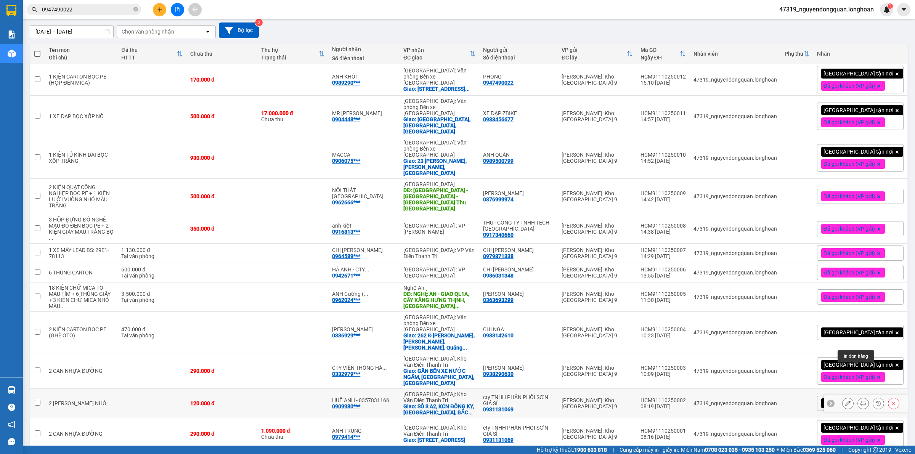
click at [860, 401] on icon at bounding box center [862, 403] width 5 height 5
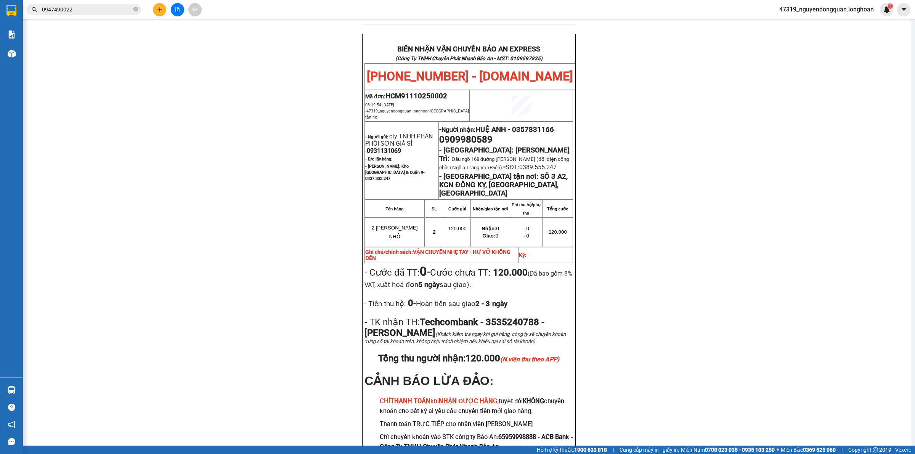
scroll to position [369, 0]
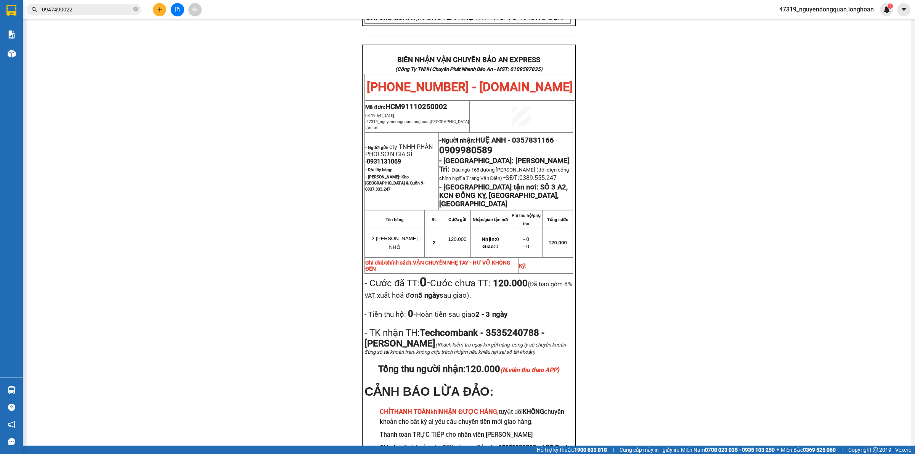
click at [88, 210] on div "PHIẾU DÁN LÊN HÀNG Ngày in phiếu: 15:32 ngày 11-10-2025 CSKH: 1900.06.88.33 CÔN…" at bounding box center [468, 96] width 865 height 798
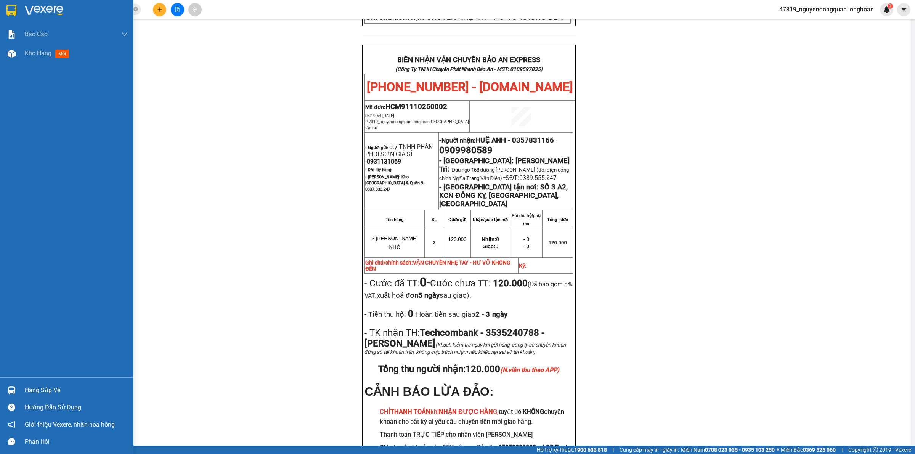
click at [18, 14] on div at bounding box center [66, 12] width 133 height 25
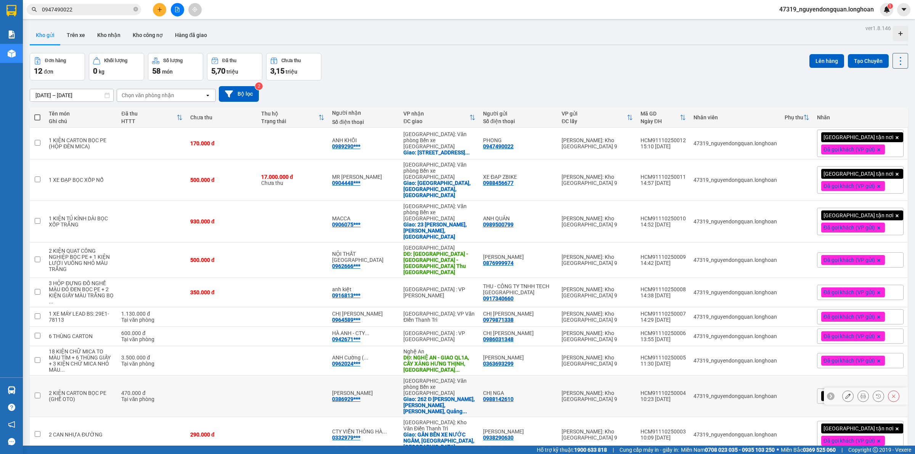
scroll to position [70, 0]
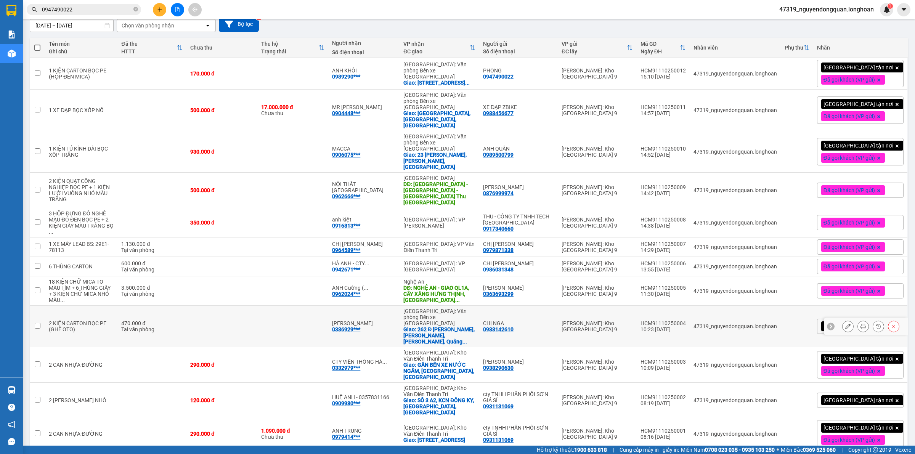
click at [860, 324] on icon at bounding box center [862, 326] width 5 height 5
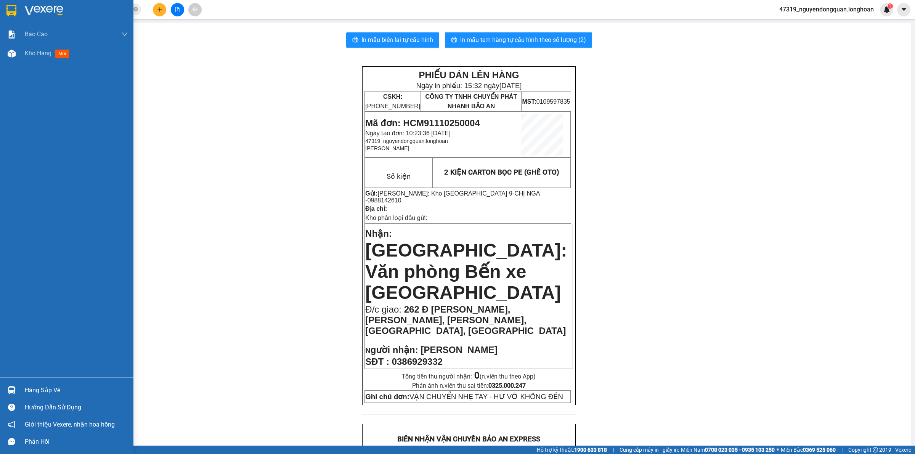
click at [9, 5] on img at bounding box center [11, 10] width 10 height 11
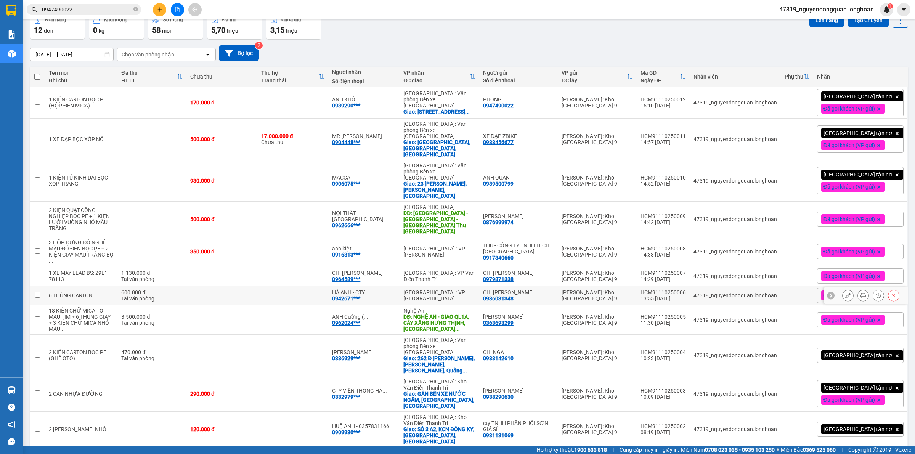
scroll to position [70, 0]
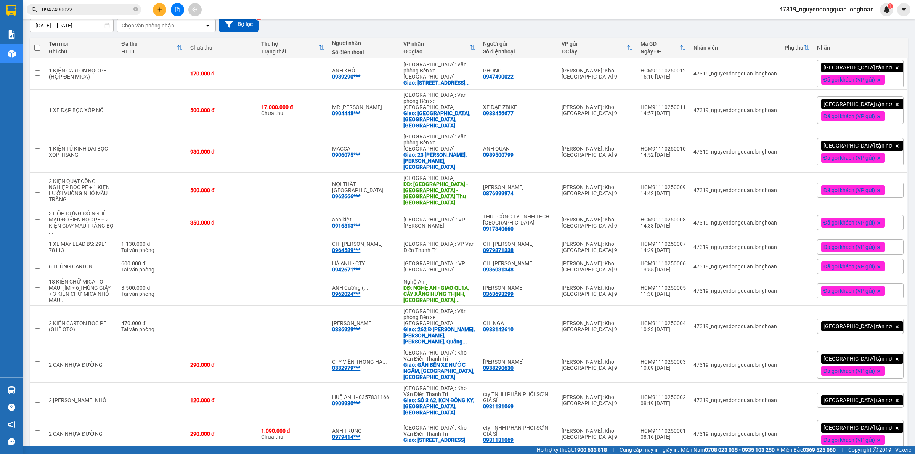
click at [886, 319] on div "[GEOGRAPHIC_DATA] tận nơi" at bounding box center [860, 326] width 87 height 15
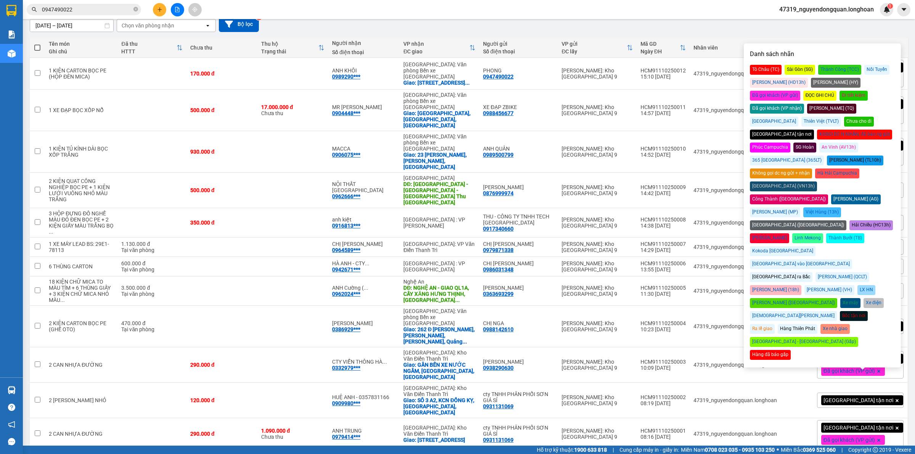
click at [800, 91] on div "Đã gọi khách (VP gửi)" at bounding box center [775, 96] width 50 height 10
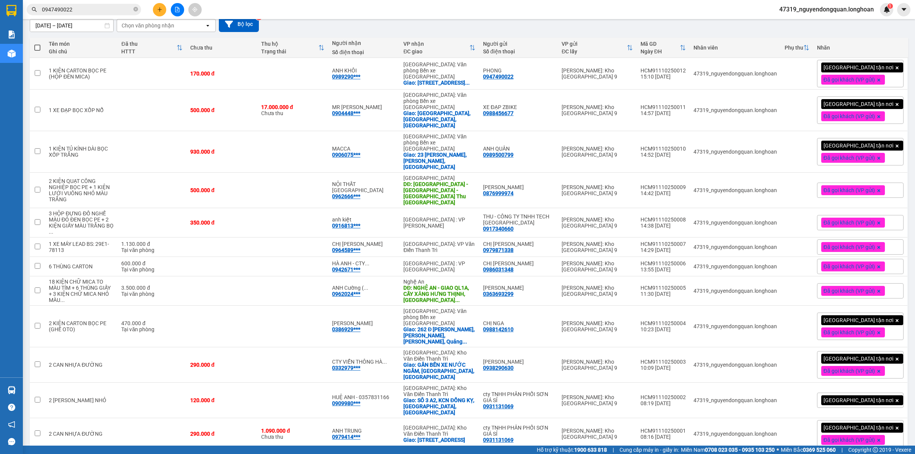
click at [798, 32] on div "12/09/2025 – 11/10/2025 Press the down arrow key to interact with the calendar …" at bounding box center [469, 24] width 878 height 27
drag, startPoint x: 319, startPoint y: 40, endPoint x: 325, endPoint y: 40, distance: 5.7
click at [319, 40] on div "Thu hộ Trạng thái" at bounding box center [292, 47] width 63 height 15
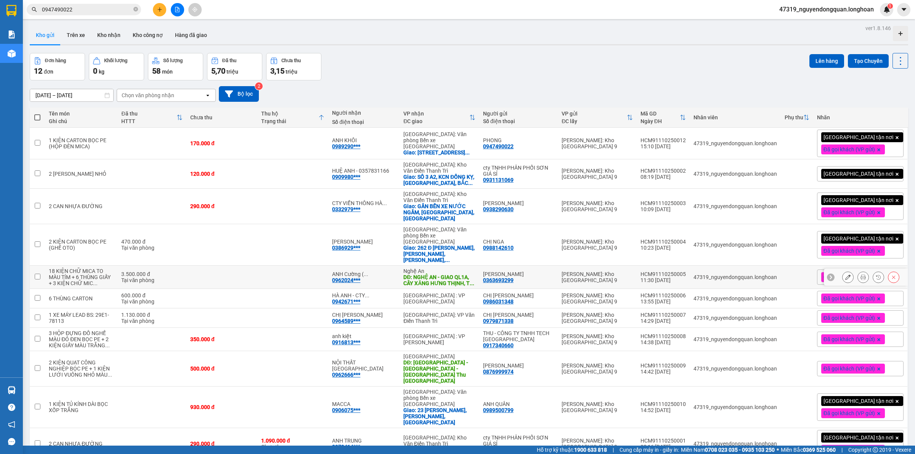
scroll to position [42, 0]
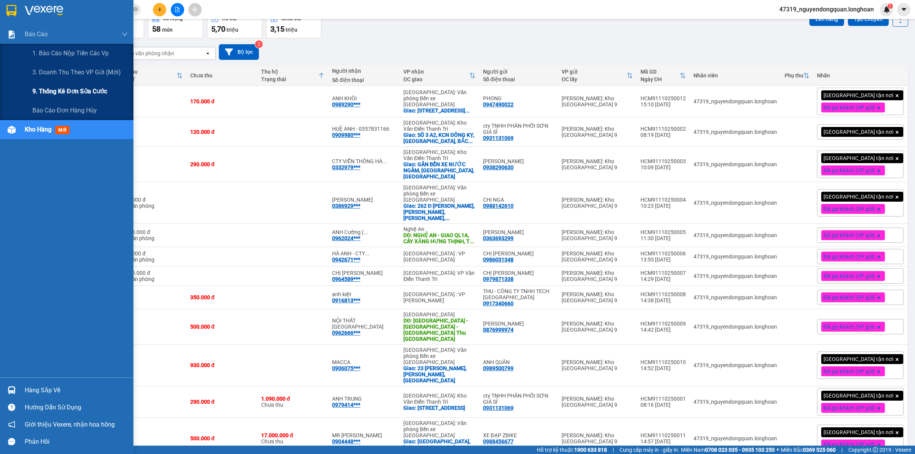
drag, startPoint x: 66, startPoint y: 75, endPoint x: 108, endPoint y: 87, distance: 43.4
click at [67, 75] on span "3. Doanh Thu theo VP Gửi (mới)" at bounding box center [76, 72] width 88 height 10
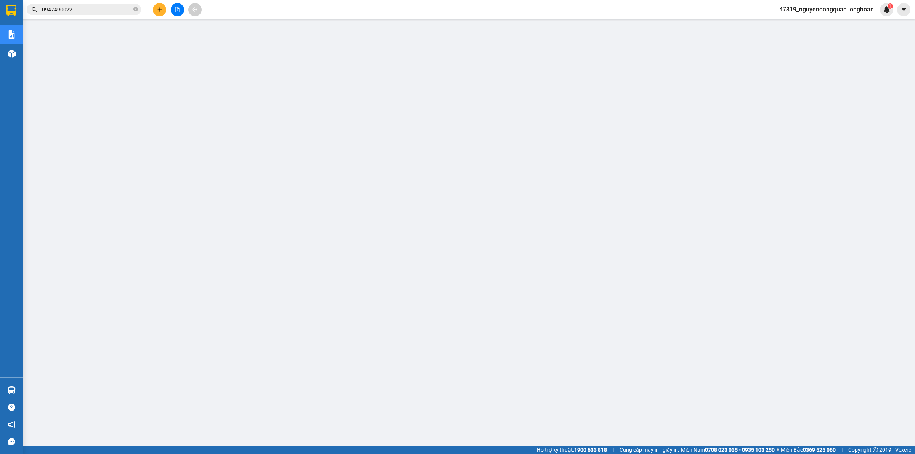
click at [857, 10] on span "47319_nguyendongquan.longhoan" at bounding box center [826, 10] width 107 height 10
click at [831, 21] on span "Đăng xuất" at bounding box center [829, 23] width 92 height 8
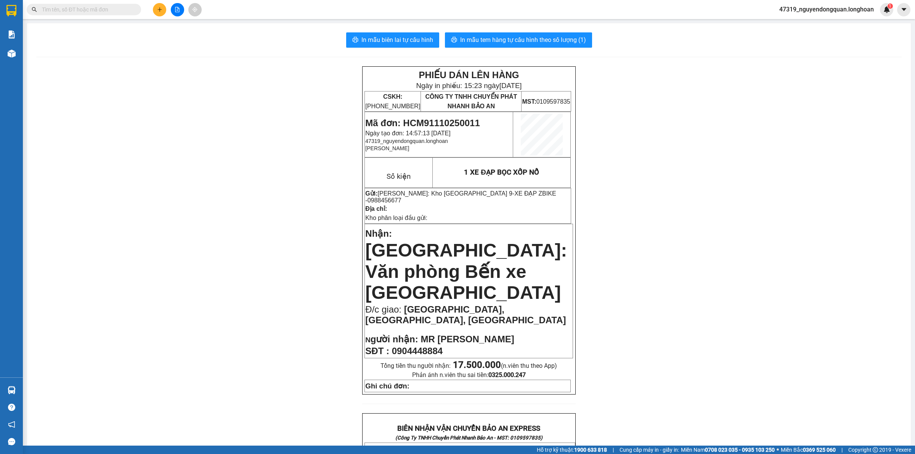
scroll to position [370, 0]
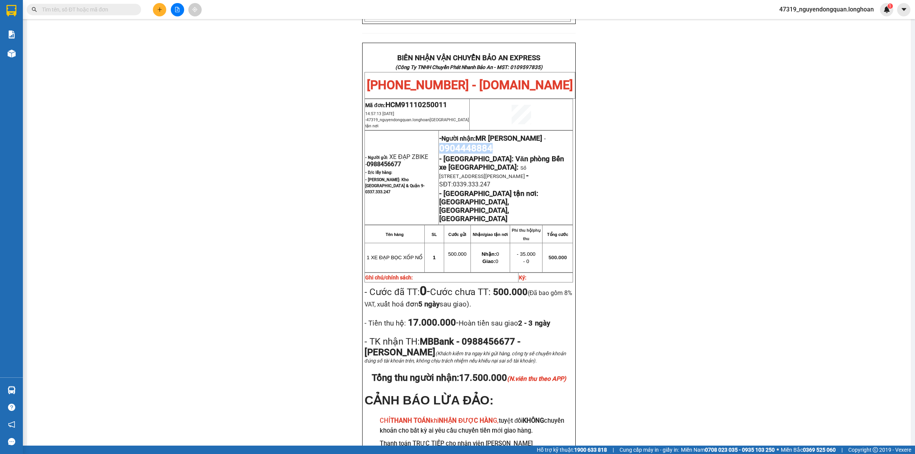
drag, startPoint x: 437, startPoint y: 121, endPoint x: 493, endPoint y: 124, distance: 55.7
click at [493, 132] on p "- Người nhận: MR [PERSON_NAME] - 0904448884" at bounding box center [505, 142] width 133 height 21
copy span "0904448884"
drag, startPoint x: 165, startPoint y: 194, endPoint x: 193, endPoint y: 218, distance: 37.3
click at [166, 194] on div "PHIẾU DÁN LÊN HÀNG Ngày in phiếu: 15:23 [DATE] CSKH: [PHONE_NUMBER] CÔNG TY TNH…" at bounding box center [468, 100] width 865 height 809
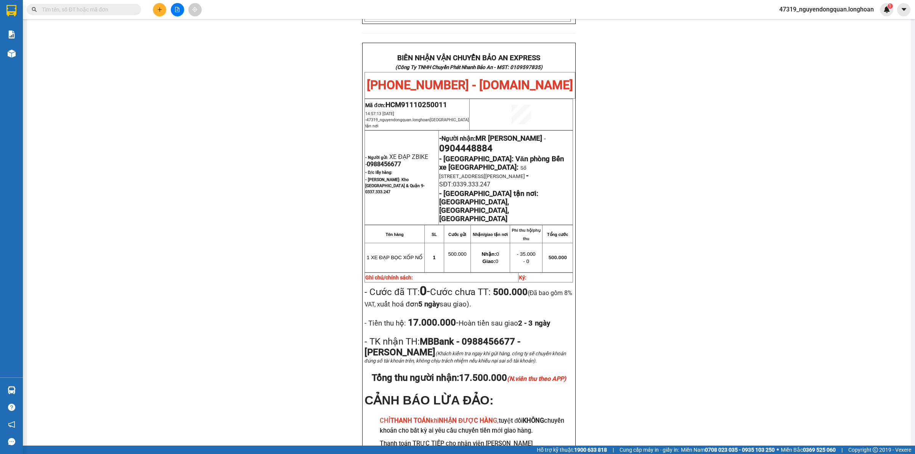
click at [278, 256] on div "PHIẾU DÁN LÊN HÀNG Ngày in phiếu: 15:23 [DATE] CSKH: [PHONE_NUMBER] CÔNG TY TNH…" at bounding box center [468, 100] width 865 height 809
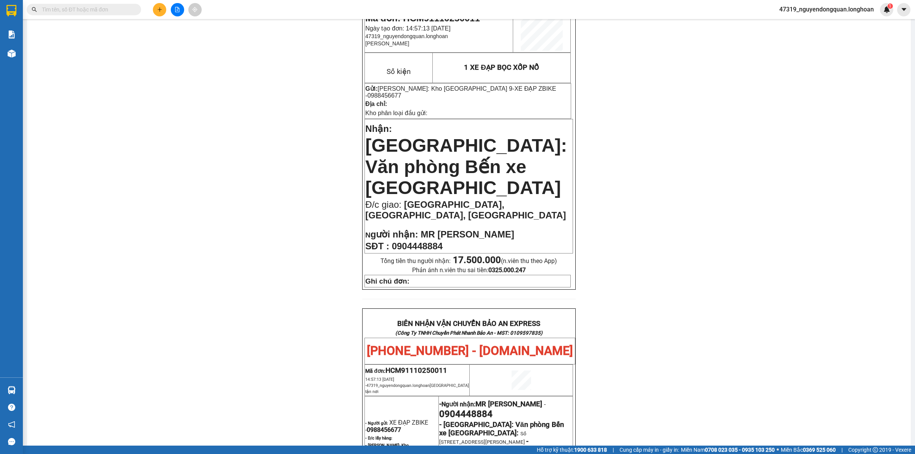
scroll to position [0, 0]
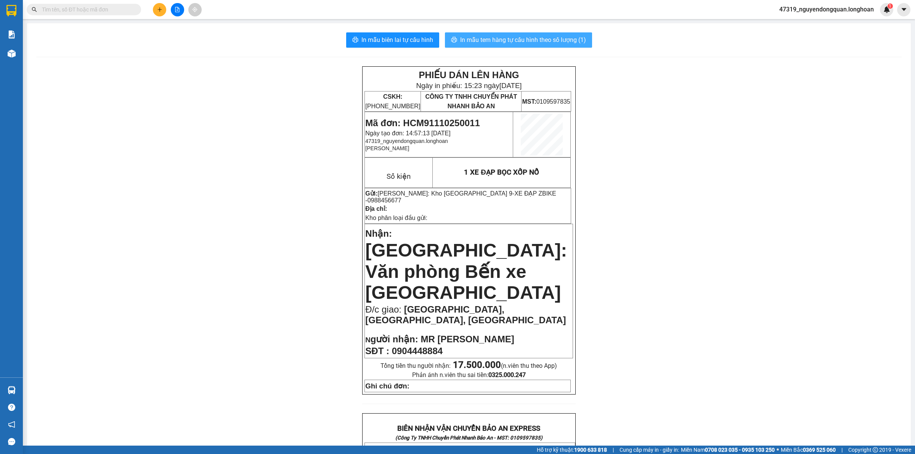
click at [540, 42] on span "In mẫu tem hàng tự cấu hình theo số lượng (1)" at bounding box center [523, 40] width 126 height 10
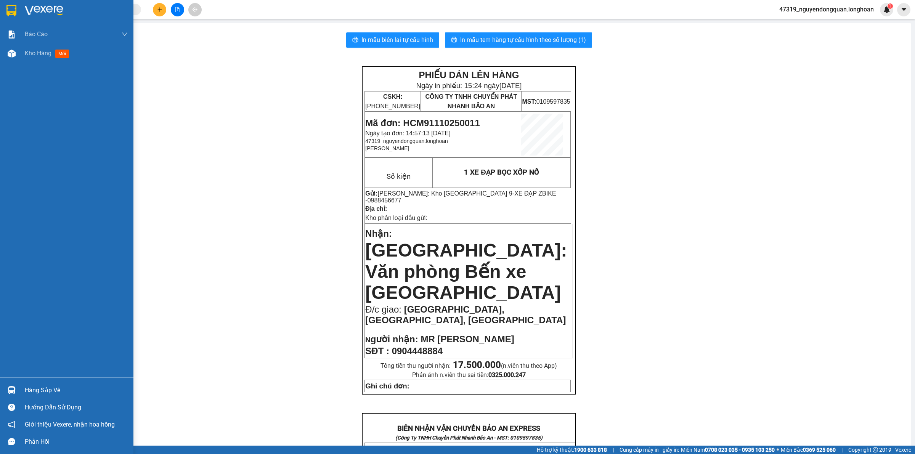
click at [21, 10] on div at bounding box center [66, 12] width 133 height 25
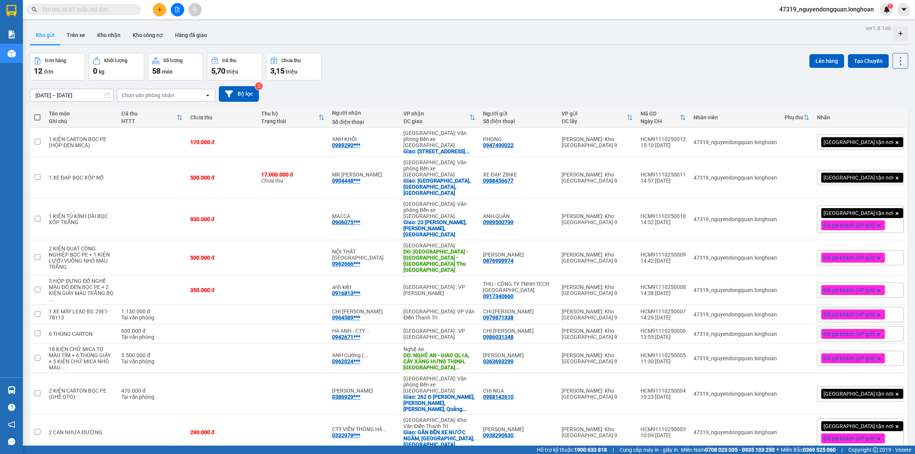
click at [883, 182] on div "[GEOGRAPHIC_DATA] tận nơi" at bounding box center [860, 177] width 87 height 15
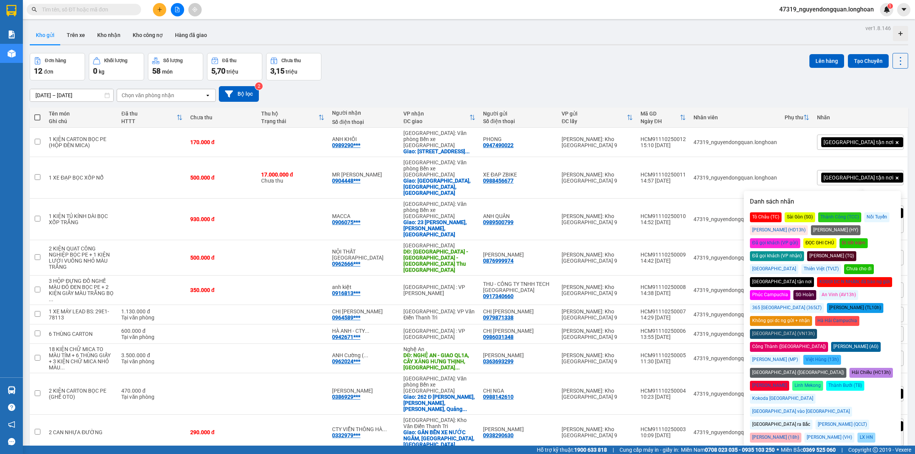
click at [800, 238] on div "Đã gọi khách (VP gửi)" at bounding box center [775, 243] width 50 height 10
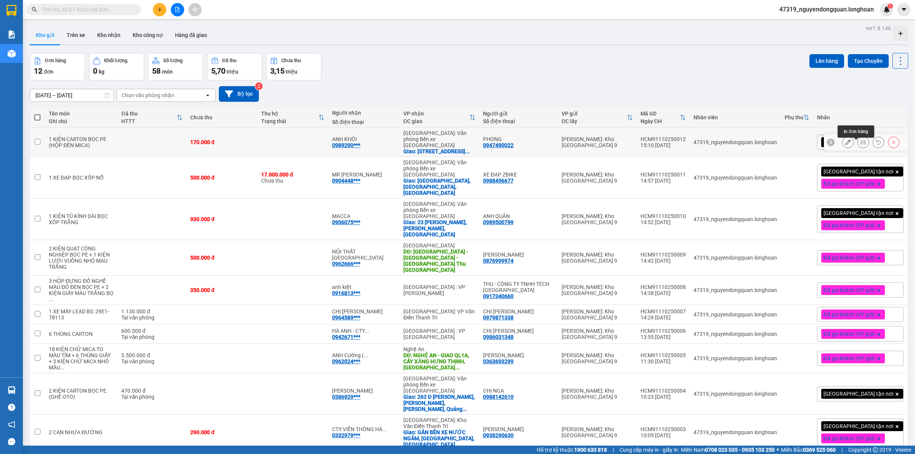
click at [857, 149] on button at bounding box center [862, 142] width 11 height 13
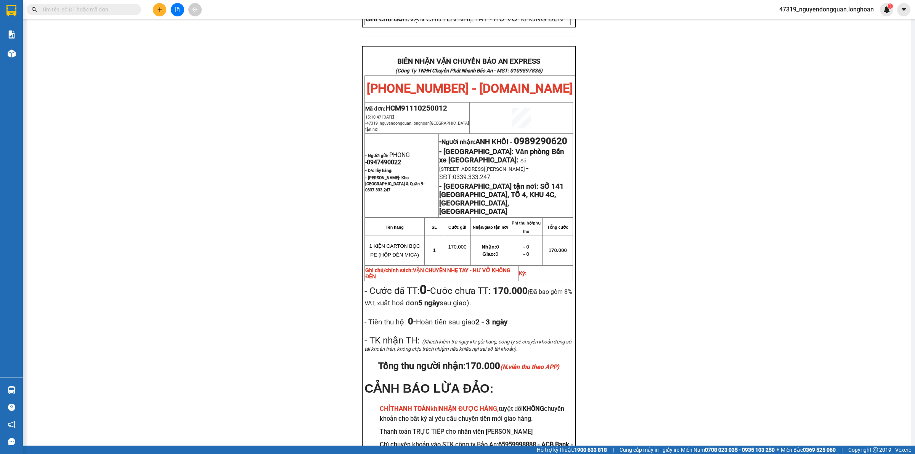
scroll to position [382, 0]
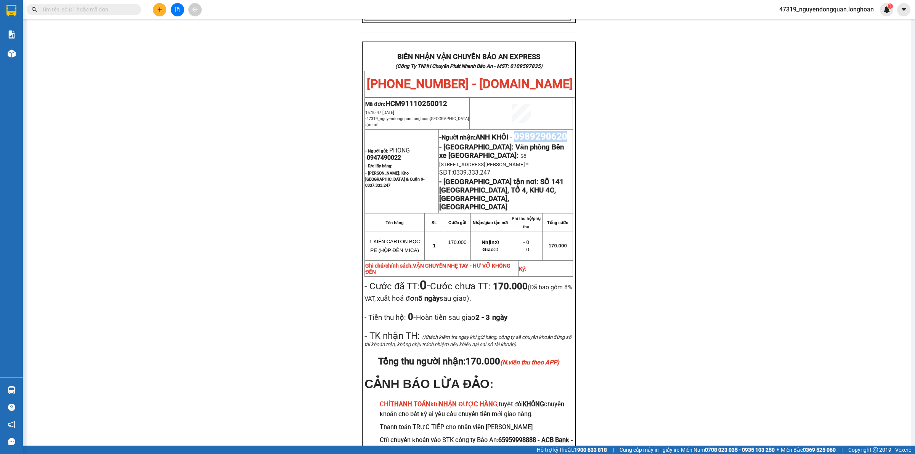
drag, startPoint x: 437, startPoint y: 119, endPoint x: 498, endPoint y: 119, distance: 61.7
click at [498, 131] on p "- Người nhận: ANH KHÔI - 0989290620" at bounding box center [505, 136] width 133 height 11
copy span "0989290620"
click at [288, 137] on div "PHIẾU DÁN LÊN HÀNG Ngày in phiếu: 15:24 [DATE] CSKH: [PHONE_NUMBER] CÔNG TY TNH…" at bounding box center [468, 86] width 865 height 804
drag, startPoint x: 169, startPoint y: 208, endPoint x: 172, endPoint y: 206, distance: 3.9
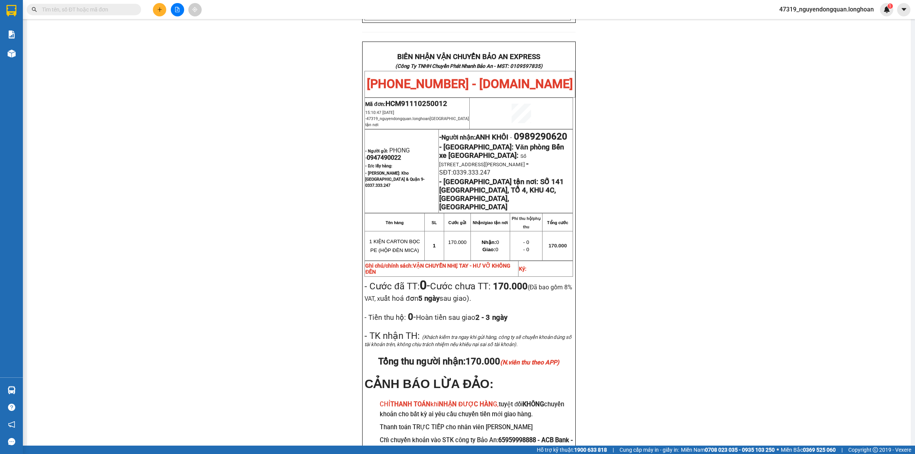
click at [171, 207] on div "PHIẾU DÁN LÊN HÀNG Ngày in phiếu: 15:24 [DATE] CSKH: [PHONE_NUMBER] CÔNG TY TNH…" at bounding box center [468, 86] width 865 height 804
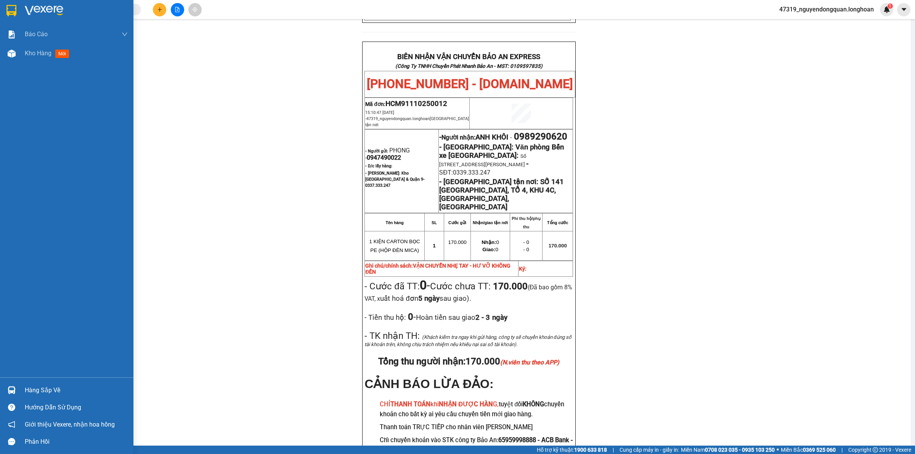
click at [19, 16] on div at bounding box center [66, 12] width 133 height 25
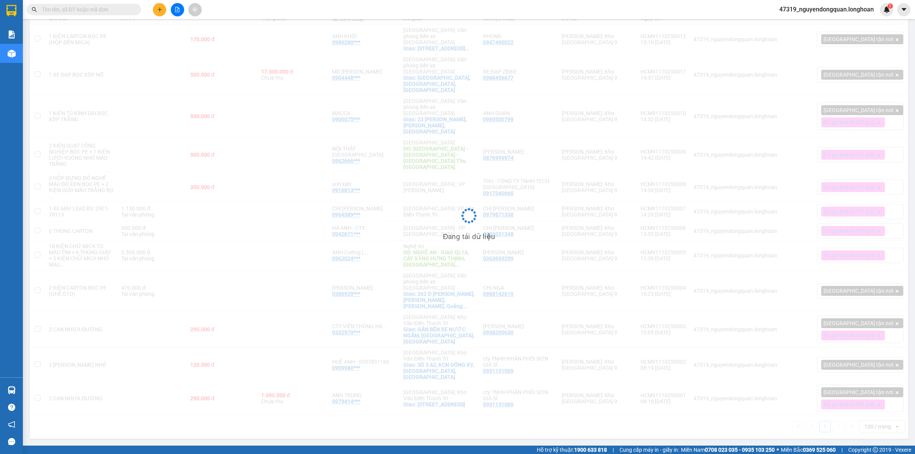
scroll to position [54, 0]
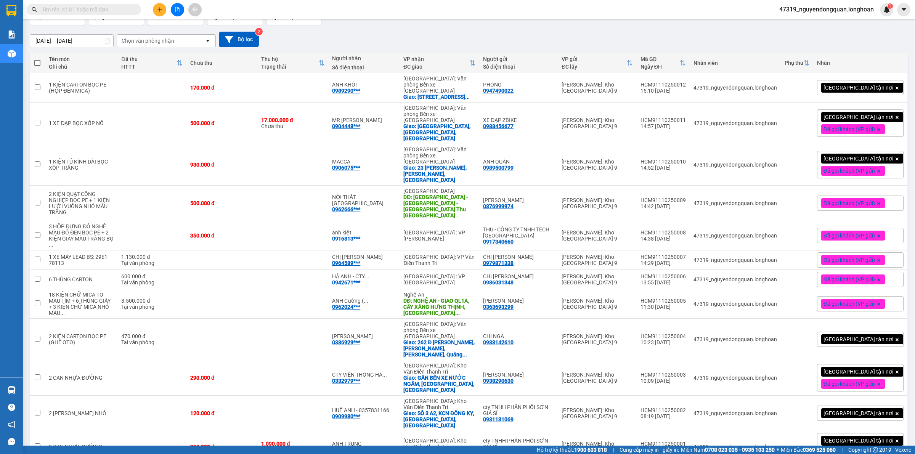
click at [884, 90] on div "[GEOGRAPHIC_DATA] tận nơi" at bounding box center [860, 87] width 87 height 15
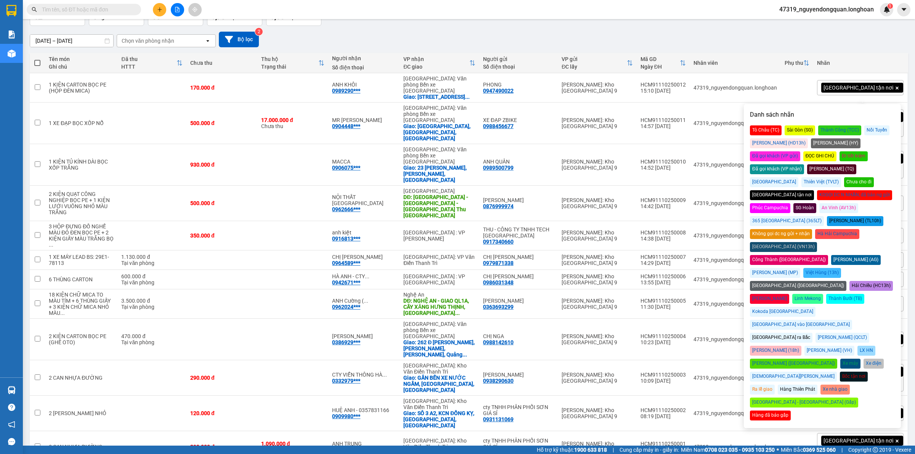
click at [800, 151] on div "Đã gọi khách (VP gửi)" at bounding box center [775, 156] width 50 height 10
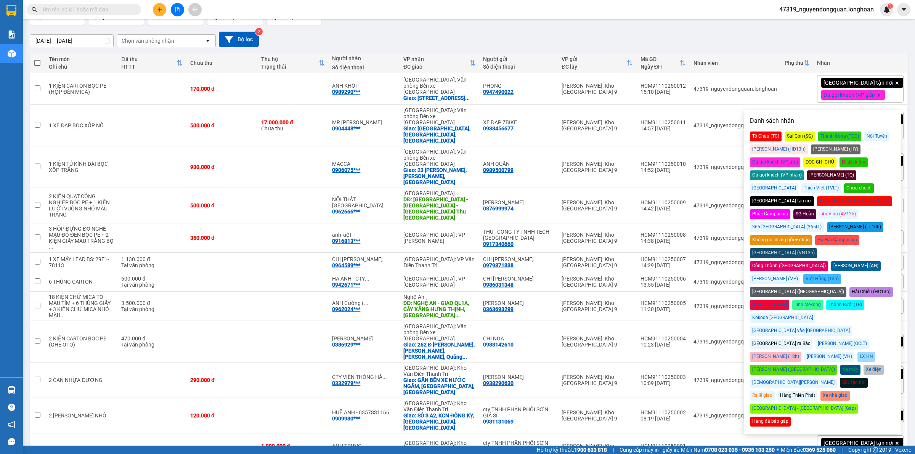
click at [793, 56] on th "Phụ thu" at bounding box center [796, 63] width 32 height 20
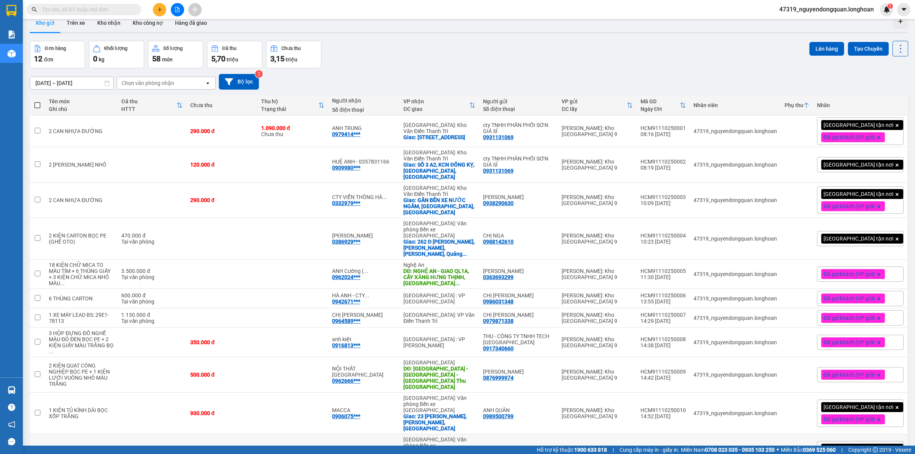
scroll to position [0, 0]
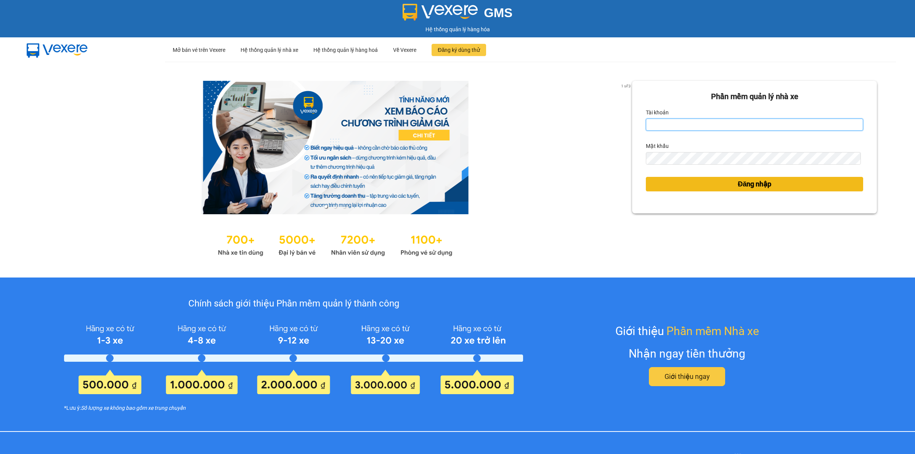
type input "nguyendongquan.longhoan"
click at [737, 187] on span "Đăng nhập" at bounding box center [754, 184] width 34 height 11
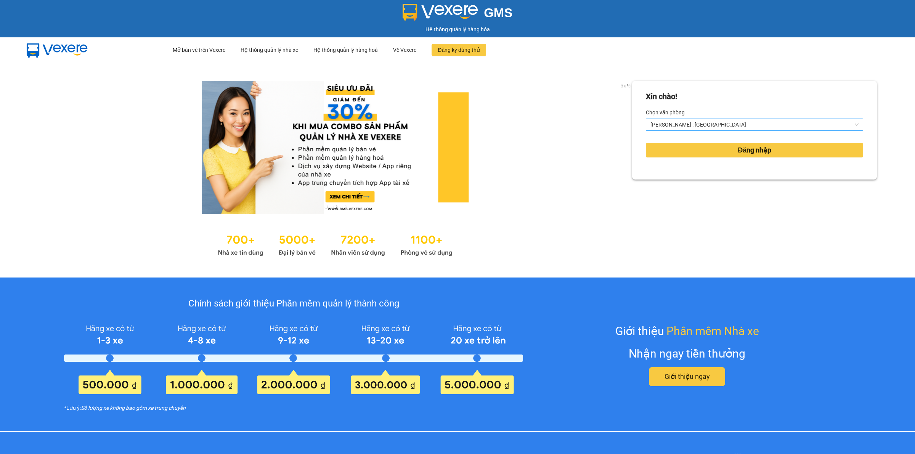
click at [724, 124] on span "[PERSON_NAME] : [GEOGRAPHIC_DATA]" at bounding box center [754, 124] width 208 height 11
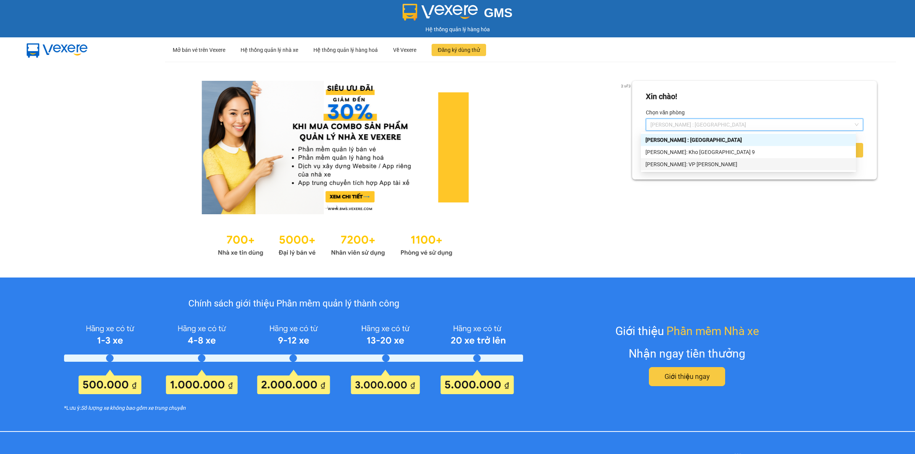
click at [715, 163] on div "[PERSON_NAME]: VP [PERSON_NAME]" at bounding box center [748, 164] width 206 height 8
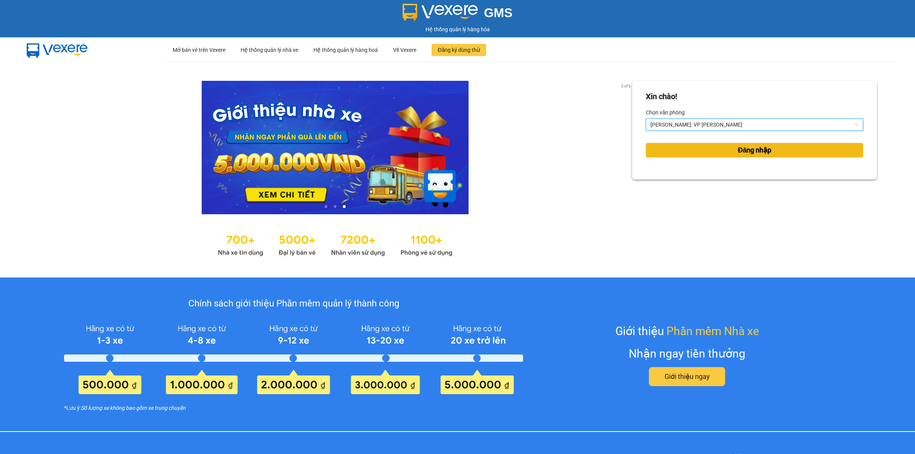
click at [729, 147] on button "Đăng nhập" at bounding box center [754, 150] width 217 height 14
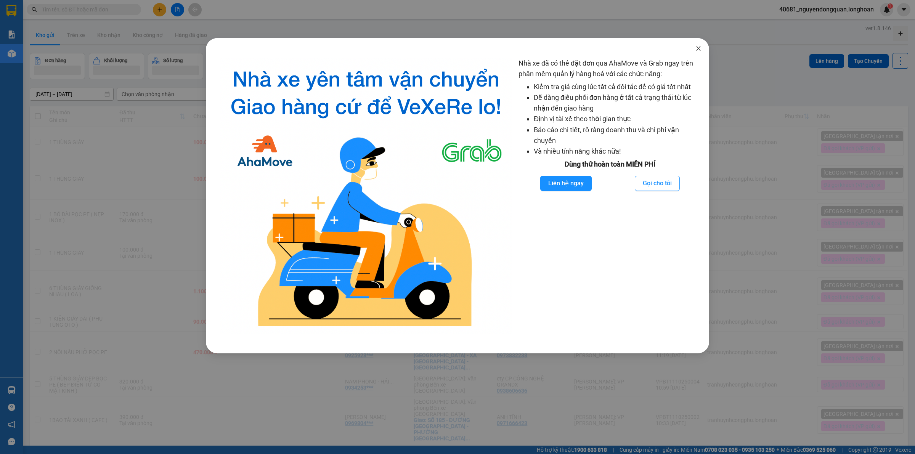
click at [699, 49] on icon "close" at bounding box center [698, 48] width 4 height 5
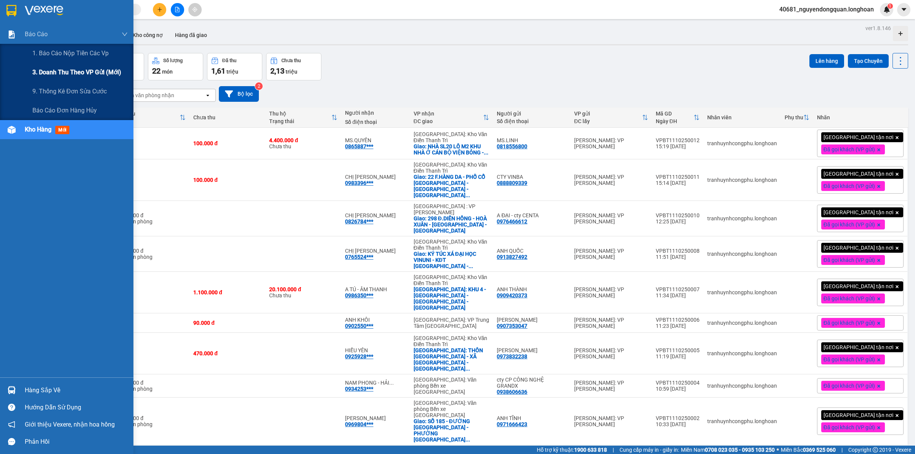
click at [50, 71] on span "3. Doanh Thu theo VP Gửi (mới)" at bounding box center [76, 72] width 89 height 10
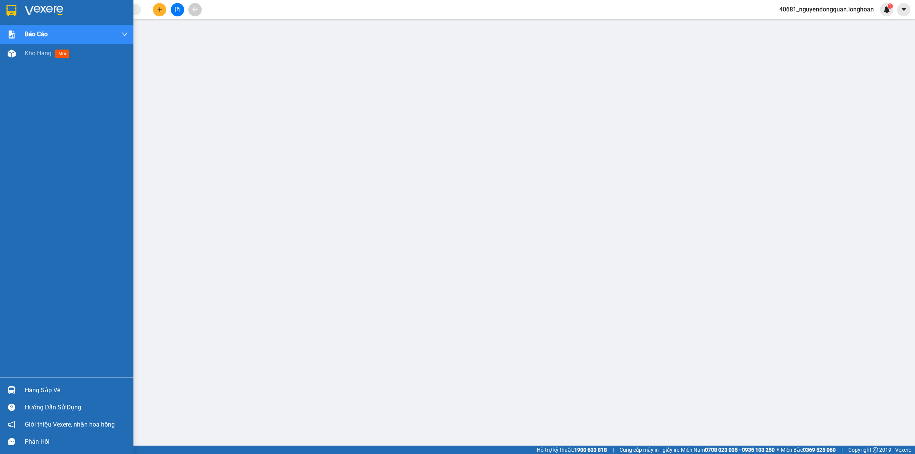
click at [15, 16] on div at bounding box center [11, 10] width 13 height 13
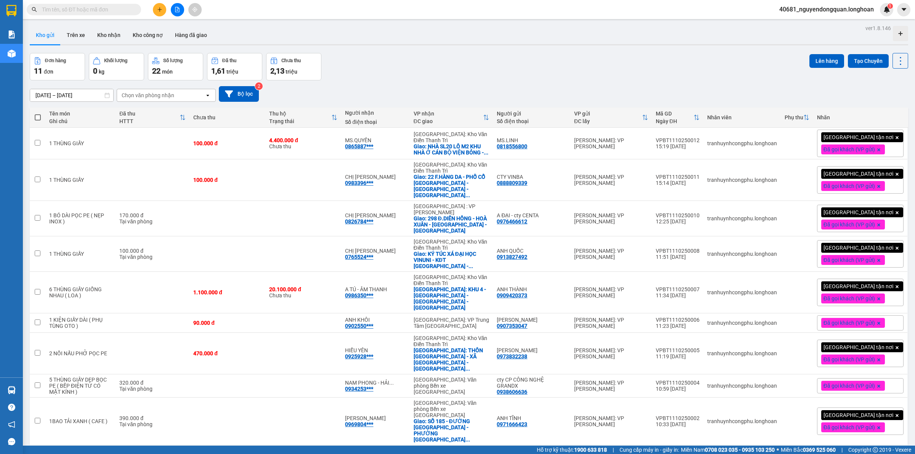
click at [841, 14] on span "40681_nguyendongquan.longhoan" at bounding box center [826, 10] width 107 height 10
click at [832, 27] on span "Đăng xuất" at bounding box center [829, 23] width 92 height 8
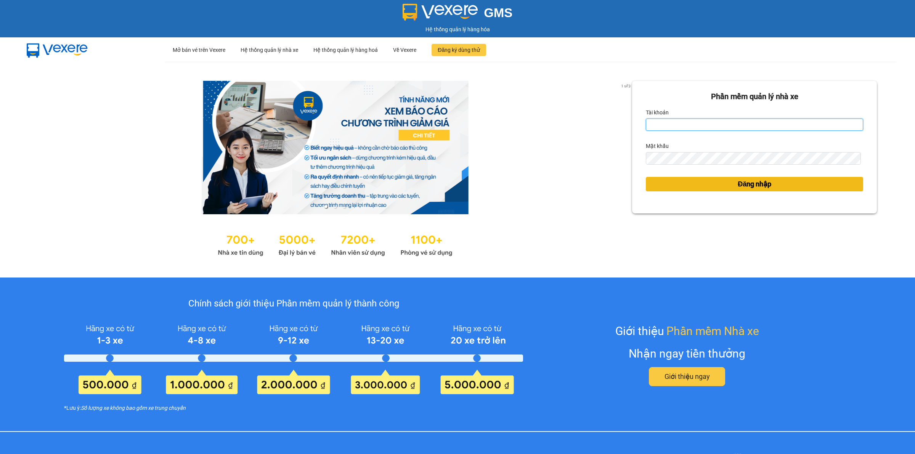
type input "nguyendongquan.longhoan"
click at [737, 186] on span "Đăng nhập" at bounding box center [754, 184] width 34 height 11
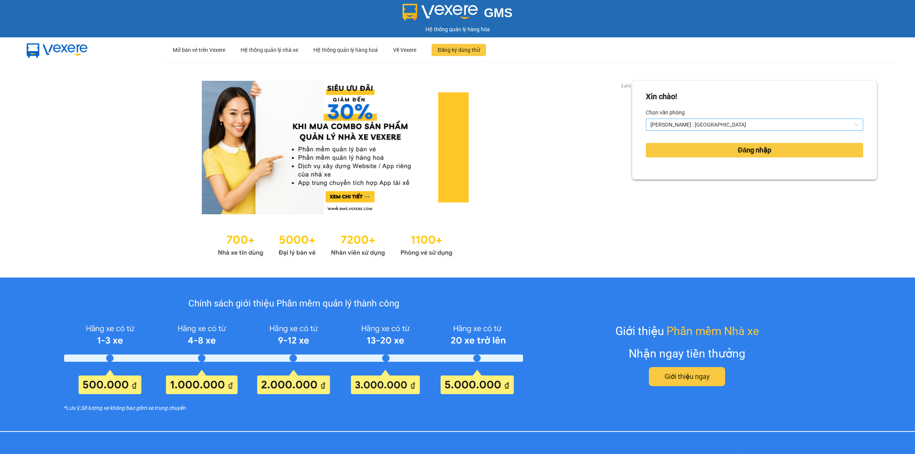
click at [744, 125] on span "[PERSON_NAME] : [GEOGRAPHIC_DATA]" at bounding box center [754, 124] width 208 height 11
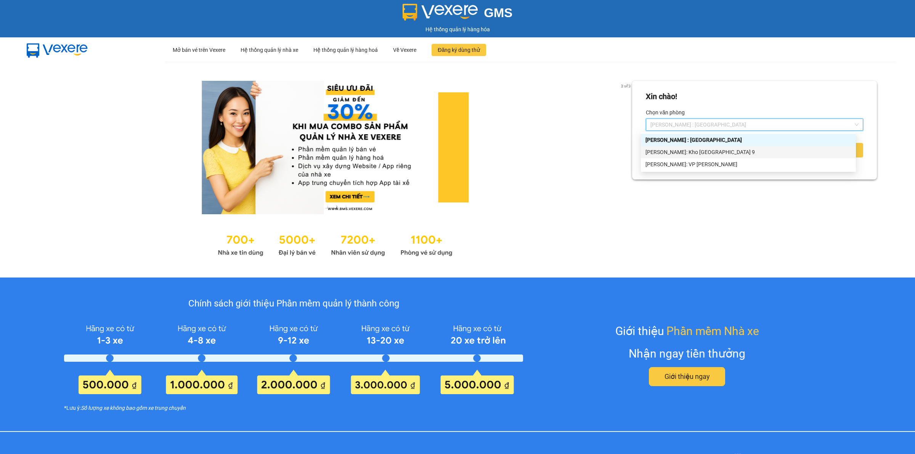
click at [732, 151] on div "[PERSON_NAME]: Kho [GEOGRAPHIC_DATA] 9" at bounding box center [748, 152] width 206 height 8
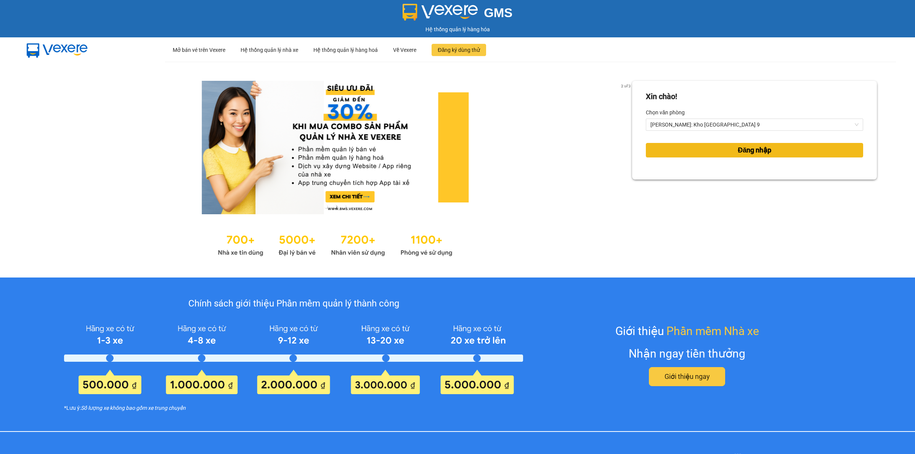
click at [747, 148] on span "Đăng nhập" at bounding box center [754, 150] width 34 height 11
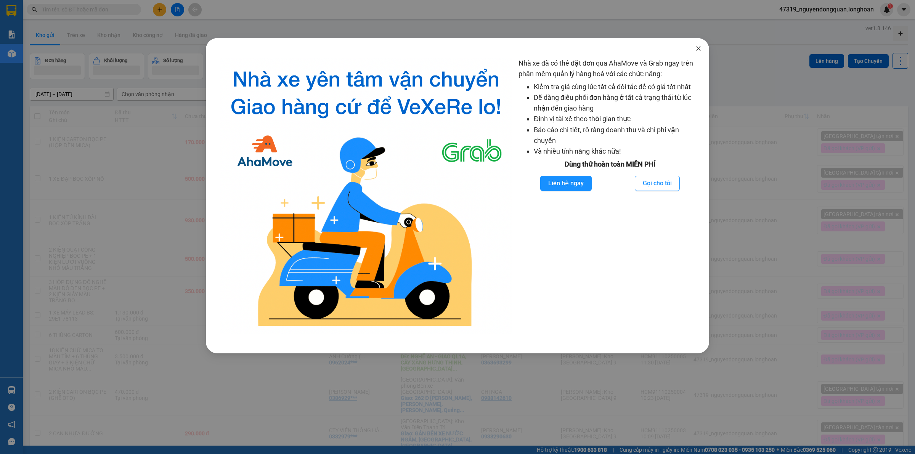
click at [703, 49] on span "Close" at bounding box center [697, 48] width 21 height 21
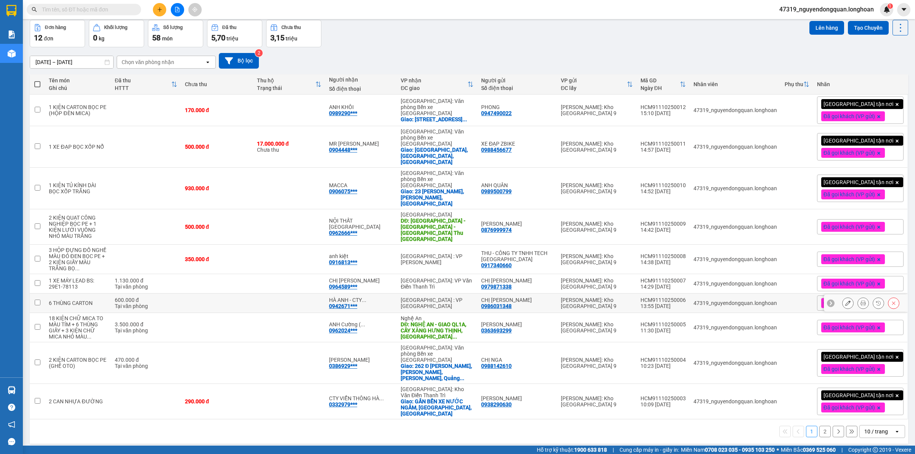
scroll to position [35, 0]
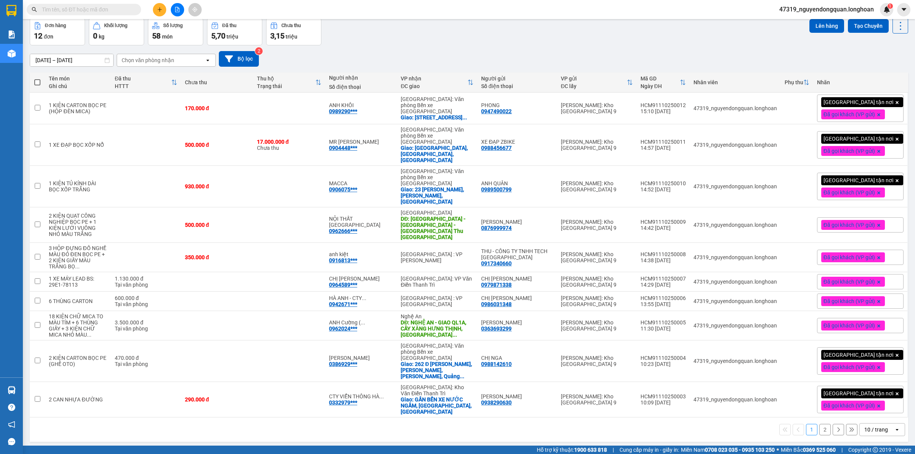
click at [871, 426] on div "10 / trang" at bounding box center [876, 430] width 24 height 8
click at [880, 382] on span "100 / trang" at bounding box center [871, 383] width 27 height 8
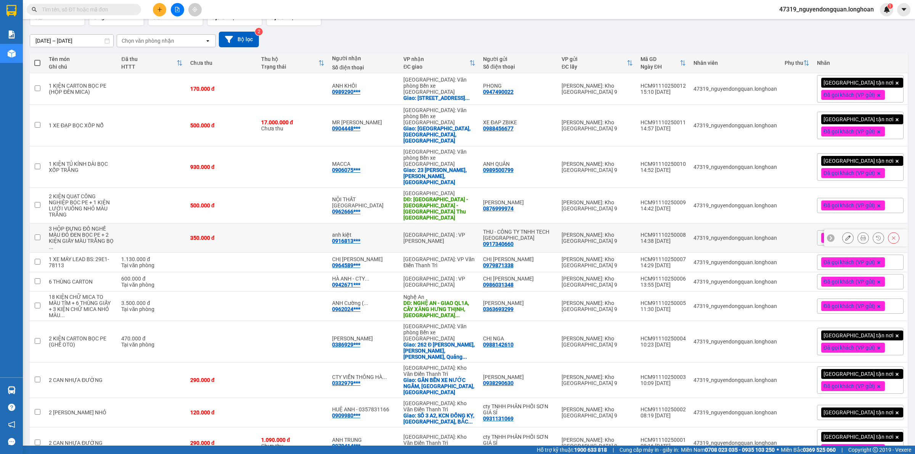
scroll to position [64, 0]
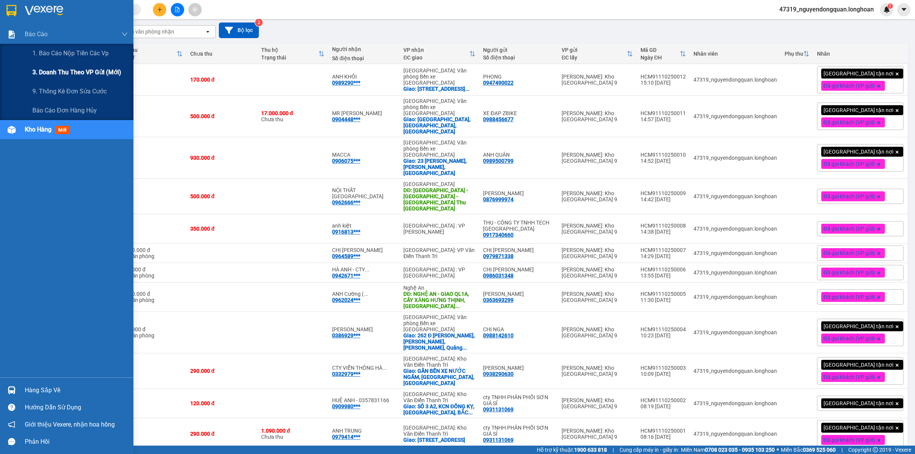
click at [56, 72] on span "3. Doanh Thu theo VP Gửi (mới)" at bounding box center [76, 72] width 89 height 10
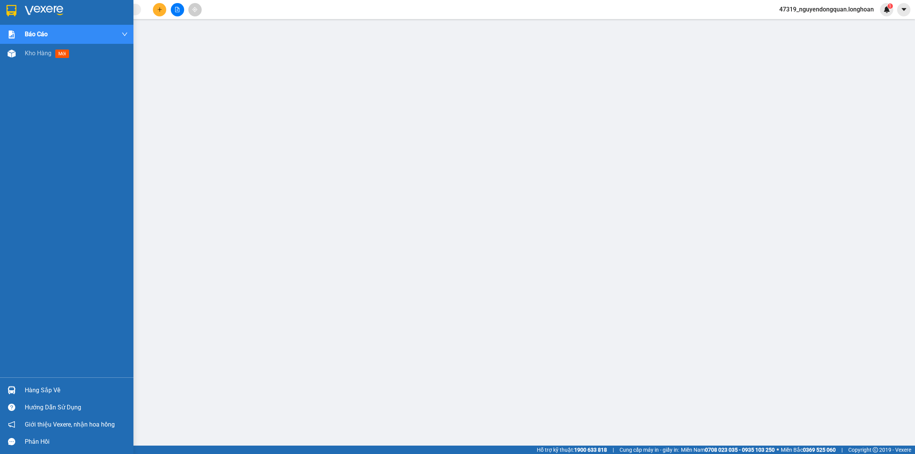
click at [35, 14] on img at bounding box center [44, 10] width 38 height 11
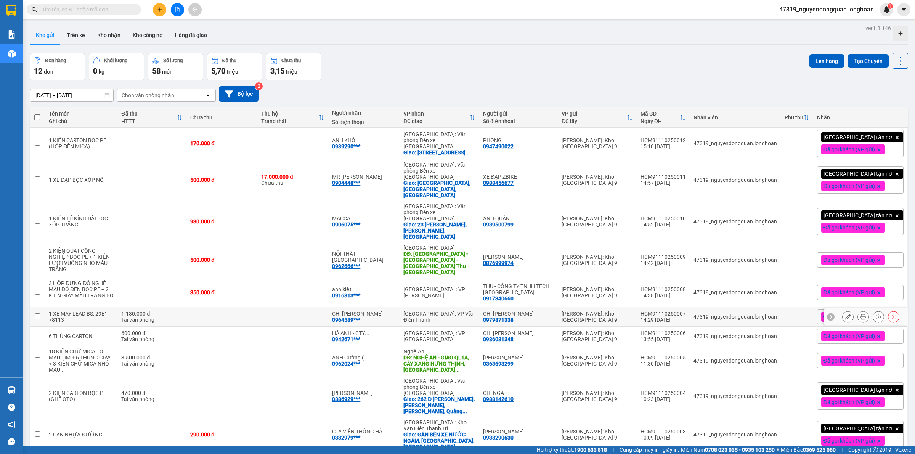
scroll to position [70, 0]
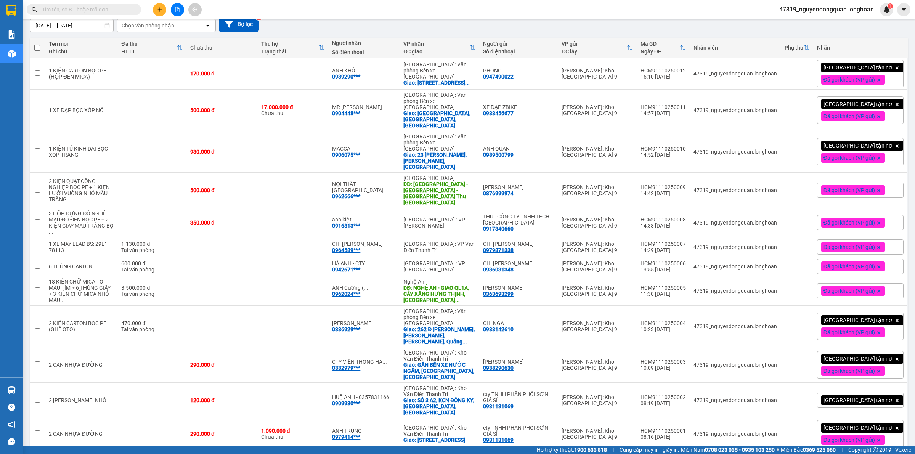
click at [368, 34] on div "[DATE] – [DATE] Press the down arrow key to interact with the calendar and sele…" at bounding box center [469, 24] width 878 height 27
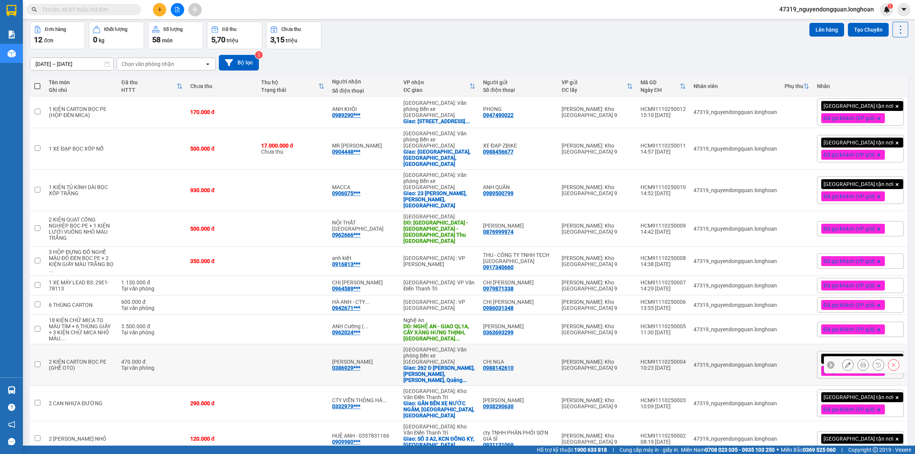
scroll to position [0, 0]
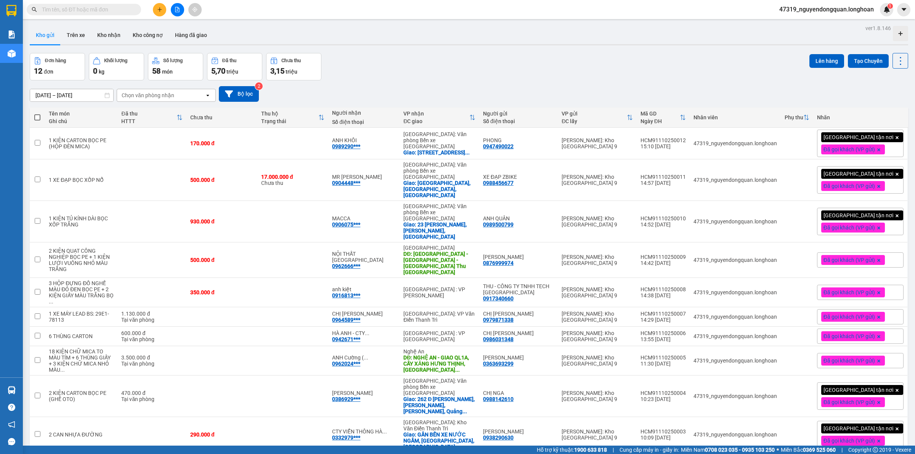
click at [370, 59] on div "Đơn hàng 12 đơn Khối lượng 0 kg Số lượng 58 món Đã thu 5,70 triệu Chưa thu 3,15…" at bounding box center [469, 66] width 878 height 27
click at [380, 96] on div "[DATE] – [DATE] Press the down arrow key to interact with the calendar and sele…" at bounding box center [469, 94] width 878 height 16
click at [860, 146] on icon at bounding box center [862, 143] width 5 height 5
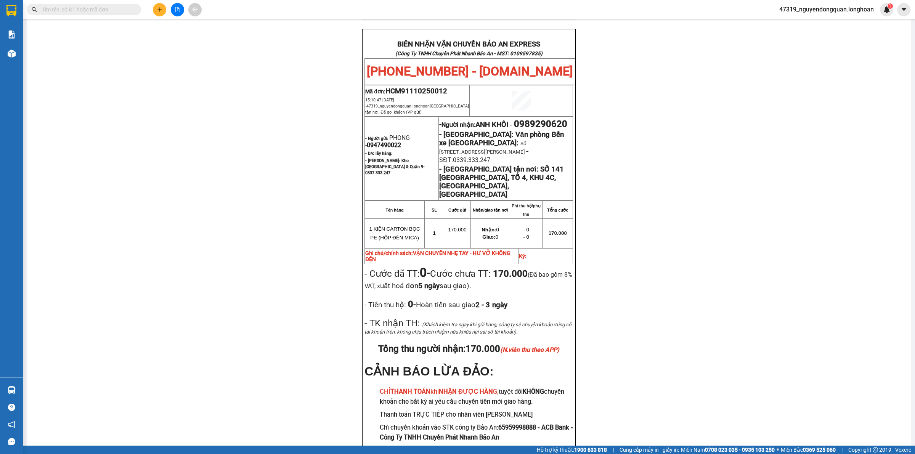
scroll to position [381, 0]
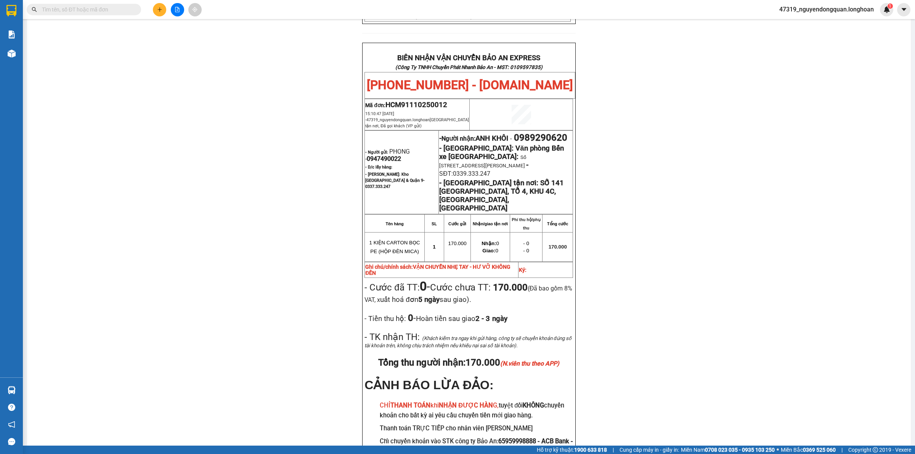
drag, startPoint x: 292, startPoint y: 140, endPoint x: 232, endPoint y: 100, distance: 71.7
click at [292, 135] on div "PHIẾU DÁN LÊN HÀNG Ngày in phiếu: 15:39 [DATE] CSKH: [PHONE_NUMBER] CÔNG TY TNH…" at bounding box center [468, 87] width 865 height 804
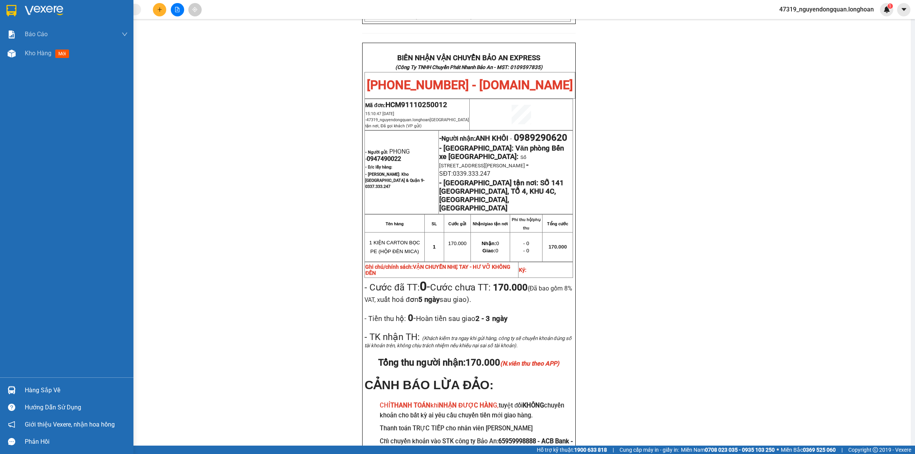
click at [17, 14] on div at bounding box center [11, 10] width 13 height 13
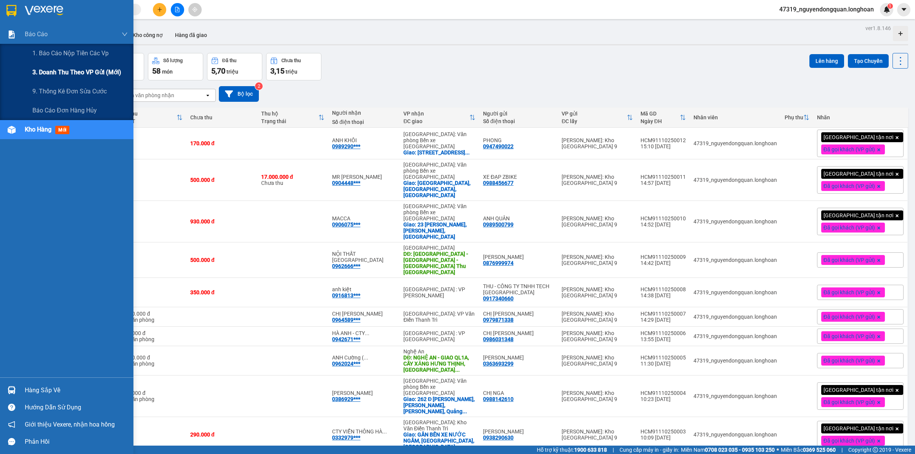
click at [50, 72] on span "3. Doanh Thu theo VP Gửi (mới)" at bounding box center [76, 72] width 89 height 10
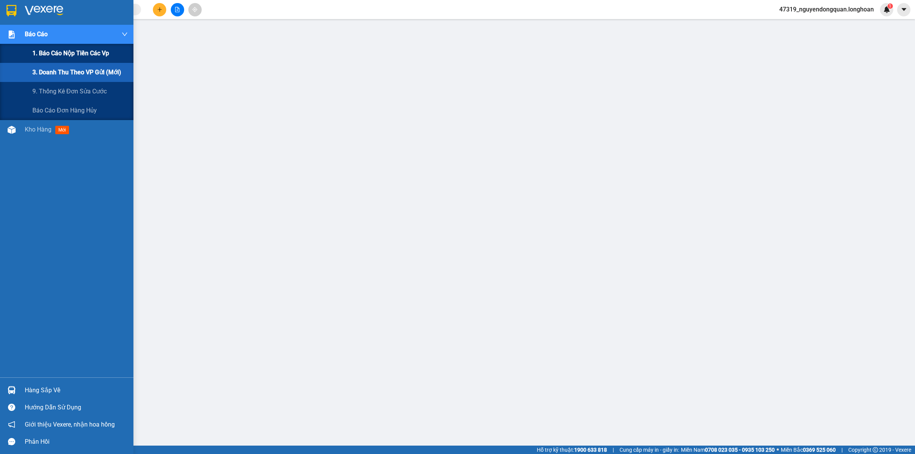
click at [66, 52] on span "1. Báo cáo nộp tiền các vp" at bounding box center [70, 53] width 77 height 10
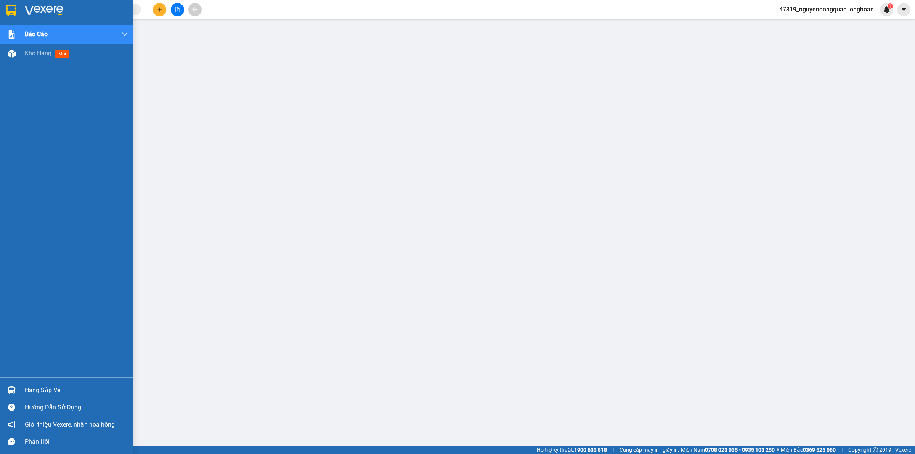
click at [22, 8] on div at bounding box center [66, 12] width 133 height 25
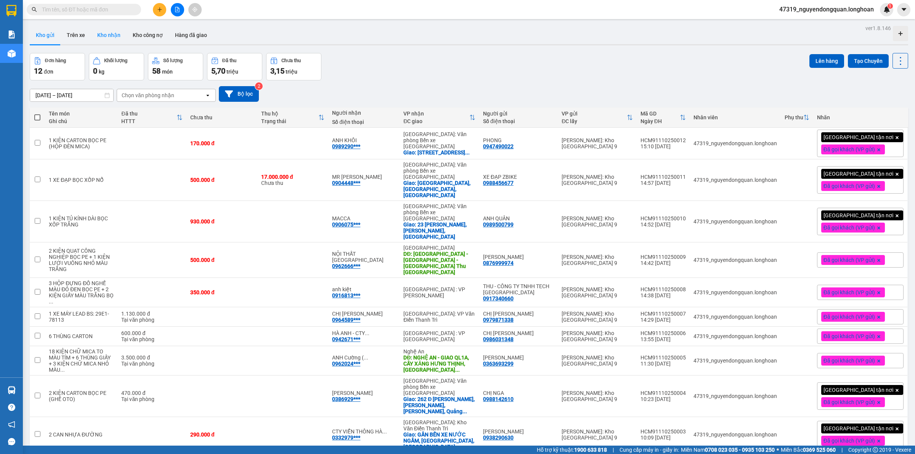
click at [103, 32] on button "Kho nhận" at bounding box center [108, 35] width 35 height 18
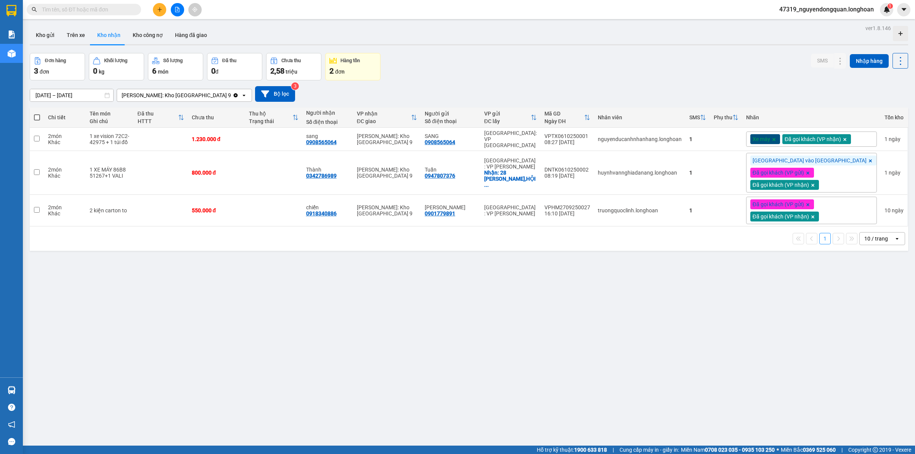
click at [869, 245] on div "10 / trang" at bounding box center [876, 238] width 34 height 12
click at [866, 331] on span "100 / trang" at bounding box center [871, 333] width 27 height 8
click at [48, 39] on button "Kho gửi" at bounding box center [45, 35] width 31 height 18
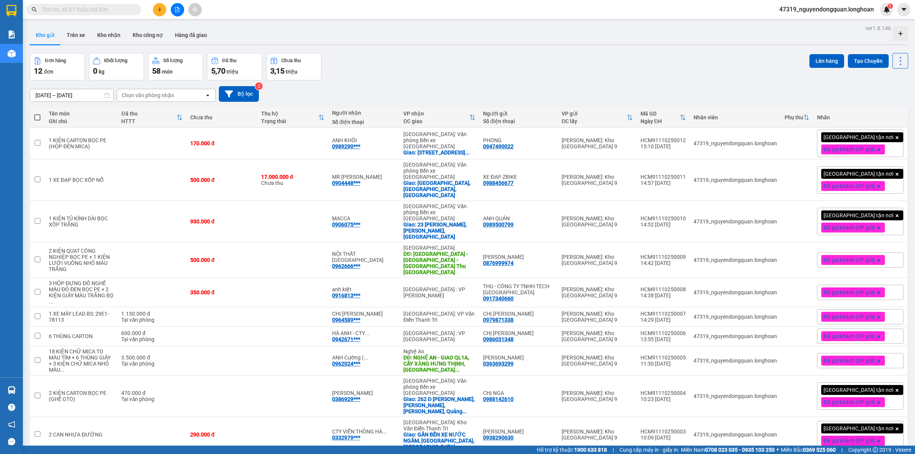
click at [370, 88] on div "[DATE] – [DATE] Press the down arrow key to interact with the calendar and sele…" at bounding box center [469, 94] width 878 height 16
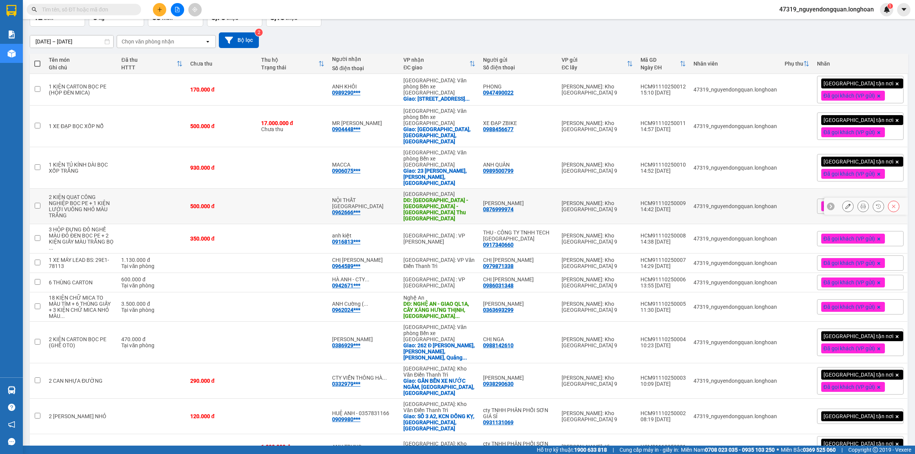
scroll to position [70, 0]
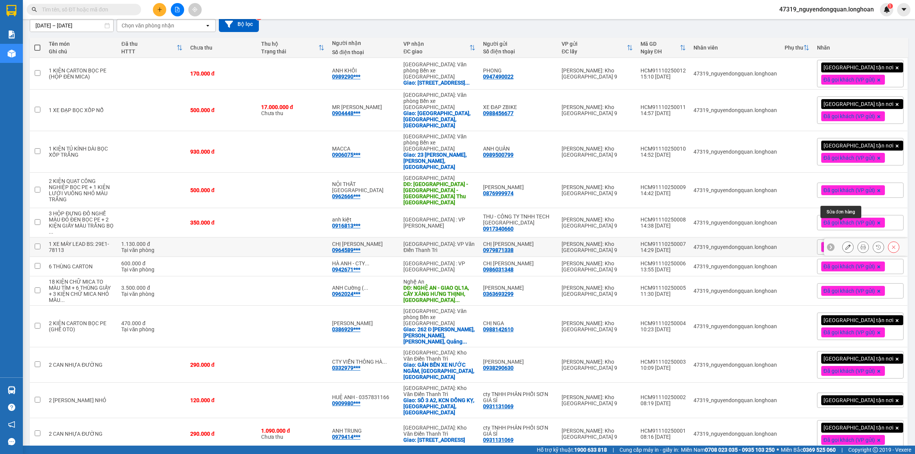
click at [845, 244] on icon at bounding box center [847, 246] width 5 height 5
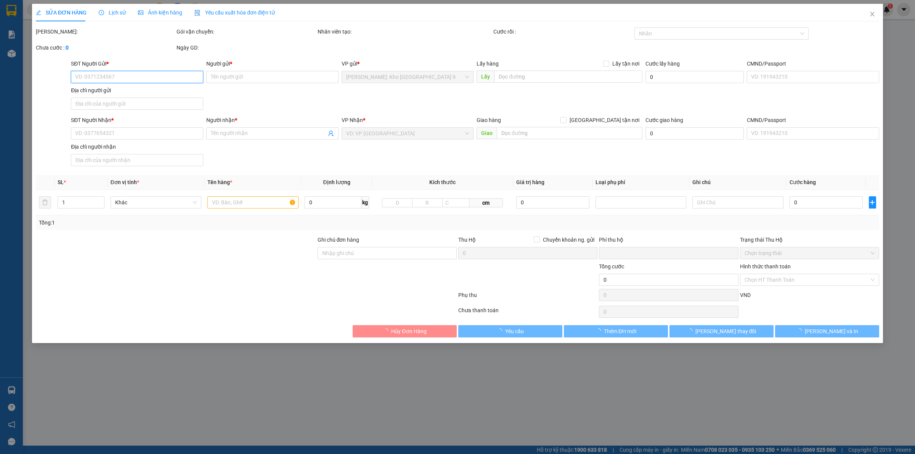
type input "0979871338"
type input "CHỊ [PERSON_NAME]"
type input "0964589755"
type input "CHỊ [PERSON_NAME]"
type input "CHÌA KHÓA CUỐN TAY LÁI, KHÔNG CAVET"
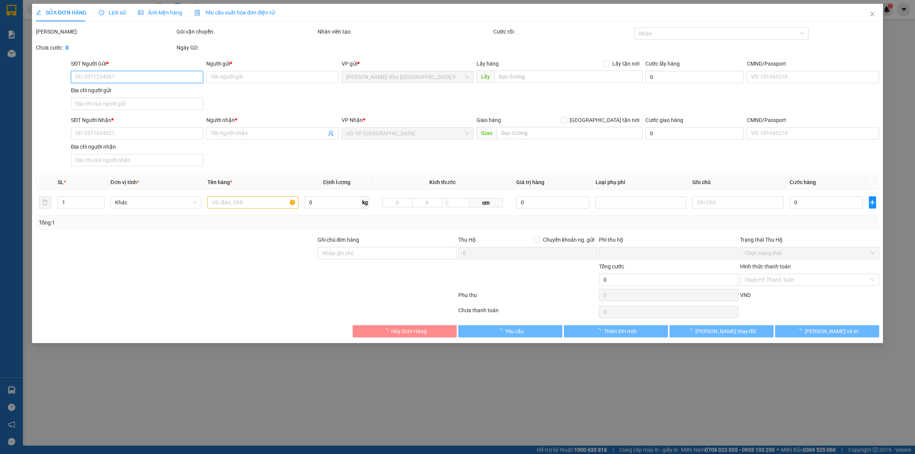
type input "0"
type input "1.130.000"
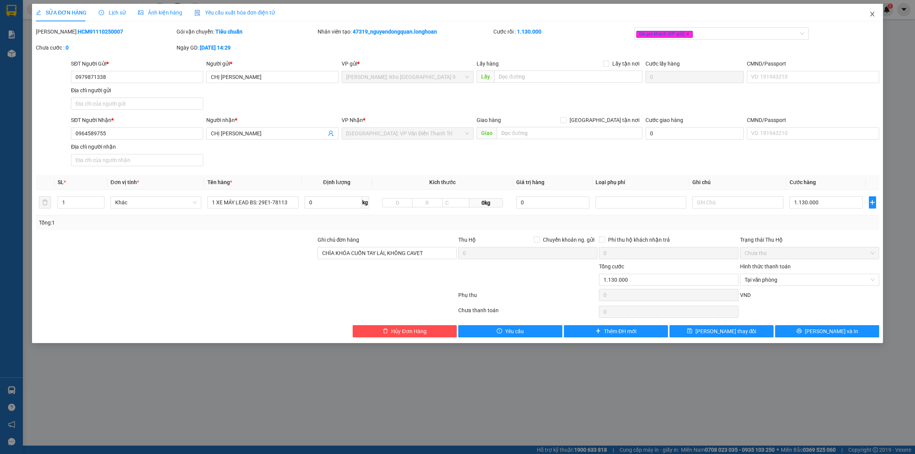
click at [871, 19] on span "Close" at bounding box center [871, 14] width 21 height 21
